Goal: Information Seeking & Learning: Learn about a topic

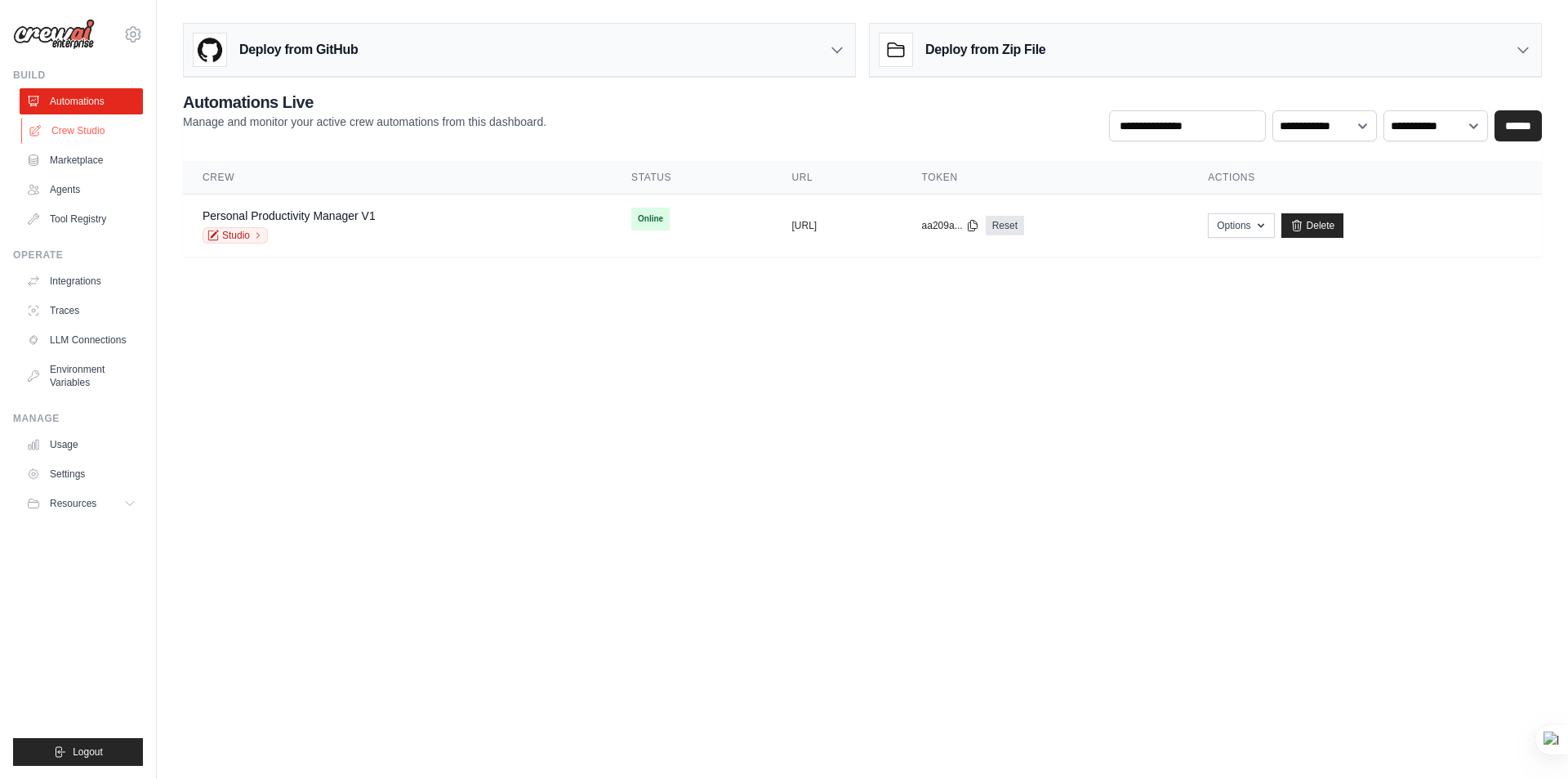
click at [84, 136] on link "Crew Studio" at bounding box center [83, 130] width 123 height 26
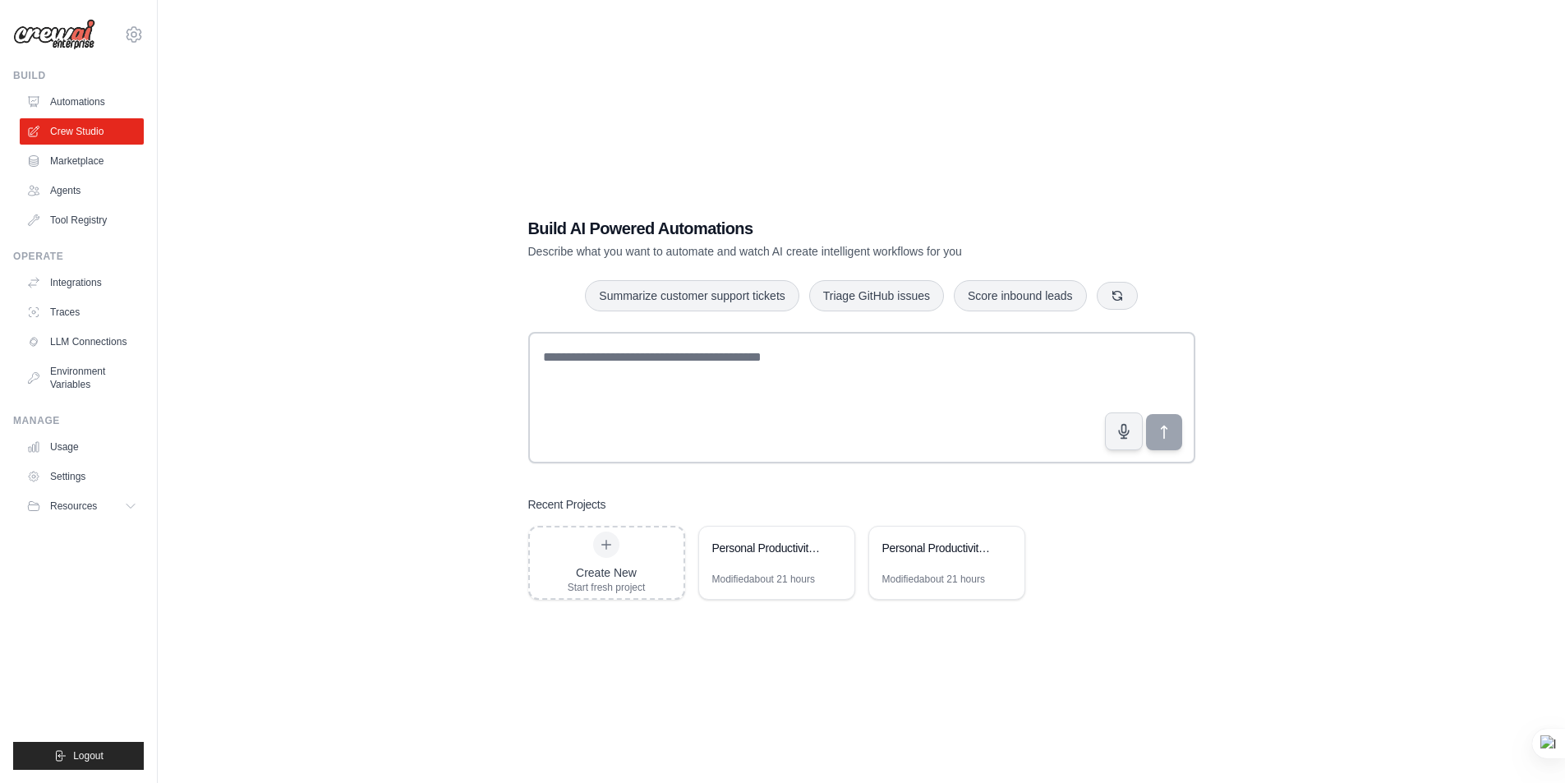
click at [62, 102] on link "Automations" at bounding box center [82, 102] width 124 height 26
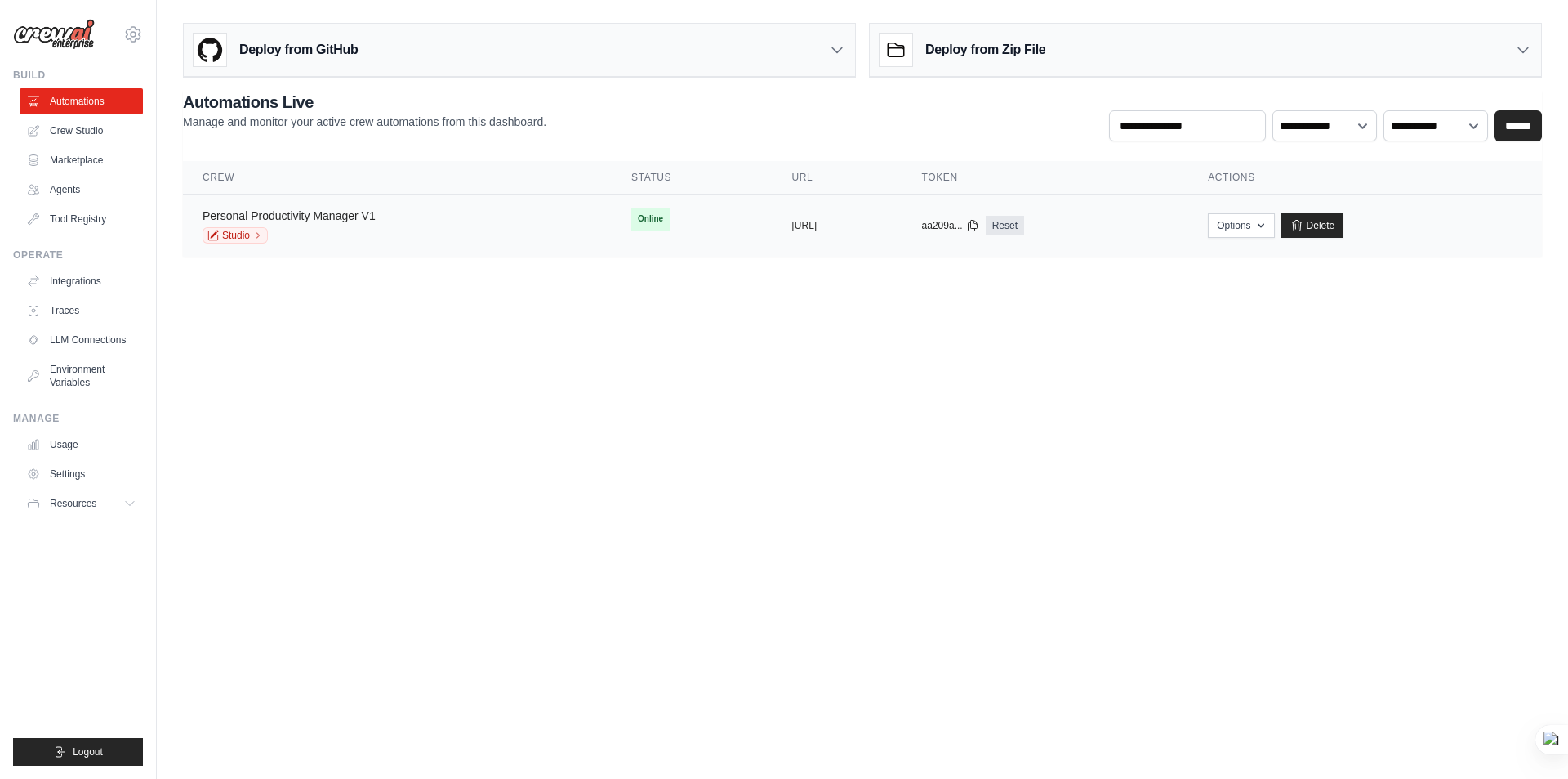
click at [333, 217] on link "Personal Productivity Manager V1" at bounding box center [289, 215] width 173 height 13
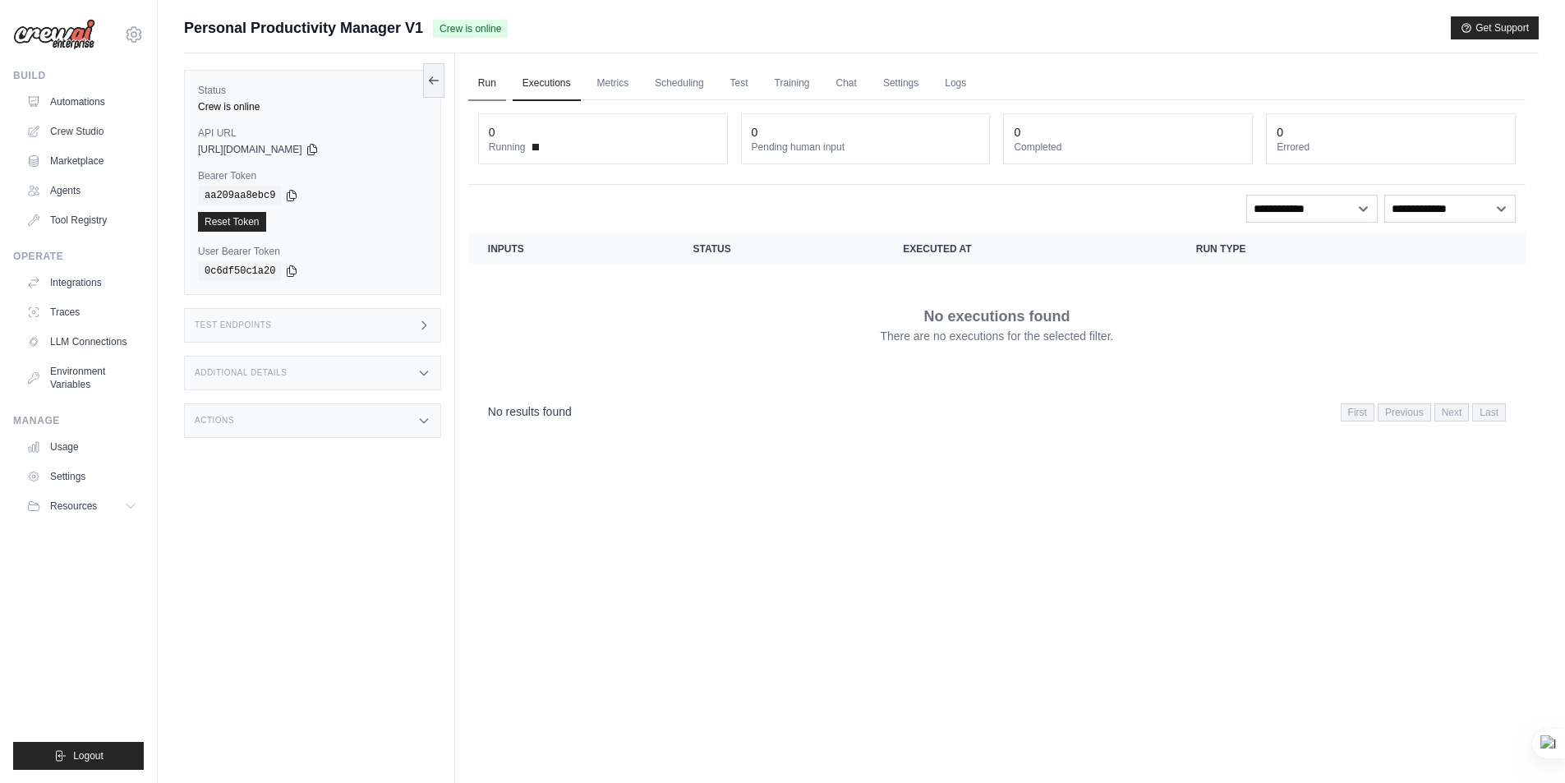
click at [490, 85] on link "Run" at bounding box center [487, 84] width 38 height 34
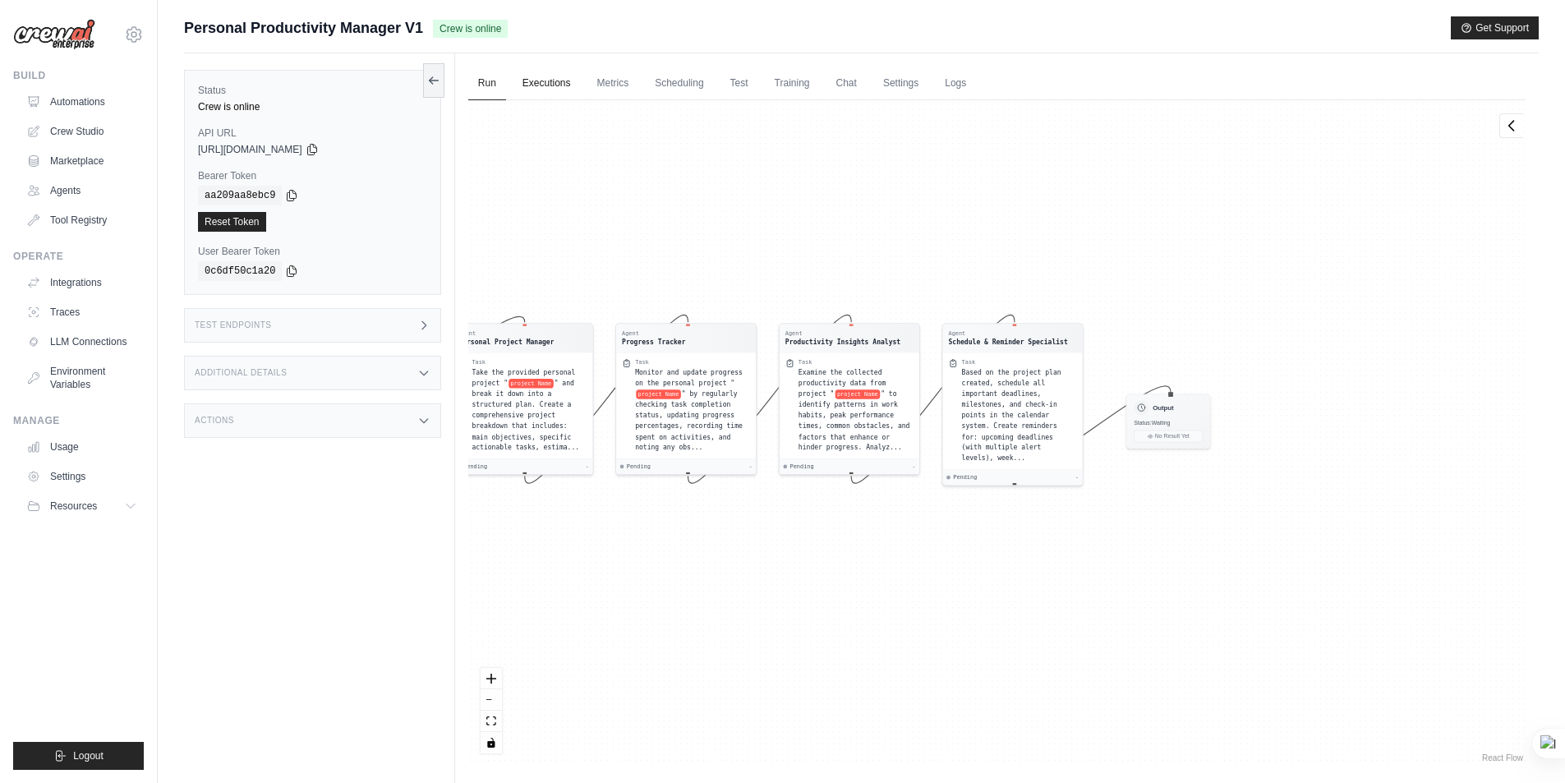
click at [539, 80] on link "Executions" at bounding box center [547, 84] width 68 height 34
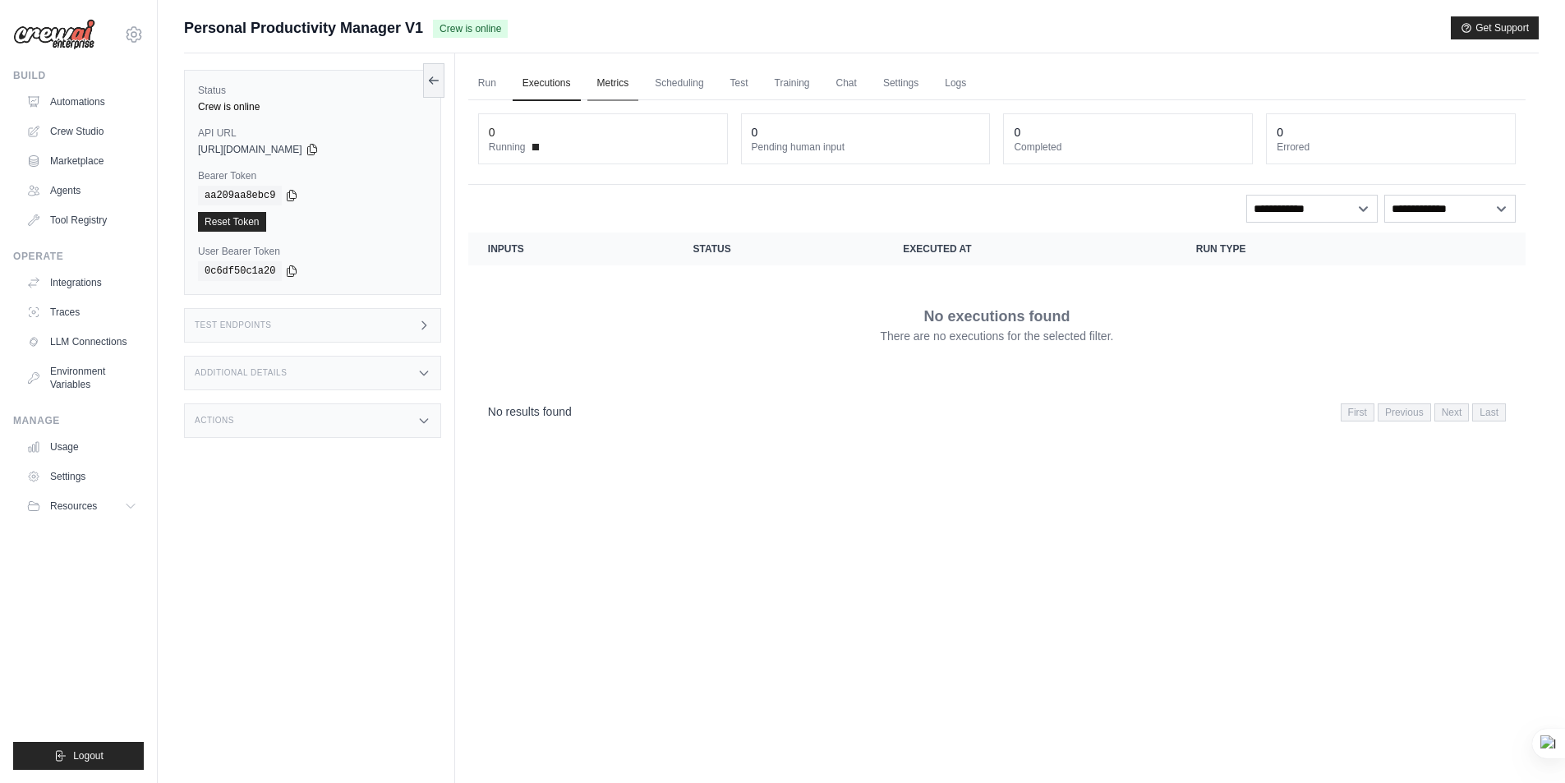
click at [609, 82] on link "Metrics" at bounding box center [613, 84] width 52 height 34
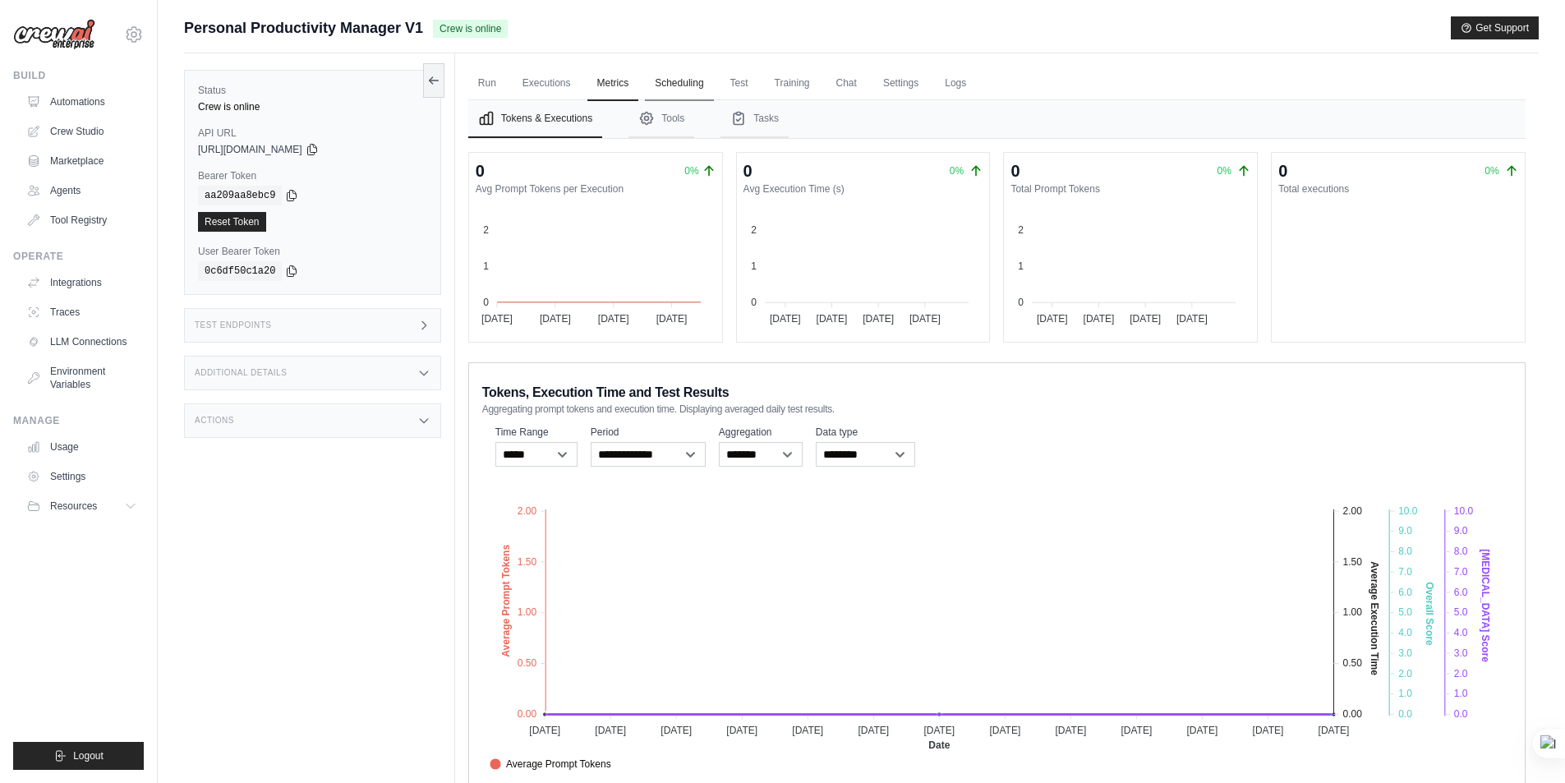
click at [668, 79] on link "Scheduling" at bounding box center [679, 84] width 68 height 34
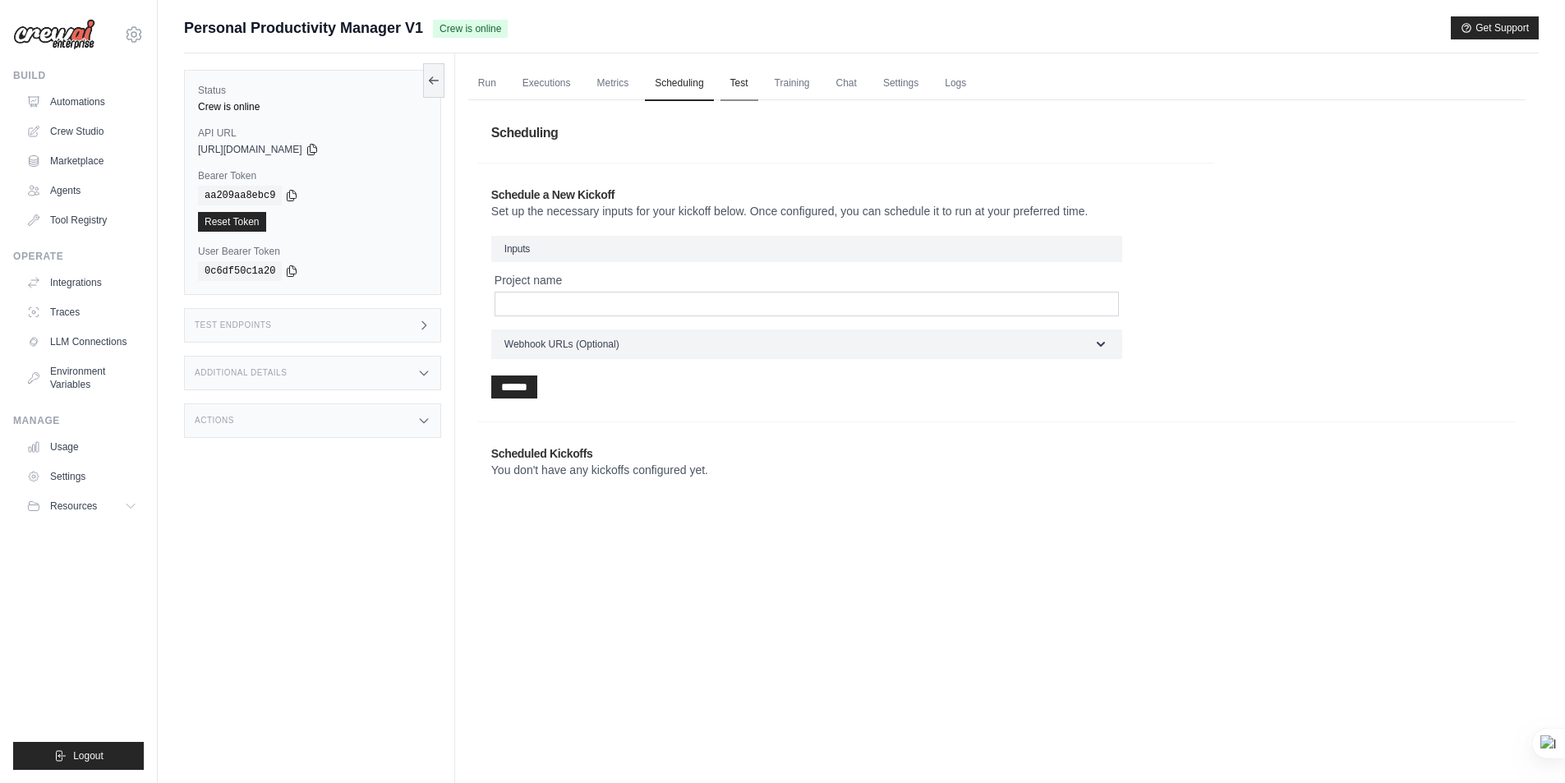
click at [743, 86] on link "Test" at bounding box center [739, 84] width 38 height 34
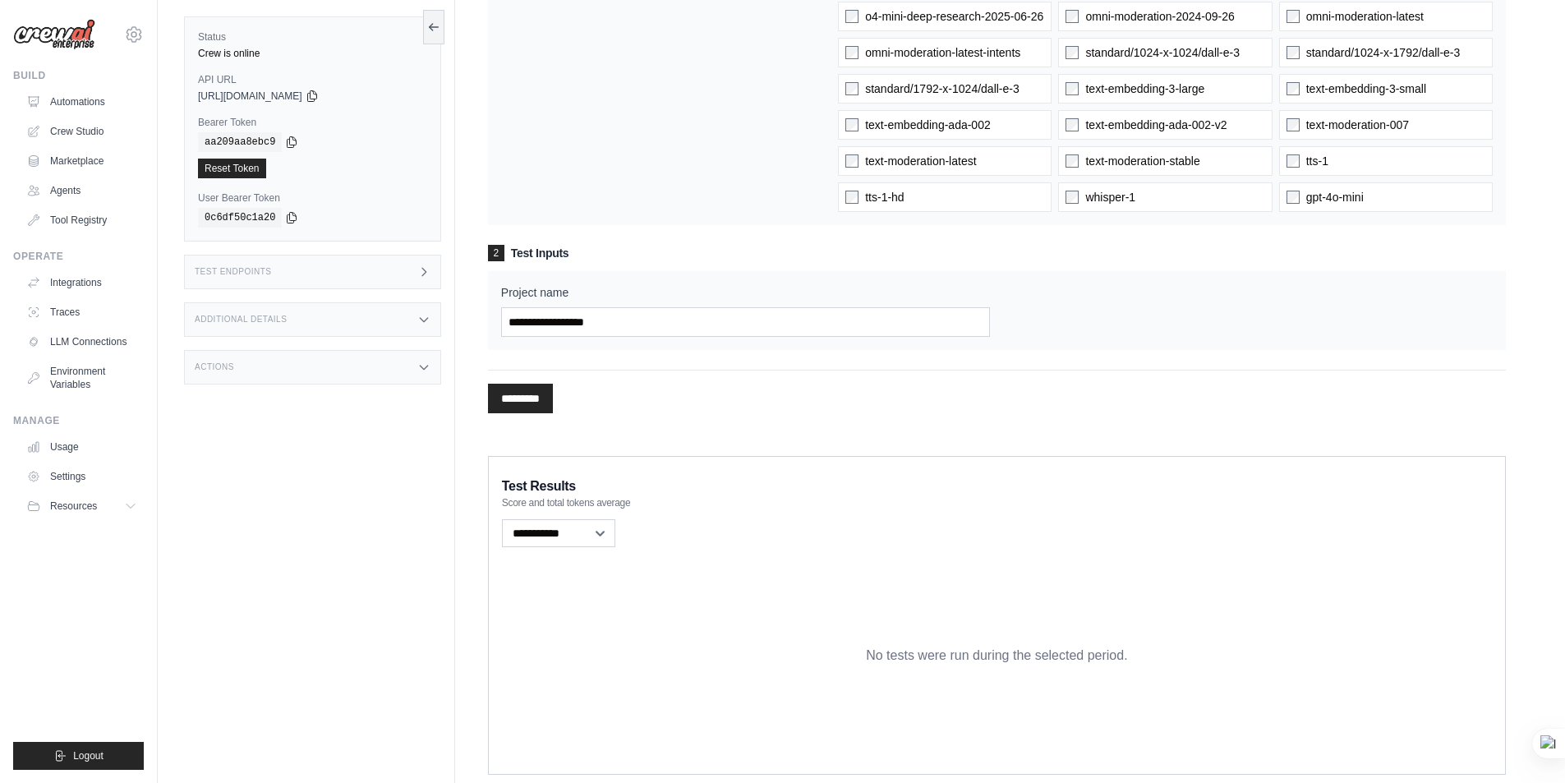
scroll to position [1550, 0]
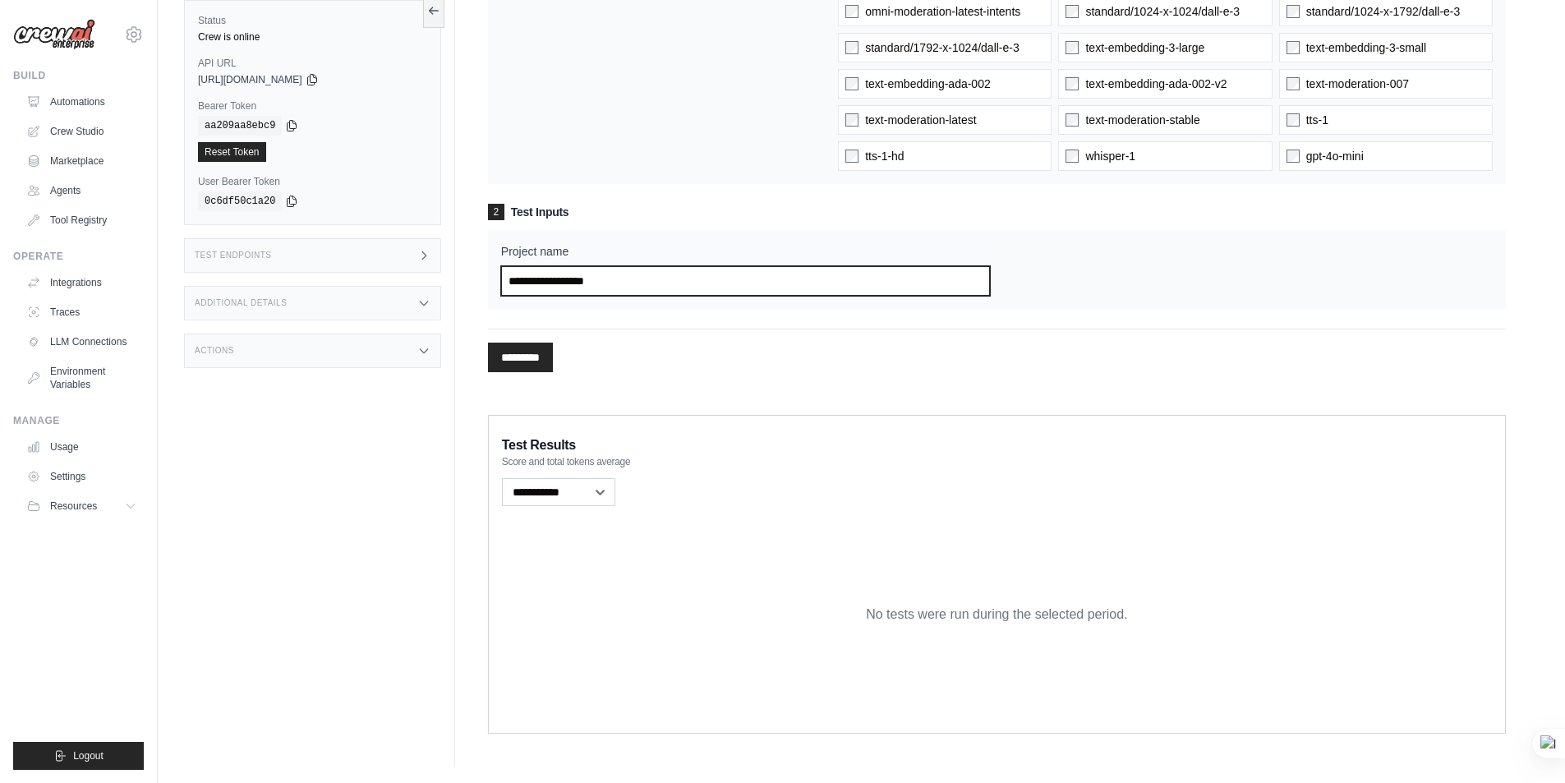
click at [639, 281] on input "Project name" at bounding box center [746, 281] width 490 height 30
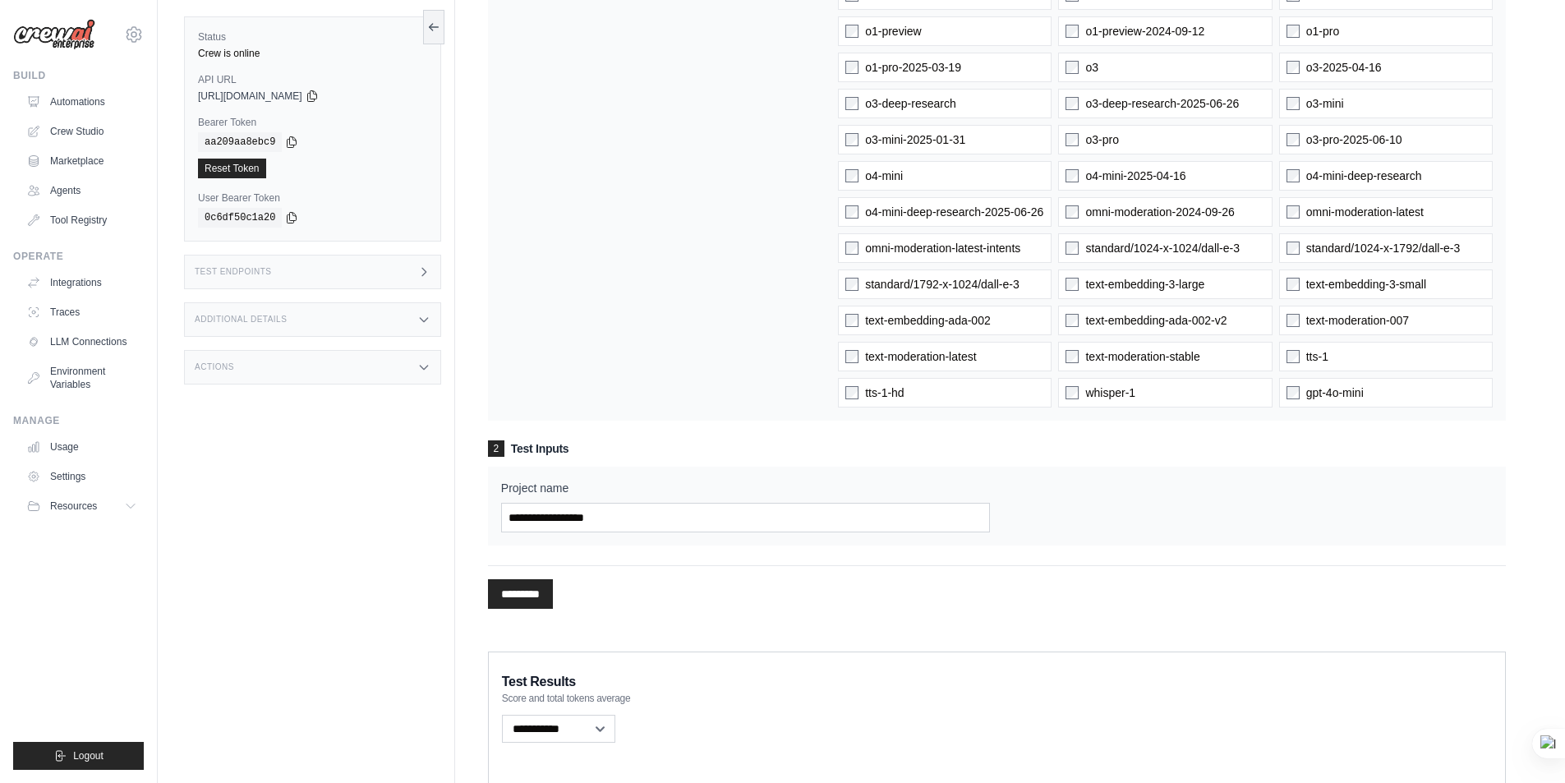
scroll to position [1314, 0]
click at [536, 521] on input "Project name" at bounding box center [746, 517] width 490 height 30
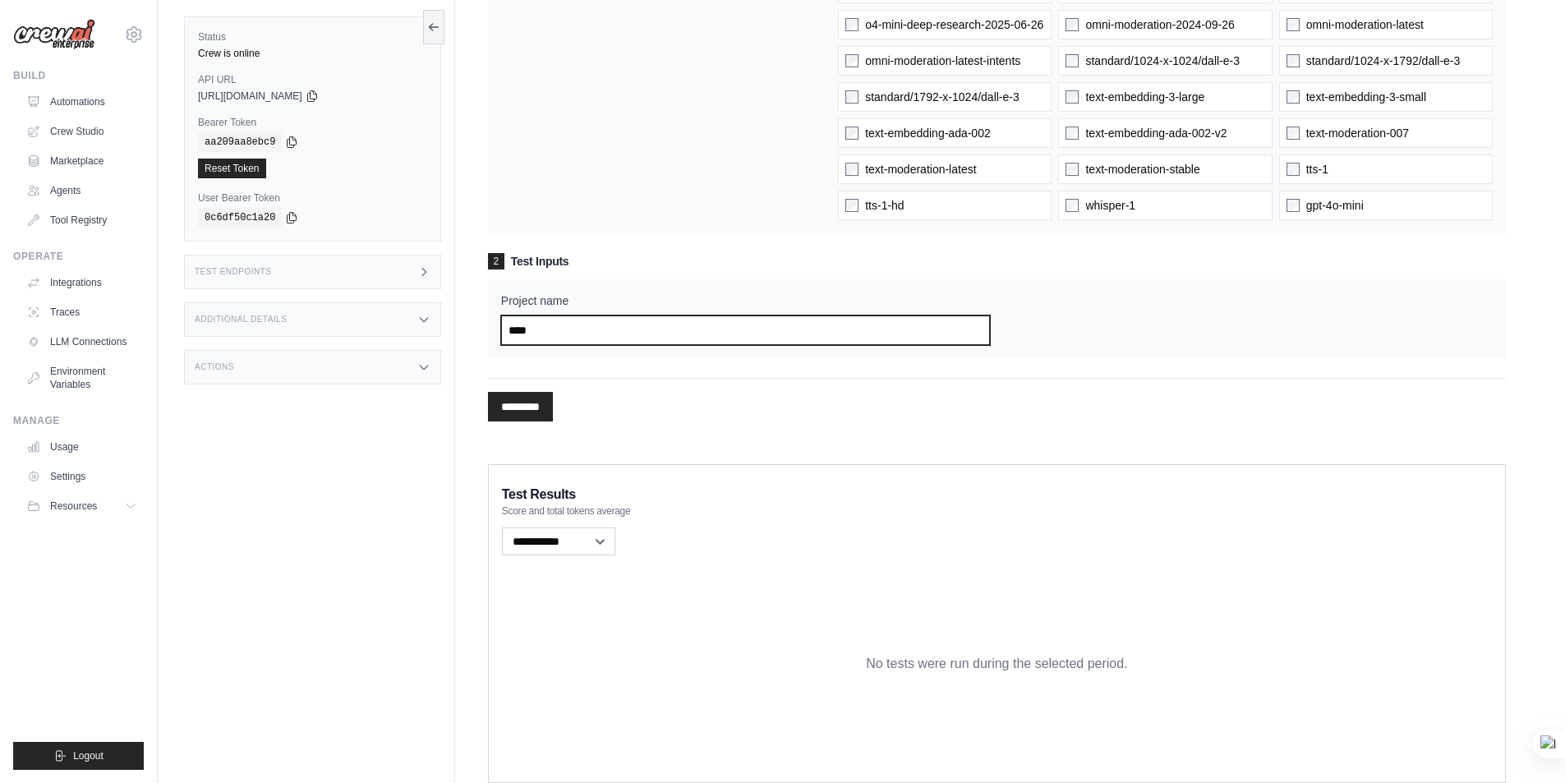
scroll to position [1550, 0]
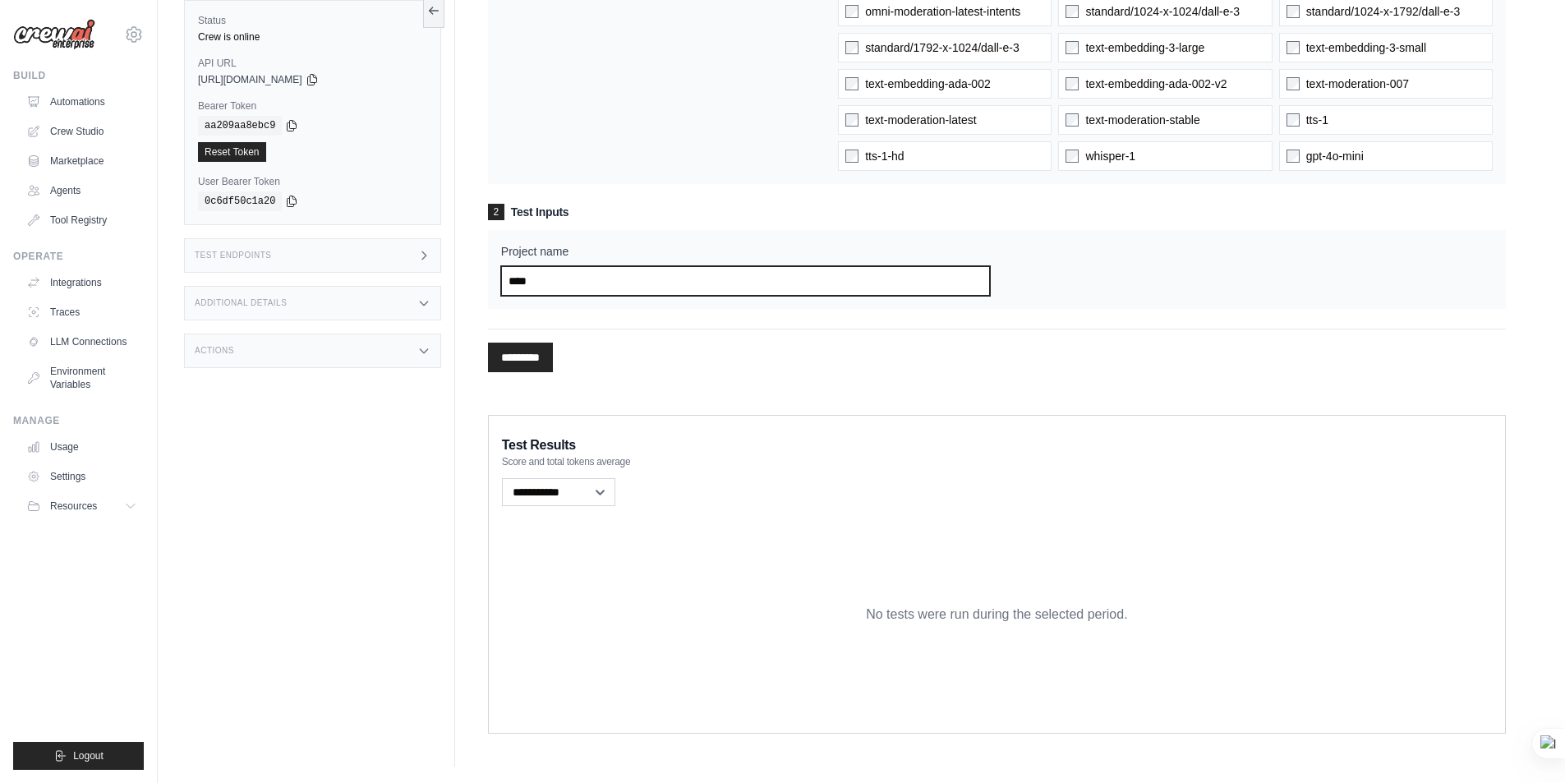
type input "****"
click at [595, 489] on select "**********" at bounding box center [558, 492] width 113 height 28
click at [596, 489] on select "**********" at bounding box center [558, 492] width 113 height 28
click at [531, 354] on input "*********" at bounding box center [520, 358] width 65 height 30
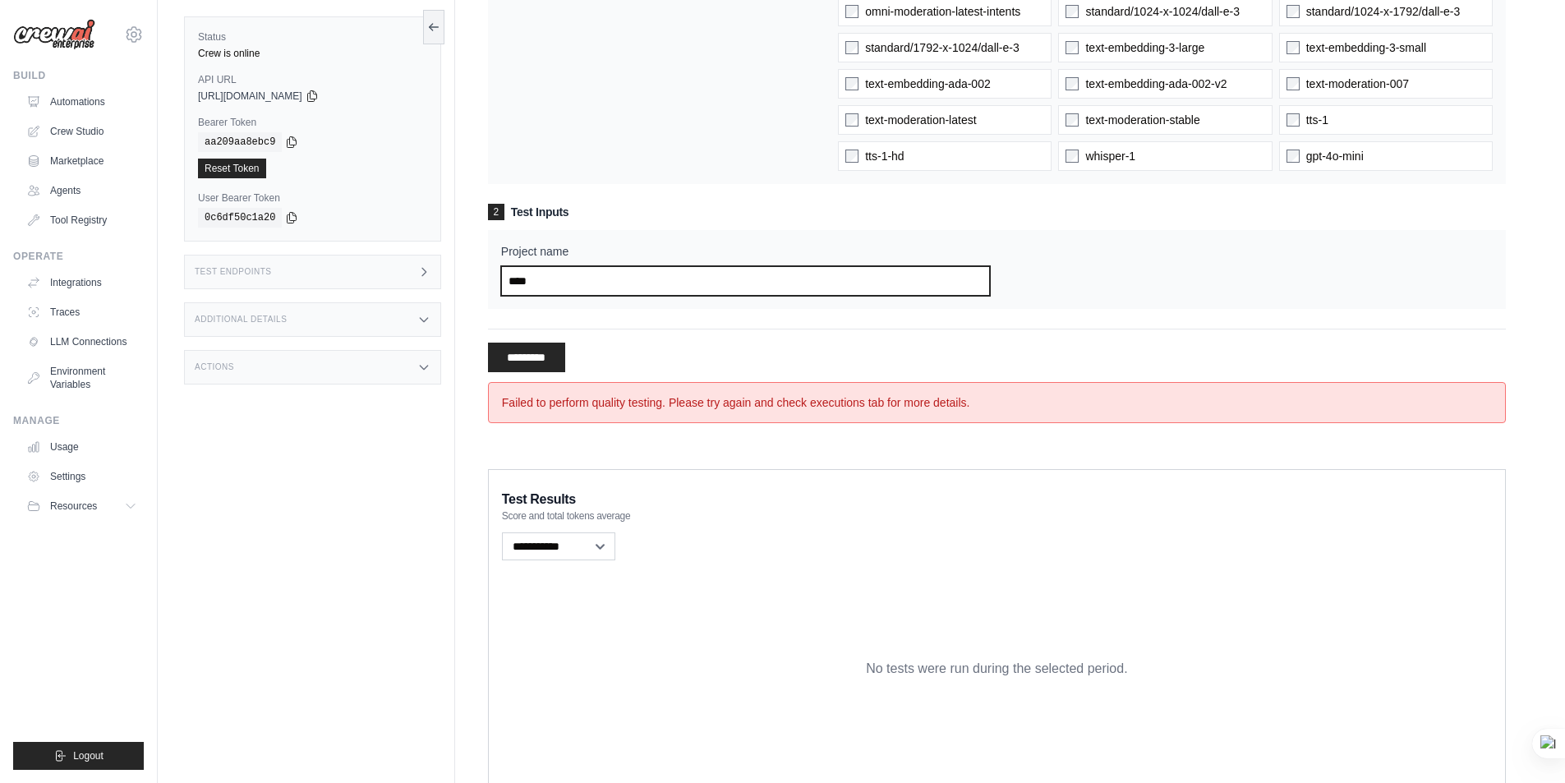
click at [544, 283] on input "****" at bounding box center [746, 281] width 490 height 30
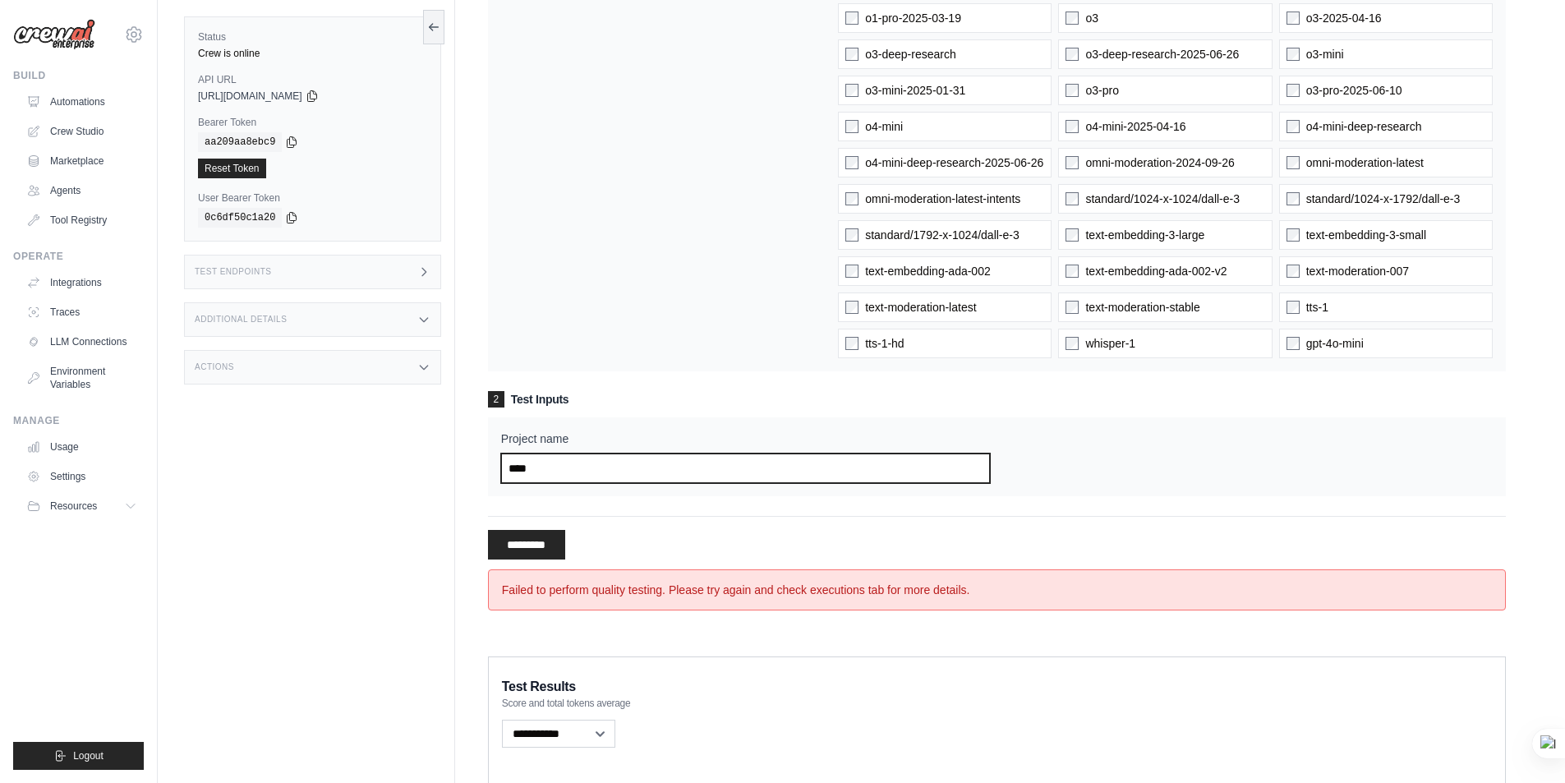
scroll to position [1358, 0]
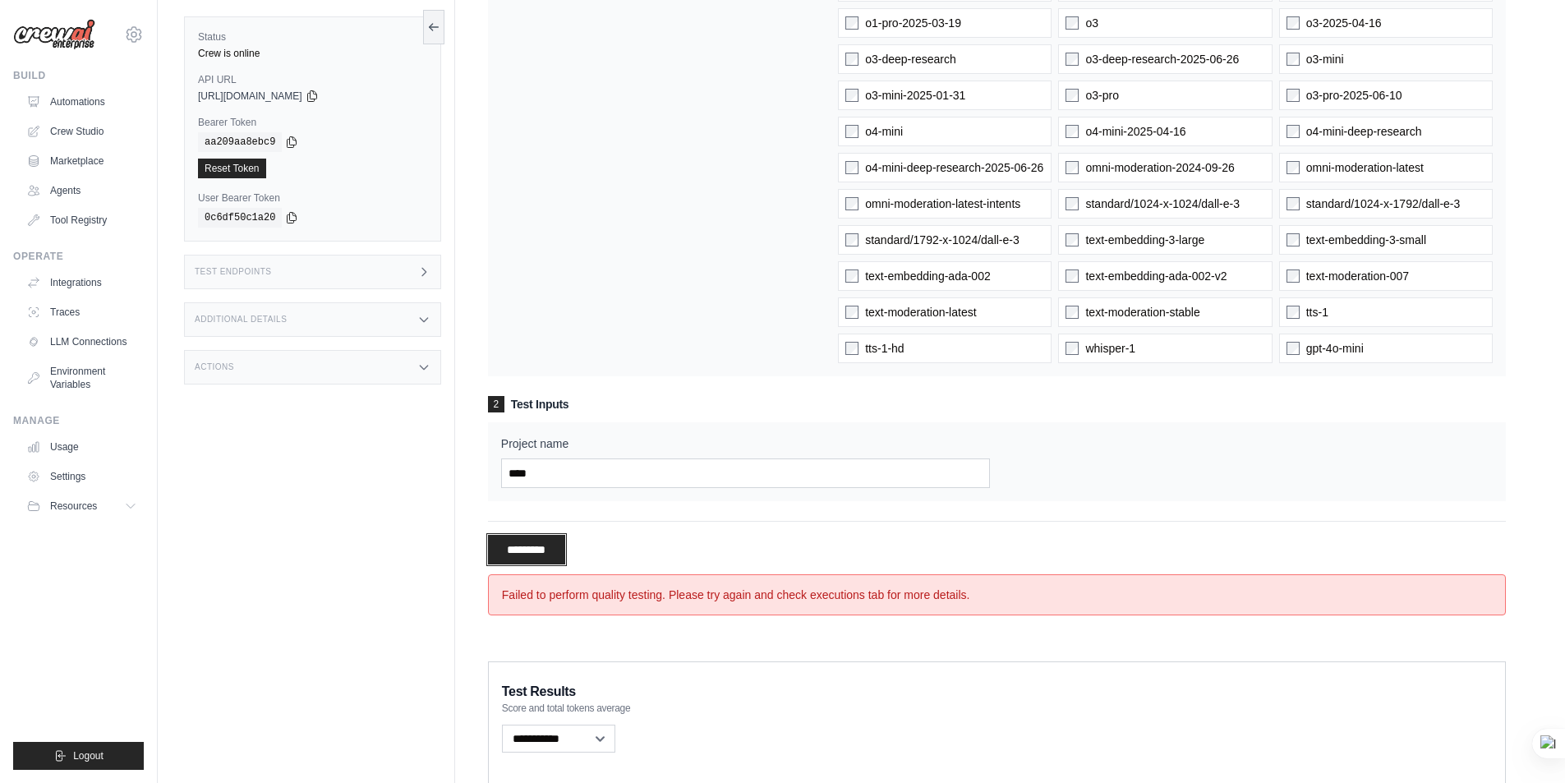
click at [514, 541] on input "**********" at bounding box center [526, 550] width 77 height 30
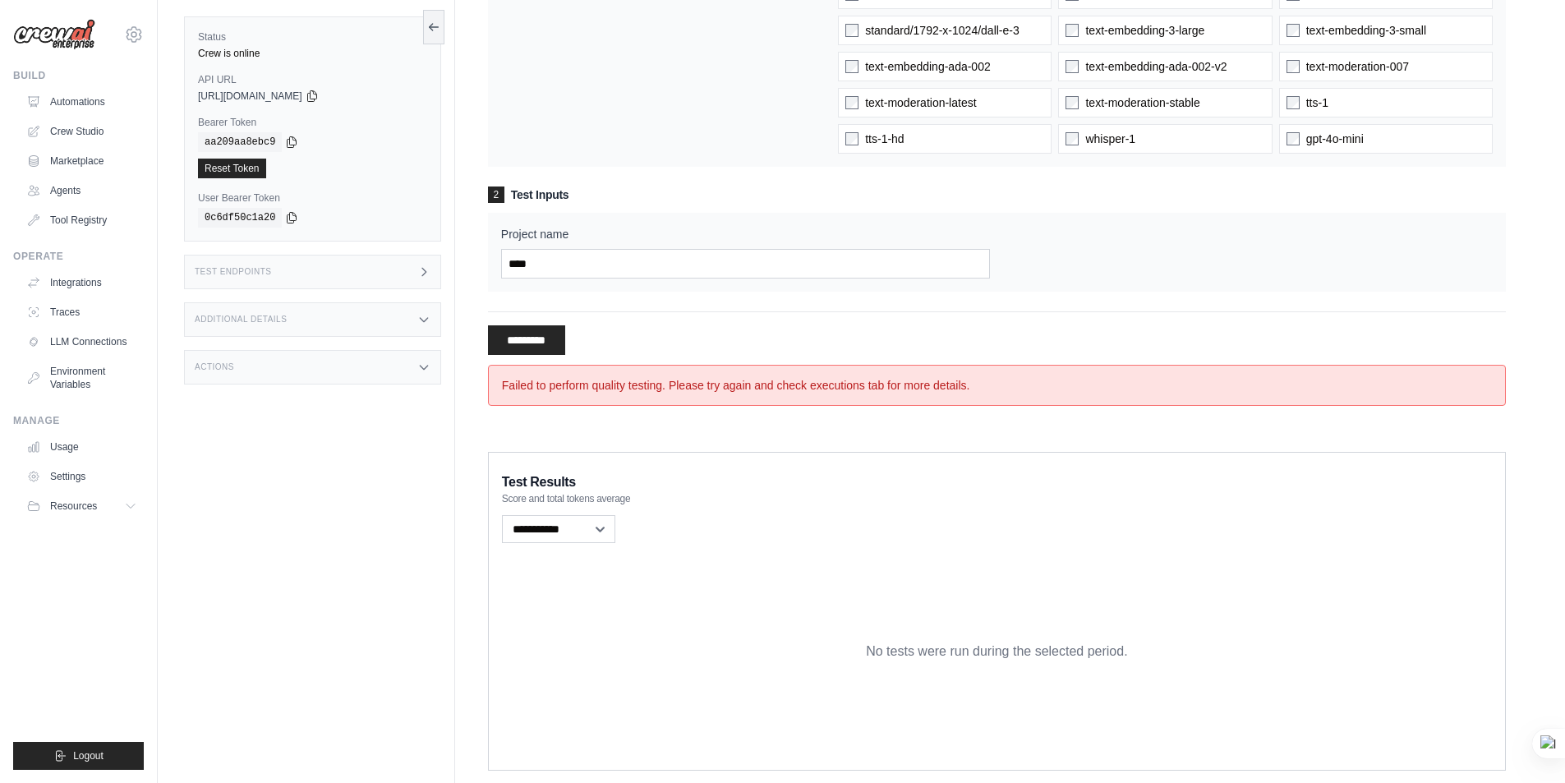
scroll to position [1604, 0]
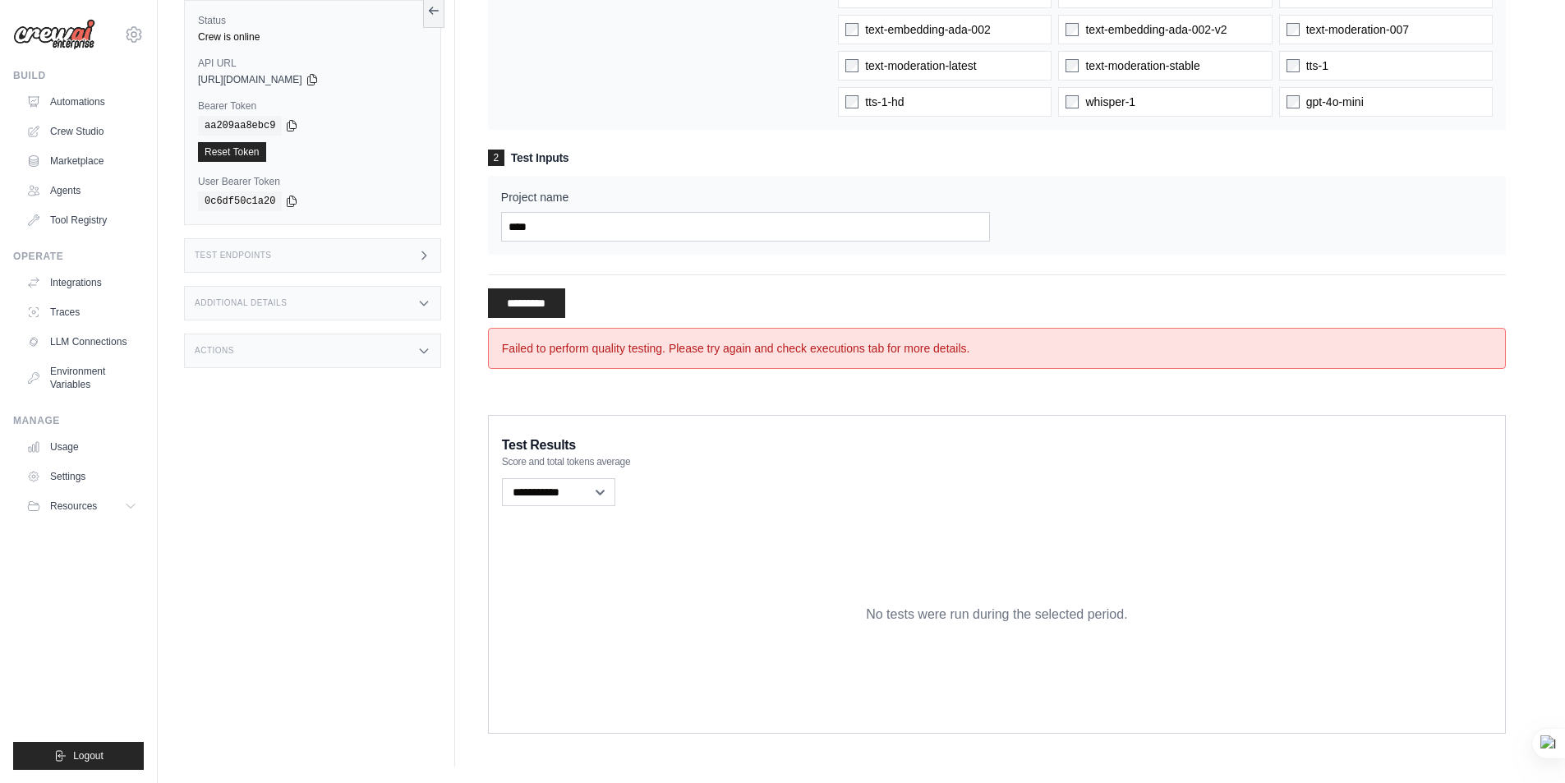
click at [812, 494] on div "**********" at bounding box center [997, 492] width 990 height 34
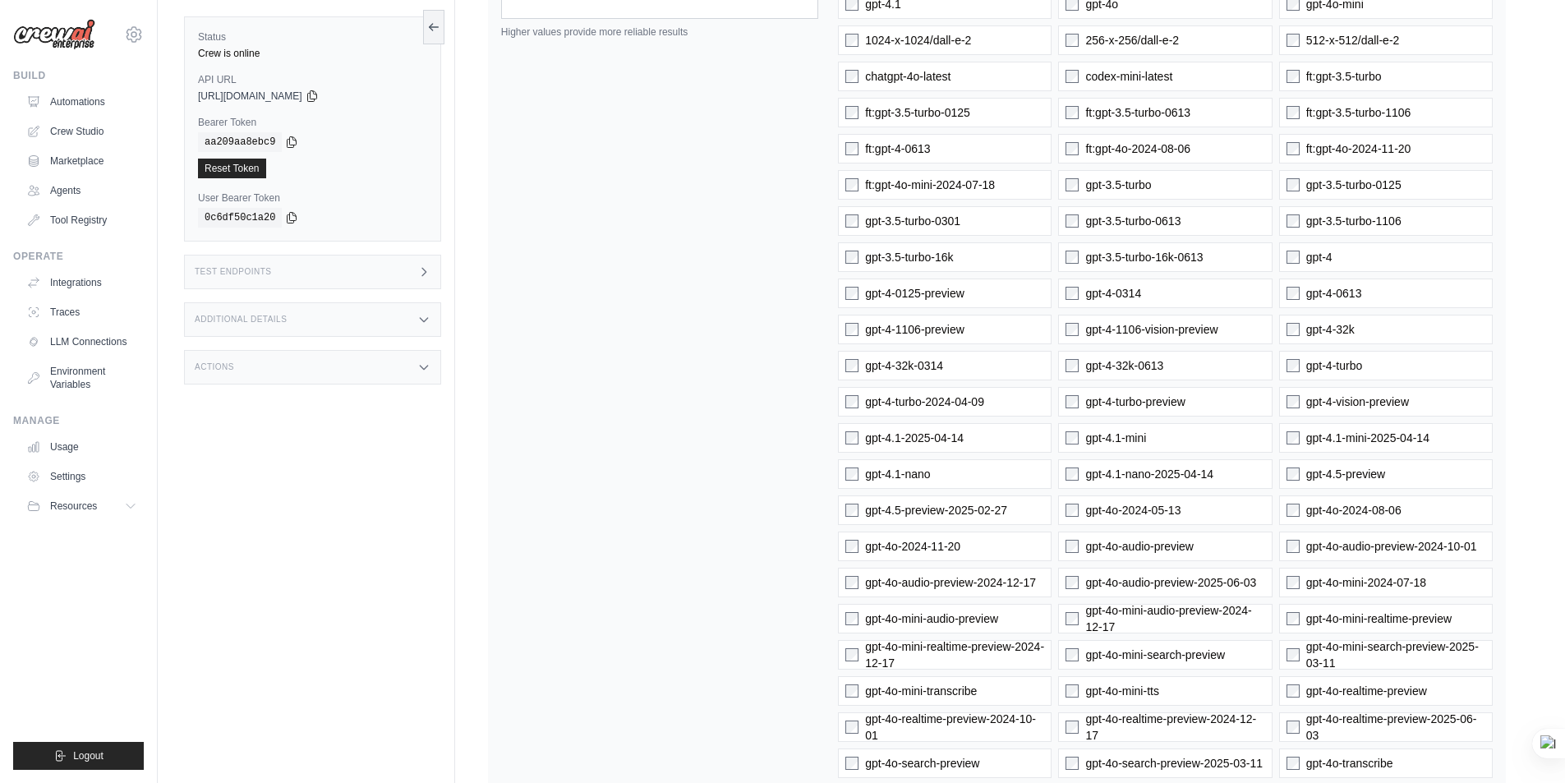
scroll to position [0, 0]
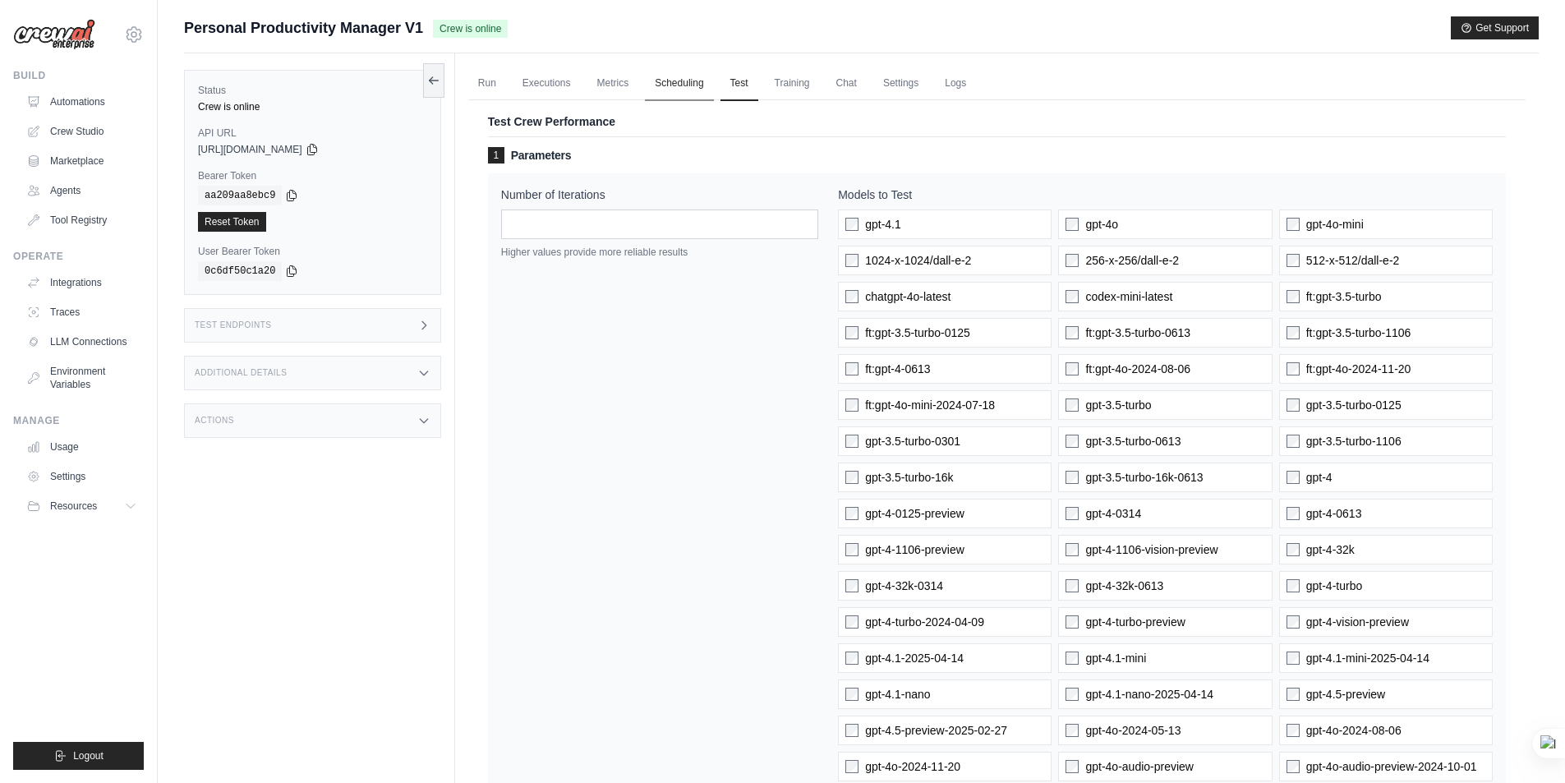
click at [430, 81] on icon at bounding box center [433, 80] width 13 height 13
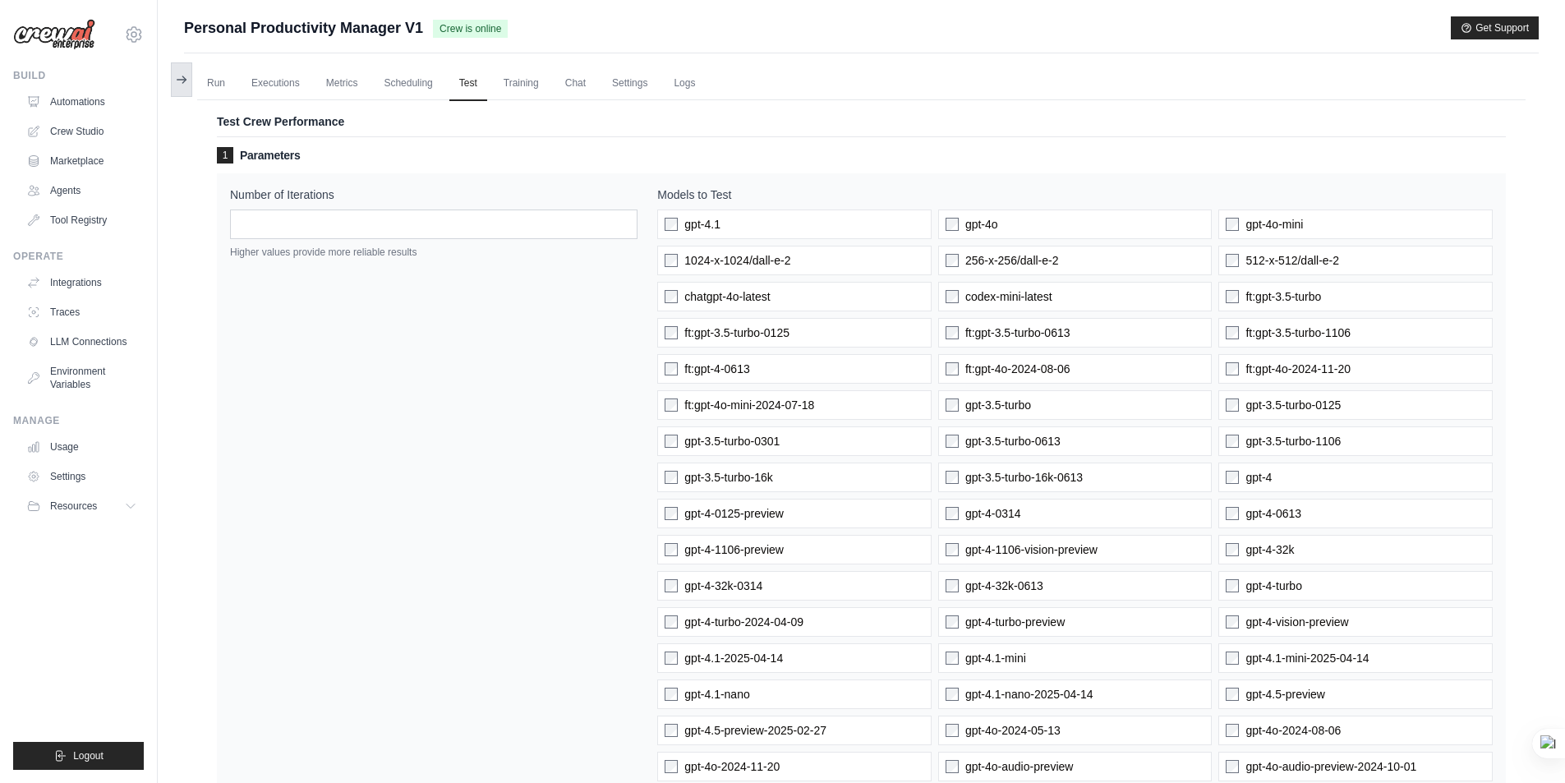
click at [182, 84] on icon at bounding box center [181, 79] width 13 height 13
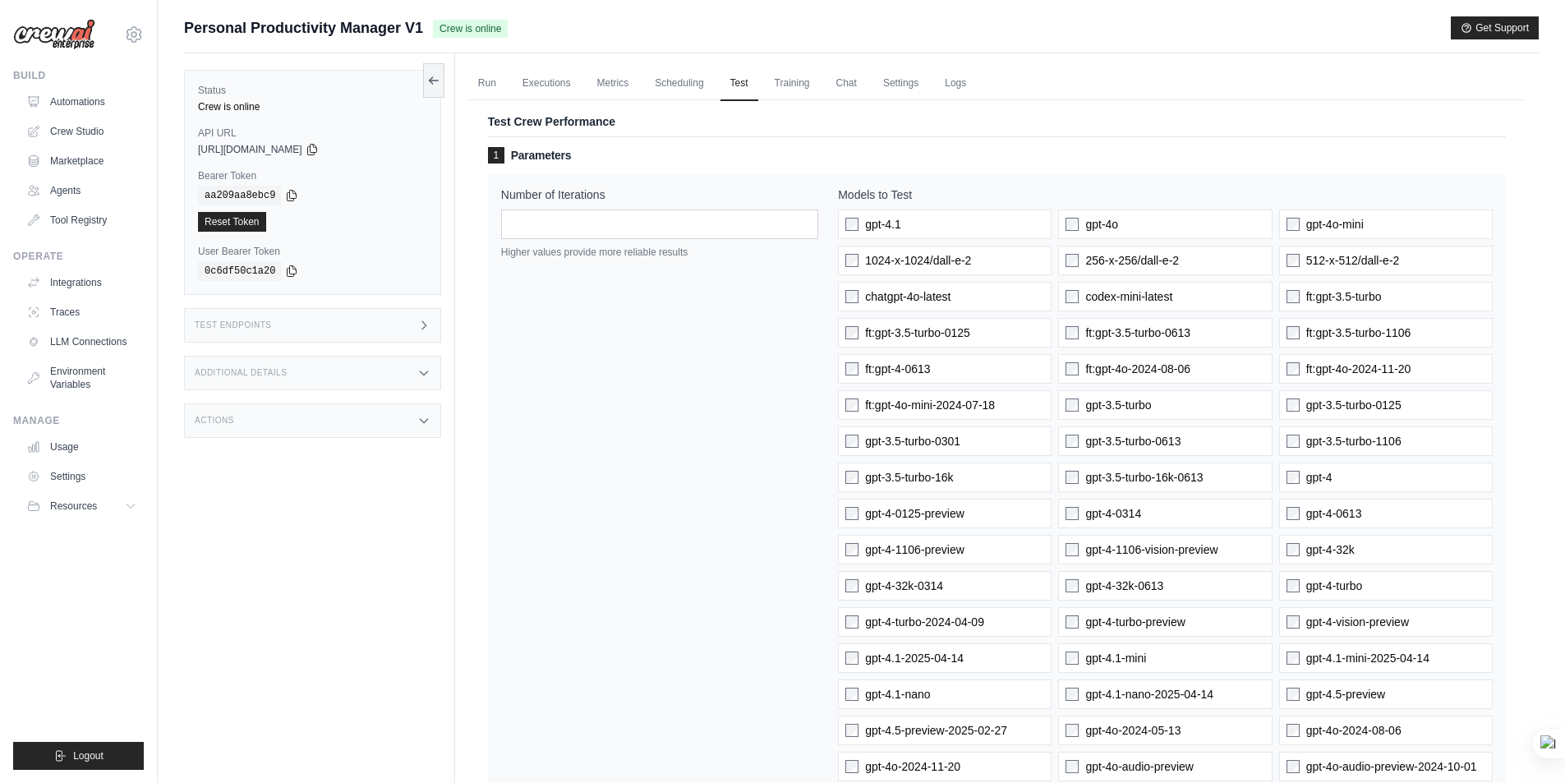
click at [304, 328] on div "Test Endpoints" at bounding box center [312, 325] width 257 height 34
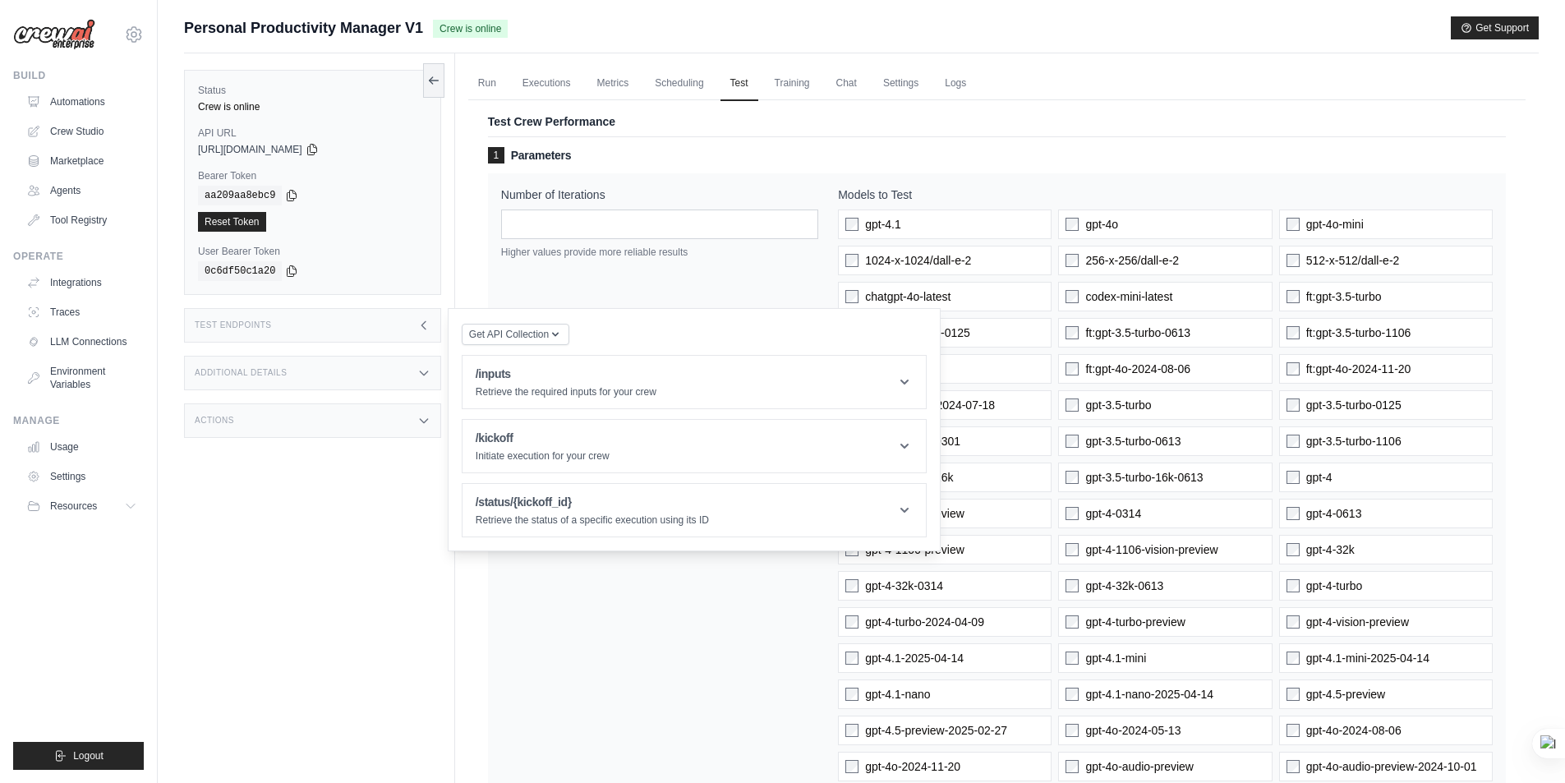
click at [390, 374] on div "Additional Details" at bounding box center [312, 373] width 257 height 34
click at [392, 374] on div "Additional Details" at bounding box center [312, 373] width 257 height 34
click at [422, 325] on icon at bounding box center [423, 324] width 4 height 7
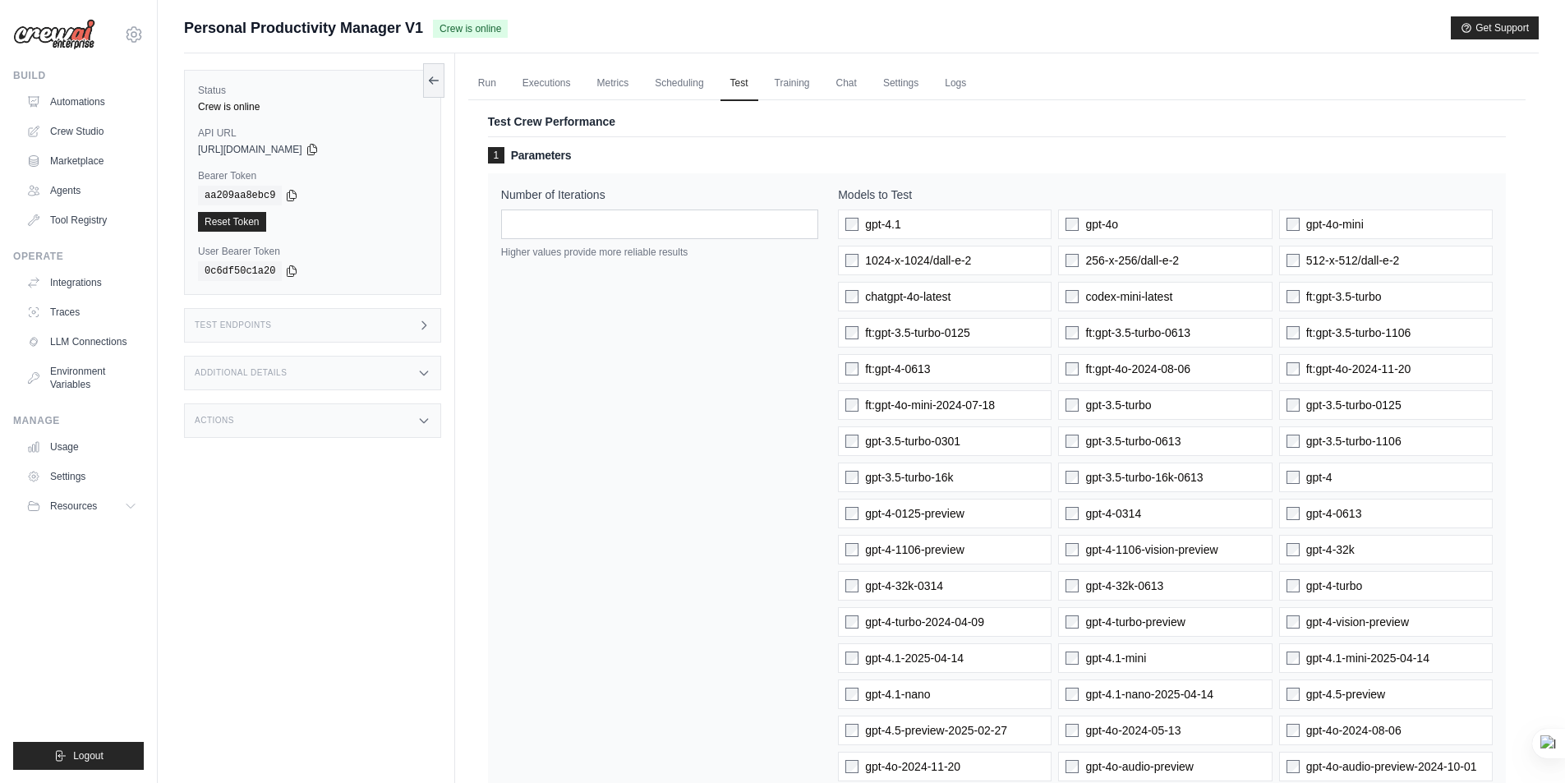
click at [422, 325] on icon at bounding box center [423, 325] width 13 height 13
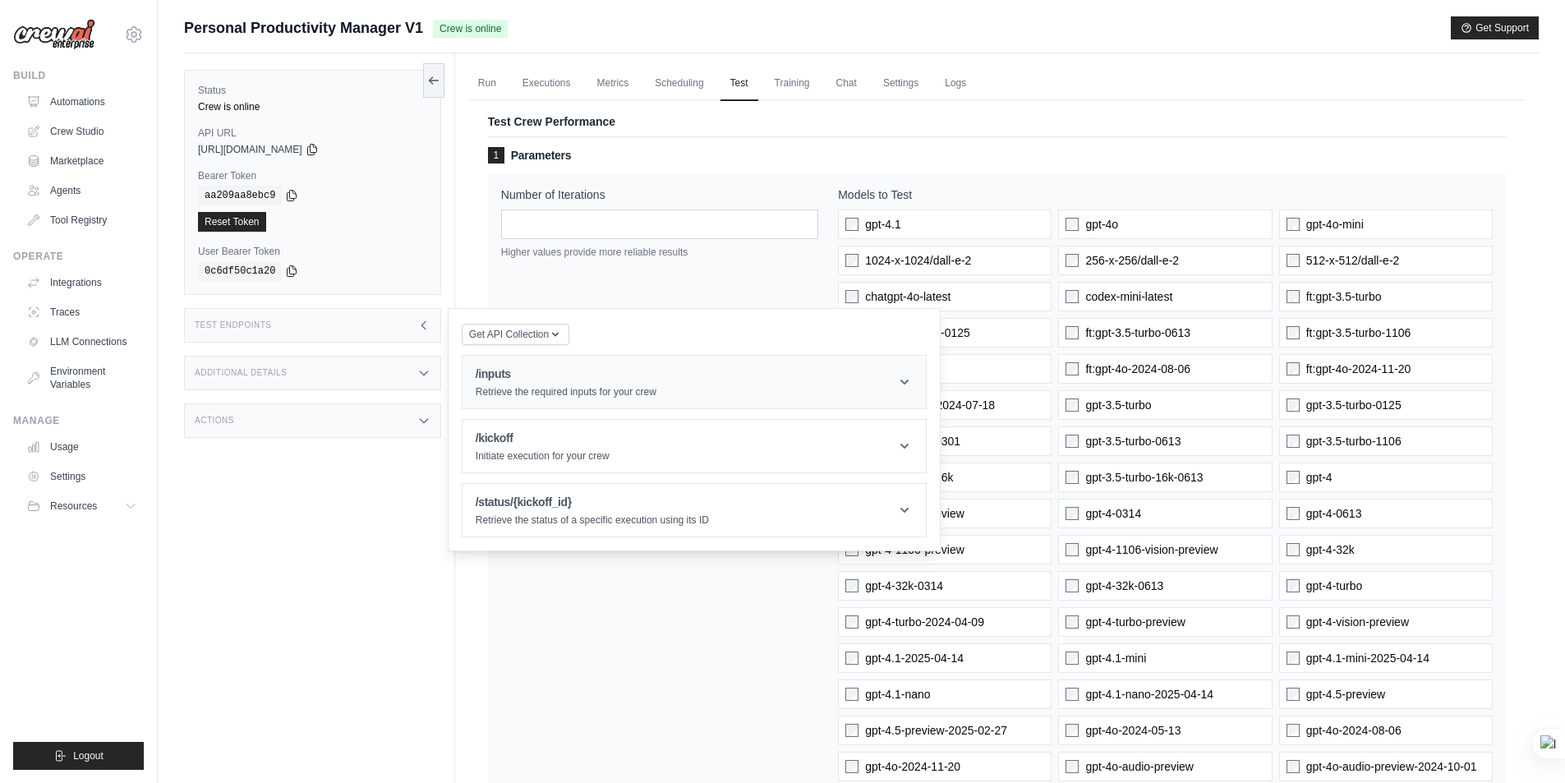
click at [904, 381] on icon at bounding box center [904, 382] width 16 height 16
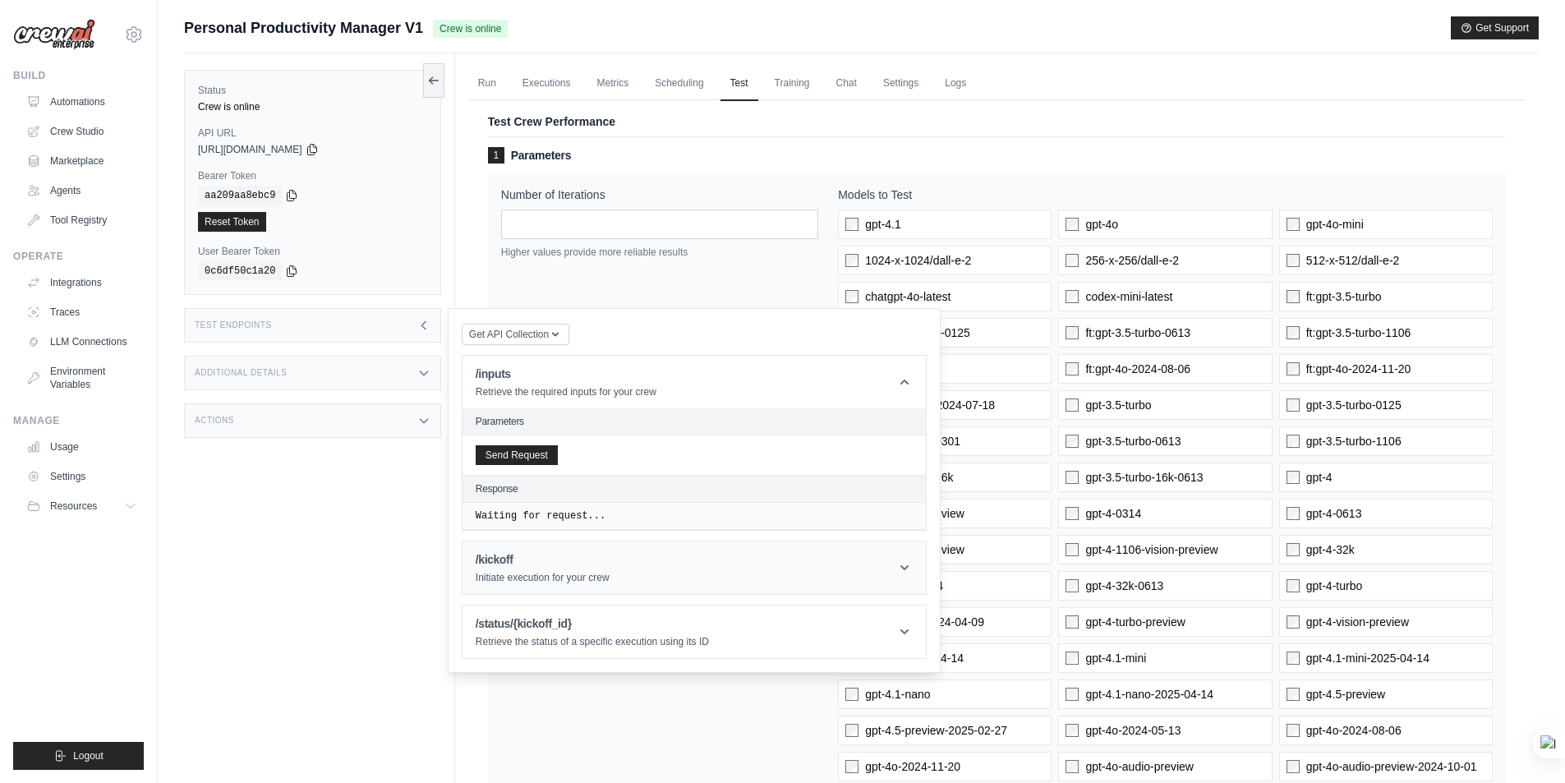
click at [905, 563] on icon at bounding box center [904, 567] width 16 height 16
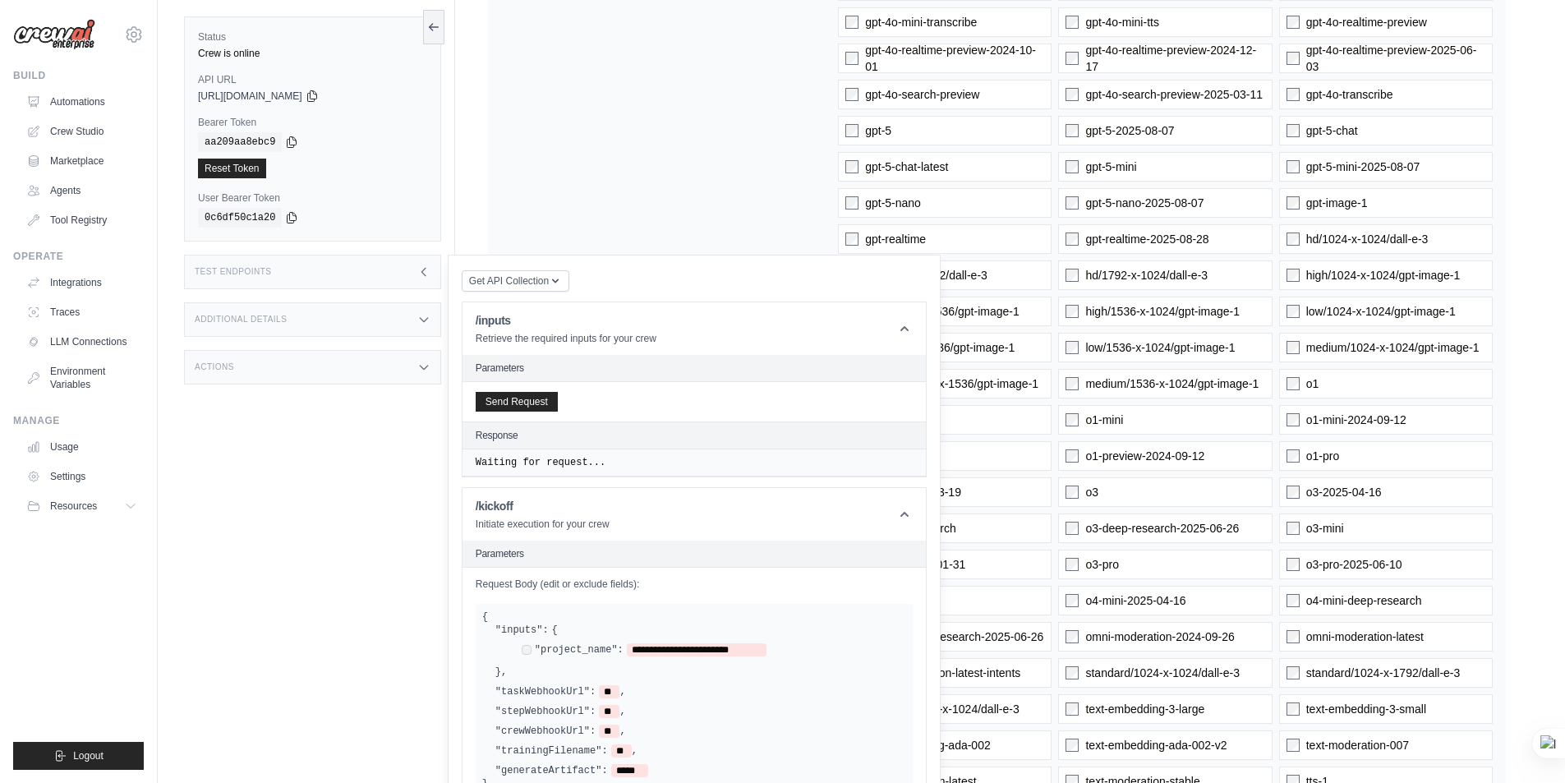
scroll to position [904, 0]
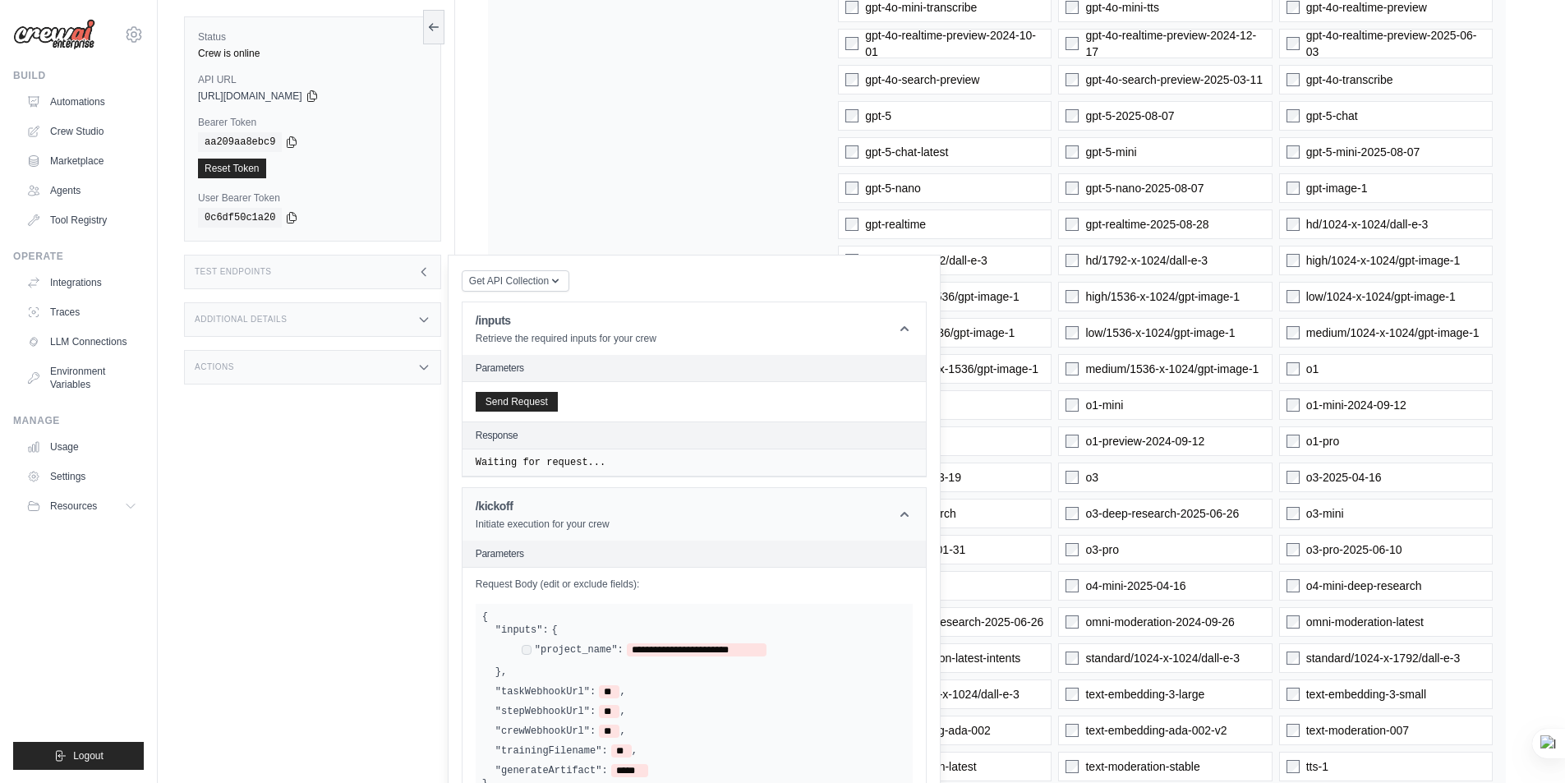
click at [911, 509] on icon at bounding box center [904, 514] width 16 height 16
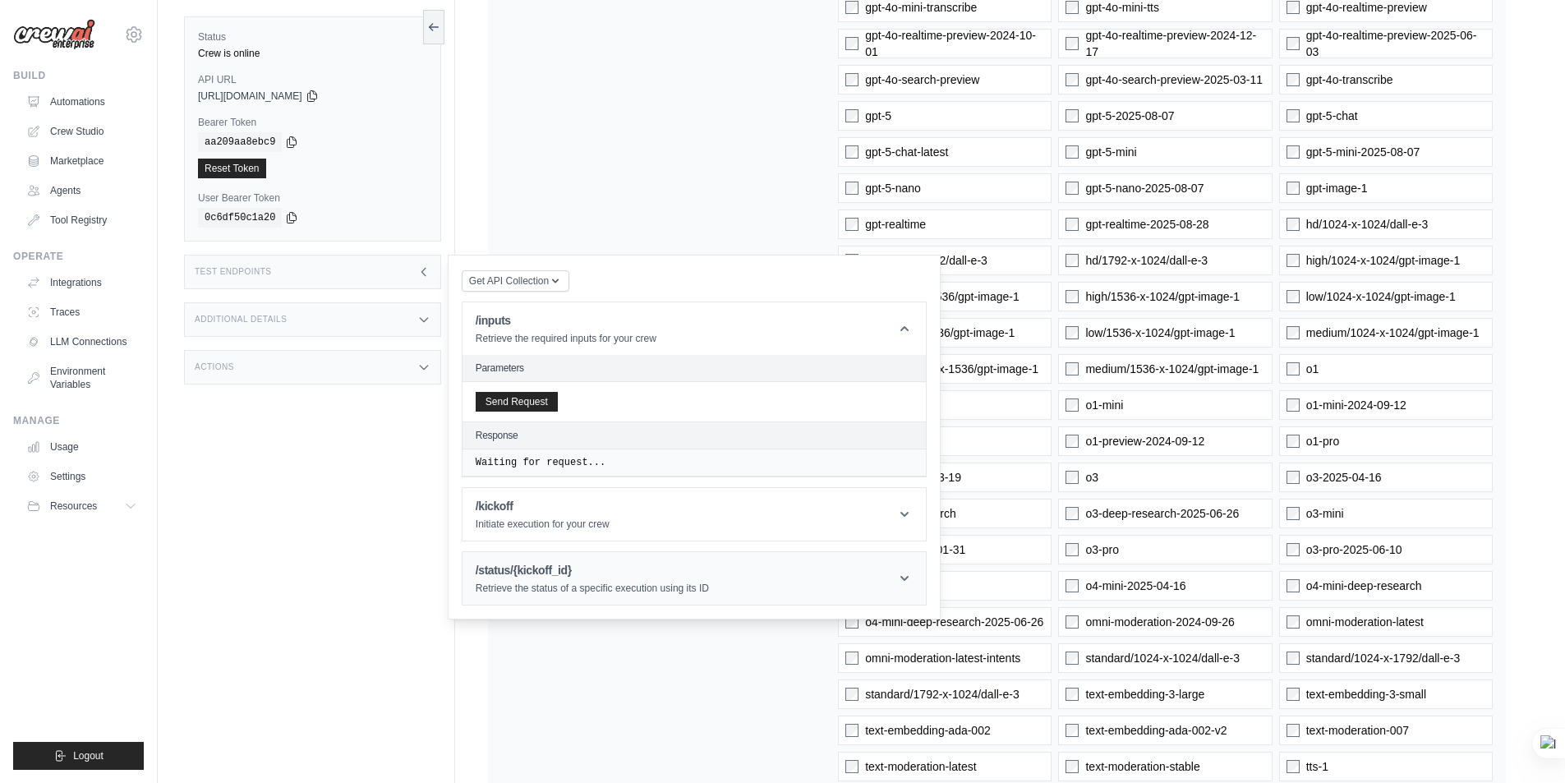
click at [904, 580] on icon at bounding box center [904, 578] width 8 height 5
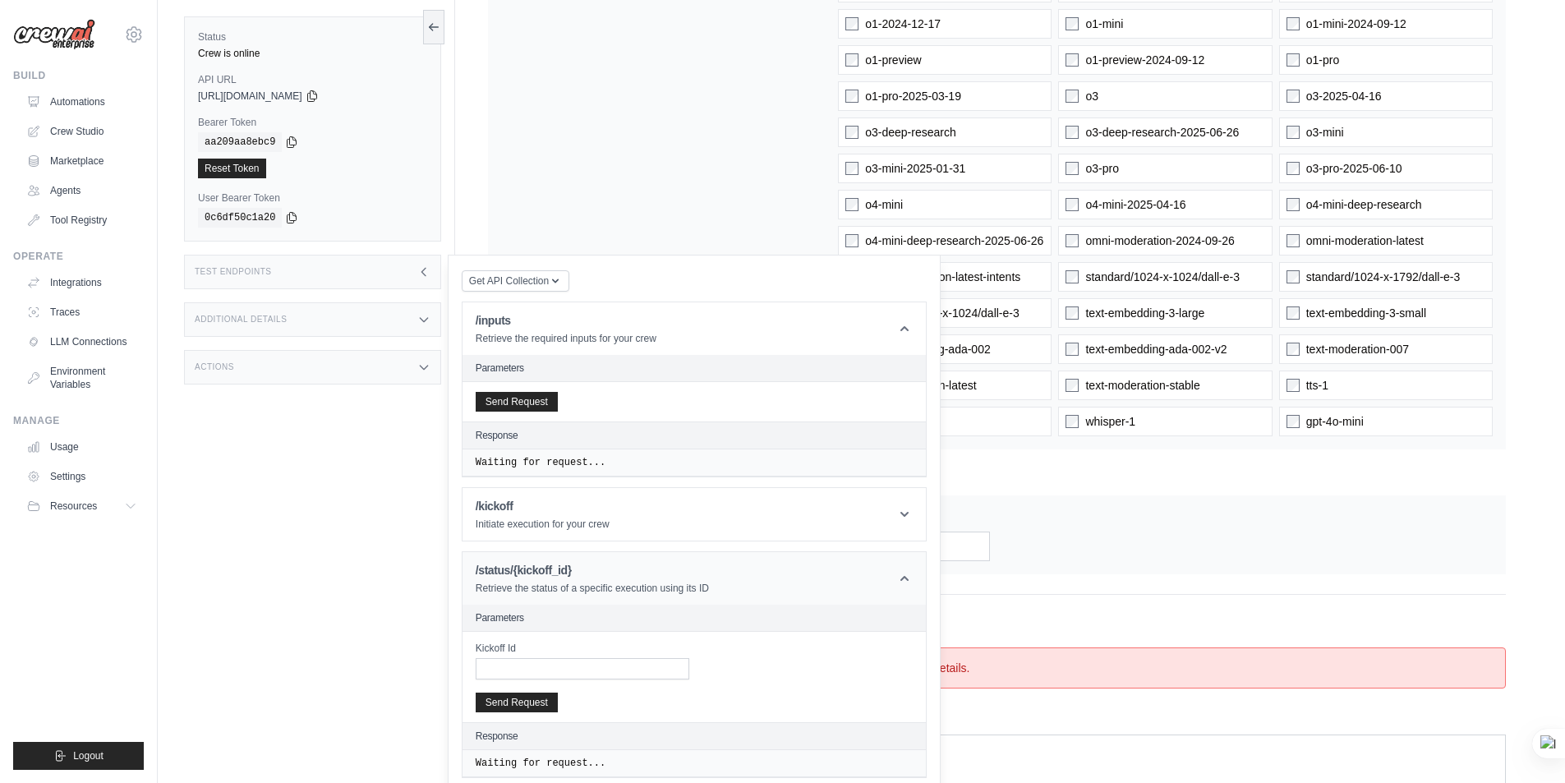
scroll to position [1314, 0]
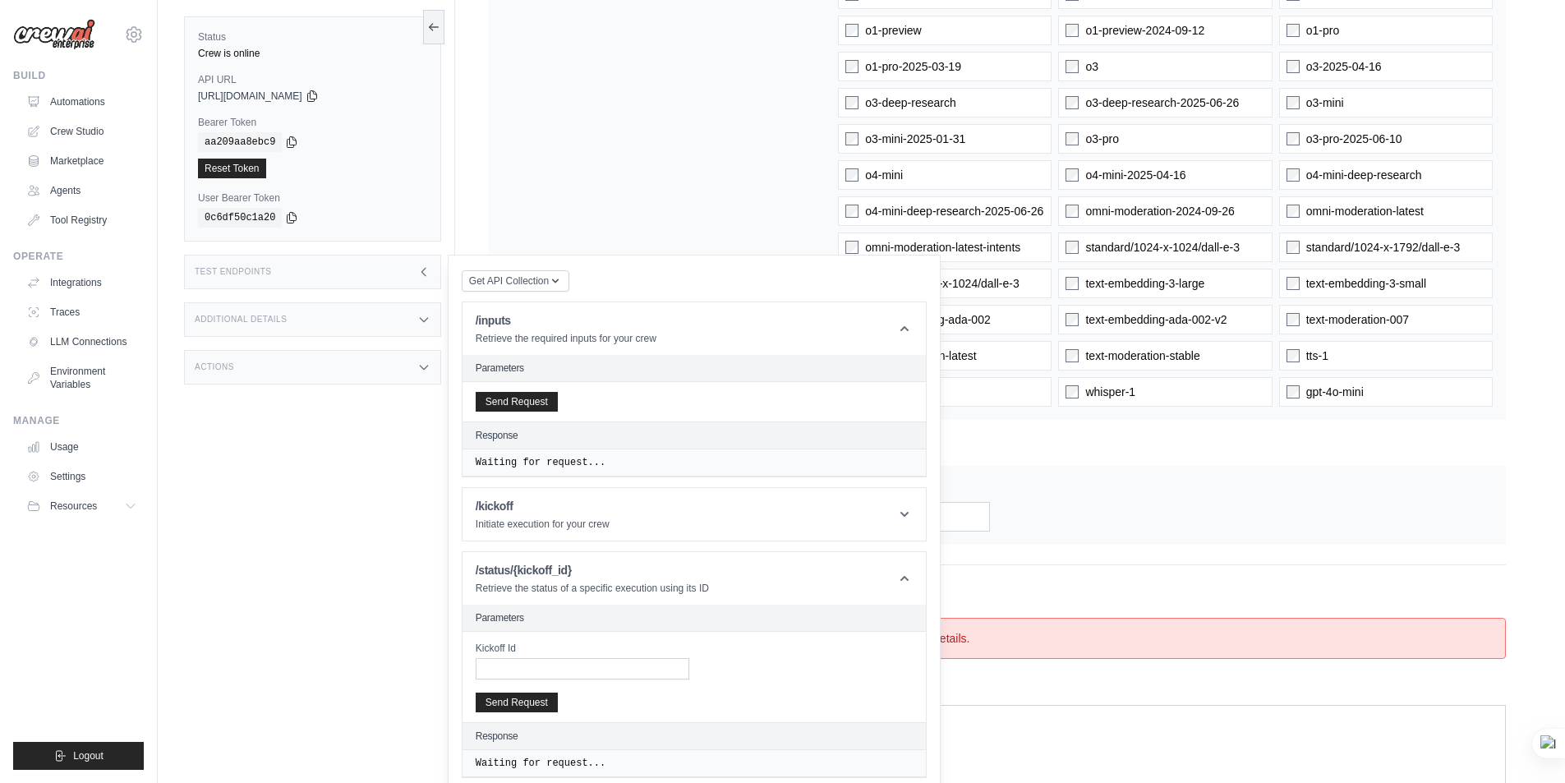
click at [861, 421] on div "Kickoff Id Send Request" at bounding box center [693, 401] width 463 height 39
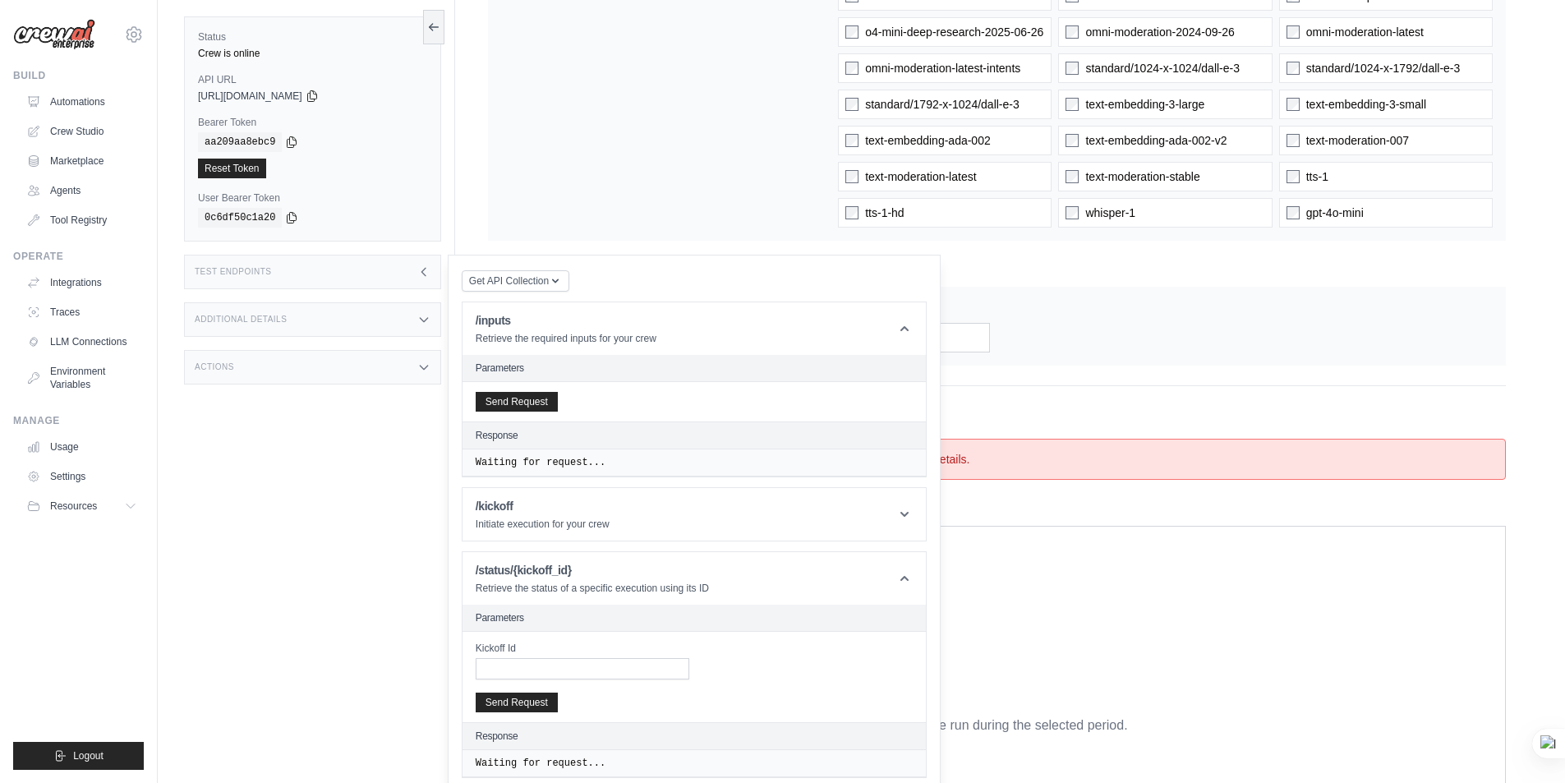
scroll to position [1511, 0]
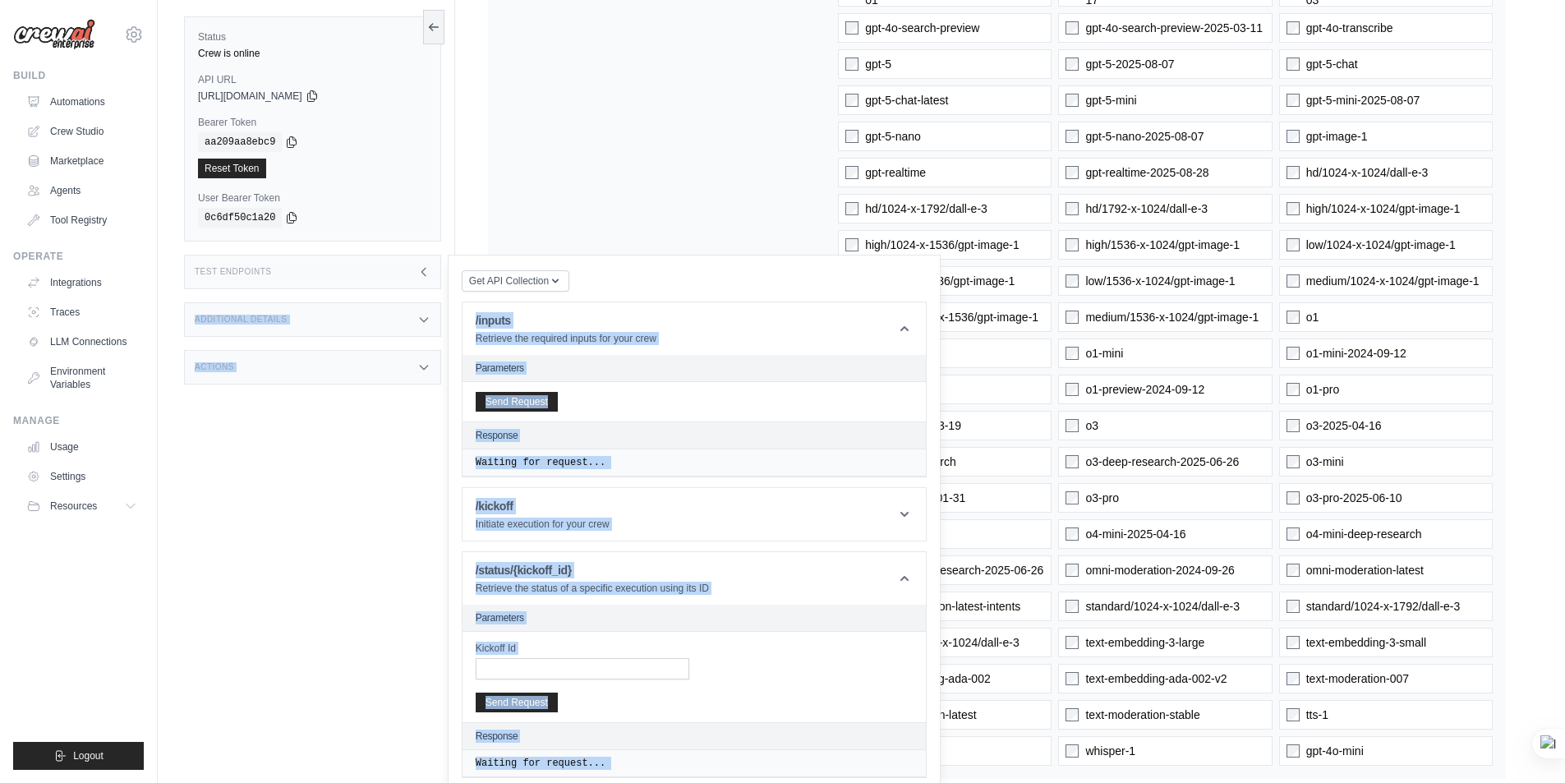
drag, startPoint x: 655, startPoint y: 278, endPoint x: 610, endPoint y: -14, distance: 295.1
click at [610, 0] on html "emadzawawy1968@gmail.com Settings Build Automations Crew Studio" at bounding box center [782, 238] width 1565 height 2387
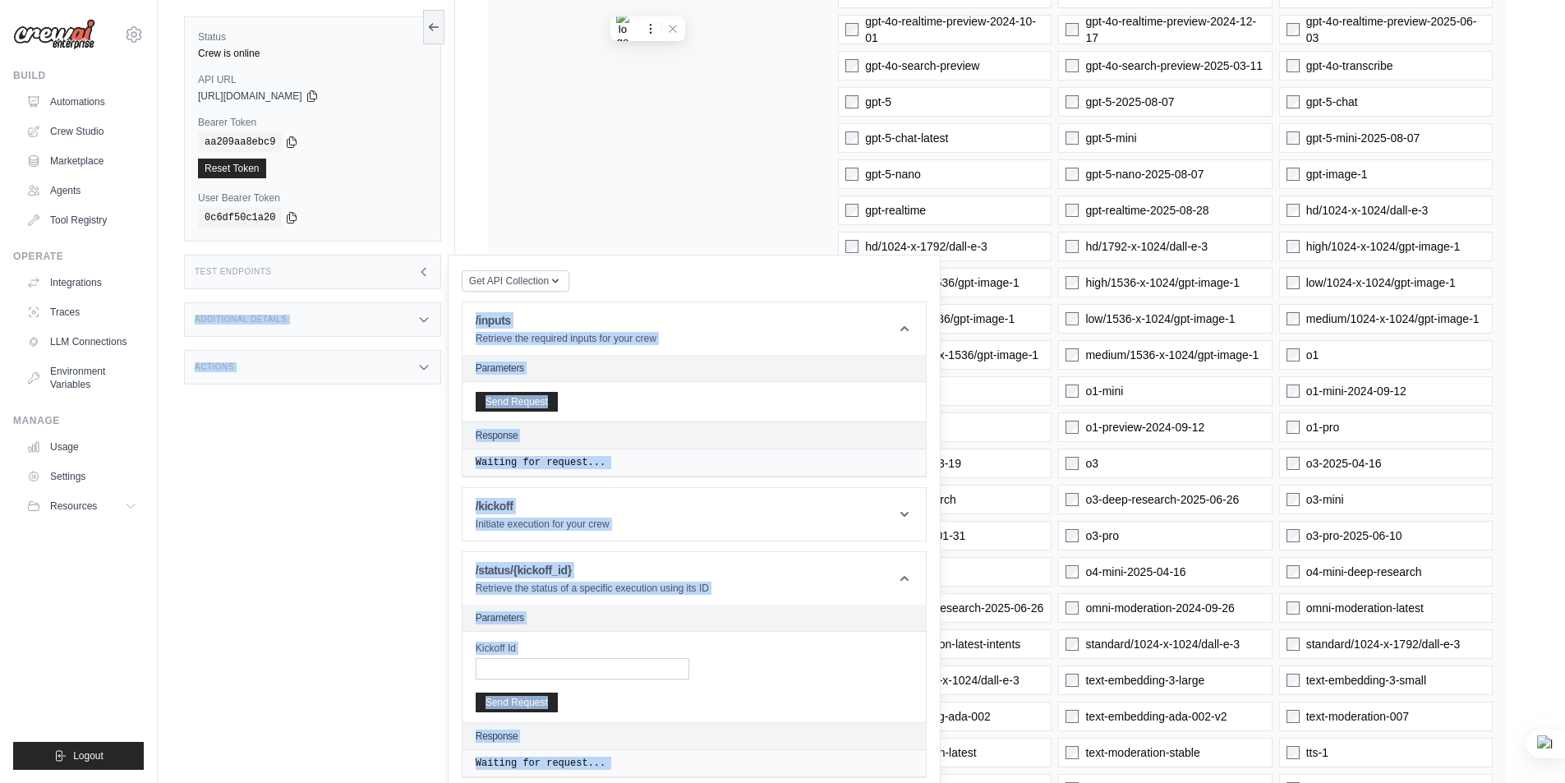
click at [338, 573] on div "Status Crew is online API URL copied https://personal-productivity-manager-v1-e…" at bounding box center [319, 391] width 271 height 783
click at [905, 590] on header "/status/{kickoff_id} Retrieve the status of a specific execution using its ID" at bounding box center [693, 578] width 463 height 53
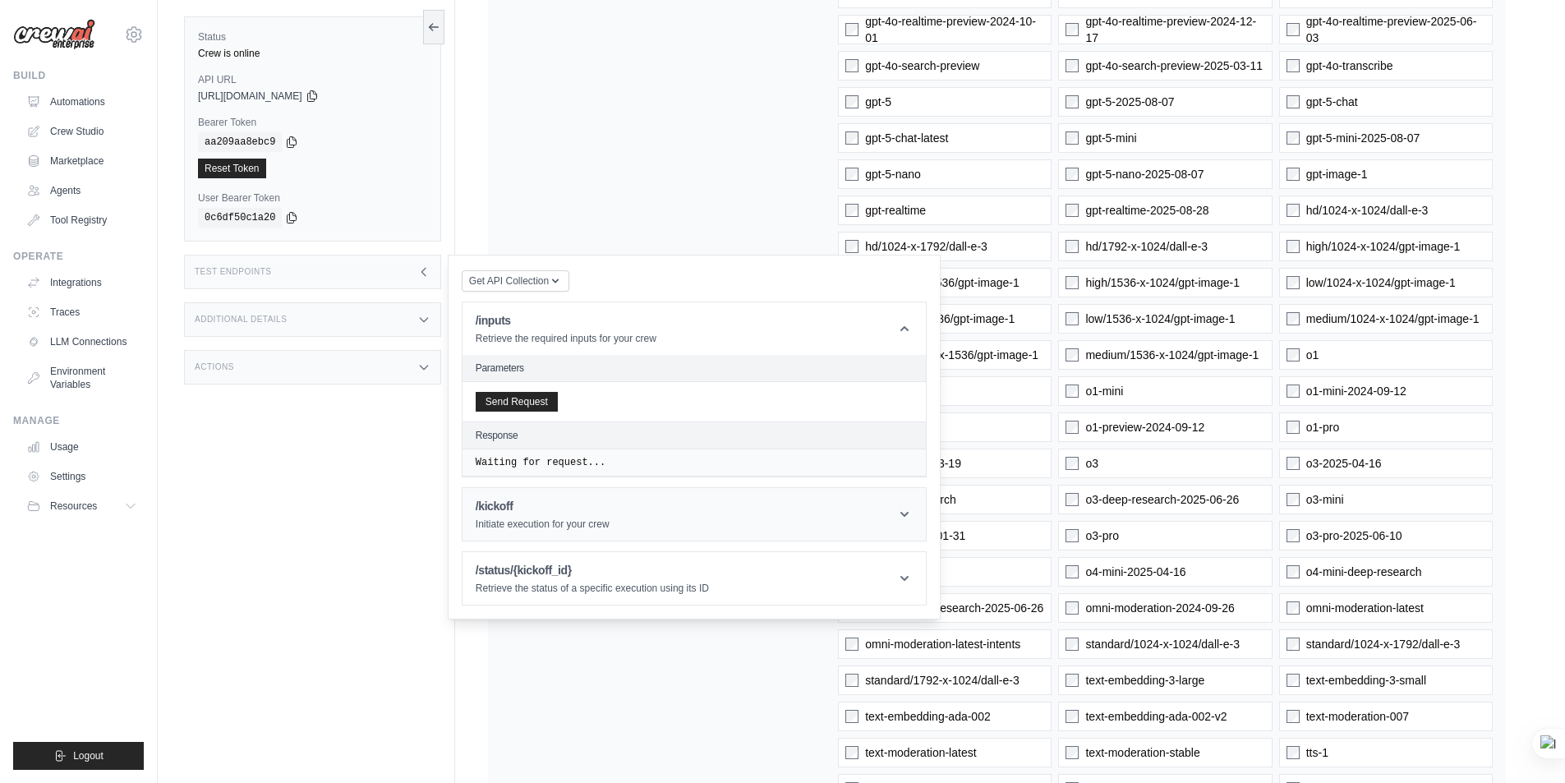
click at [908, 517] on icon at bounding box center [904, 514] width 16 height 16
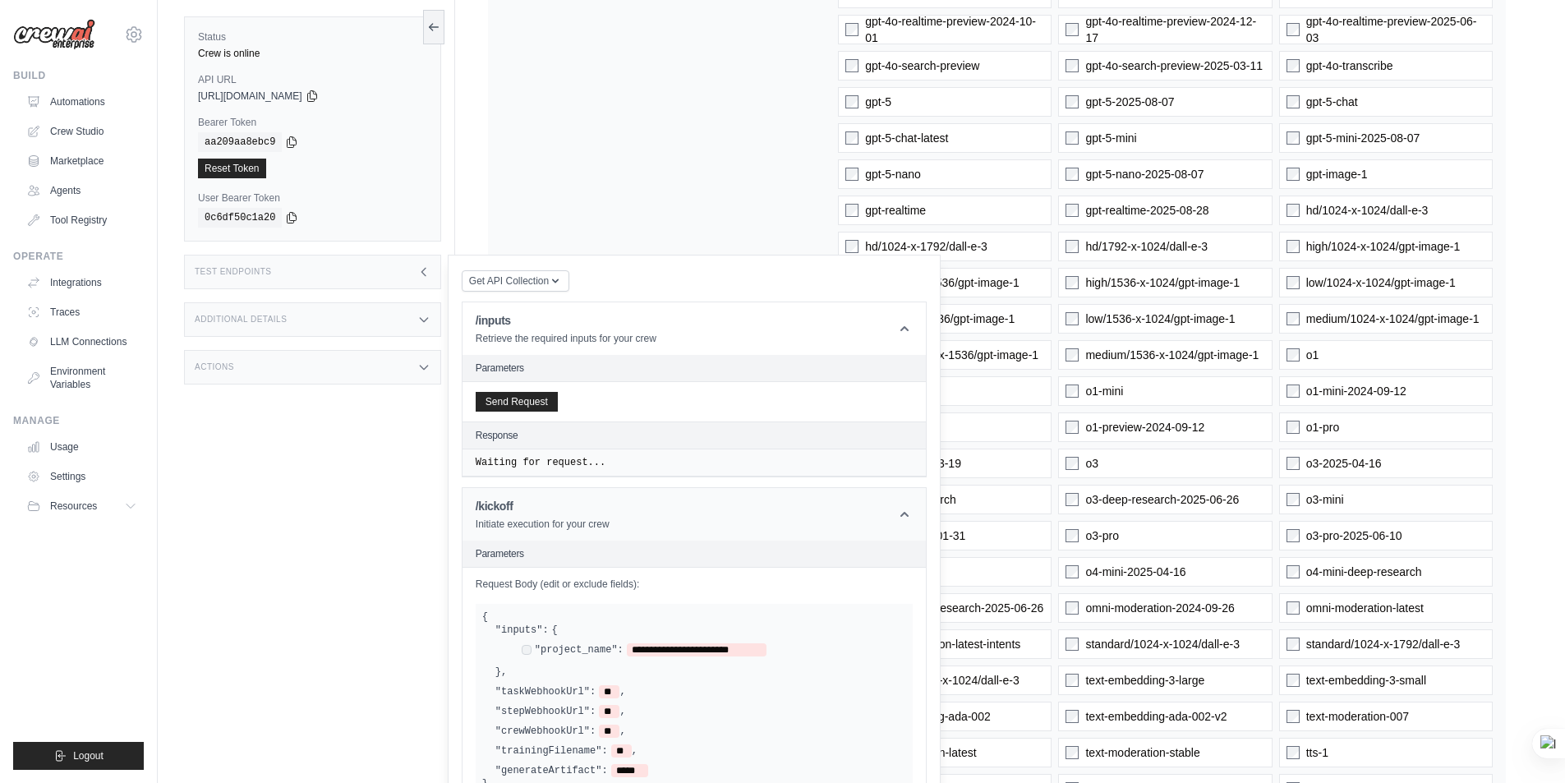
click at [907, 518] on icon at bounding box center [904, 514] width 16 height 16
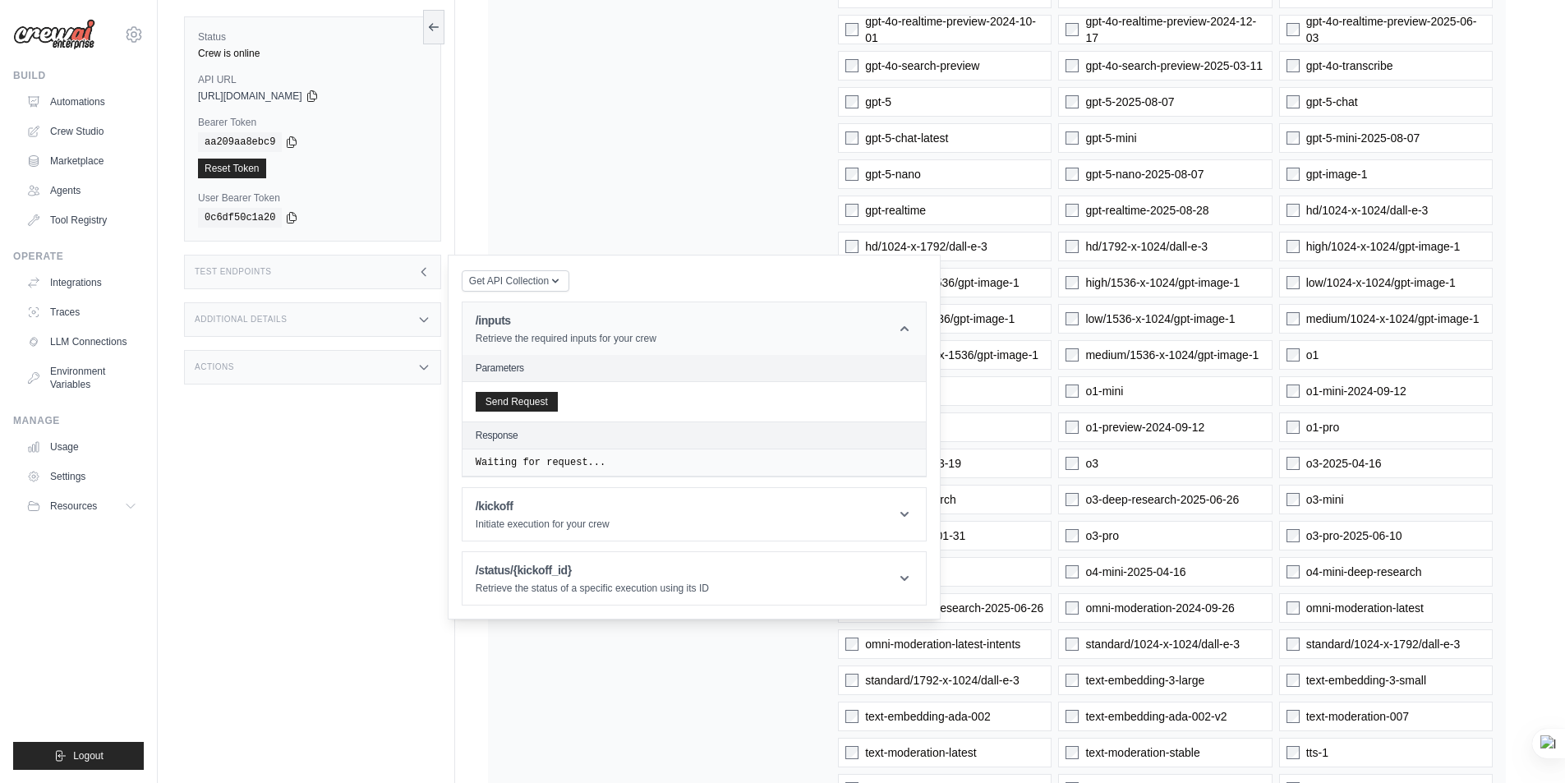
click at [902, 328] on icon at bounding box center [904, 328] width 16 height 16
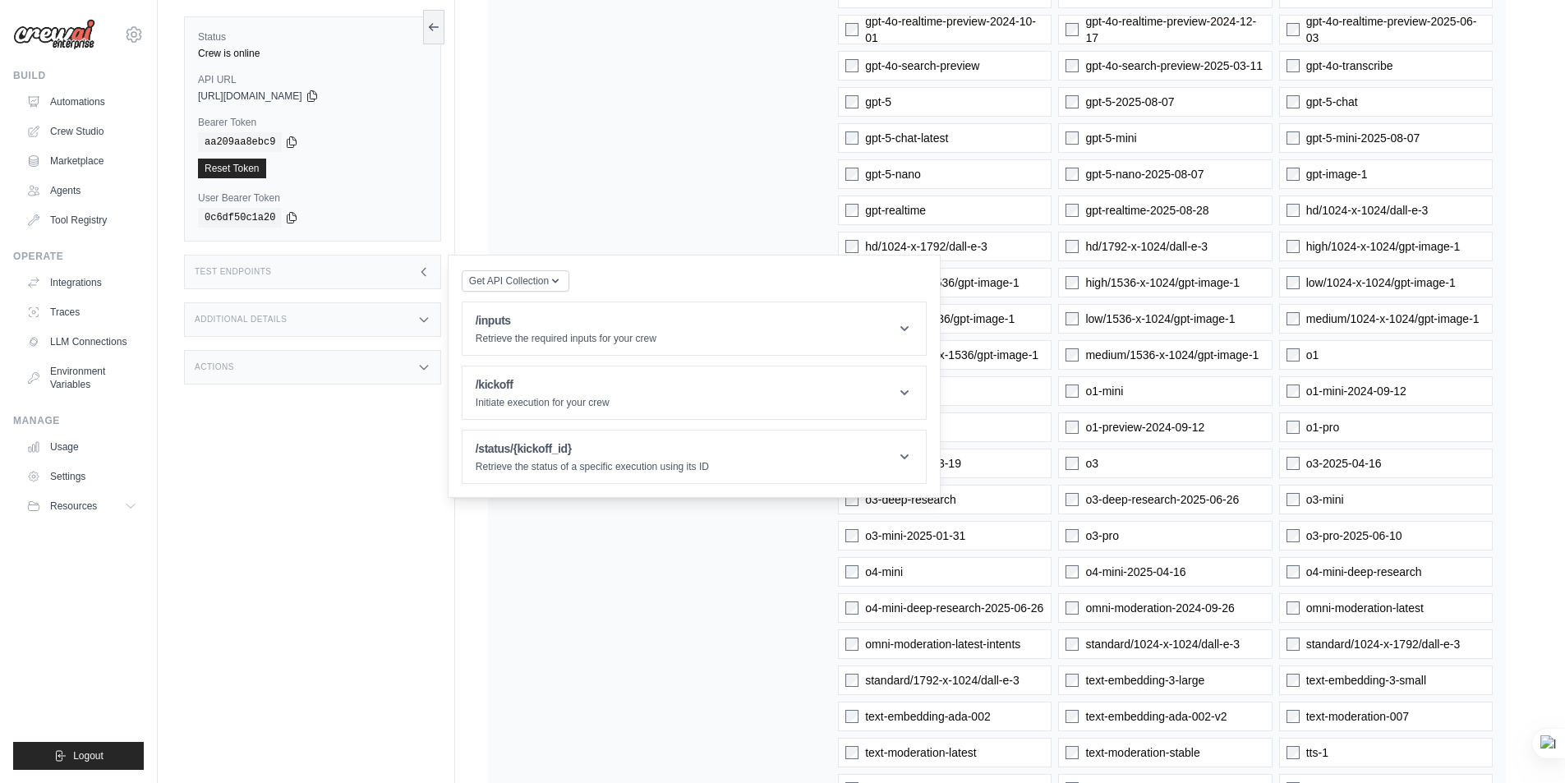
click at [343, 588] on div "Status Crew is online API URL copied https://personal-productivity-manager-v1-e…" at bounding box center [319, 391] width 271 height 783
click at [421, 368] on icon at bounding box center [423, 367] width 13 height 13
click at [220, 601] on div "Status Crew is online API URL copied https://personal-productivity-manager-v1-e…" at bounding box center [319, 391] width 271 height 783
click at [285, 630] on div "Status Crew is online API URL copied https://personal-productivity-manager-v1-e…" at bounding box center [319, 391] width 271 height 783
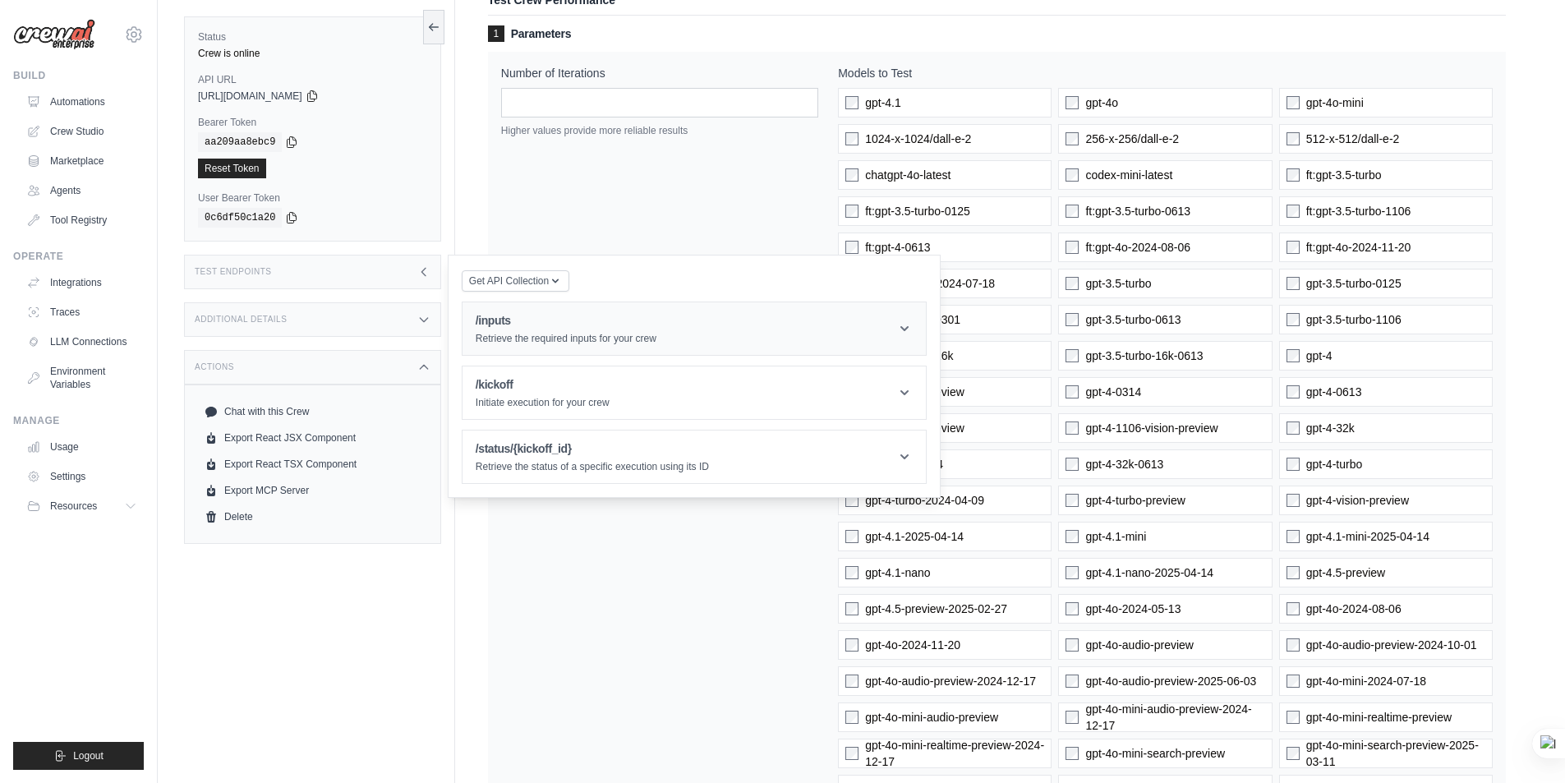
scroll to position [96, 0]
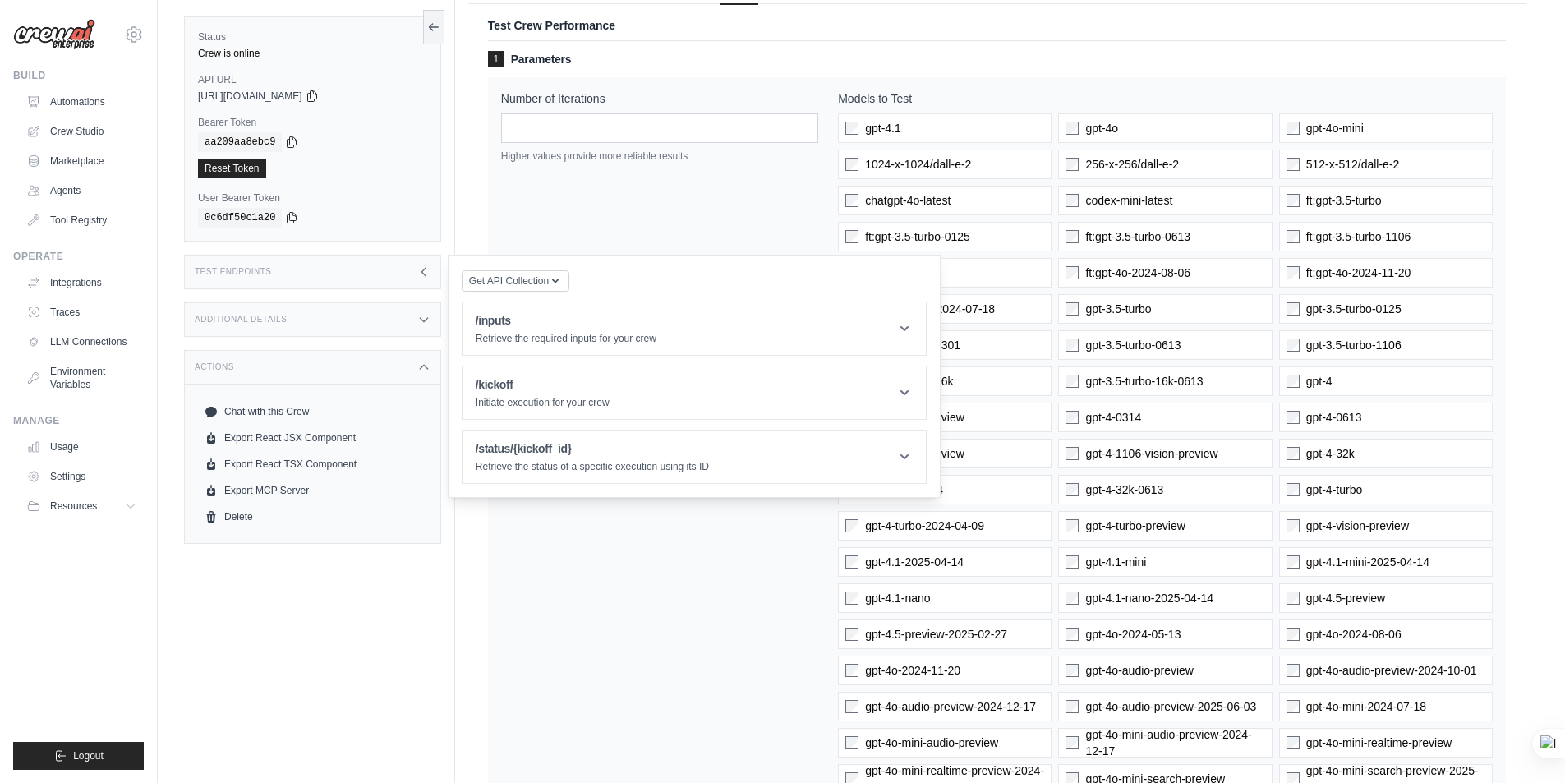
click at [422, 271] on icon at bounding box center [423, 271] width 4 height 7
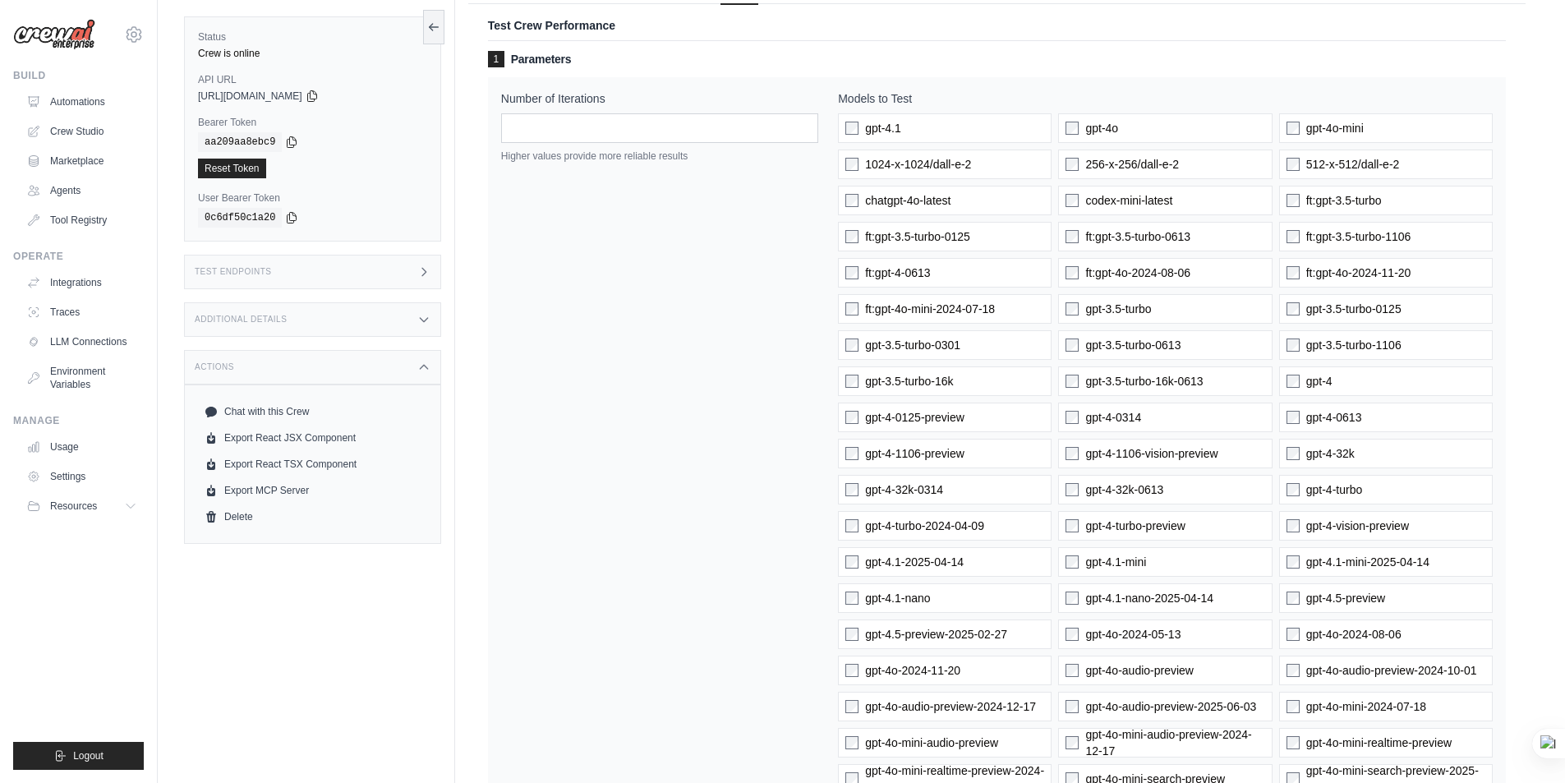
click at [427, 367] on icon at bounding box center [423, 367] width 13 height 13
click at [424, 366] on icon at bounding box center [423, 367] width 13 height 13
click at [427, 269] on icon at bounding box center [423, 271] width 13 height 13
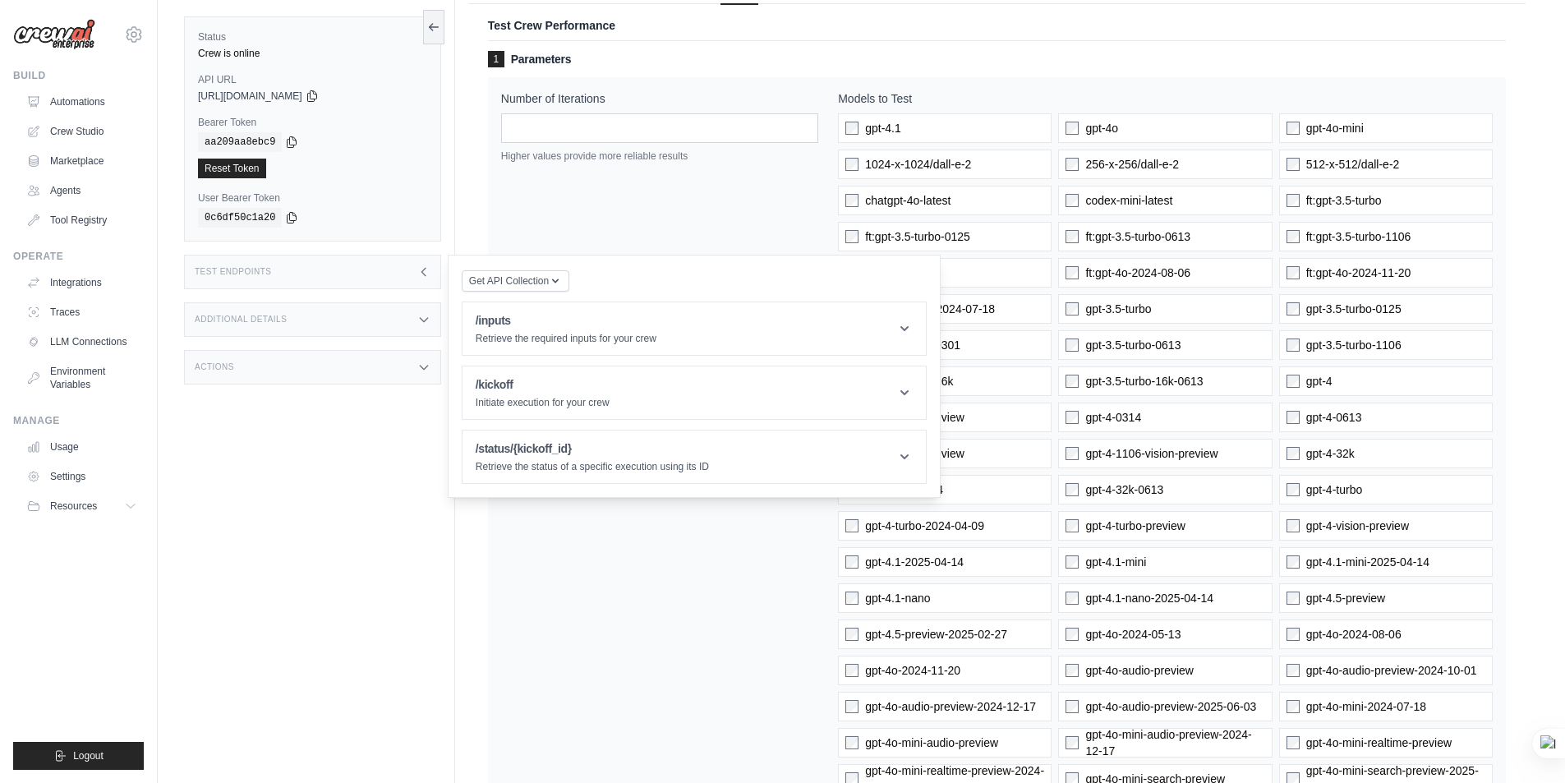
click at [427, 274] on icon at bounding box center [423, 271] width 13 height 13
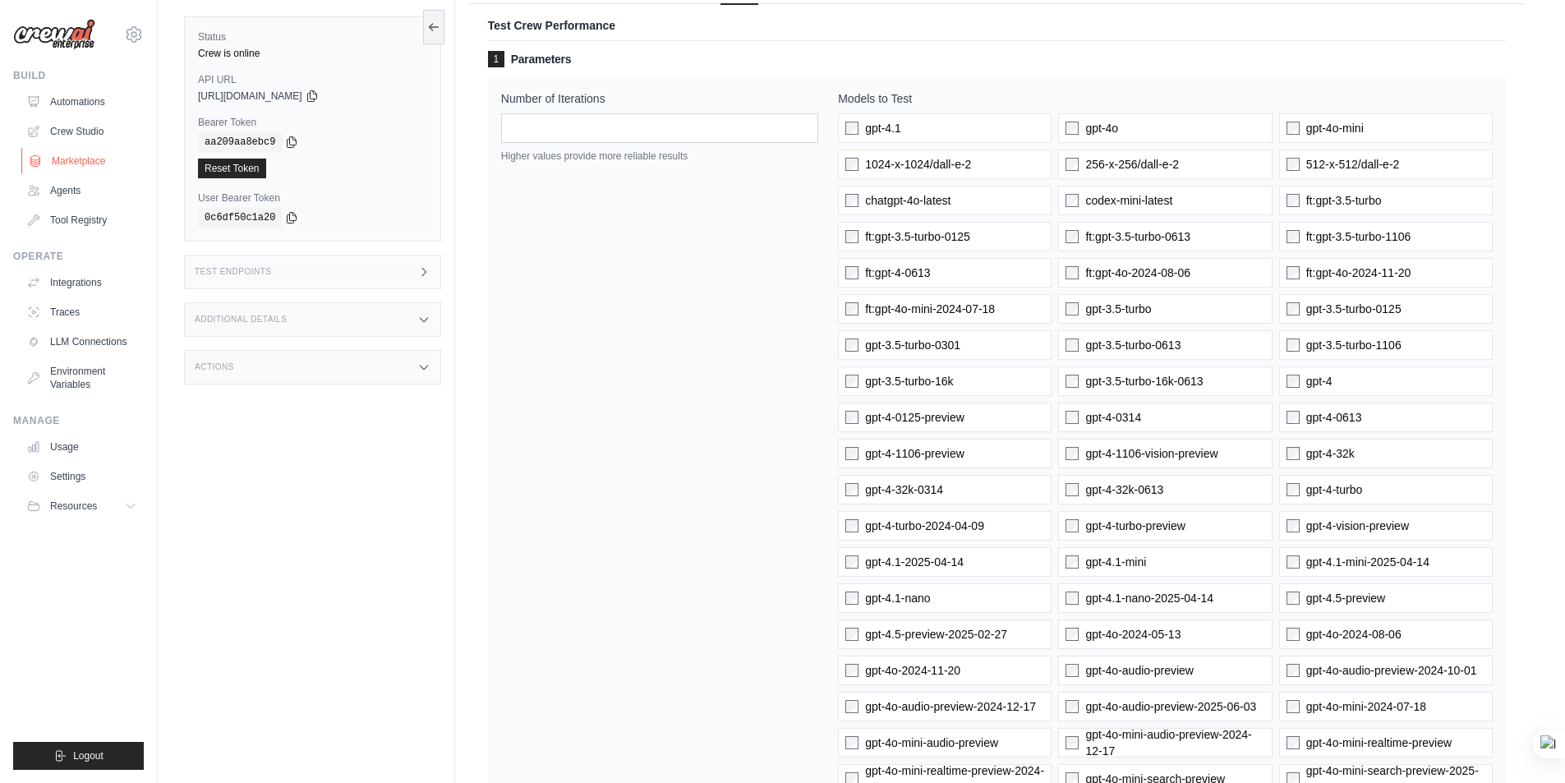
click at [67, 163] on link "Marketplace" at bounding box center [83, 161] width 124 height 26
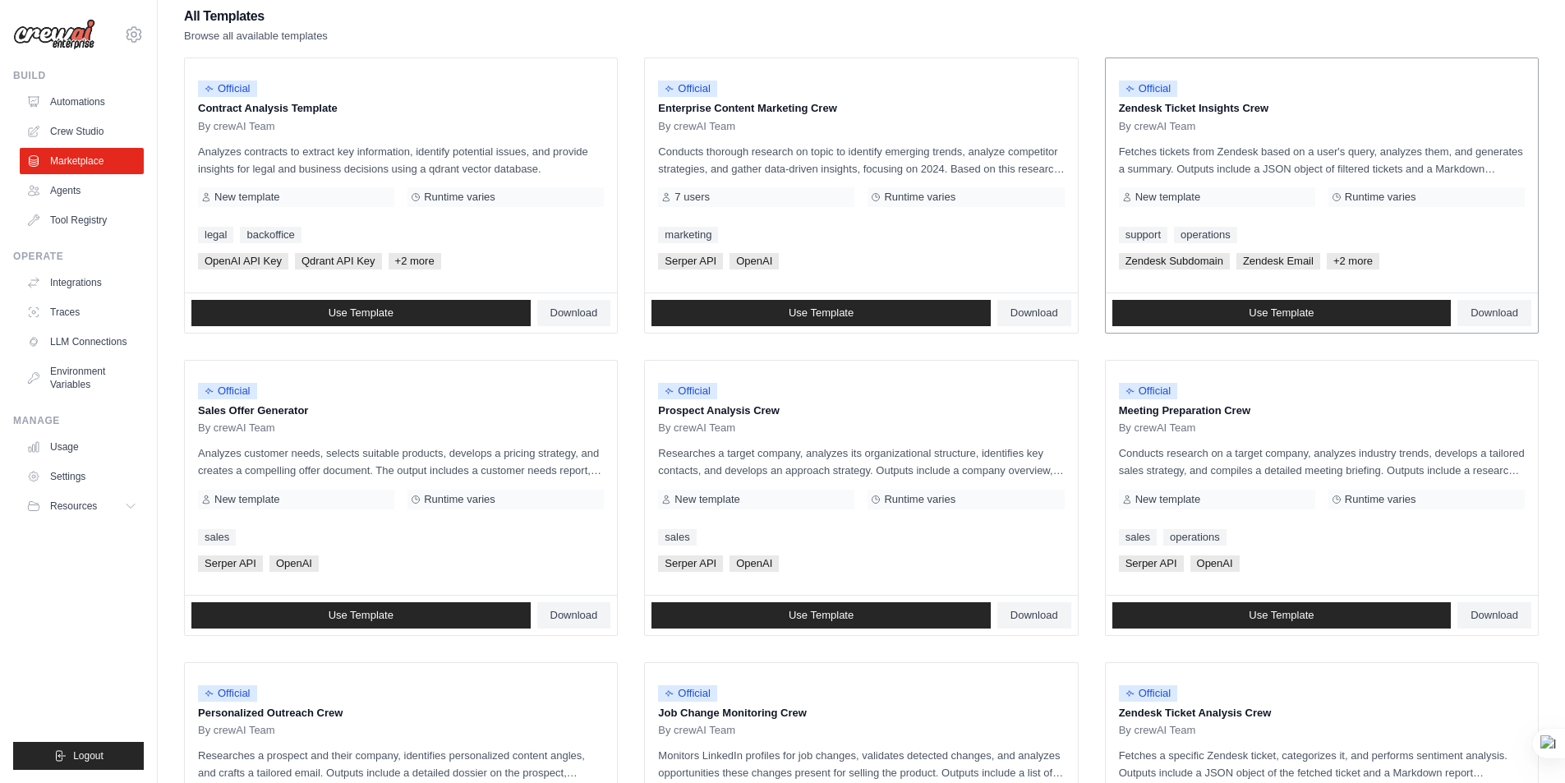
scroll to position [82, 0]
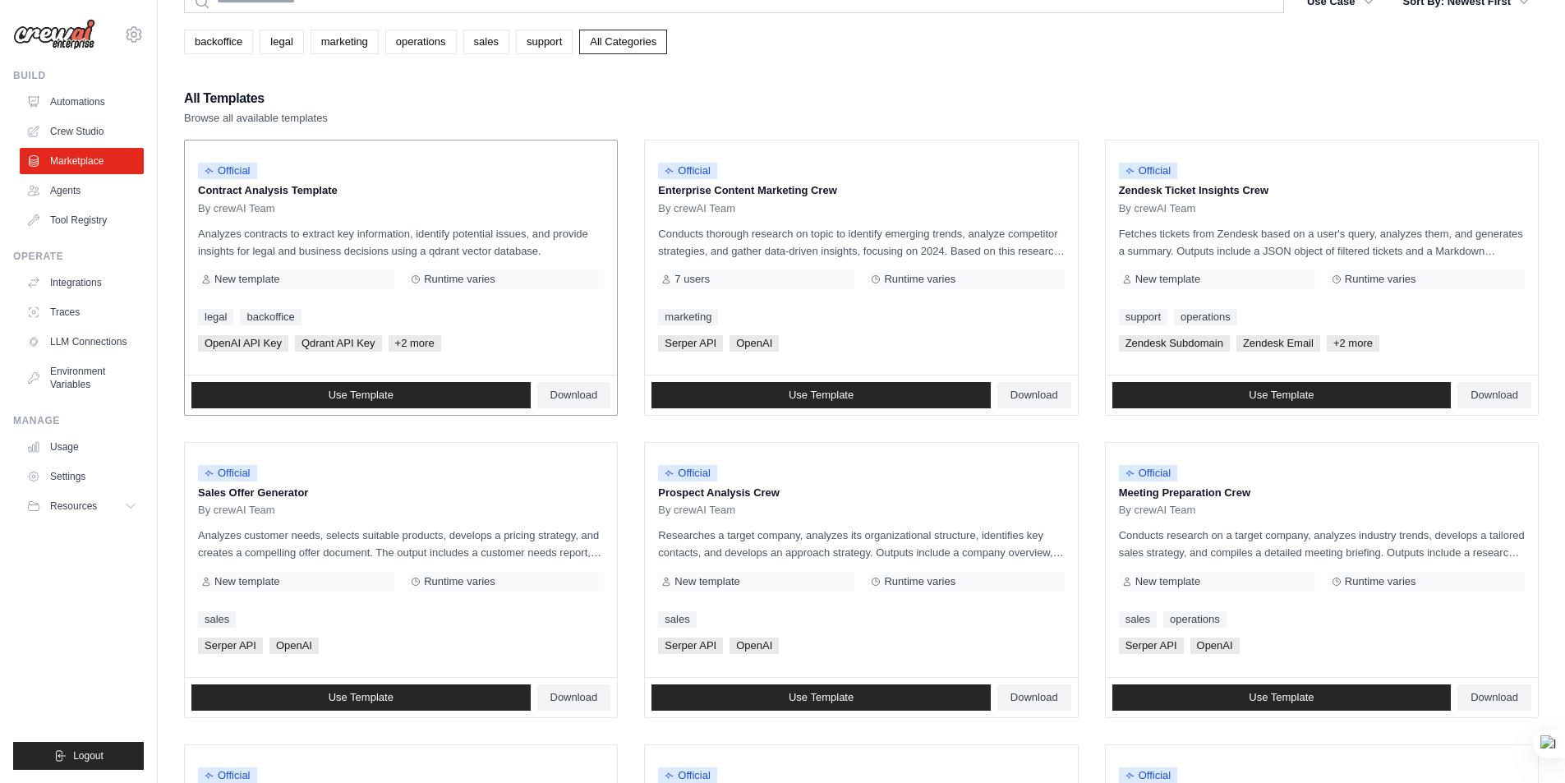
click at [226, 191] on p "Contract Analysis Template" at bounding box center [401, 190] width 406 height 16
click at [269, 189] on p "Contract Analysis Template" at bounding box center [401, 190] width 406 height 16
click at [329, 186] on p "Contract Analysis Template" at bounding box center [401, 190] width 406 height 16
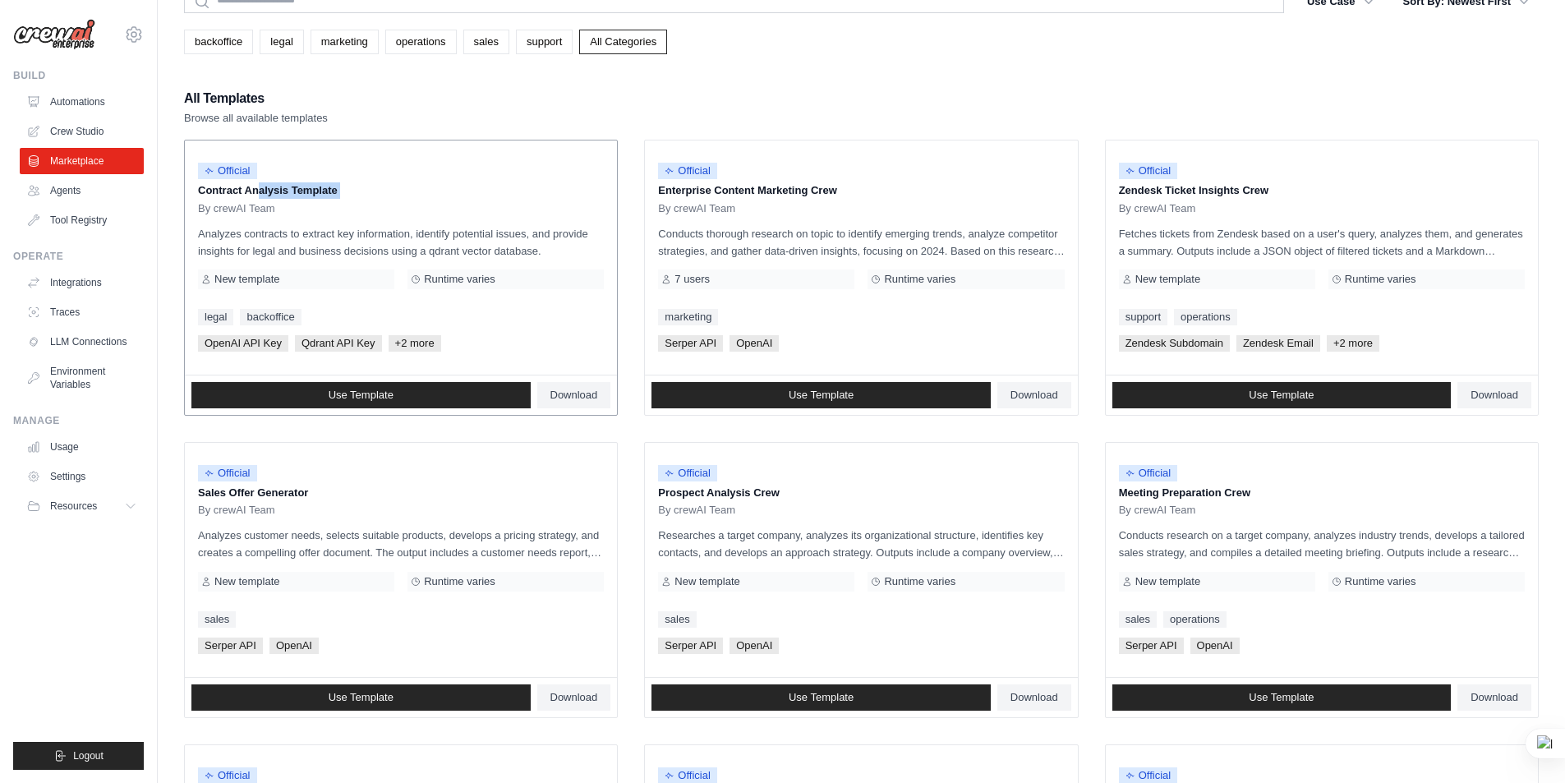
click at [361, 191] on p "Contract Analysis Template" at bounding box center [401, 190] width 406 height 16
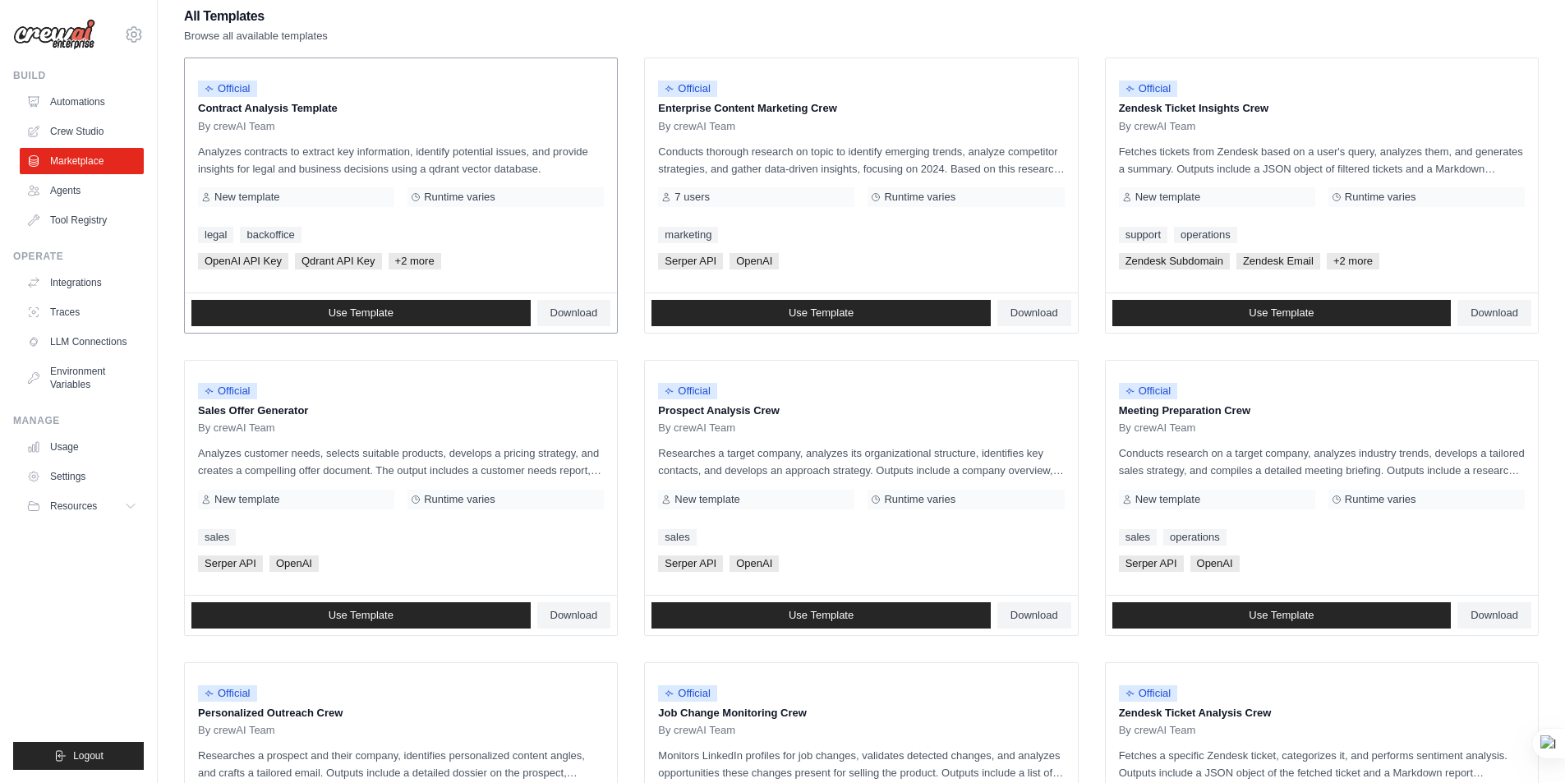
click at [399, 259] on span "+2 more" at bounding box center [415, 261] width 53 height 16
click at [403, 263] on span "+2 more" at bounding box center [415, 261] width 53 height 16
click at [278, 412] on p "Sales Offer Generator" at bounding box center [401, 410] width 406 height 16
click at [684, 405] on p "Prospect Analysis Crew" at bounding box center [861, 410] width 406 height 16
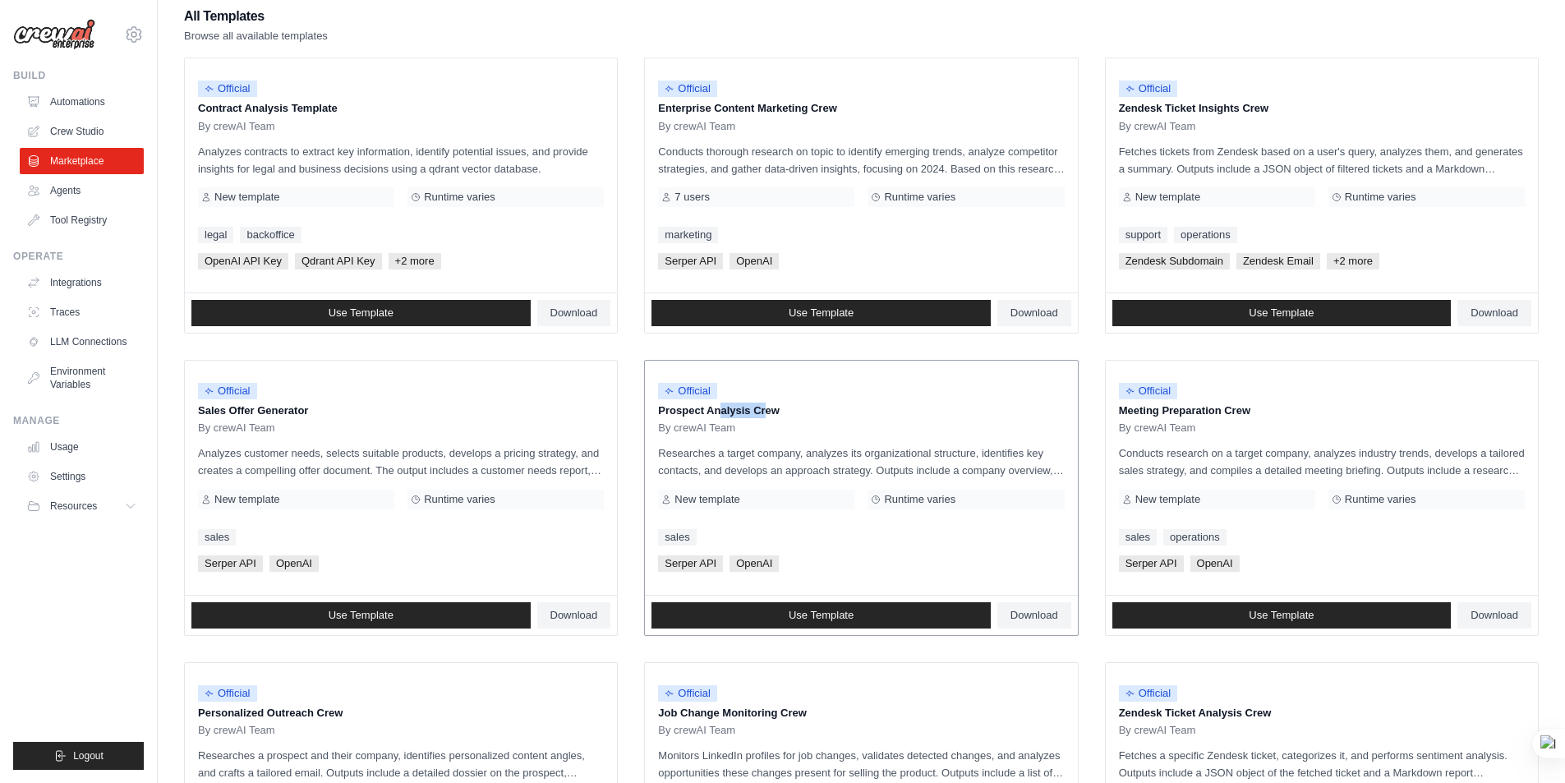
click at [684, 405] on p "Prospect Analysis Crew" at bounding box center [861, 410] width 406 height 16
drag, startPoint x: 839, startPoint y: 412, endPoint x: 791, endPoint y: 423, distance: 49.6
click at [840, 412] on p "Prospect Analysis Crew" at bounding box center [861, 410] width 406 height 16
click at [727, 399] on div "Official" at bounding box center [861, 391] width 406 height 22
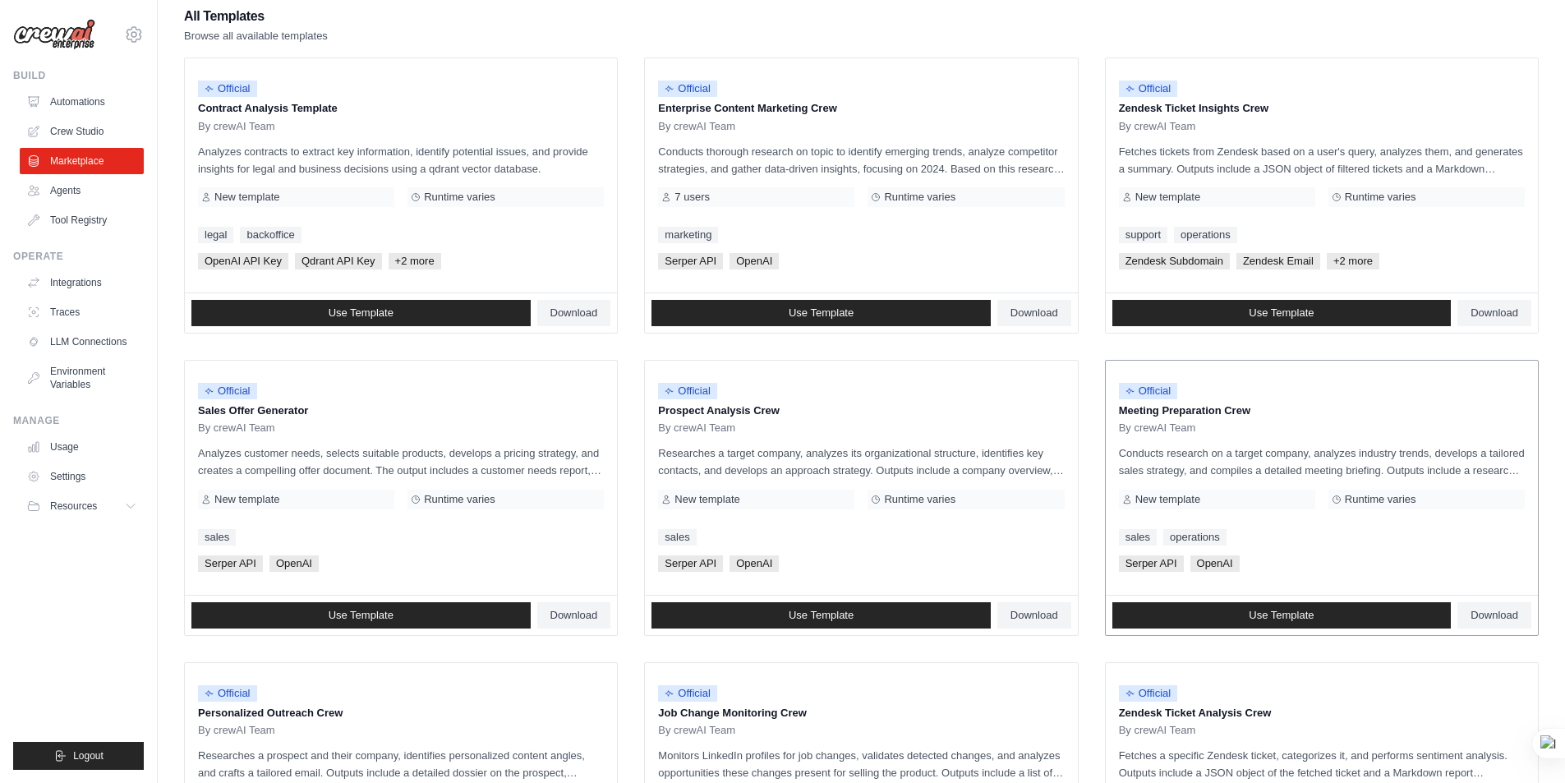
click at [1190, 406] on p "Meeting Preparation Crew" at bounding box center [1322, 410] width 406 height 16
click at [1191, 406] on p "Meeting Preparation Crew" at bounding box center [1322, 410] width 406 height 16
click at [1315, 405] on p "Meeting Preparation Crew" at bounding box center [1322, 410] width 406 height 16
click at [1174, 410] on p "Meeting Preparation Crew" at bounding box center [1322, 410] width 406 height 16
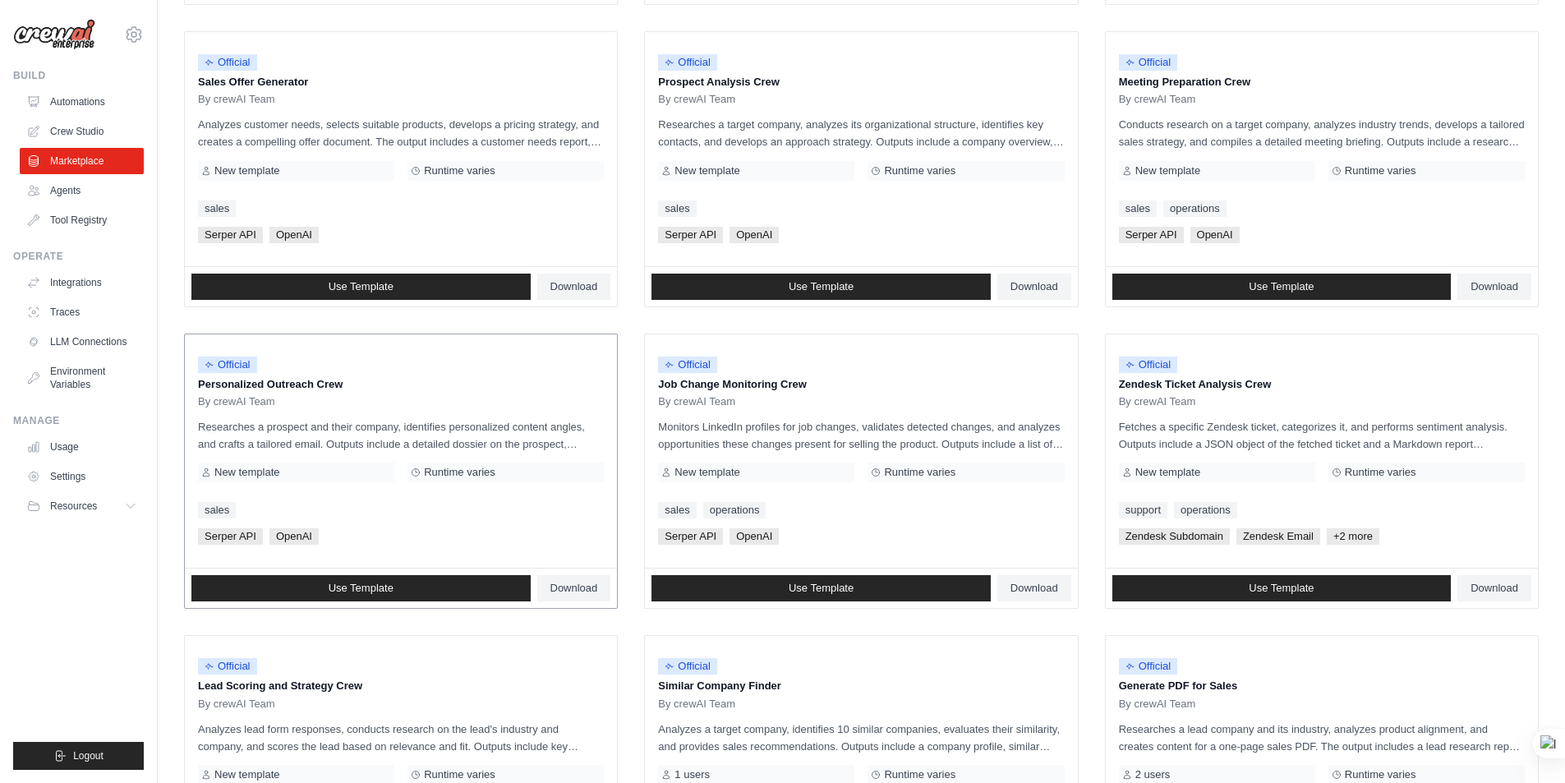
scroll to position [575, 0]
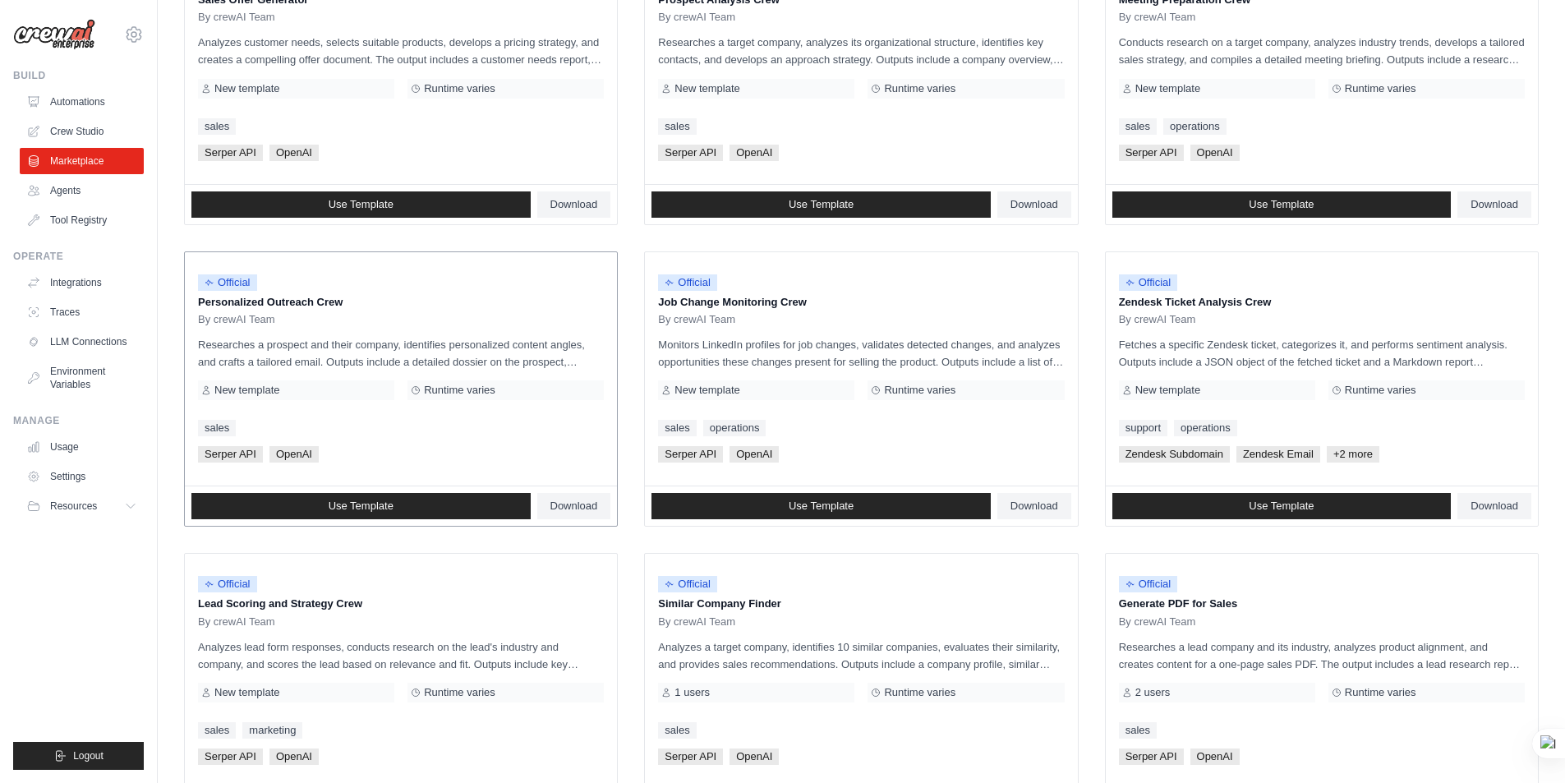
click at [251, 302] on p "Personalized Outreach Crew" at bounding box center [401, 302] width 406 height 16
click at [297, 302] on p "Personalized Outreach Crew" at bounding box center [401, 302] width 406 height 16
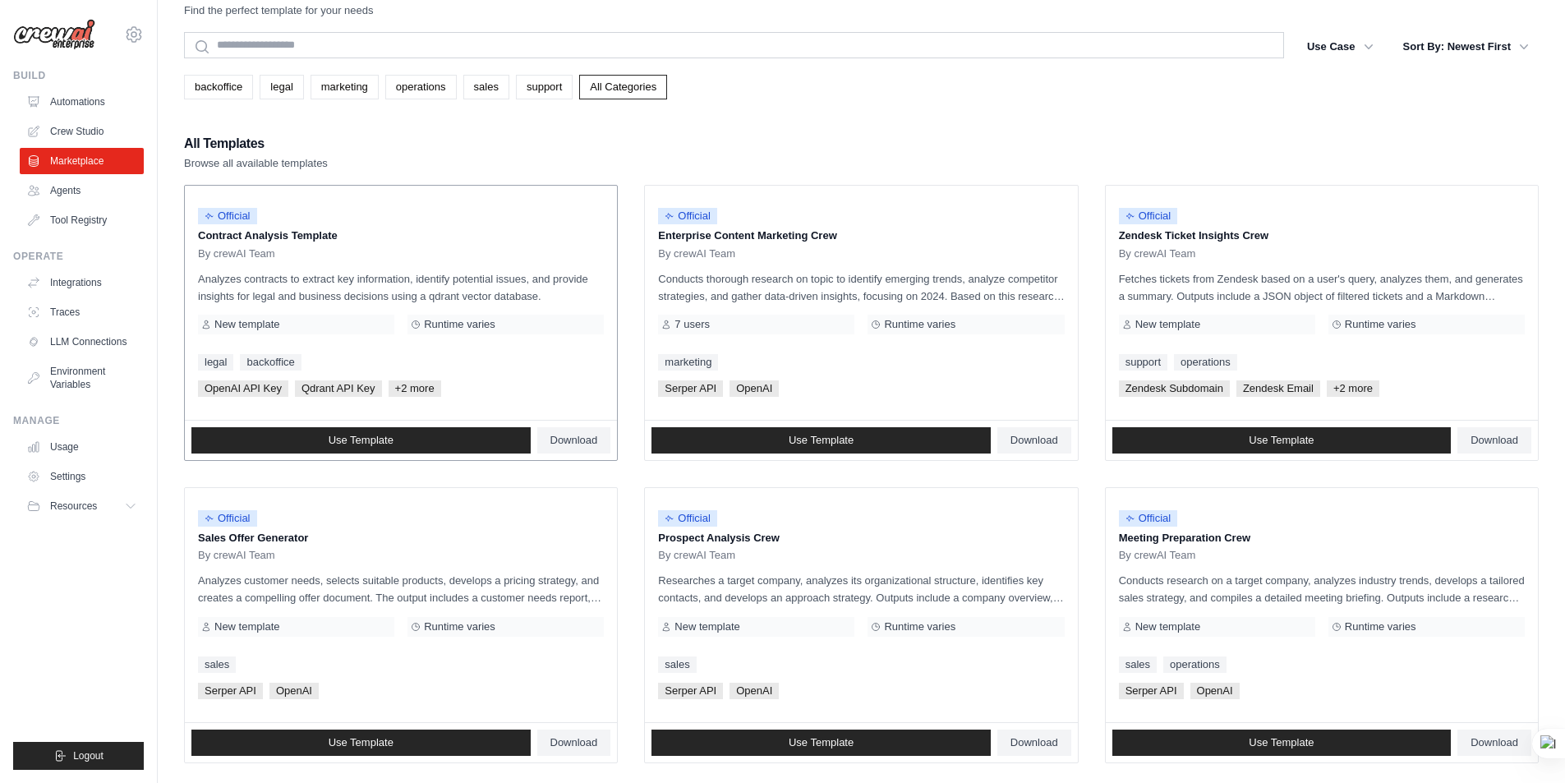
scroll to position [0, 0]
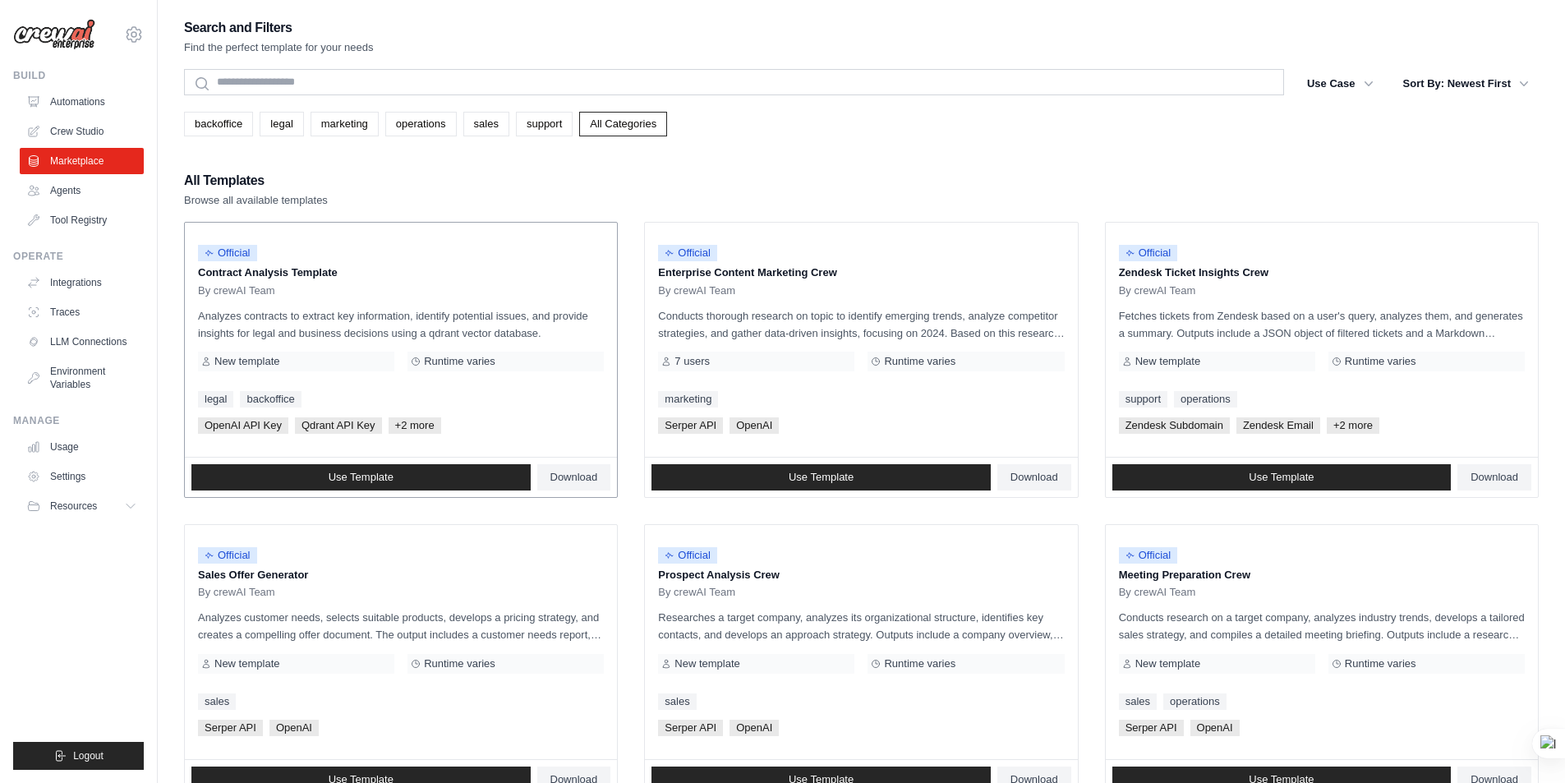
click at [214, 312] on p "Analyzes contracts to extract key information, identify potential issues, and p…" at bounding box center [401, 324] width 406 height 34
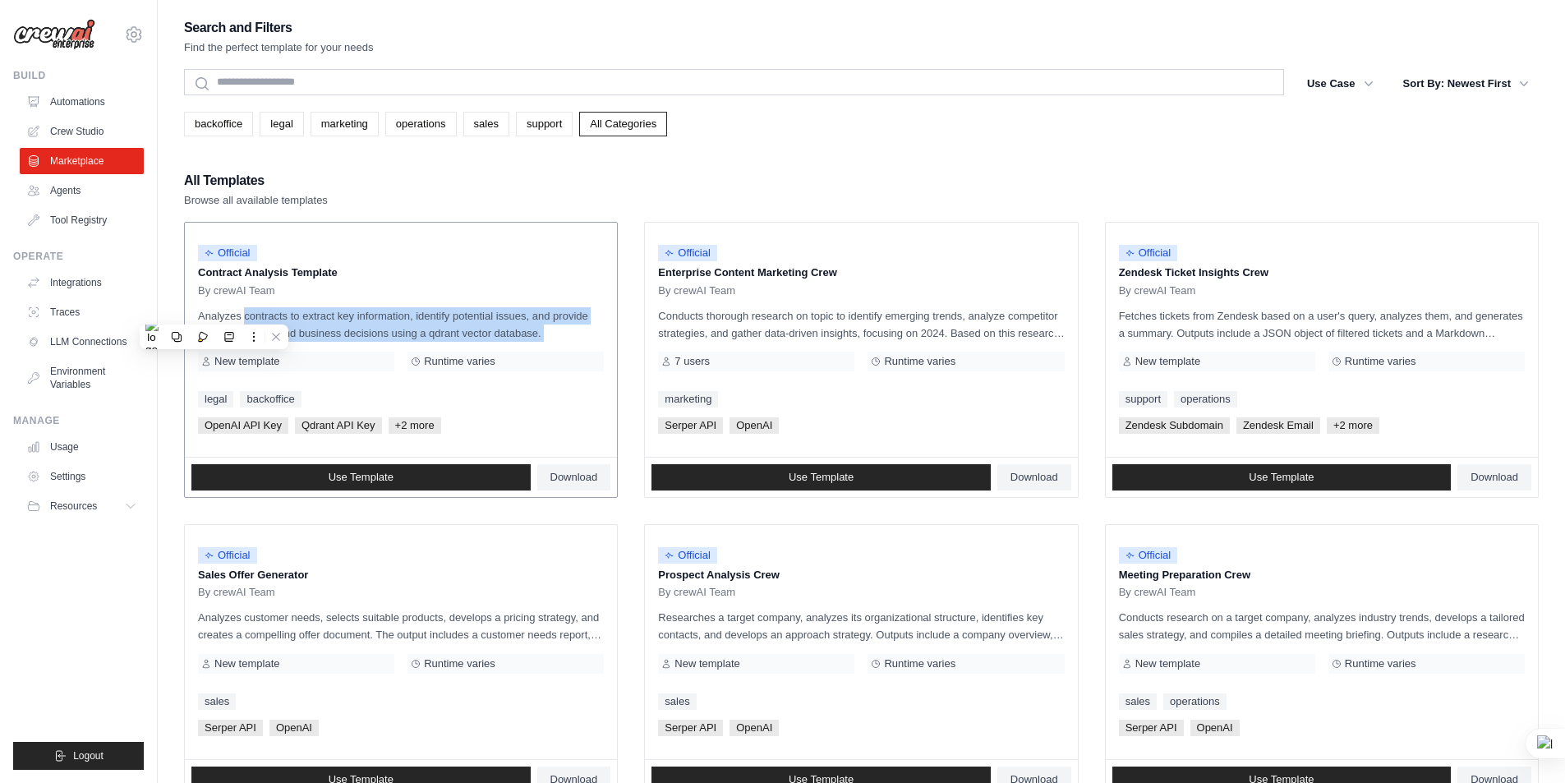
click at [276, 322] on p "Analyzes contracts to extract key information, identify potential issues, and p…" at bounding box center [401, 324] width 406 height 34
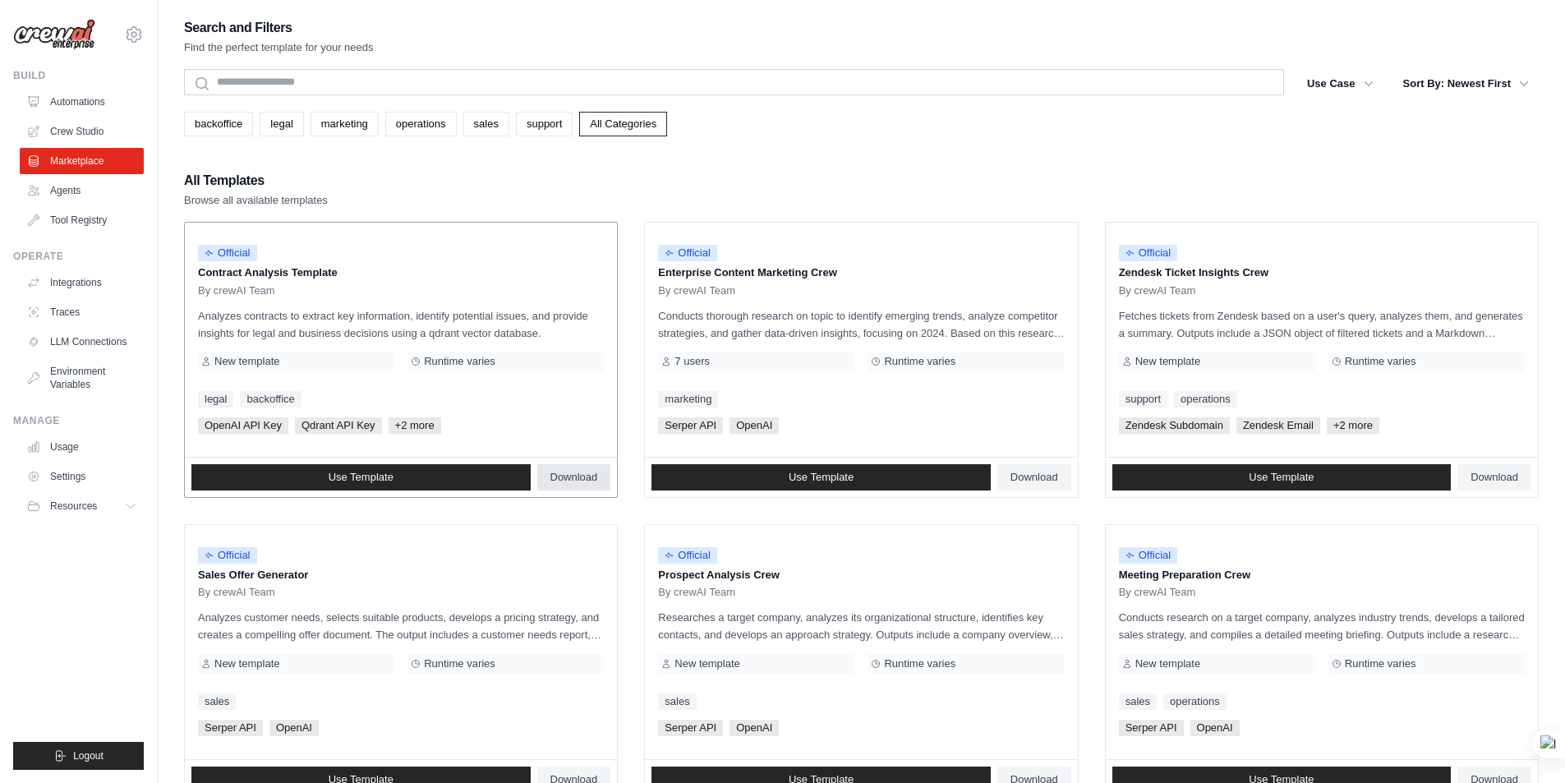
click at [570, 479] on span "Download" at bounding box center [574, 477] width 48 height 13
click at [1029, 475] on span "Download" at bounding box center [1034, 477] width 48 height 13
click at [1486, 471] on span "Download" at bounding box center [1494, 477] width 48 height 13
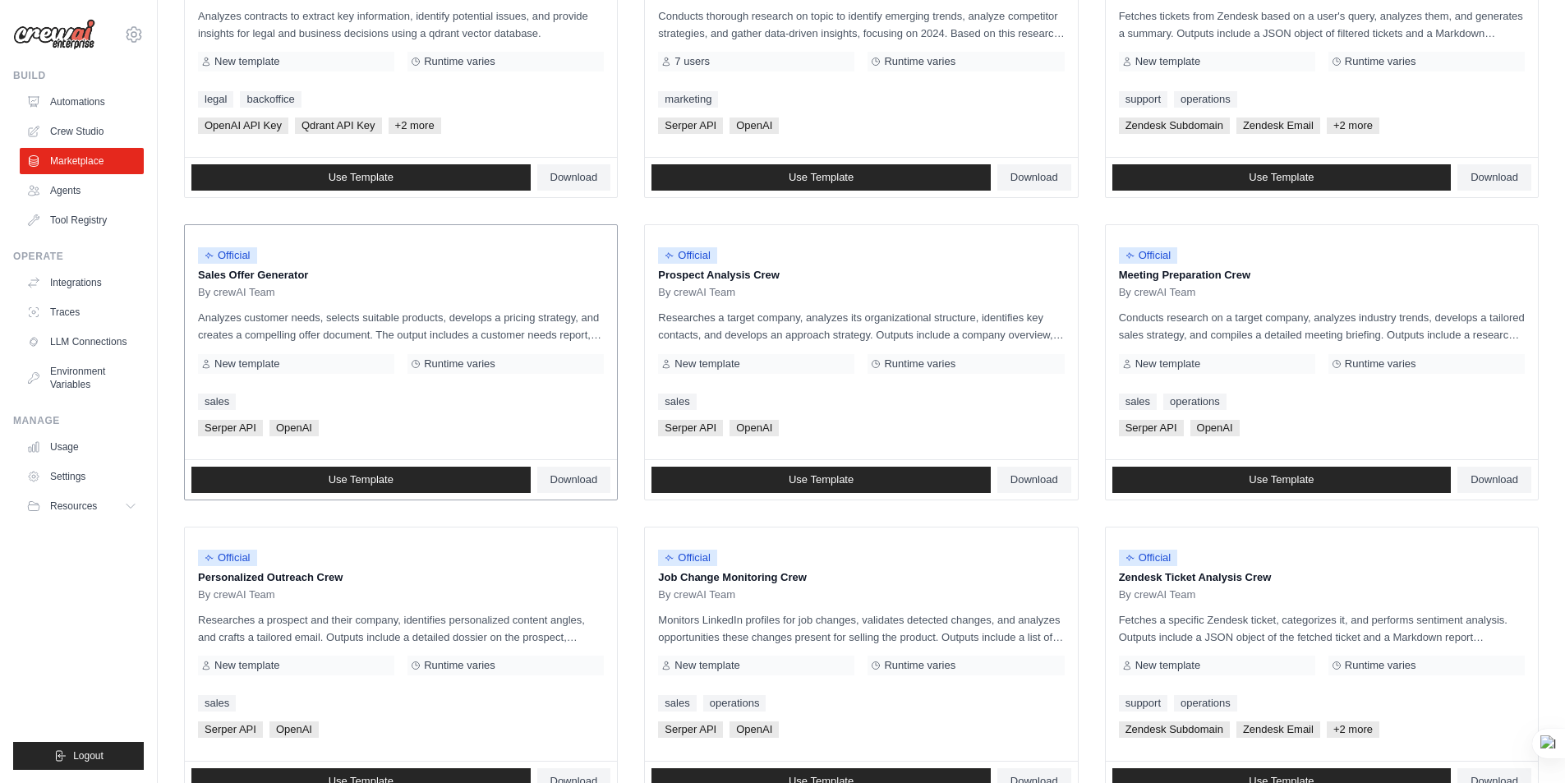
scroll to position [329, 0]
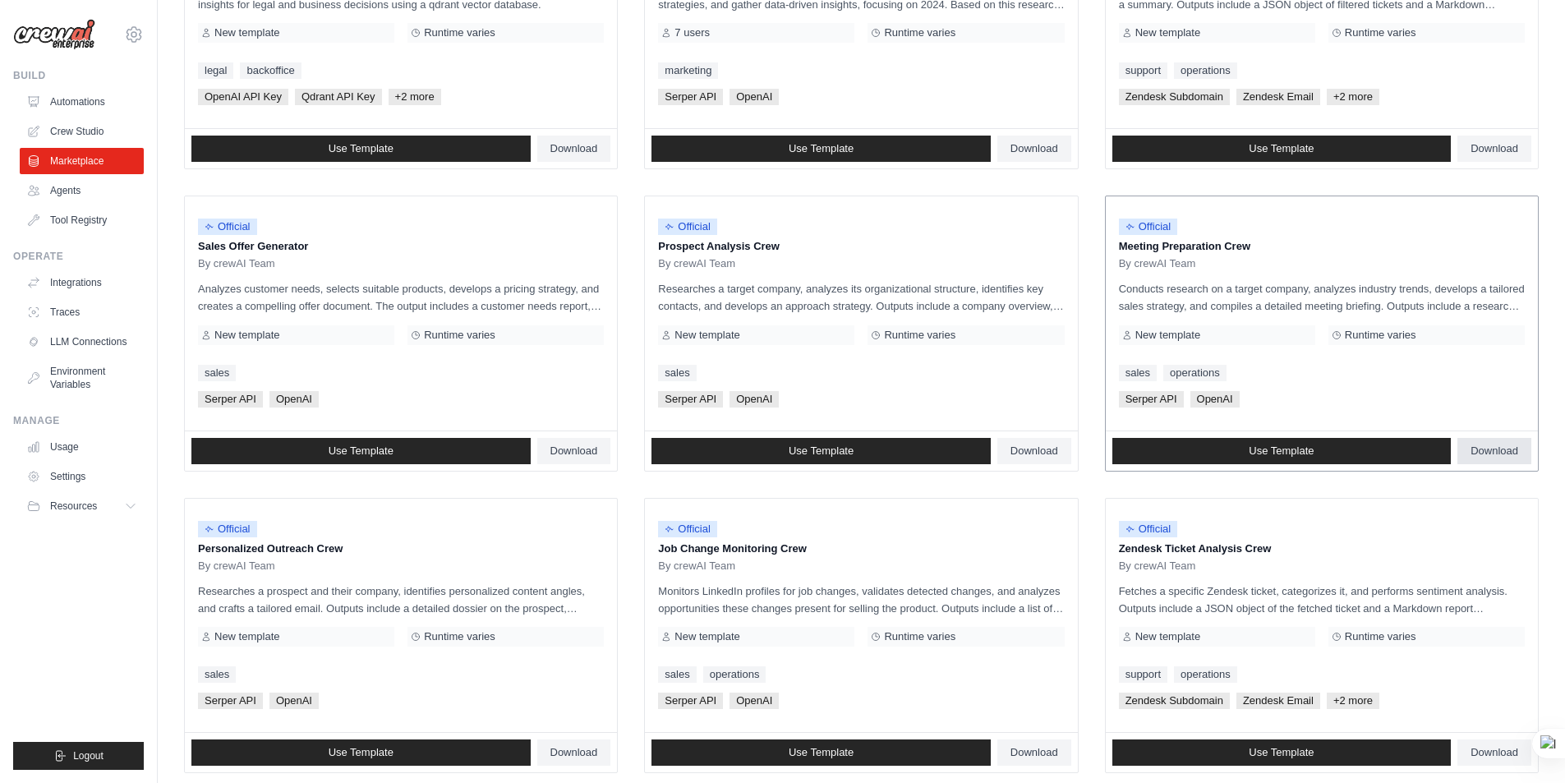
click at [1490, 451] on span "Download" at bounding box center [1494, 450] width 48 height 13
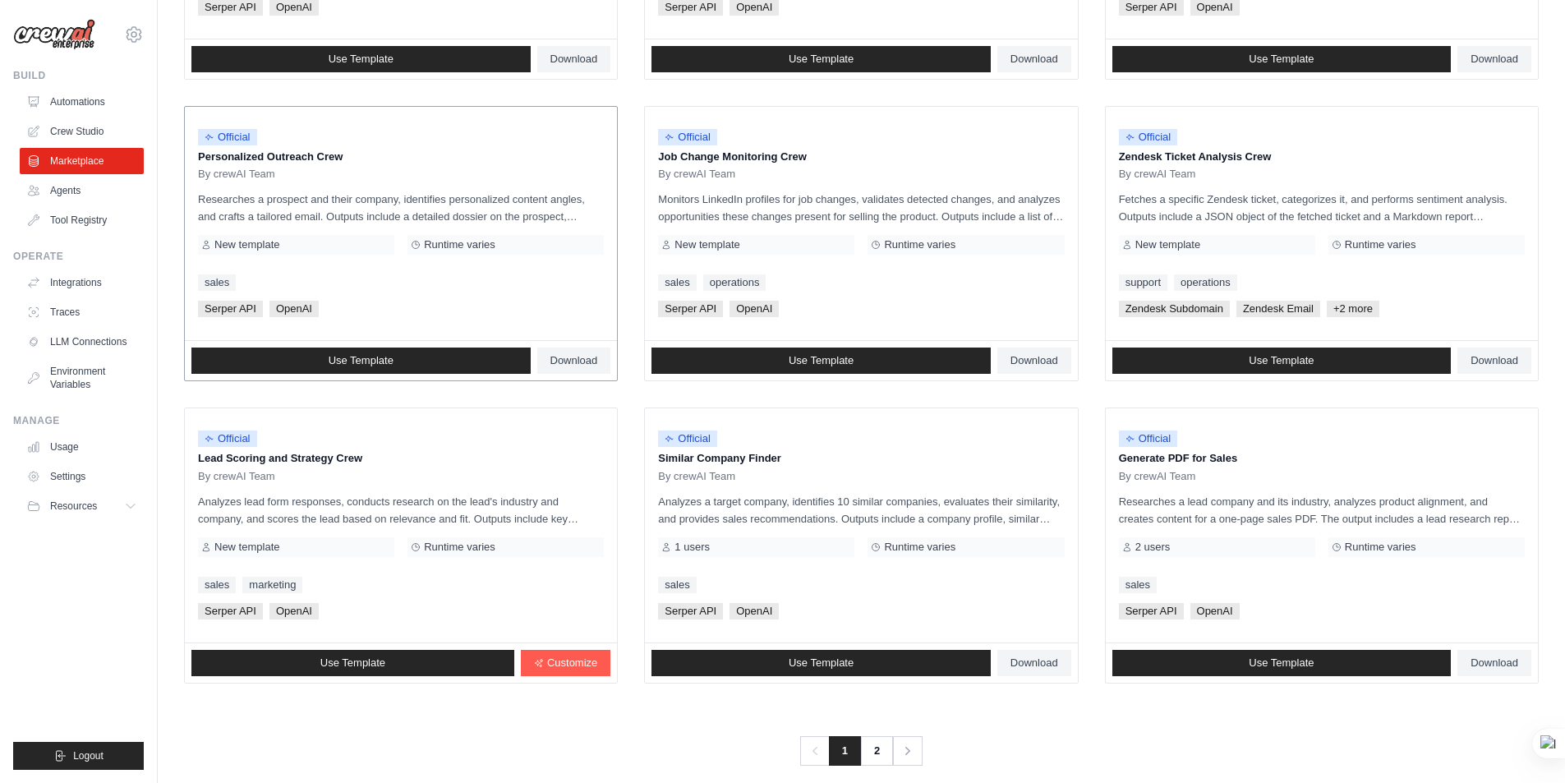
scroll to position [739, 0]
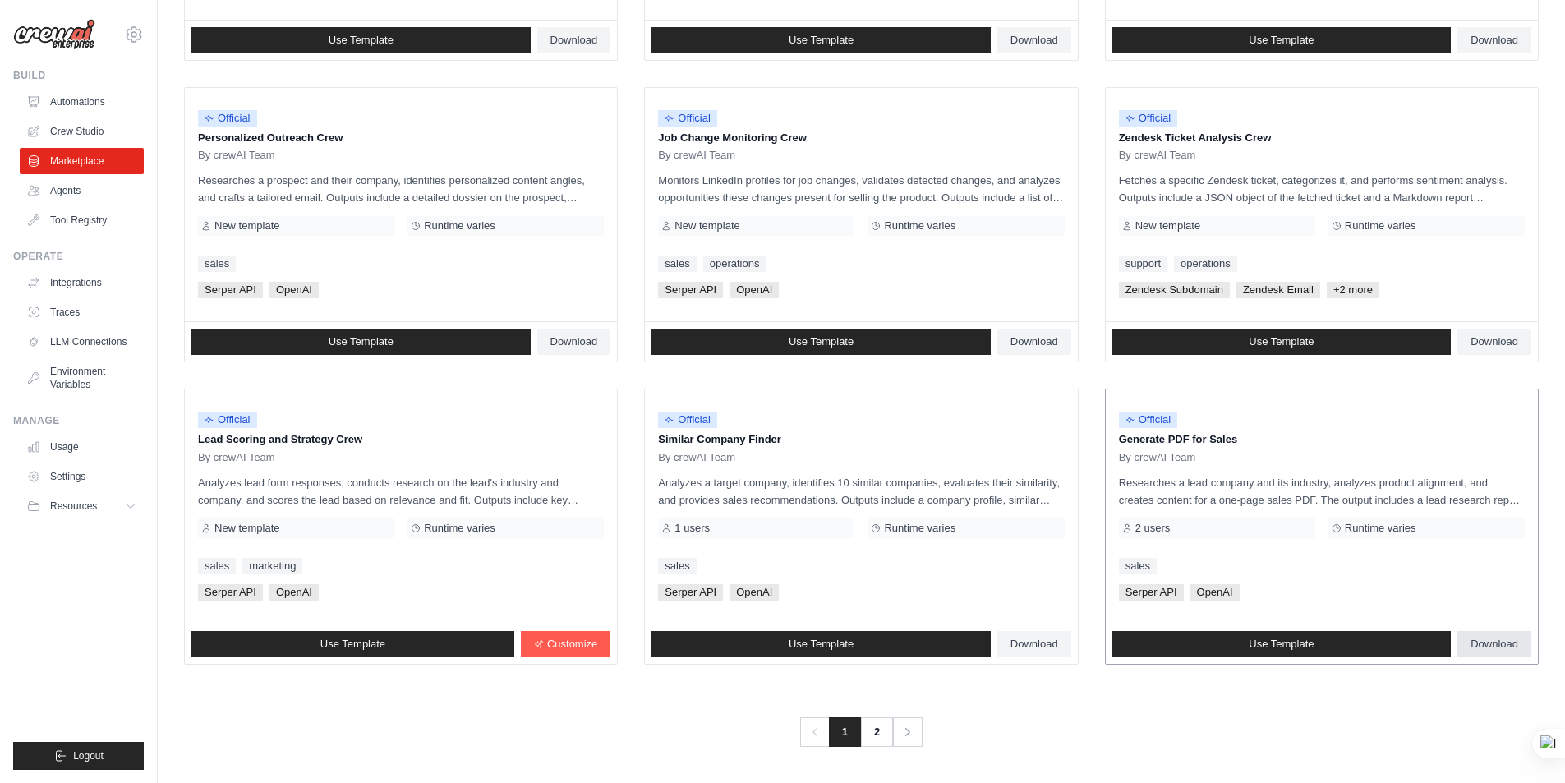
click at [1494, 646] on span "Download" at bounding box center [1494, 643] width 48 height 13
click at [876, 733] on link "2" at bounding box center [878, 732] width 33 height 30
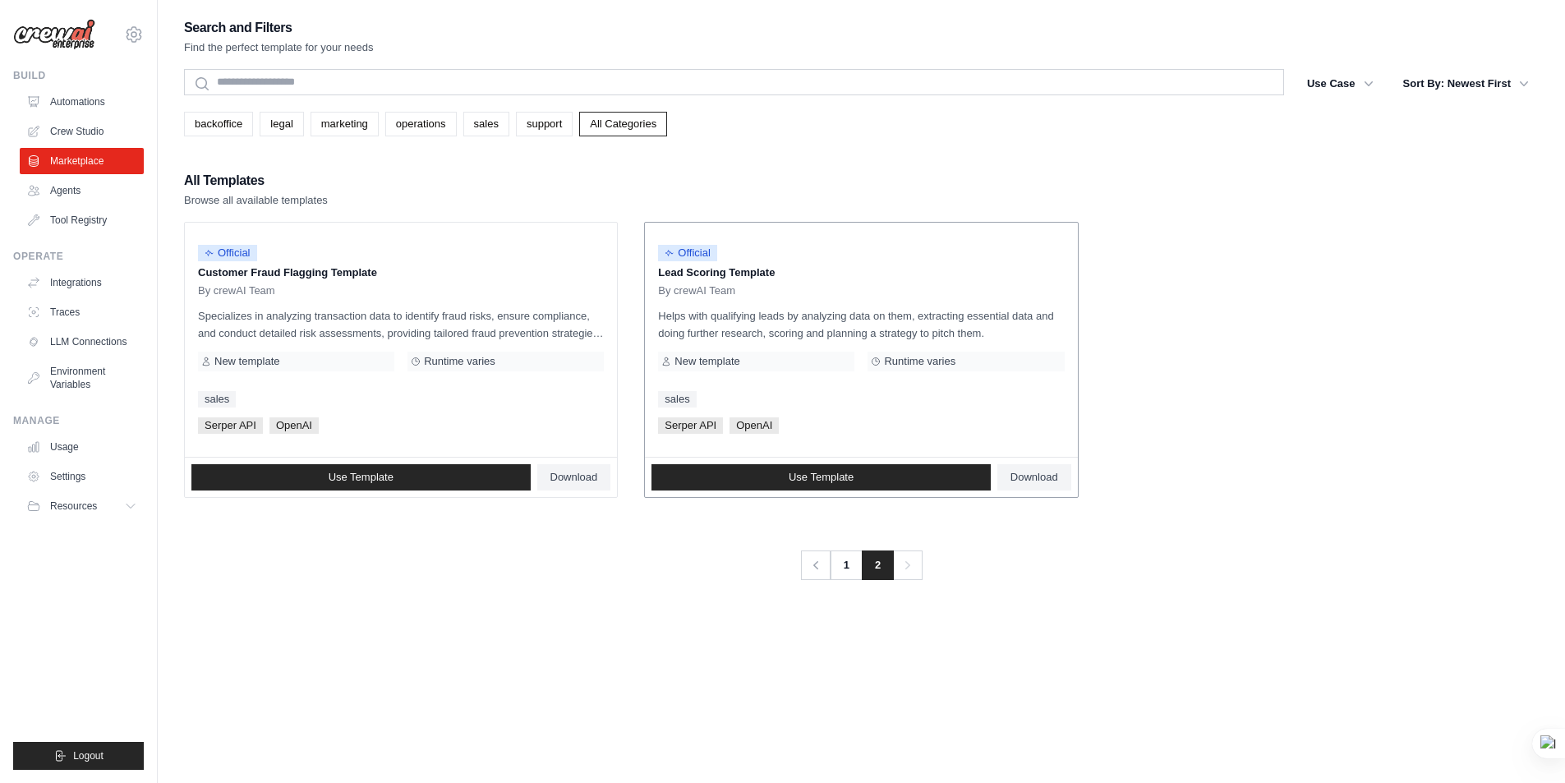
click at [914, 356] on span "Runtime varies" at bounding box center [919, 361] width 71 height 13
click at [427, 131] on link "operations" at bounding box center [420, 124] width 71 height 25
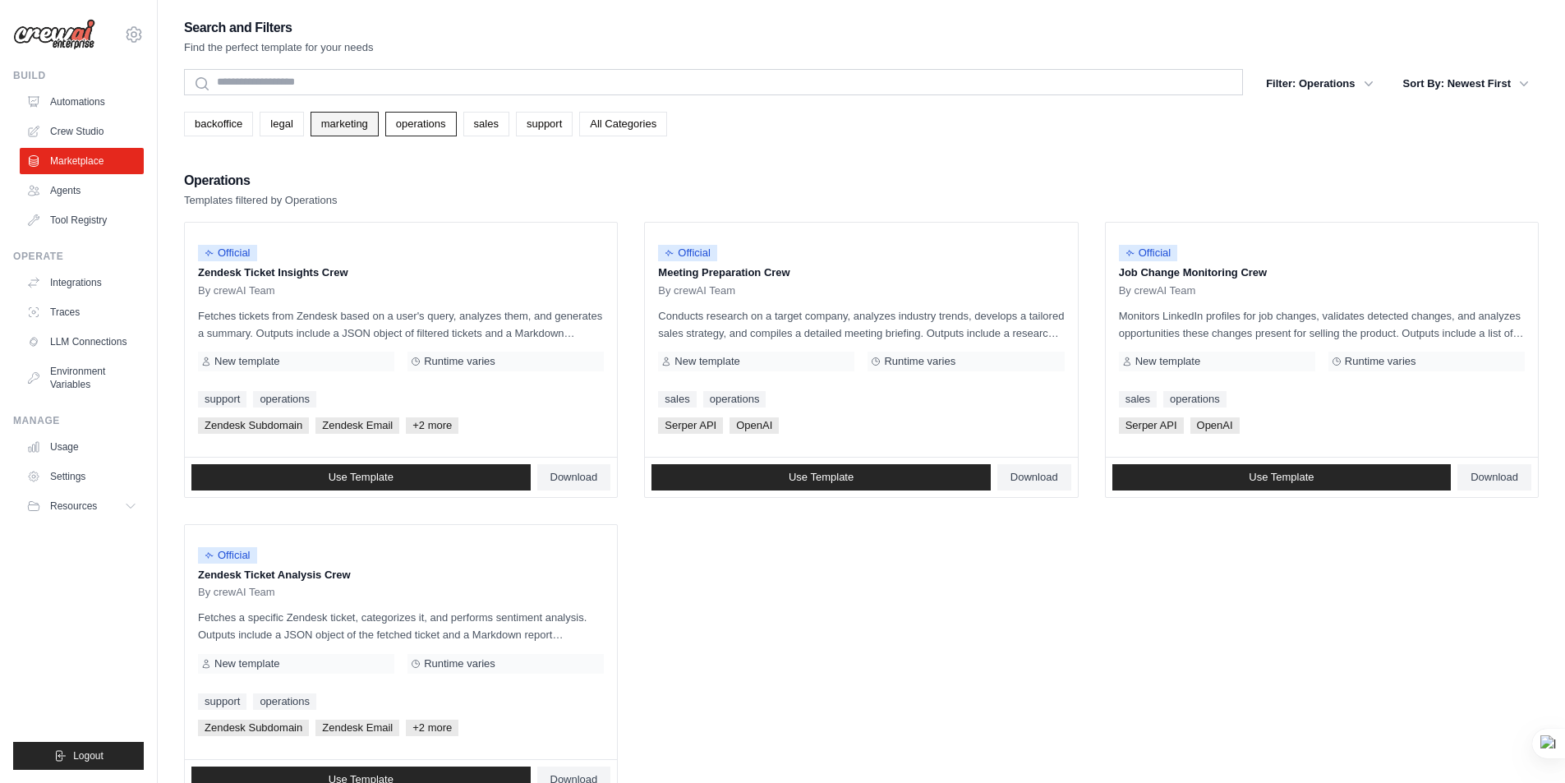
click at [347, 124] on link "marketing" at bounding box center [344, 124] width 68 height 25
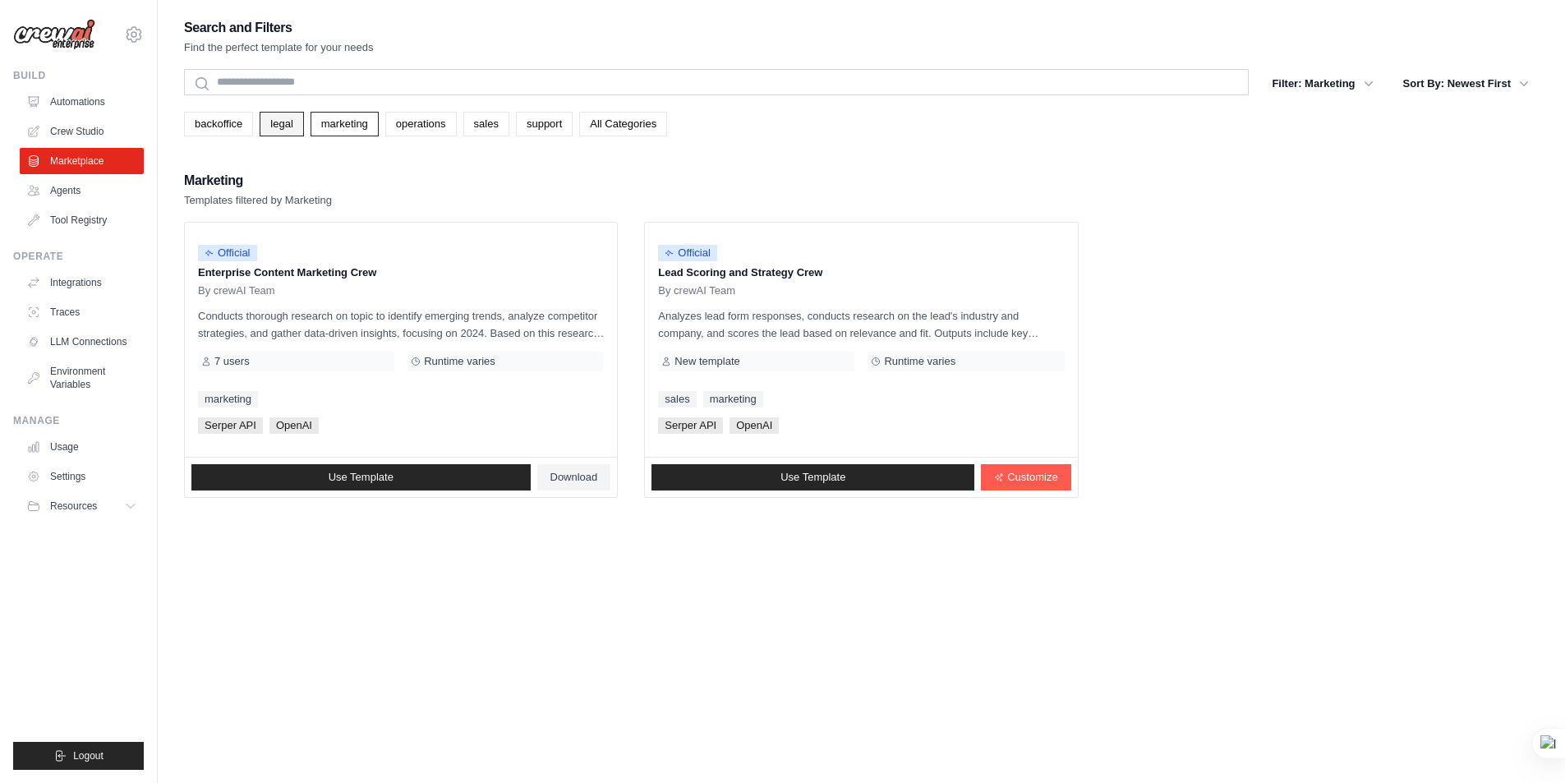
click at [277, 120] on link "legal" at bounding box center [282, 124] width 44 height 25
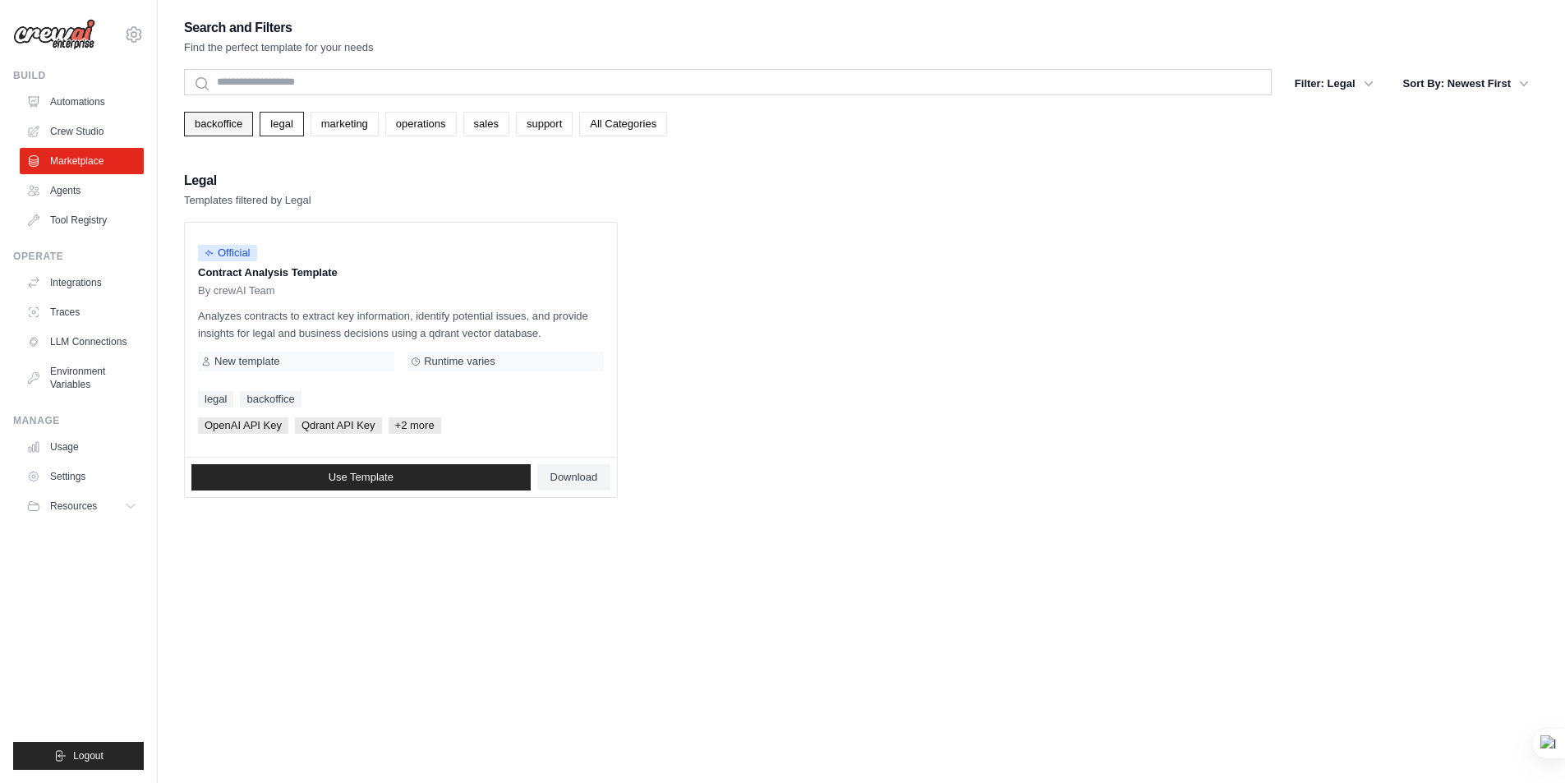
click at [216, 123] on link "backoffice" at bounding box center [218, 124] width 69 height 25
click at [283, 126] on link "legal" at bounding box center [282, 124] width 44 height 25
click at [67, 188] on link "Agents" at bounding box center [83, 190] width 124 height 26
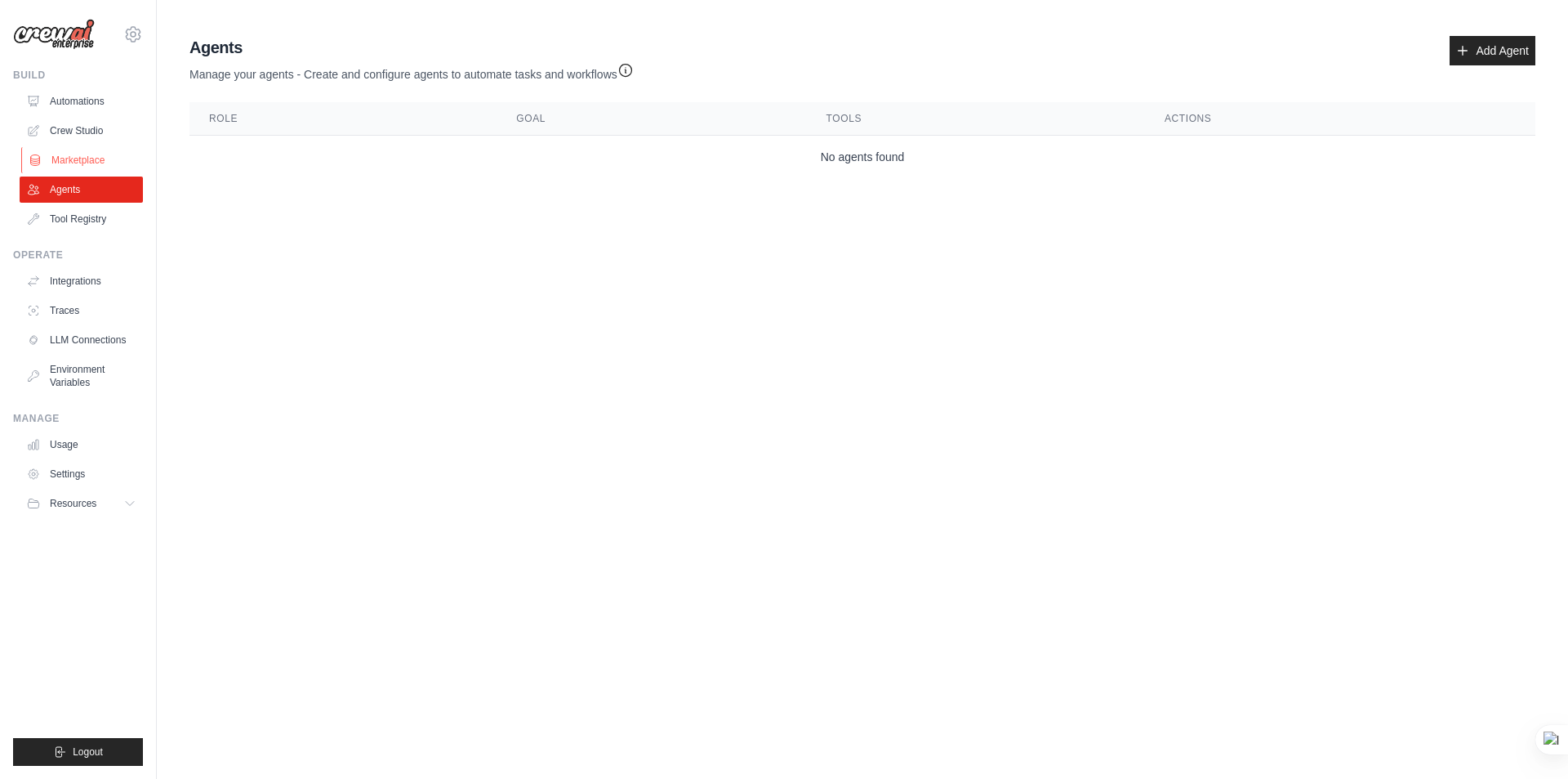
click at [81, 159] on link "Marketplace" at bounding box center [83, 160] width 123 height 26
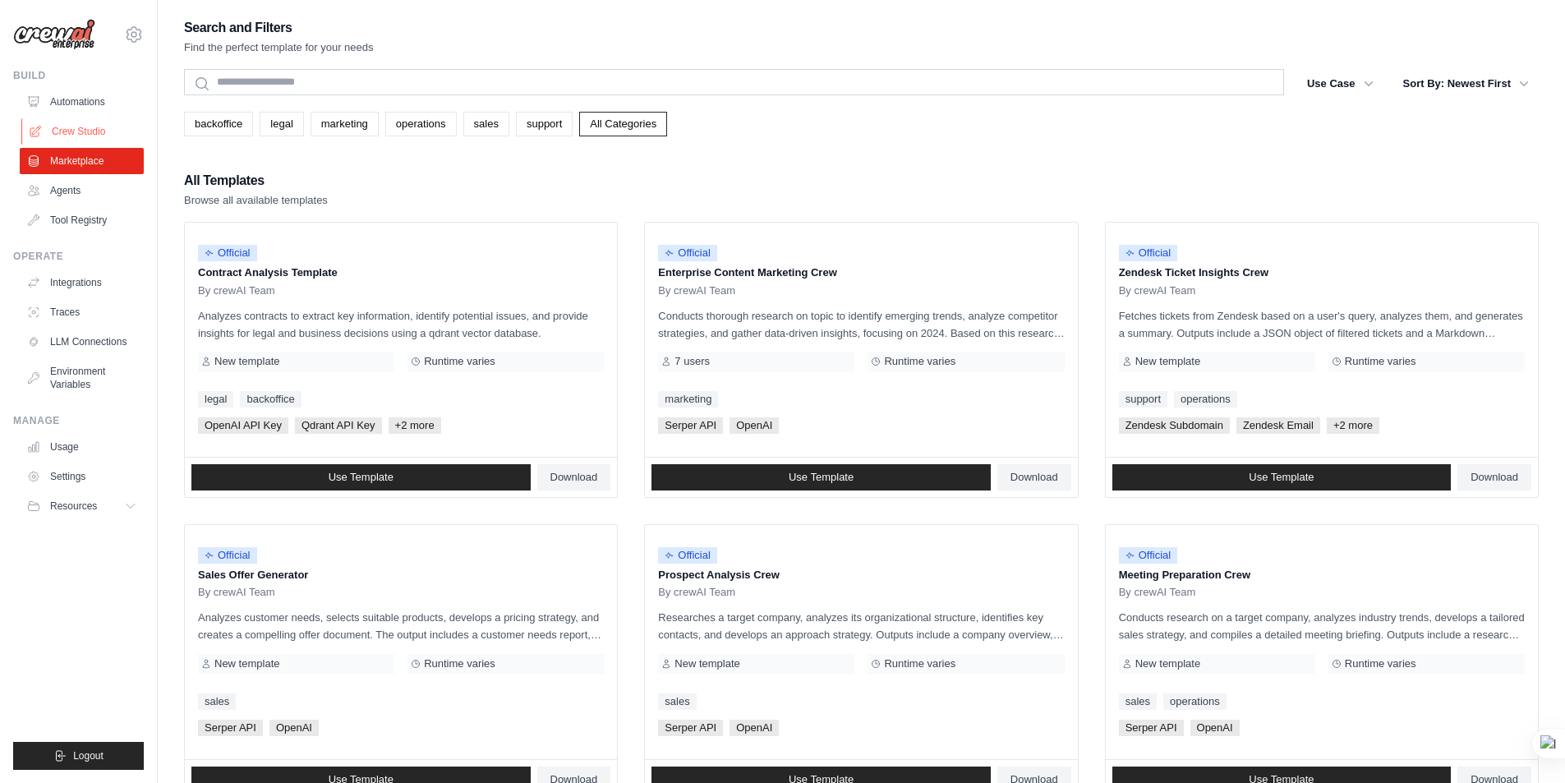
click at [76, 131] on link "Crew Studio" at bounding box center [83, 131] width 124 height 26
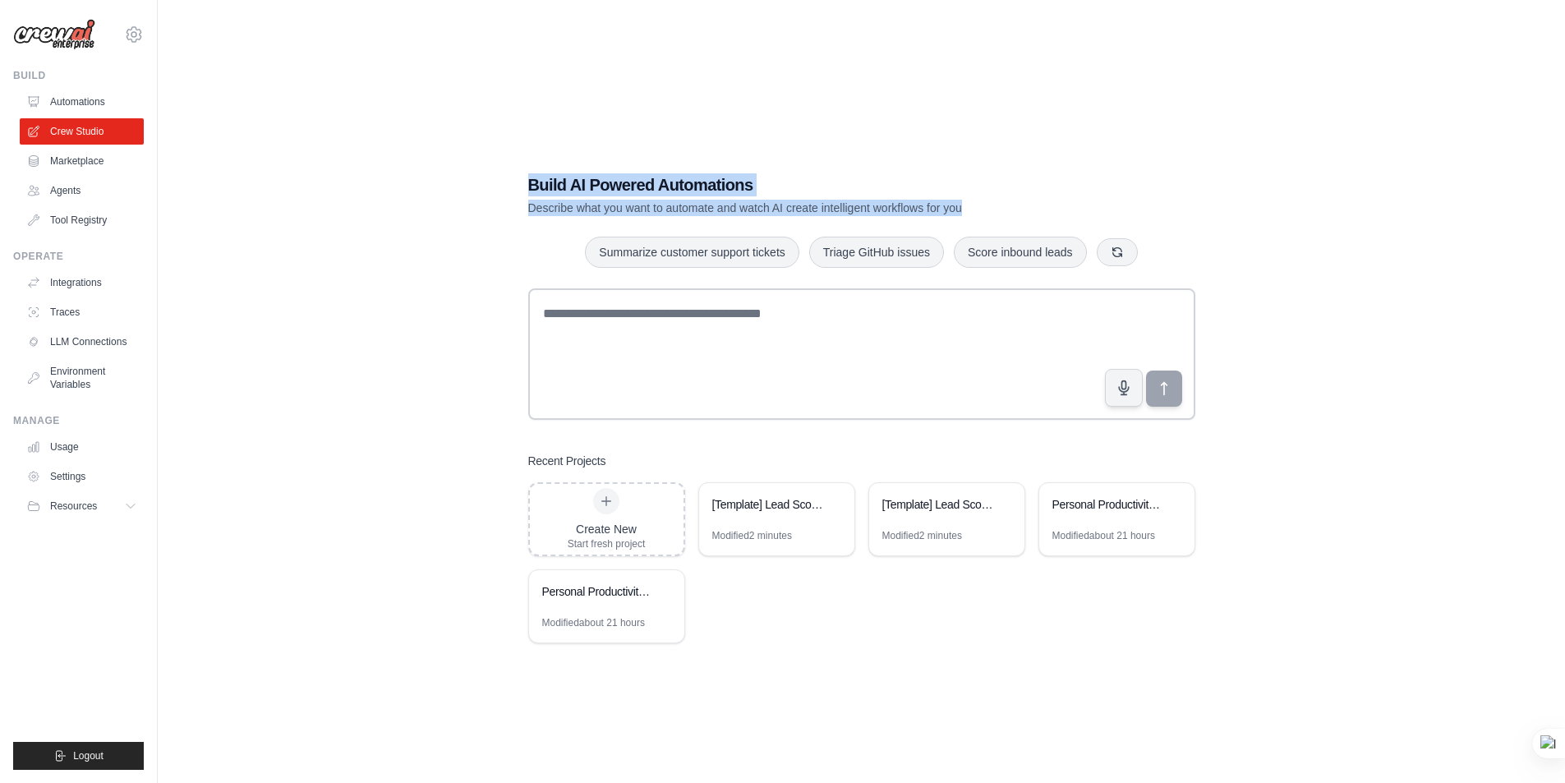
drag, startPoint x: 531, startPoint y: 183, endPoint x: 993, endPoint y: 211, distance: 463.3
click at [993, 211] on div "Build AI Powered Automations Describe what you want to automate and watch AI cr…" at bounding box center [804, 194] width 552 height 43
click at [1092, 162] on div "Build AI Powered Automations Describe what you want to automate and watch AI cr…" at bounding box center [861, 408] width 706 height 522
click at [632, 187] on h1 "Build AI Powered Automations" at bounding box center [804, 184] width 552 height 23
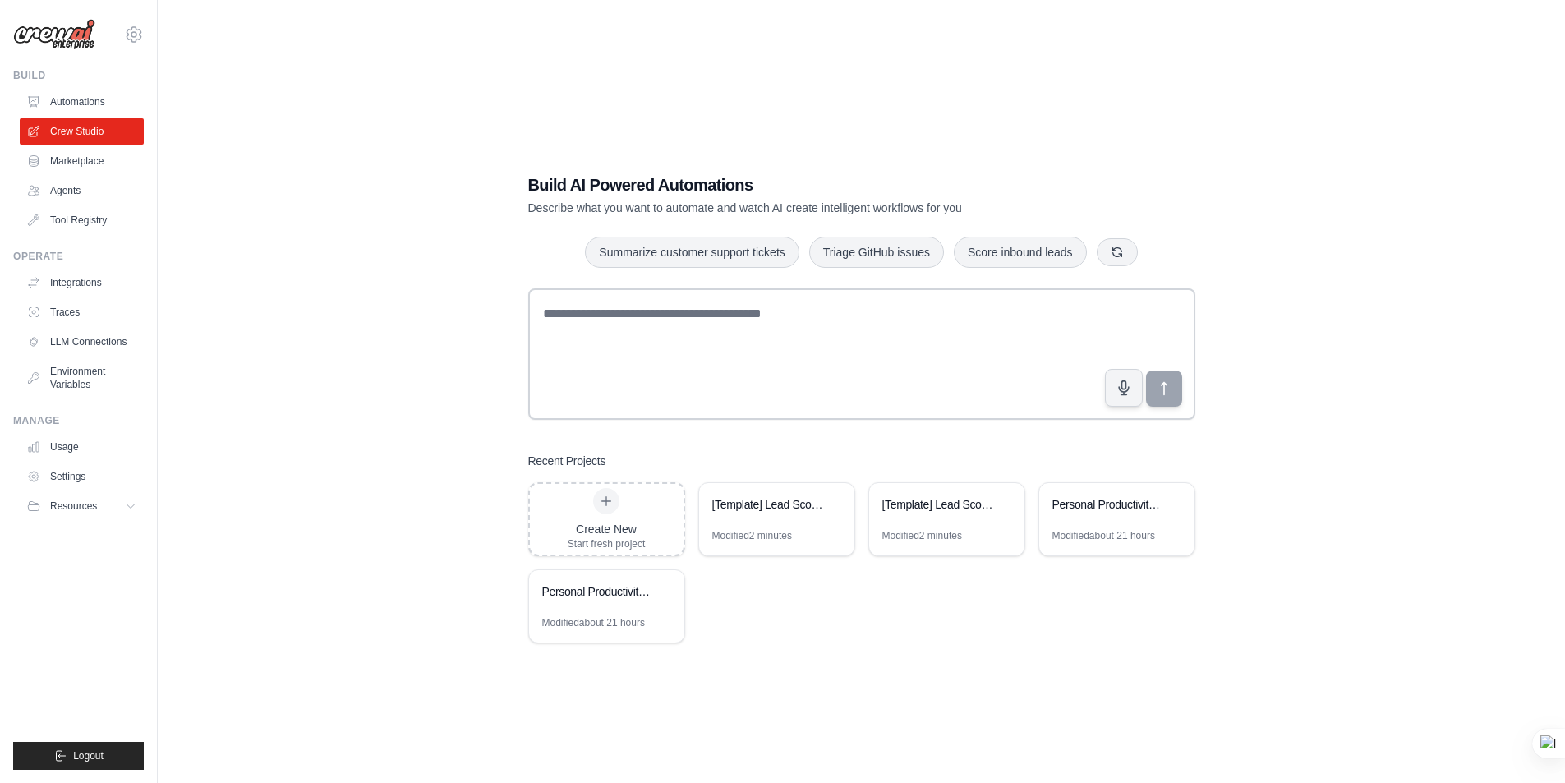
click at [376, 246] on div "Build AI Powered Automations Describe what you want to automate and watch AI cr…" at bounding box center [861, 407] width 1354 height 783
click at [904, 627] on div "Create New Start fresh project [Template] Lead Scoring and Strategy Crew Modifi…" at bounding box center [861, 562] width 667 height 161
drag, startPoint x: 780, startPoint y: 524, endPoint x: 839, endPoint y: 631, distance: 121.7
click at [839, 631] on div "Create New Start fresh project [Template] Lead Scoring and Strategy Crew Modifi…" at bounding box center [861, 562] width 667 height 161
click at [741, 631] on div "Create New Start fresh project [Template] Lead Scoring and Strategy Crew Modifi…" at bounding box center [861, 562] width 667 height 161
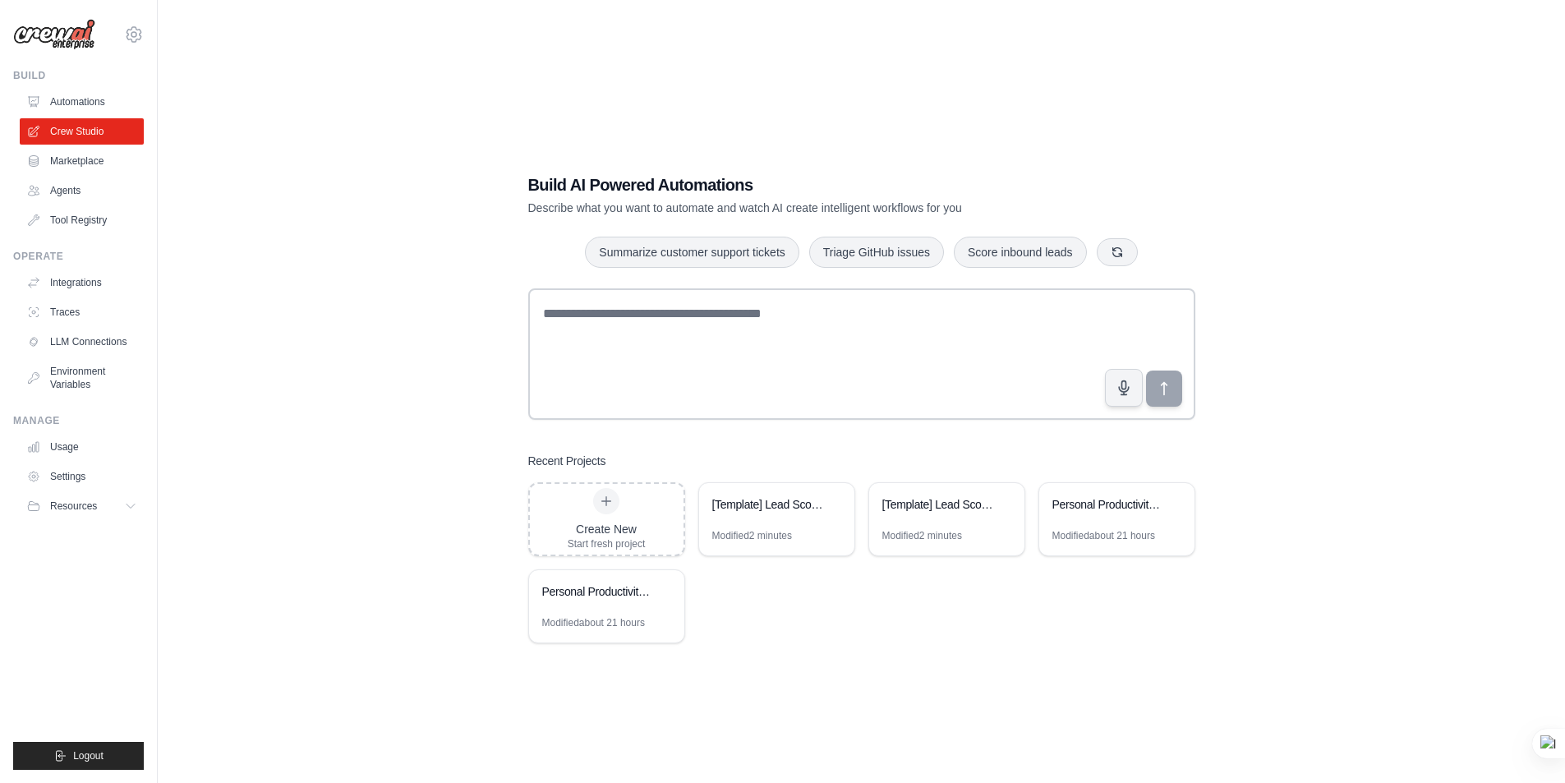
click at [1089, 687] on div "Build AI Powered Automations Describe what you want to automate and watch AI cr…" at bounding box center [861, 407] width 1354 height 783
click at [1284, 53] on div "Build AI Powered Automations Describe what you want to automate and watch AI cr…" at bounding box center [861, 407] width 1354 height 783
drag, startPoint x: 834, startPoint y: 657, endPoint x: 821, endPoint y: 658, distance: 12.3
click at [833, 657] on div "Build AI Powered Automations Describe what you want to automate and watch AI cr…" at bounding box center [861, 408] width 706 height 522
click at [83, 163] on link "Marketplace" at bounding box center [83, 161] width 124 height 26
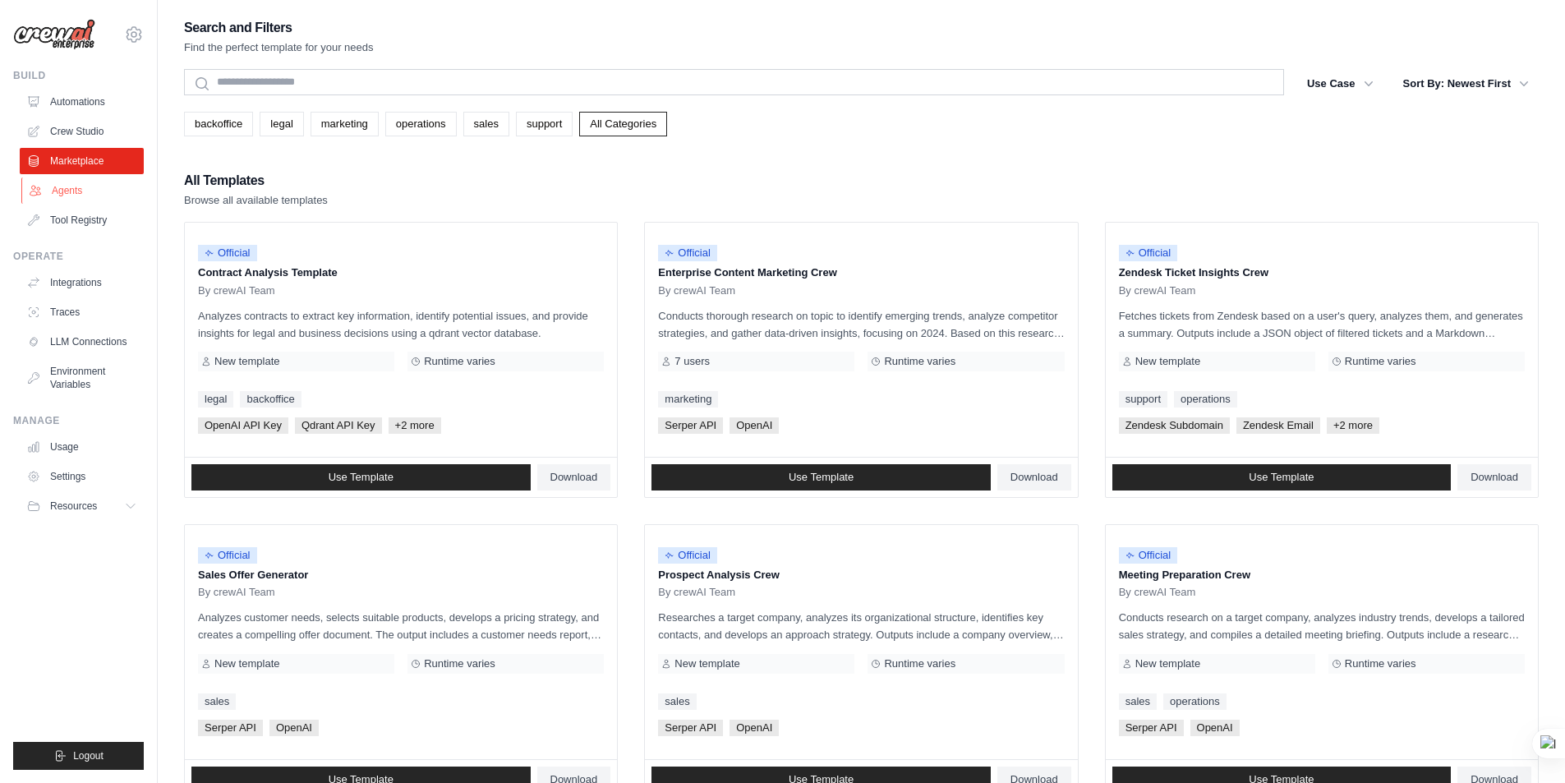
click at [67, 189] on link "Agents" at bounding box center [83, 190] width 124 height 26
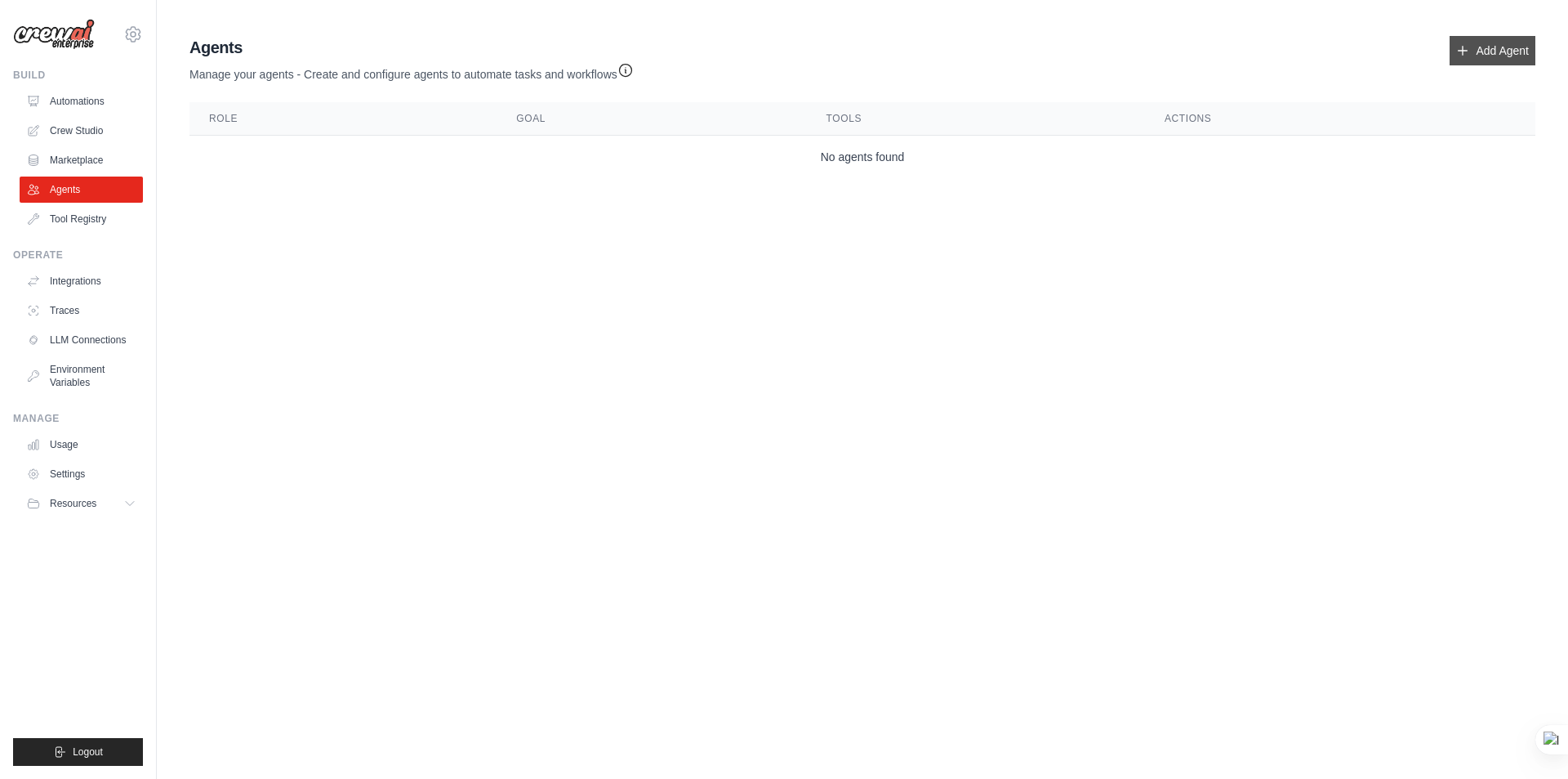
click at [1475, 60] on link "Add Agent" at bounding box center [1492, 51] width 86 height 30
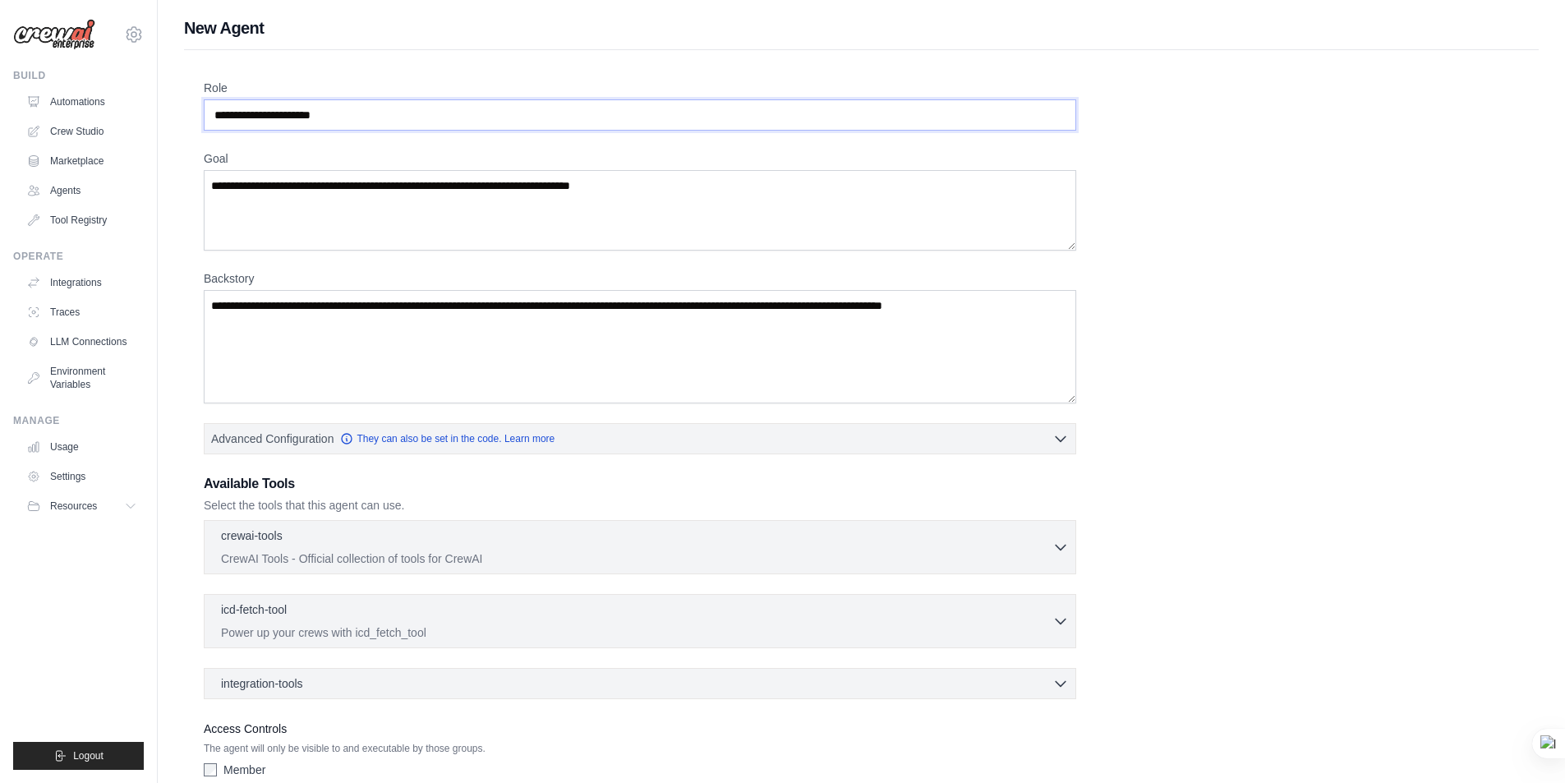
click at [414, 113] on input "Role" at bounding box center [640, 114] width 872 height 31
click at [441, 223] on textarea "Goal" at bounding box center [640, 210] width 872 height 80
click at [425, 317] on textarea "Backstory" at bounding box center [640, 346] width 872 height 113
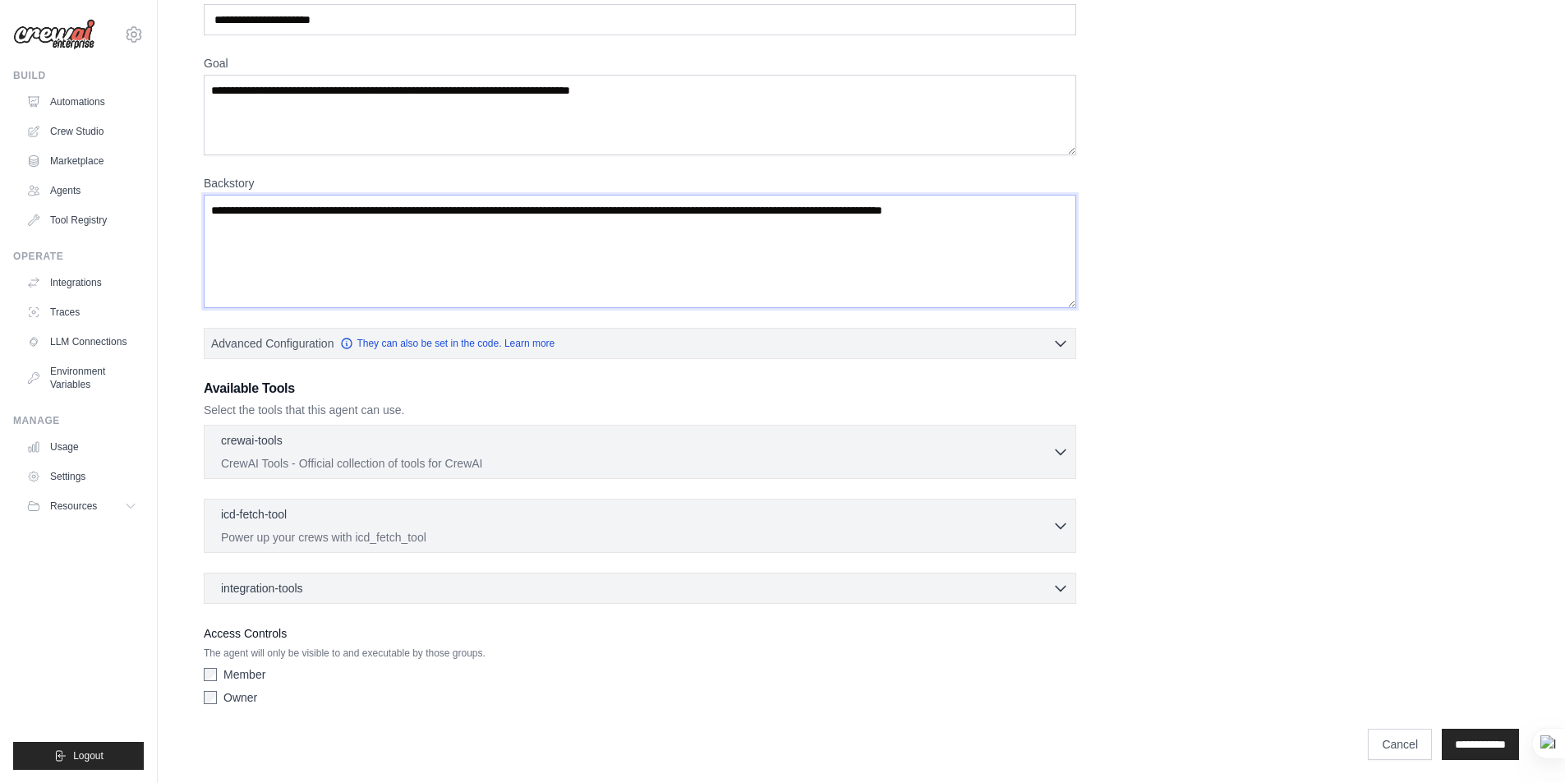
scroll to position [99, 0]
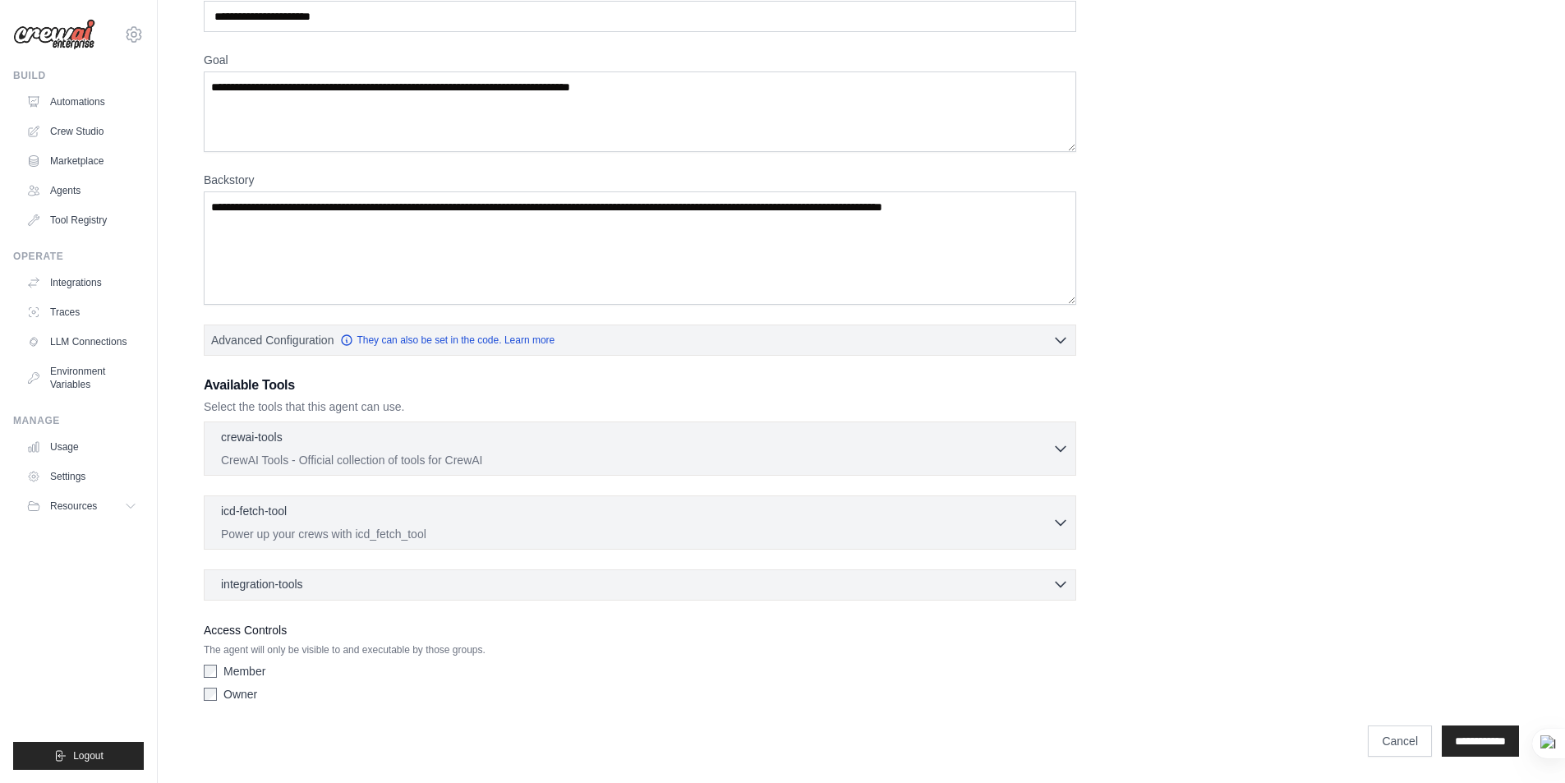
click at [354, 582] on div "integration-tools 0 selected" at bounding box center [645, 584] width 848 height 16
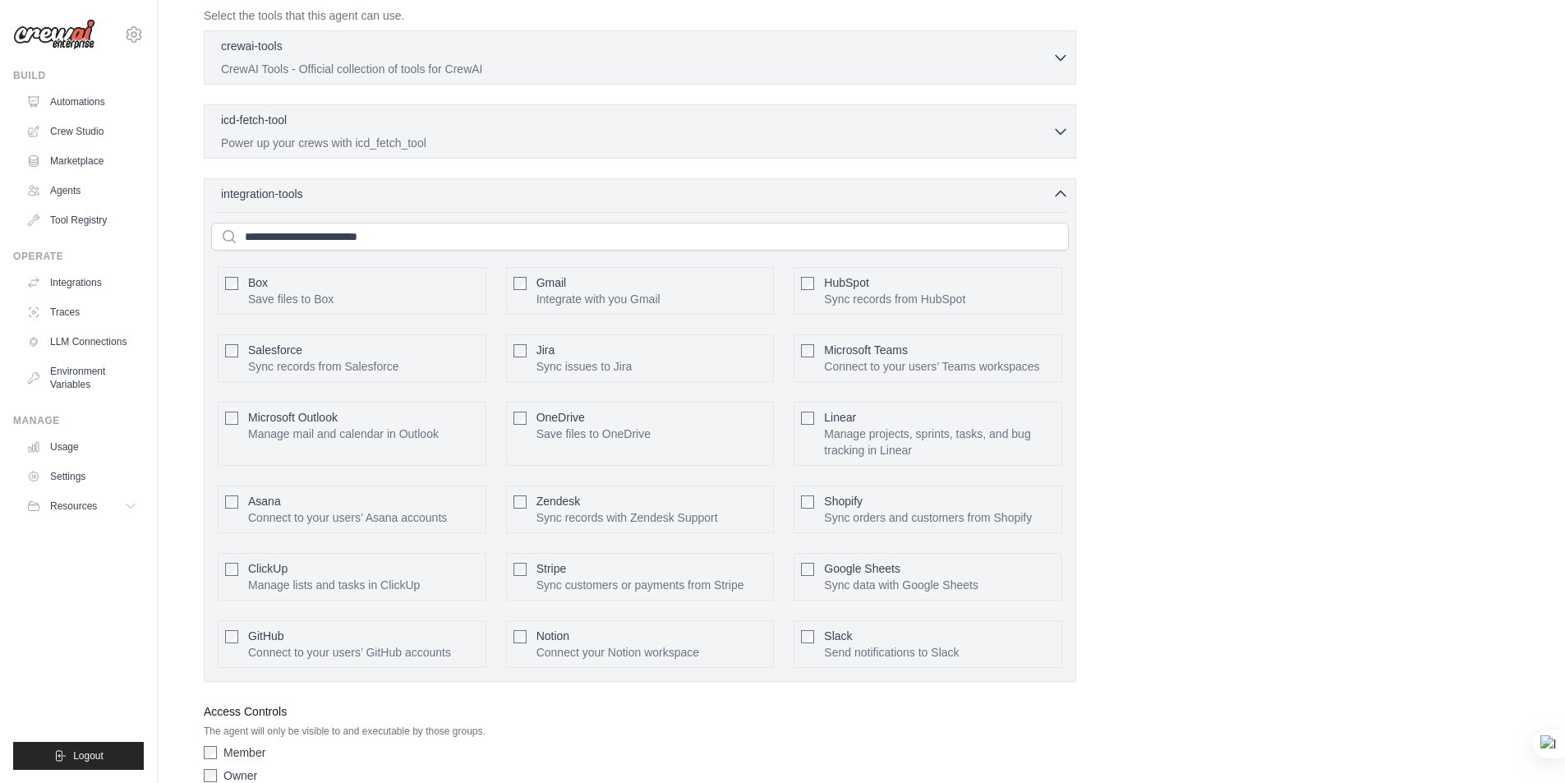
scroll to position [489, 0]
click at [1313, 397] on div "Role Goal Backstory Advanced Configuration They can also be set in the code. Le…" at bounding box center [861, 191] width 1315 height 1200
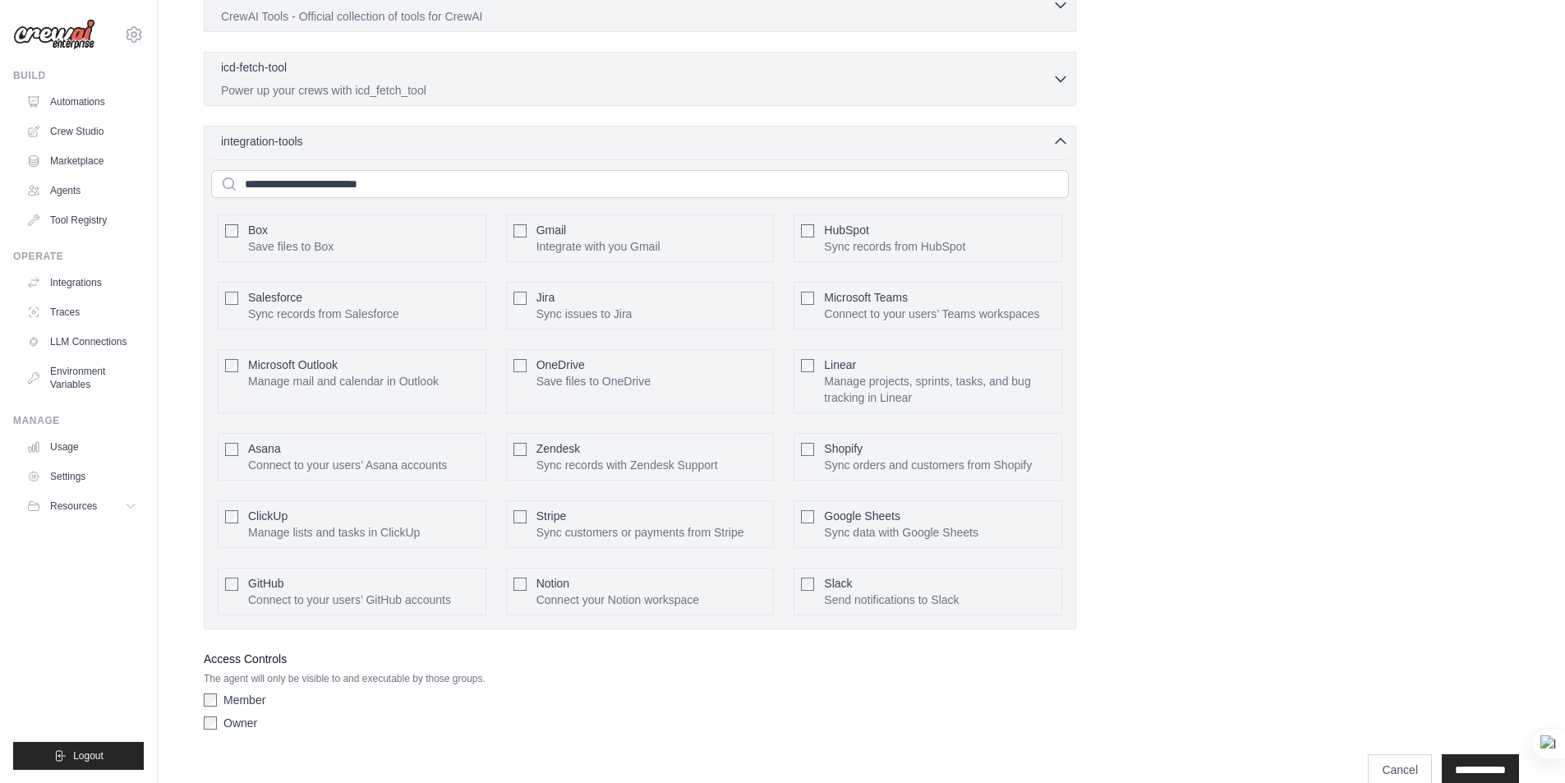
scroll to position [571, 0]
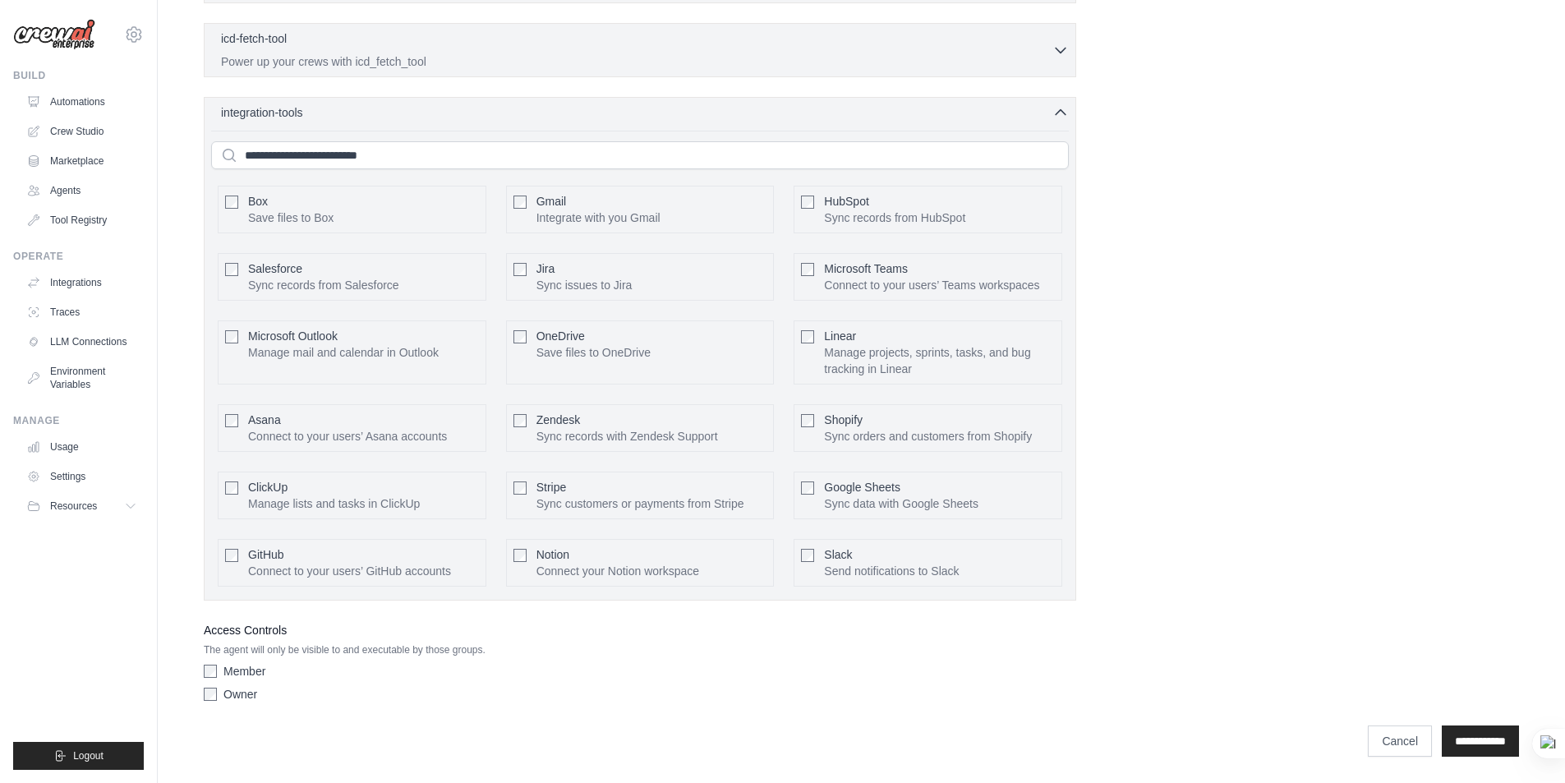
click at [121, 651] on ul "Build Automations Crew Studio Marketplace Agents" at bounding box center [78, 419] width 131 height 701
click at [1304, 621] on div "Role Goal Backstory Advanced Configuration They can also be set in the code. Le…" at bounding box center [861, 109] width 1315 height 1200
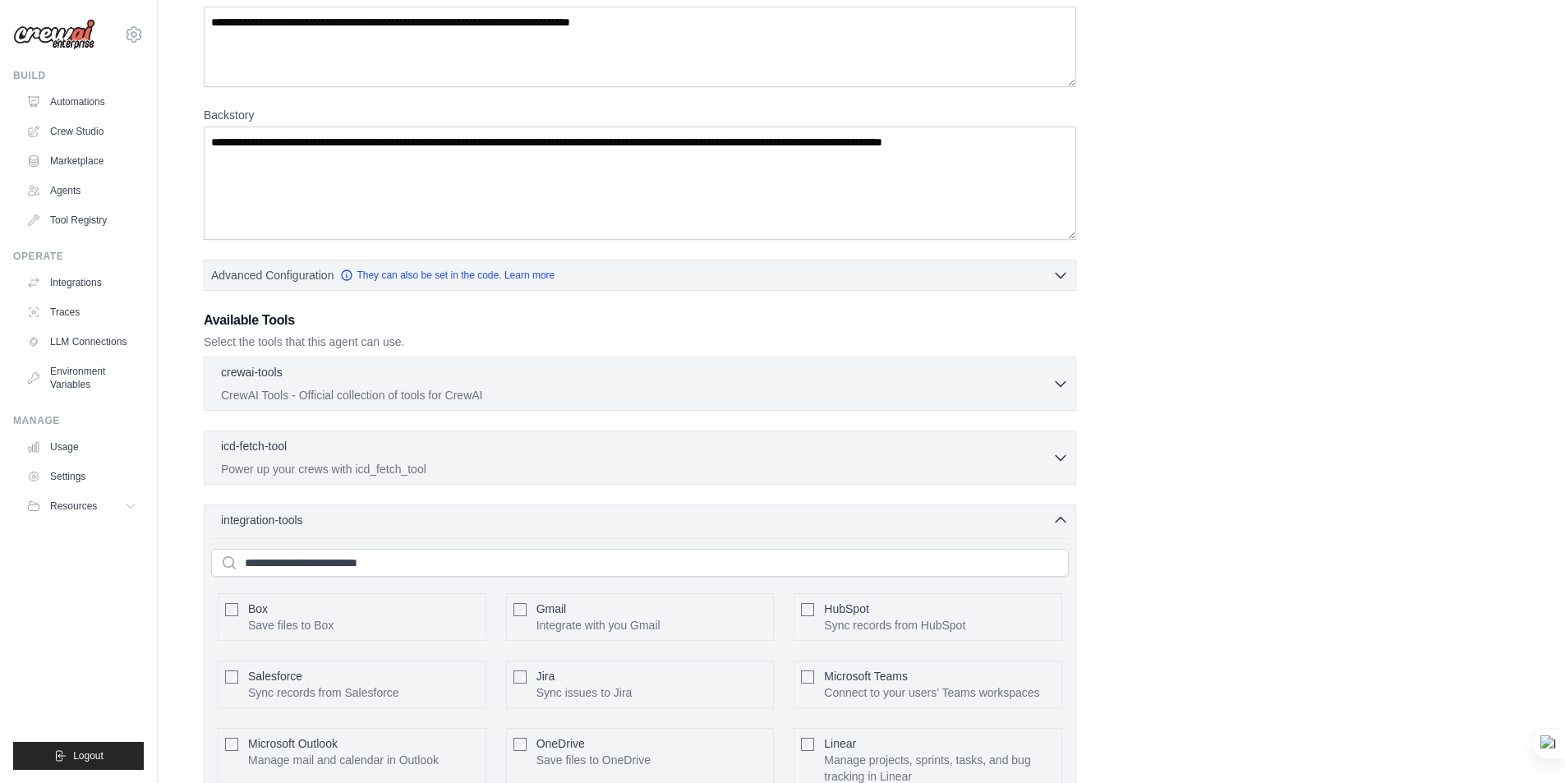
scroll to position [164, 0]
drag, startPoint x: 94, startPoint y: 0, endPoint x: 121, endPoint y: 664, distance: 664.2
click at [121, 664] on ul "Build Automations Crew Studio Marketplace Agents" at bounding box center [78, 419] width 131 height 701
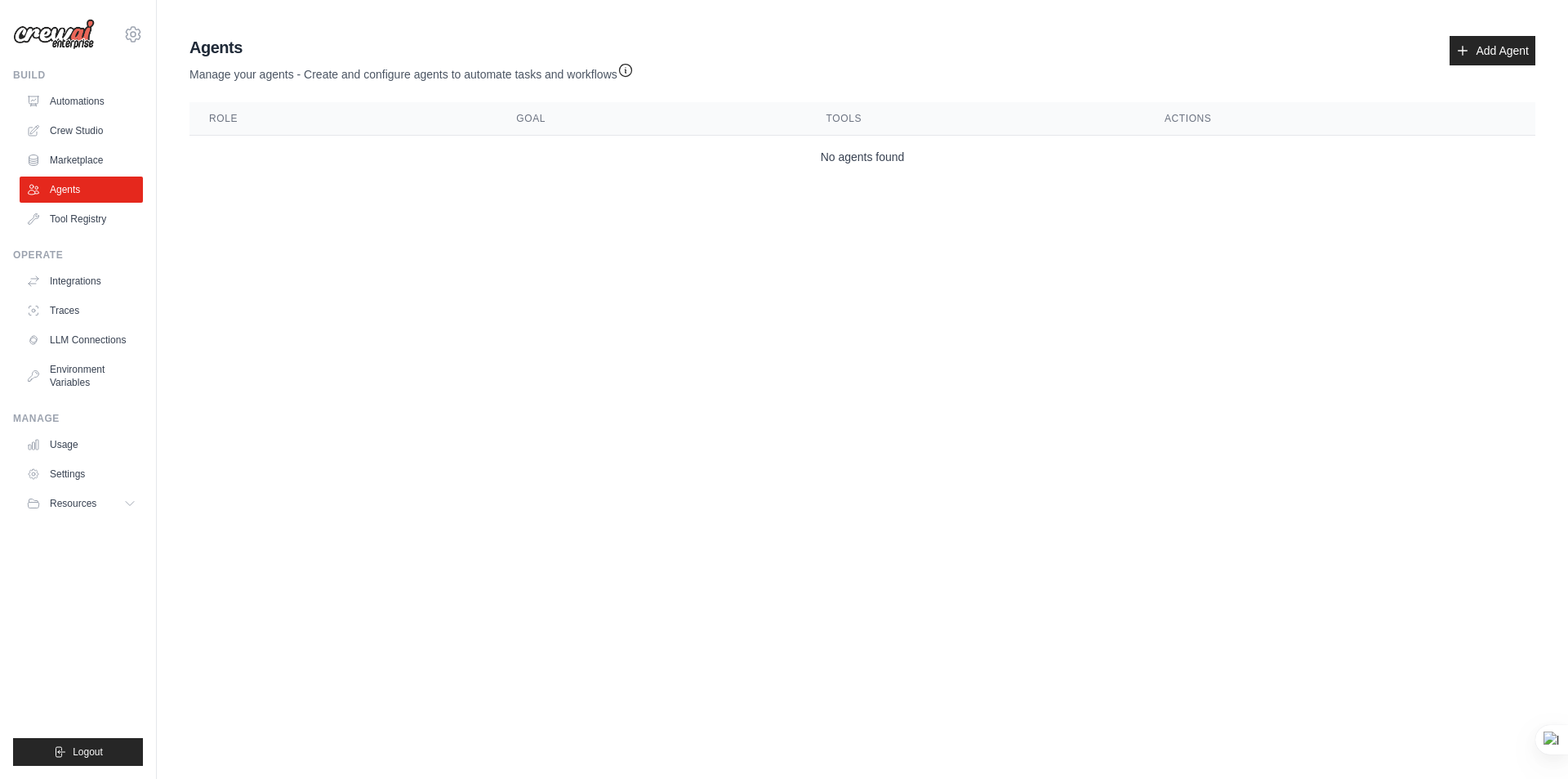
click at [495, 336] on body "emadzawawy1968@gmail.com Settings Build Automations Crew Studio" at bounding box center [784, 389] width 1568 height 779
click at [79, 217] on link "Tool Registry" at bounding box center [83, 219] width 123 height 26
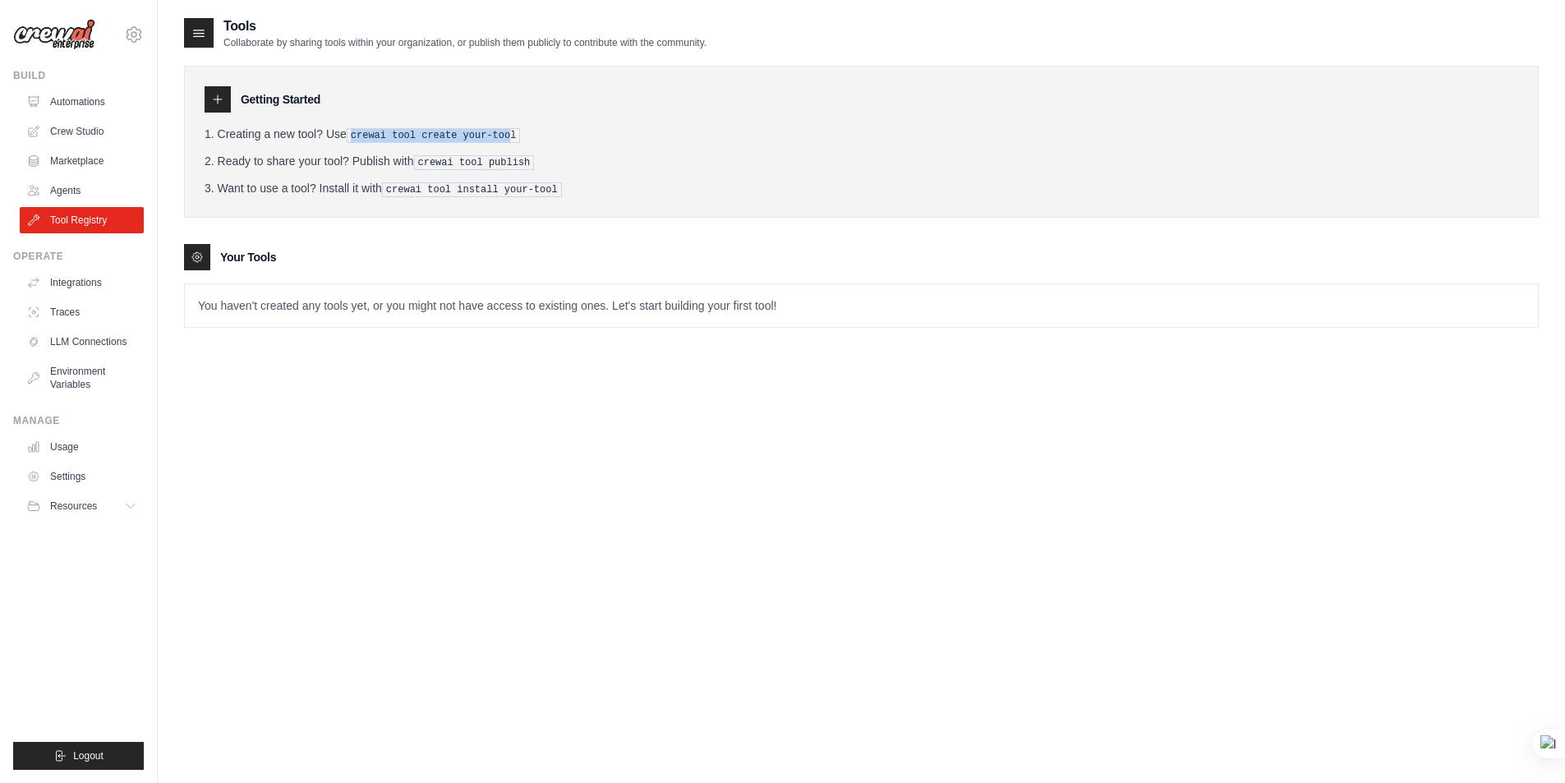
drag, startPoint x: 355, startPoint y: 132, endPoint x: 501, endPoint y: 132, distance: 146.2
click at [501, 132] on pre "crewai tool create your-tool" at bounding box center [434, 135] width 174 height 15
click at [501, 136] on pre "crewai tool create your-tool" at bounding box center [434, 135] width 174 height 15
click at [505, 132] on pre "crewai tool create your-tool" at bounding box center [434, 135] width 174 height 15
drag, startPoint x: 504, startPoint y: 136, endPoint x: 357, endPoint y: 140, distance: 147.1
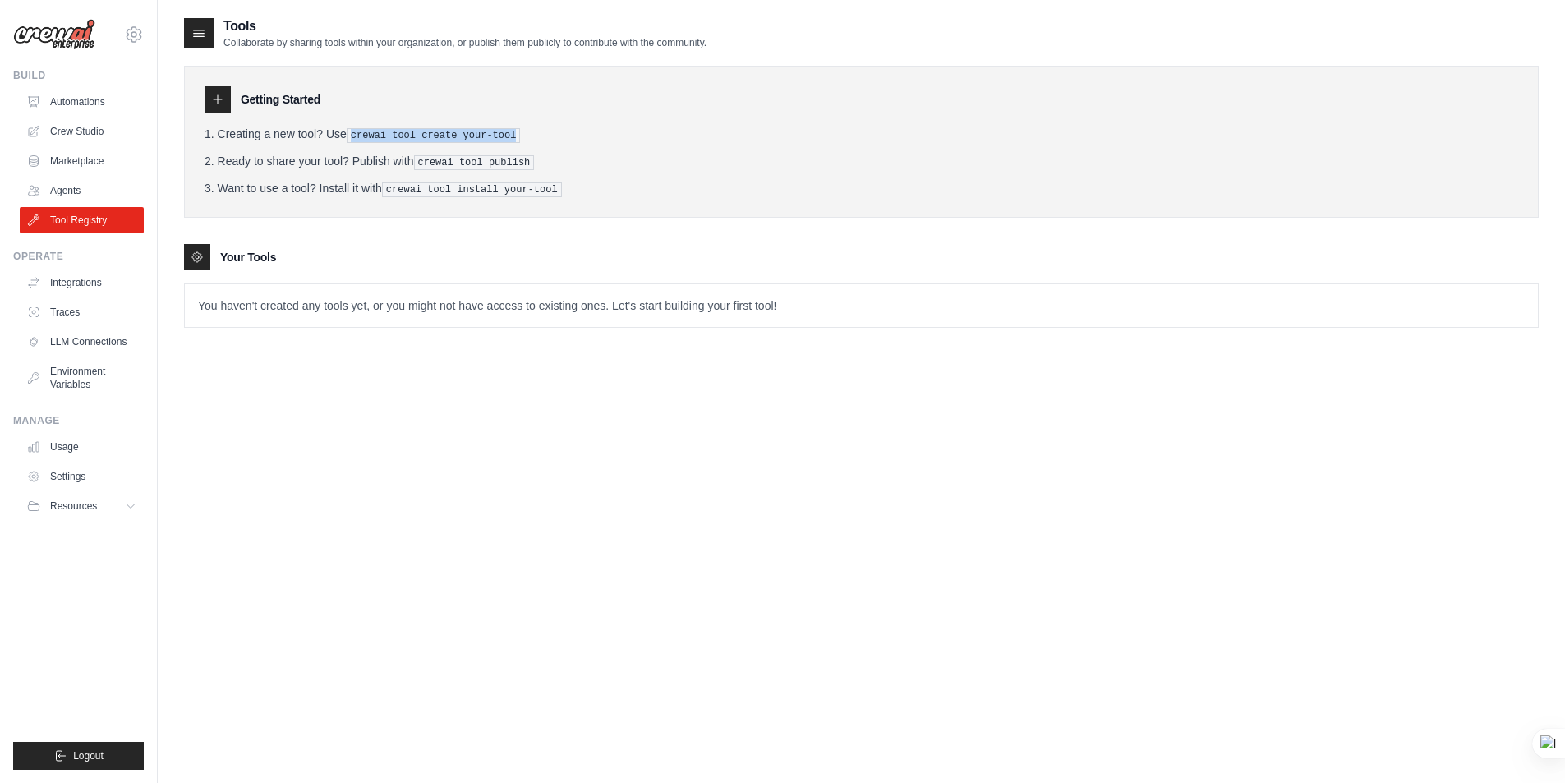
click at [357, 138] on pre "crewai tool create your-tool" at bounding box center [434, 135] width 174 height 15
click at [522, 149] on ol "Creating a new tool? Use crewai tool create your-tool Ready to share your tool?…" at bounding box center [861, 161] width 1313 height 71
click at [381, 508] on div "Tools Collaborate by sharing tools within your organization, or publish them pu…" at bounding box center [861, 407] width 1354 height 783
click at [77, 282] on link "Integrations" at bounding box center [83, 282] width 124 height 26
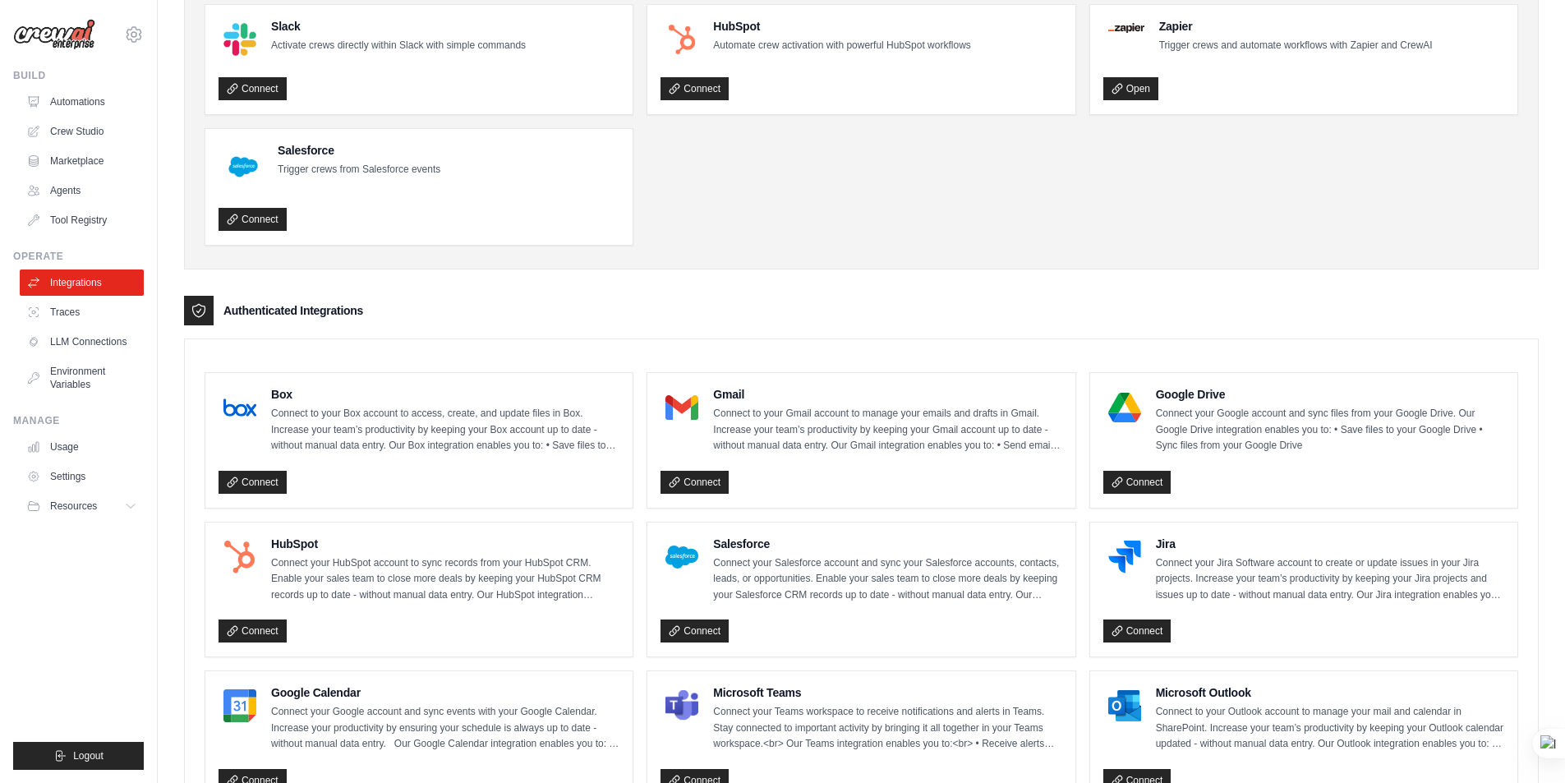
scroll to position [164, 0]
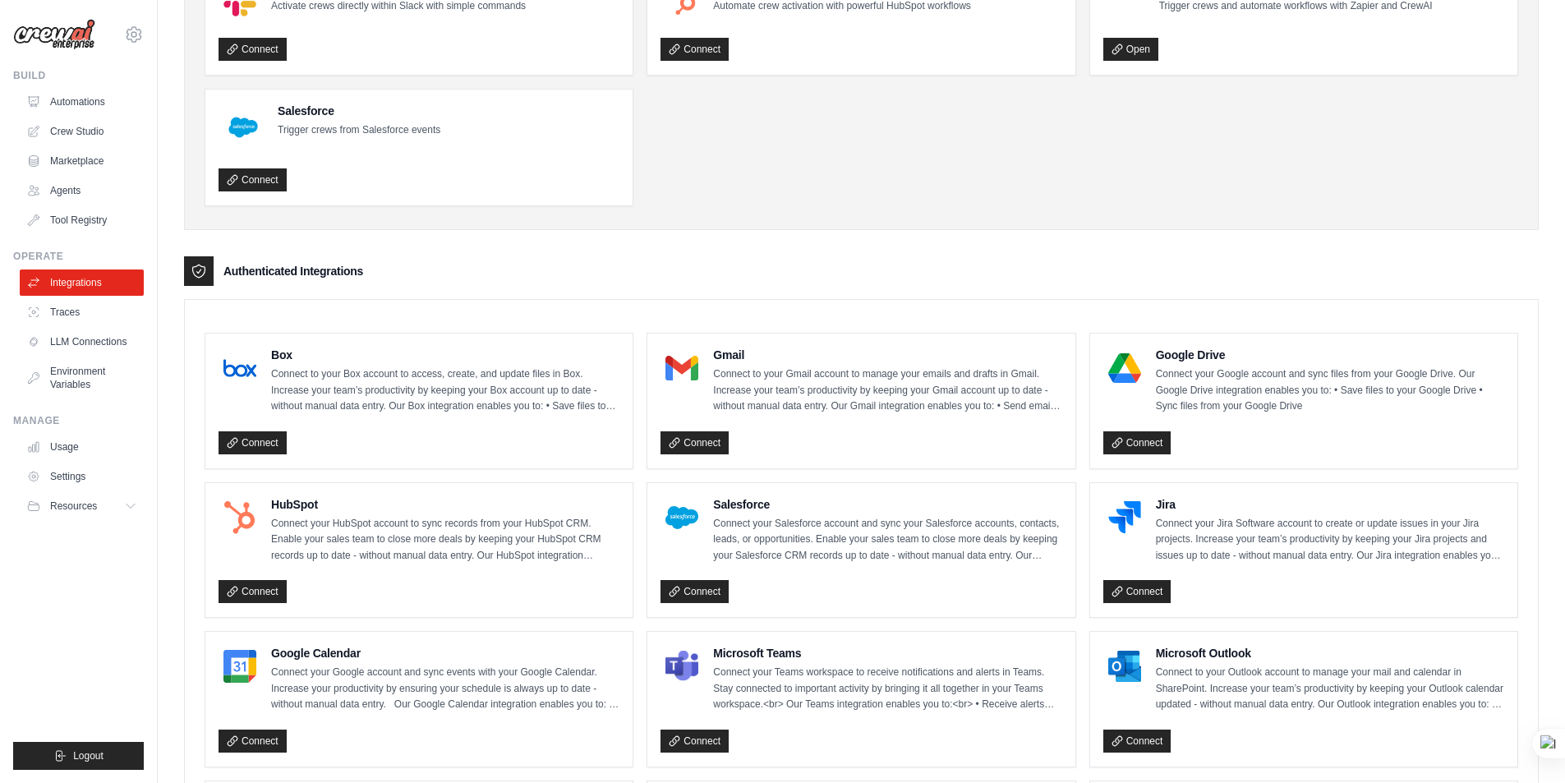
click at [284, 107] on h4 "Salesforce" at bounding box center [359, 111] width 163 height 16
drag, startPoint x: 685, startPoint y: 159, endPoint x: 669, endPoint y: 157, distance: 15.7
click at [686, 159] on ul "Slack Activate crews directly within Slack with simple commands Connect HubSpot…" at bounding box center [861, 85] width 1313 height 241
click at [306, 115] on h4 "Salesforce" at bounding box center [359, 111] width 163 height 16
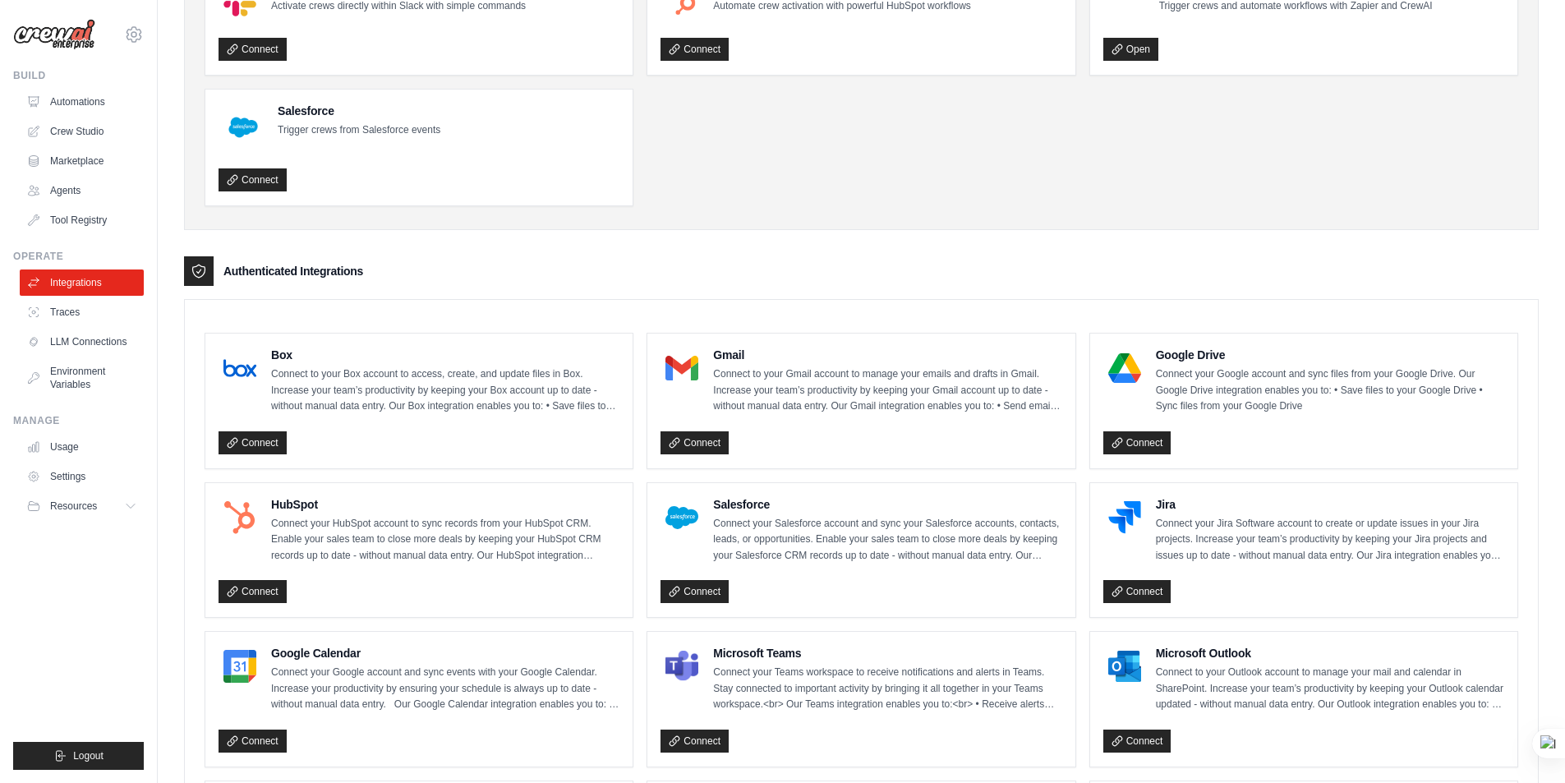
click at [306, 112] on h4 "Salesforce" at bounding box center [359, 111] width 163 height 16
copy h4 "Salesforce"
click at [789, 163] on ul "Slack Activate crews directly within Slack with simple commands Connect HubSpot…" at bounding box center [861, 85] width 1313 height 241
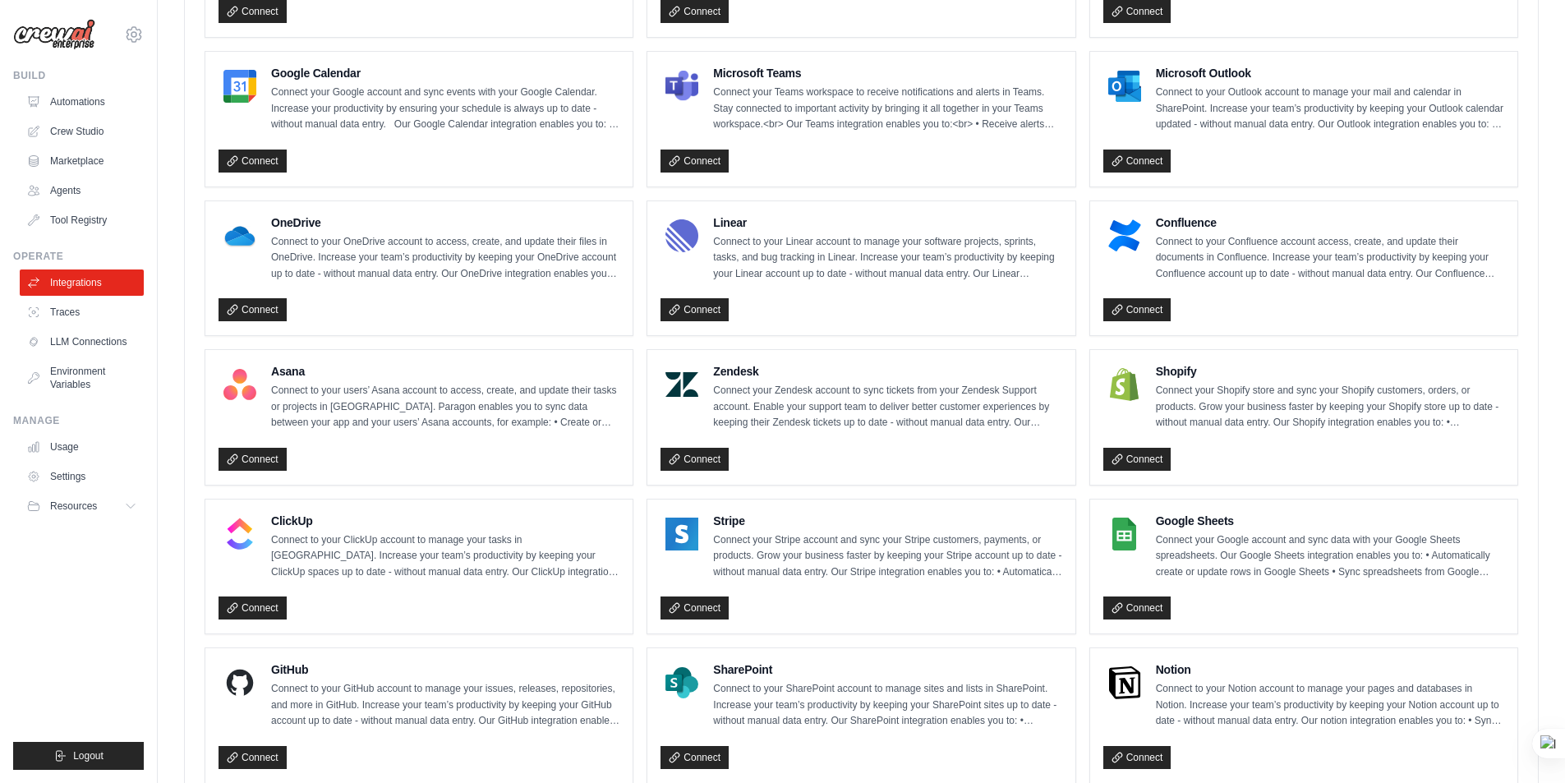
scroll to position [821, 0]
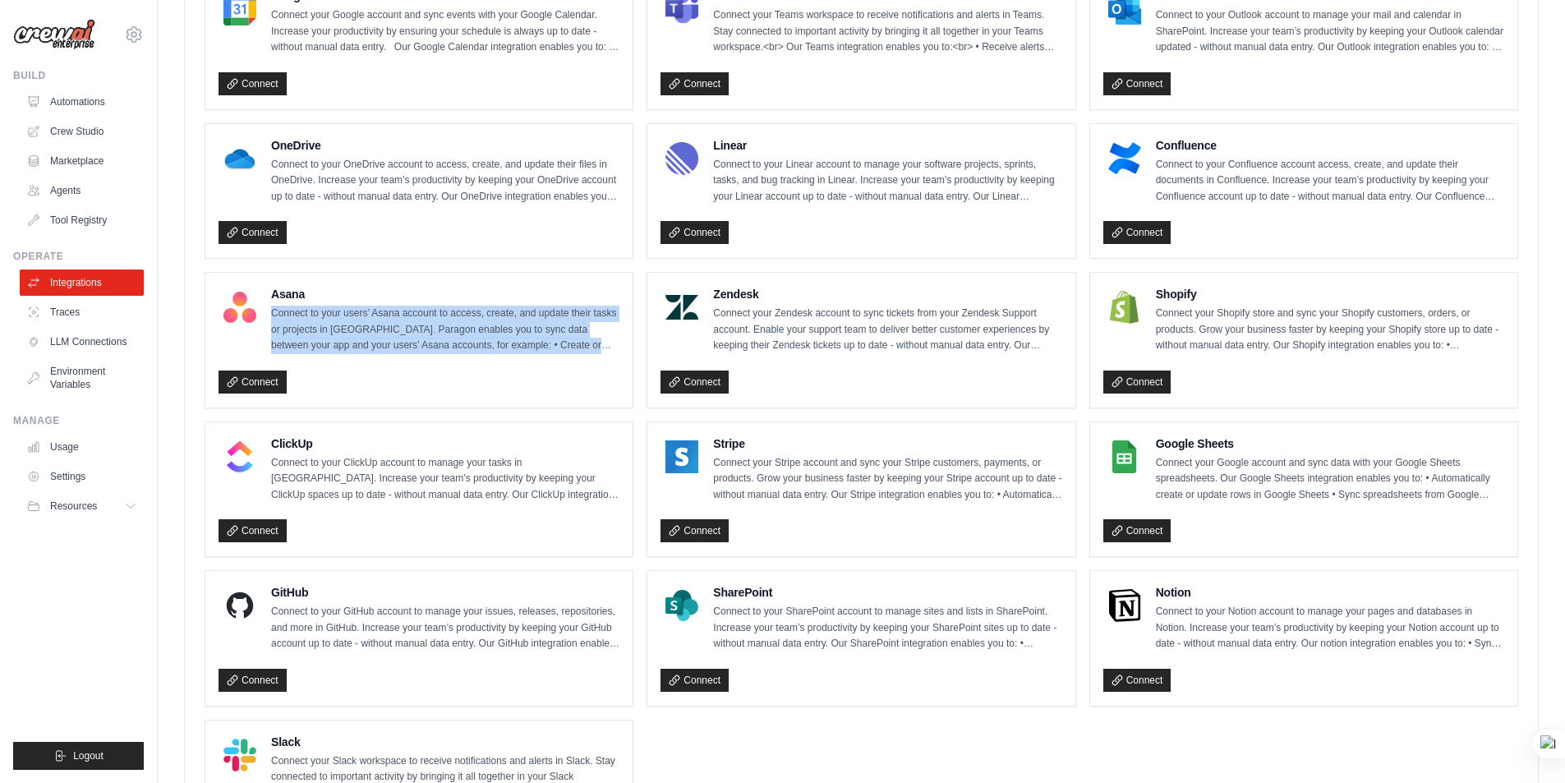
drag, startPoint x: 273, startPoint y: 315, endPoint x: 593, endPoint y: 343, distance: 321.6
click at [593, 343] on p "Connect to your users’ Asana account to access, create, and update their tasks …" at bounding box center [445, 330] width 348 height 48
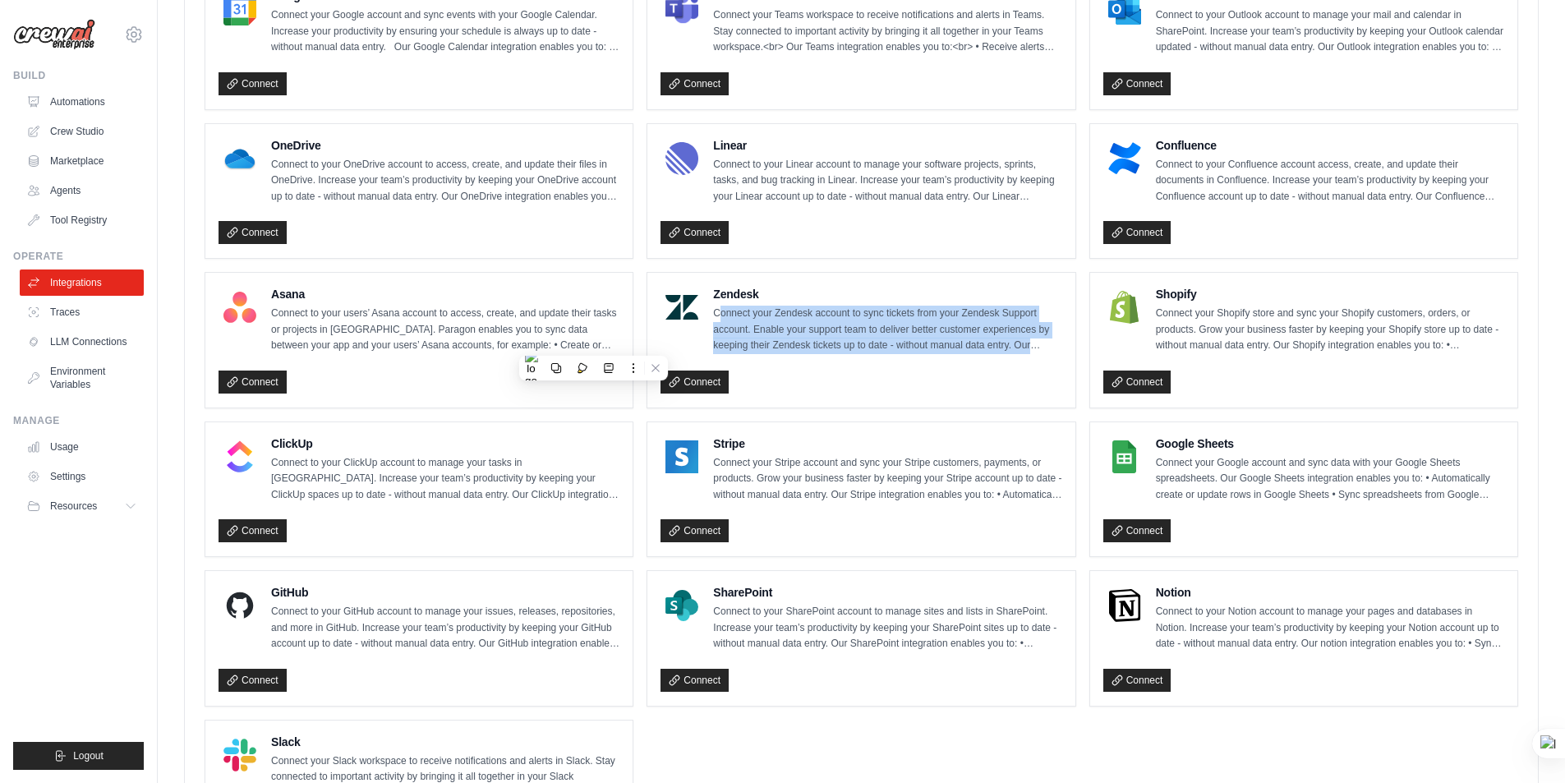
drag, startPoint x: 720, startPoint y: 311, endPoint x: 1051, endPoint y: 352, distance: 333.5
click at [1051, 352] on p "Connect your Zendesk account to sync tickets from your Zendesk Support account.…" at bounding box center [887, 330] width 348 height 48
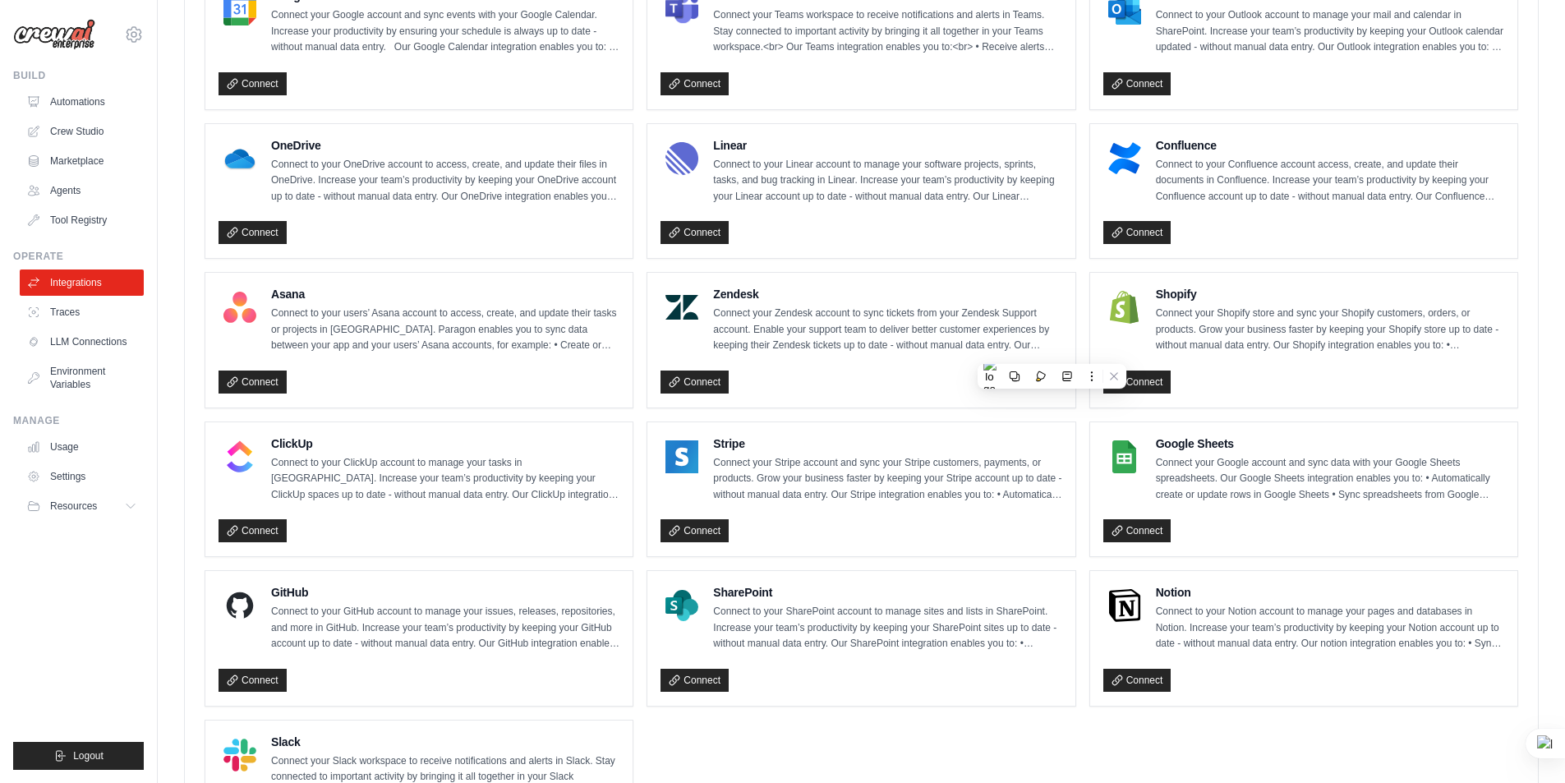
click at [714, 317] on p "Connect your Zendesk account to sync tickets from your Zendesk Support account.…" at bounding box center [887, 330] width 348 height 48
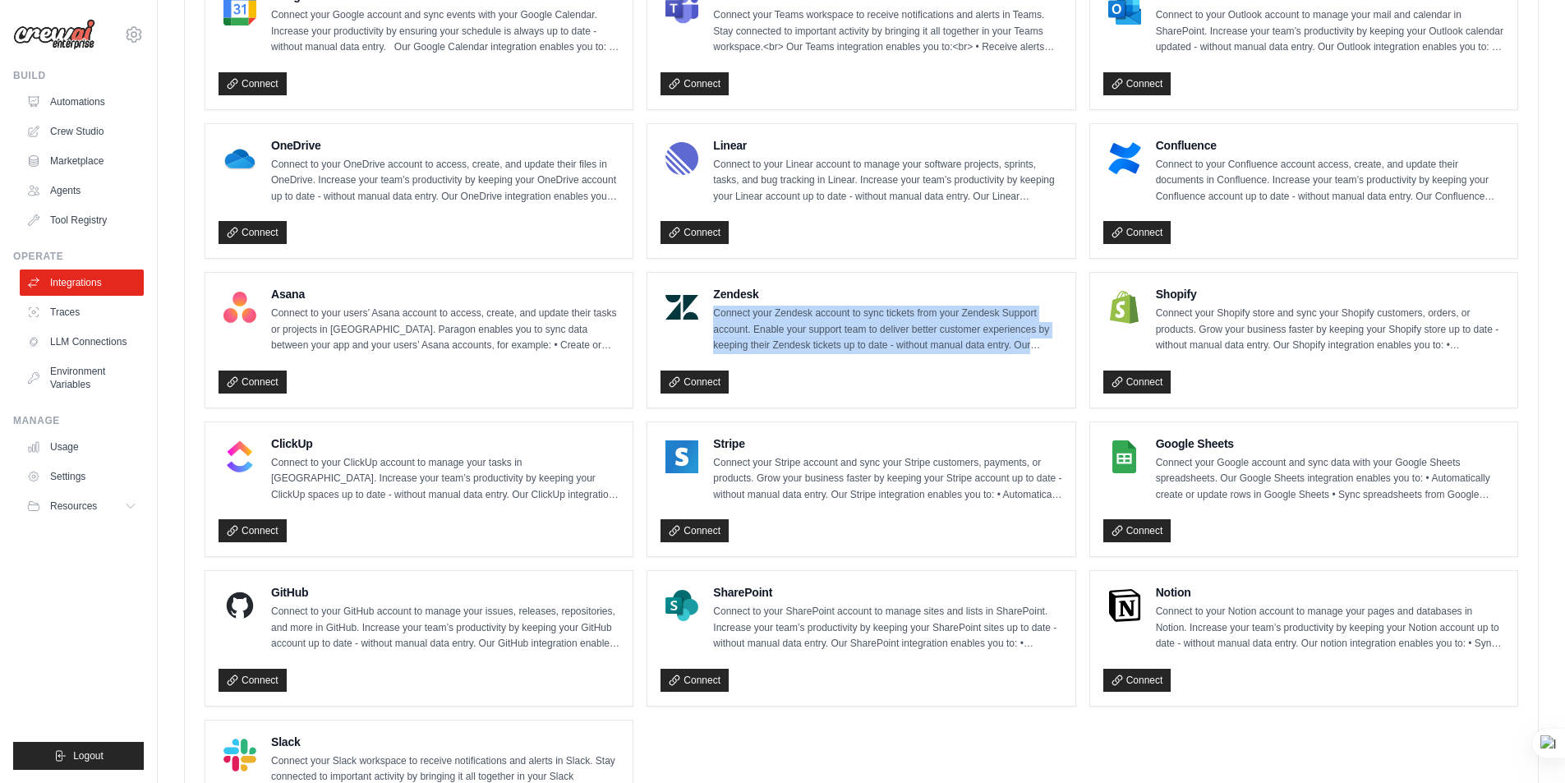
drag, startPoint x: 714, startPoint y: 317, endPoint x: 1030, endPoint y: 347, distance: 317.6
click at [1030, 347] on p "Connect your Zendesk account to sync tickets from your Zendesk Support account.…" at bounding box center [887, 330] width 348 height 48
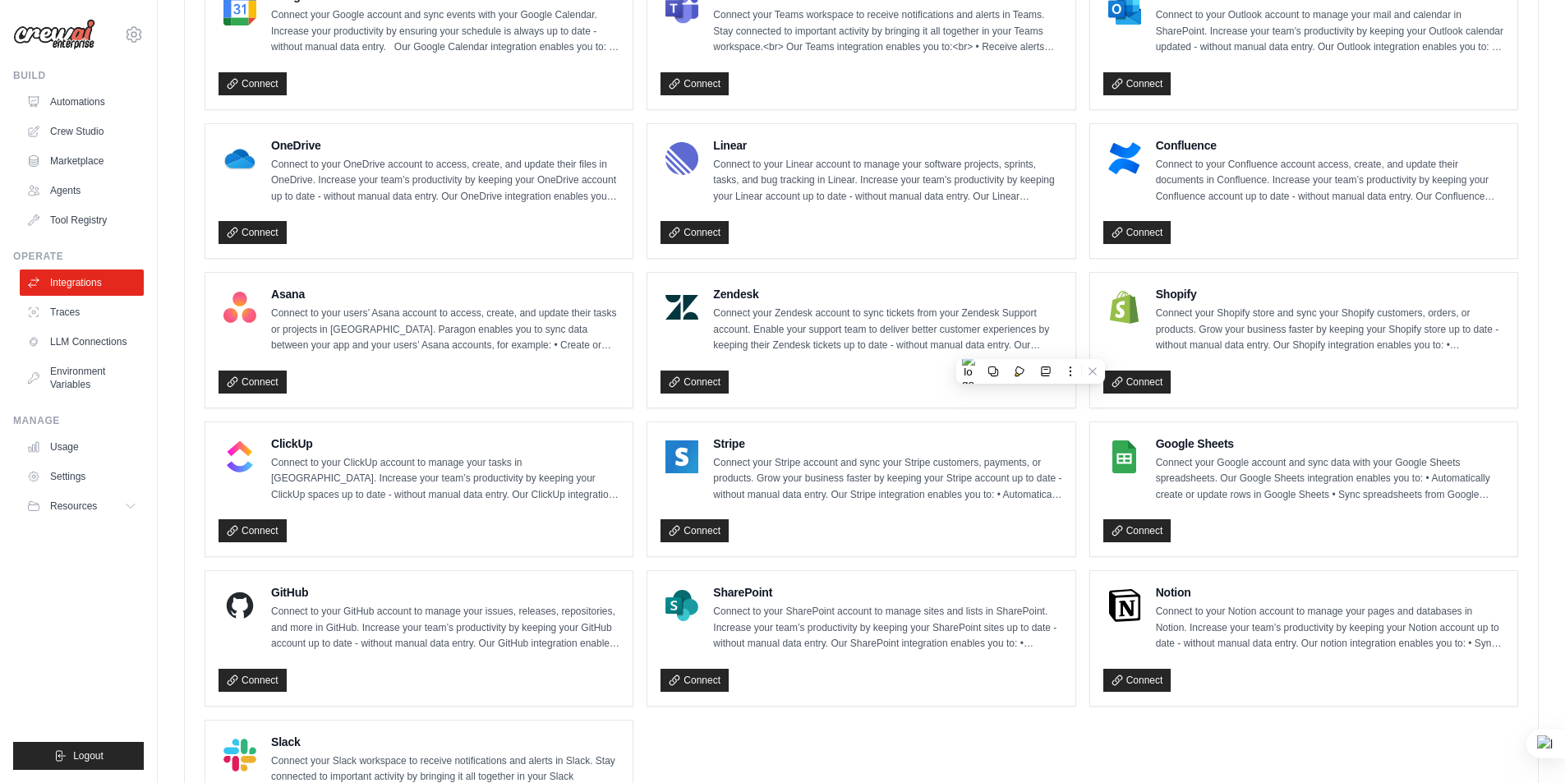
click at [888, 367] on div "Connect" at bounding box center [860, 379] width 401 height 30
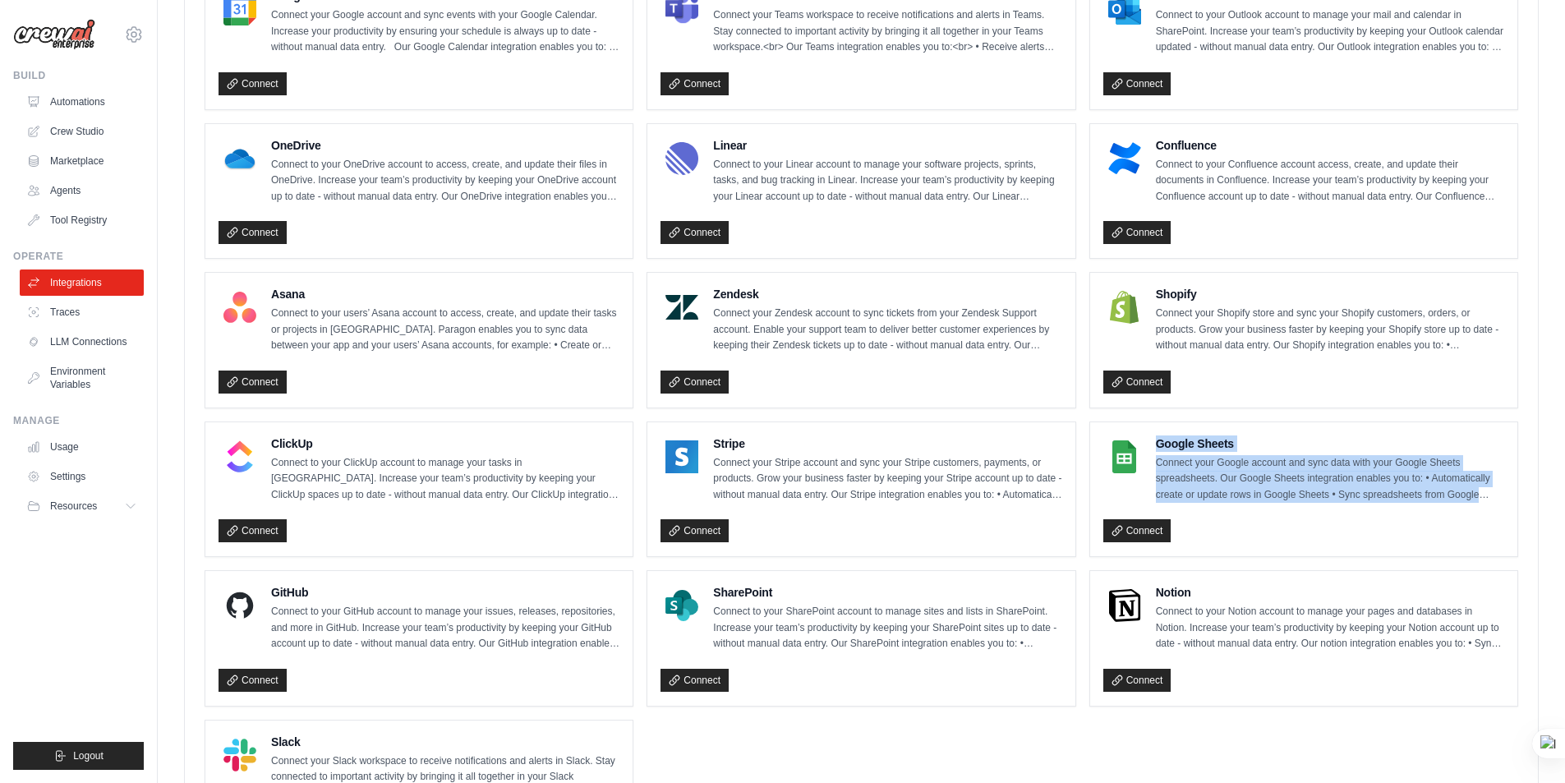
drag, startPoint x: 1157, startPoint y: 444, endPoint x: 1421, endPoint y: 496, distance: 269.7
click at [1511, 499] on div "Google Sheets Connect your Google account and sync data with your Google Sheets…" at bounding box center [1303, 489] width 427 height 135
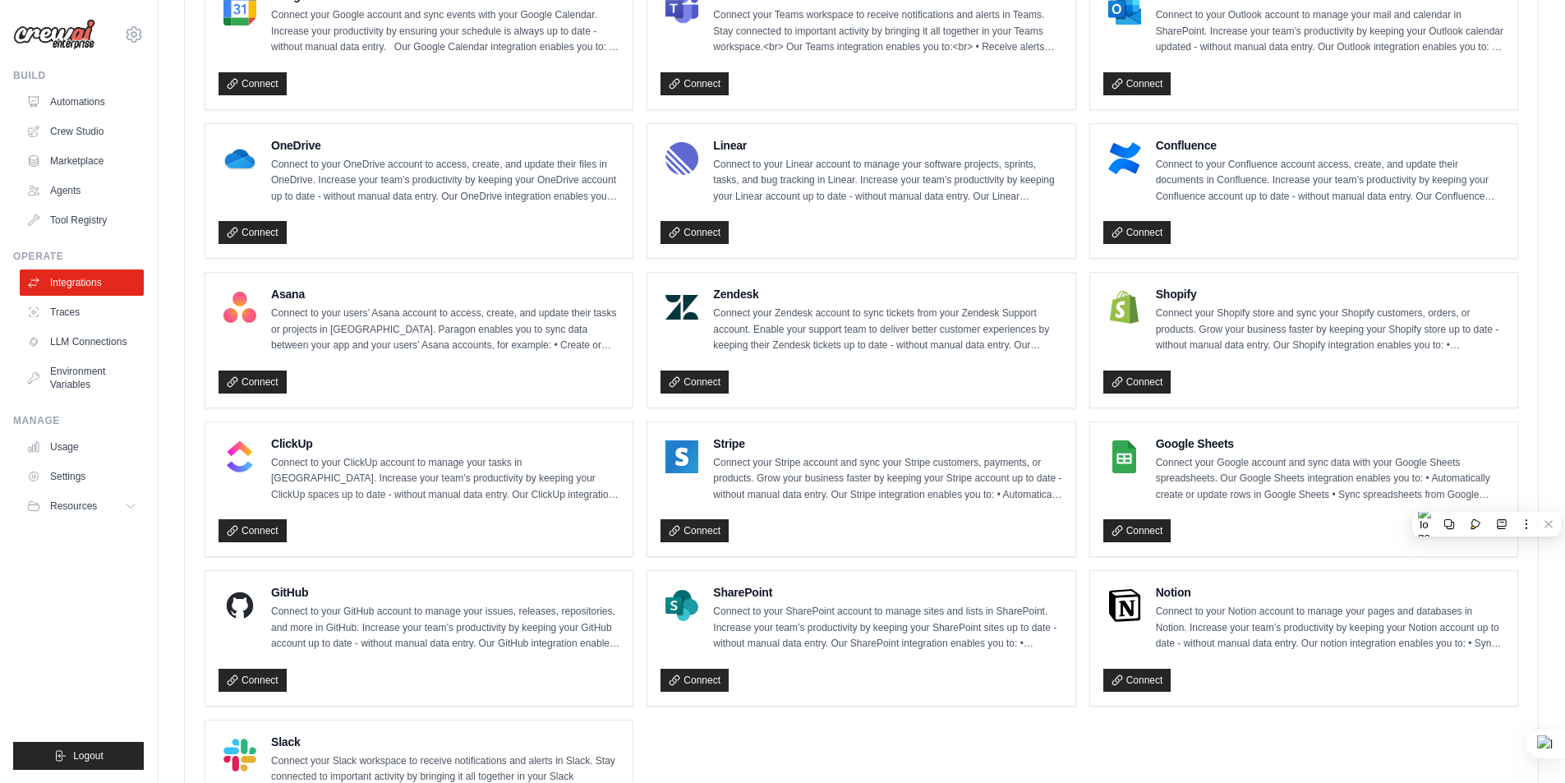
click at [1247, 503] on div "Google Sheets Connect your Google account and sync data with your Google Sheets…" at bounding box center [1303, 489] width 401 height 108
click at [1179, 314] on p "Connect your Shopify store and sync your Shopify customers, orders, or products…" at bounding box center [1330, 330] width 348 height 48
click at [1180, 314] on p "Connect your Shopify store and sync your Shopify customers, orders, or products…" at bounding box center [1330, 330] width 348 height 48
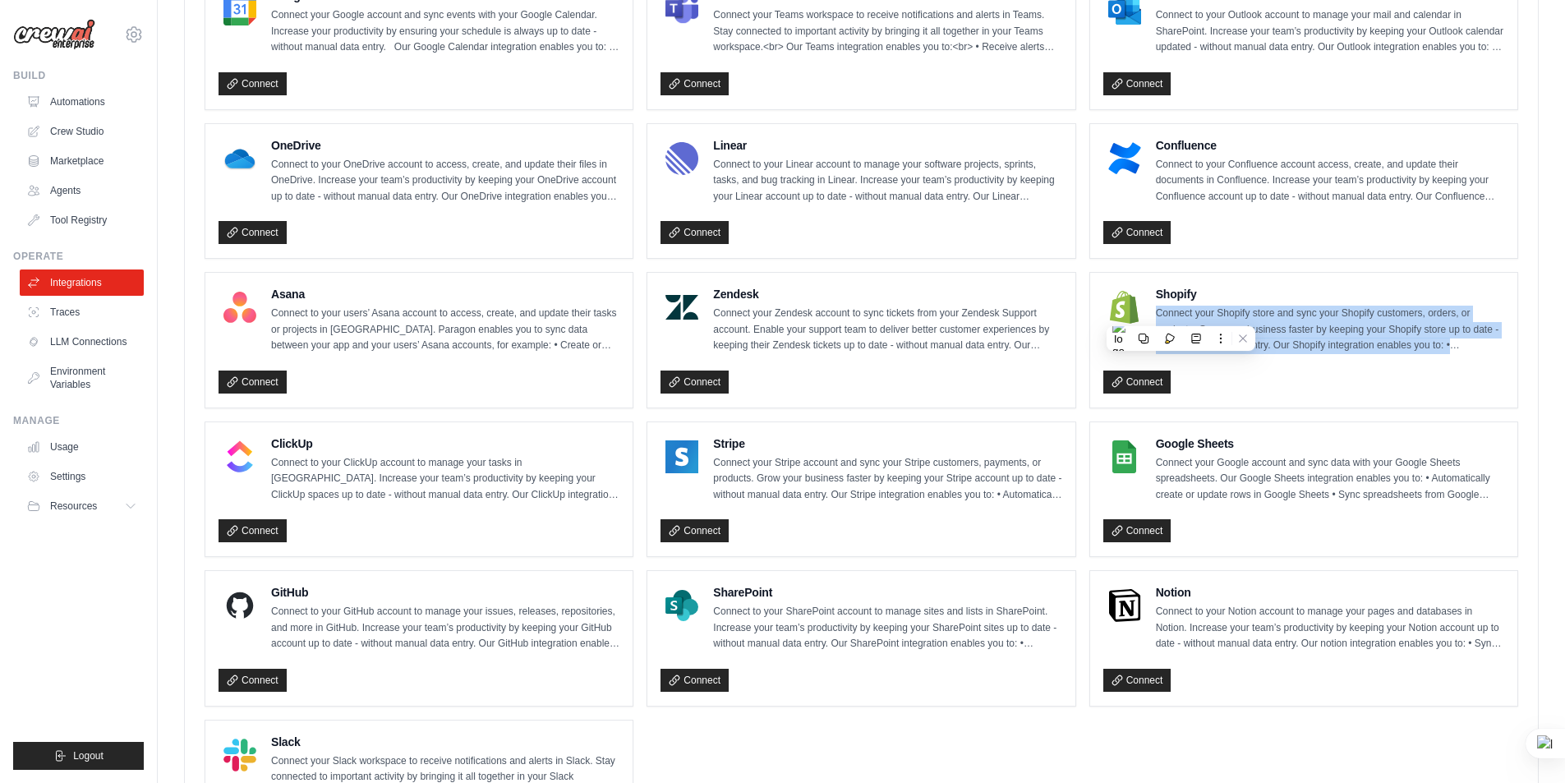
drag, startPoint x: 1181, startPoint y: 314, endPoint x: 1199, endPoint y: 324, distance: 20.6
click at [1199, 324] on p "Connect your Shopify store and sync your Shopify customers, orders, or products…" at bounding box center [1330, 330] width 348 height 48
click at [1329, 328] on p "Connect your Shopify store and sync your Shopify customers, orders, or products…" at bounding box center [1330, 330] width 348 height 48
click at [1318, 339] on p "Connect your Shopify store and sync your Shopify customers, orders, or products…" at bounding box center [1330, 330] width 348 height 48
click at [1286, 354] on div "Shopify Connect your Shopify store and sync your Shopify customers, orders, or …" at bounding box center [1303, 340] width 401 height 108
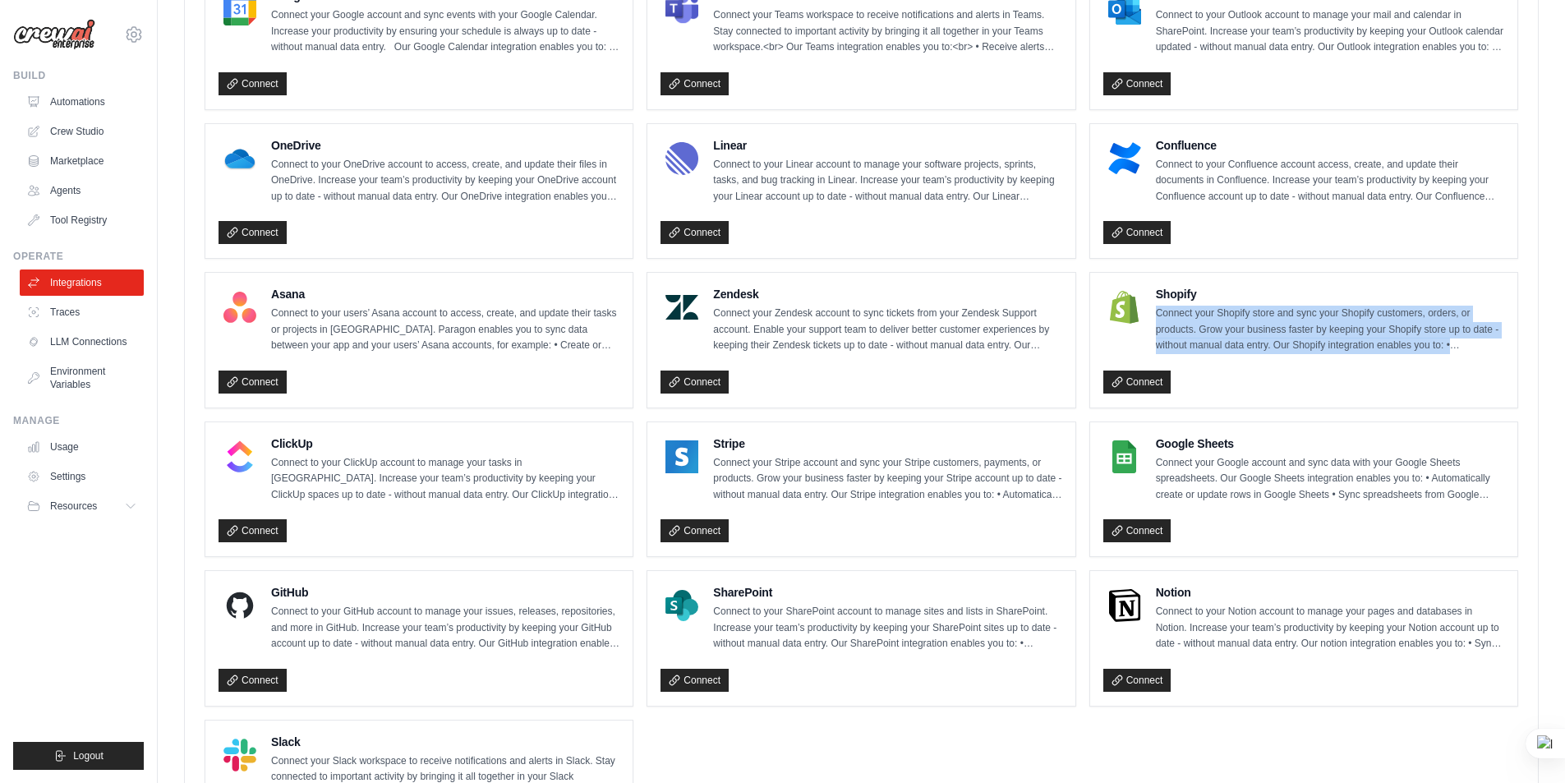
click at [1435, 356] on div "Shopify Connect your Shopify store and sync your Shopify customers, orders, or …" at bounding box center [1303, 340] width 401 height 108
click at [1455, 352] on p "Connect your Shopify store and sync your Shopify customers, orders, or products…" at bounding box center [1330, 330] width 348 height 48
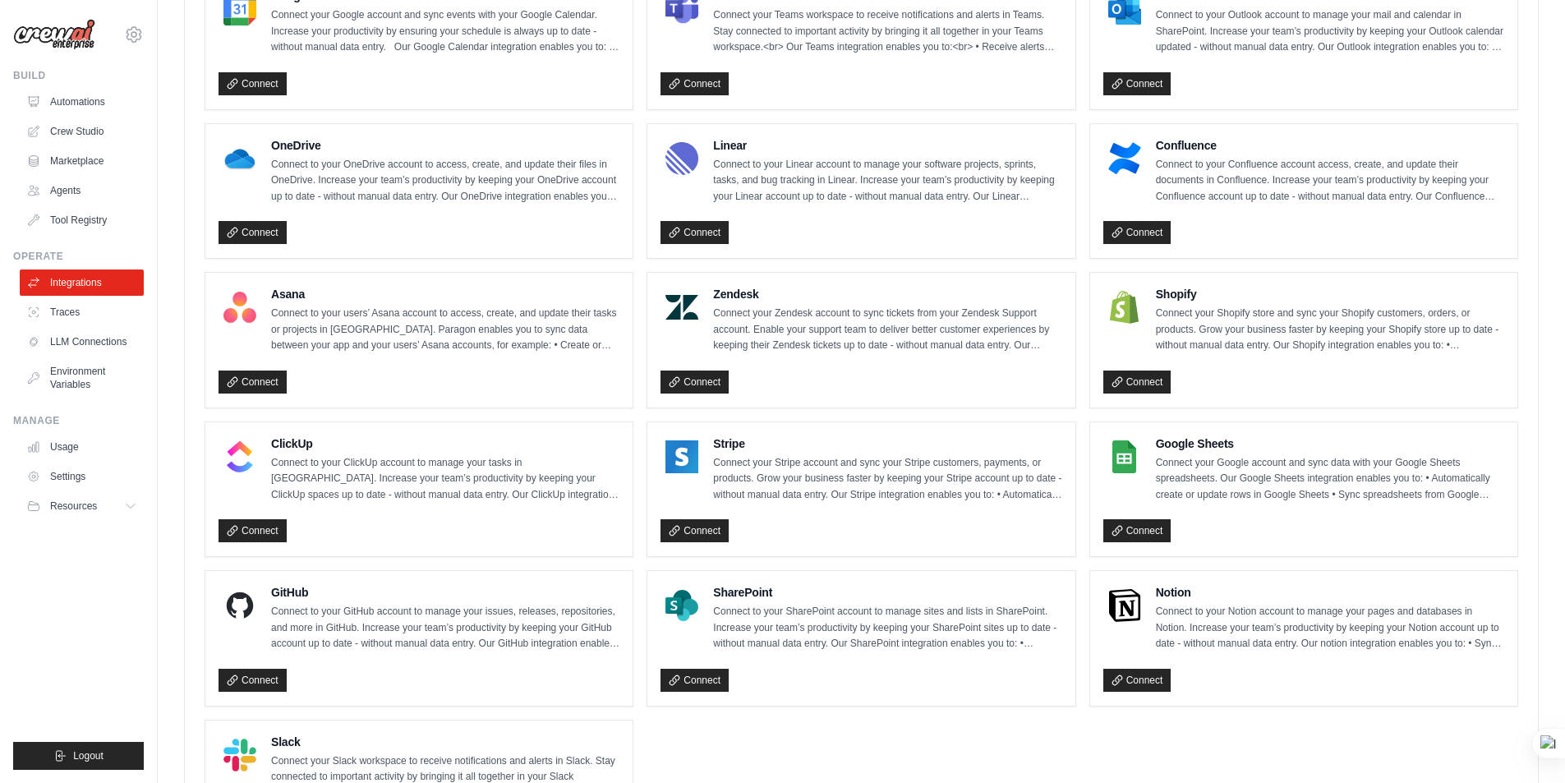
click at [1158, 311] on p "Connect your Shopify store and sync your Shopify customers, orders, or products…" at bounding box center [1330, 330] width 348 height 48
drag, startPoint x: 1158, startPoint y: 311, endPoint x: 1225, endPoint y: 334, distance: 70.4
click at [1232, 335] on html "emadzawawy1968@gmail.com Settings Build Automations Crew Studio" at bounding box center [782, 45] width 1565 height 1733
click at [1184, 324] on p "Connect your Shopify store and sync your Shopify customers, orders, or products…" at bounding box center [1330, 330] width 348 height 48
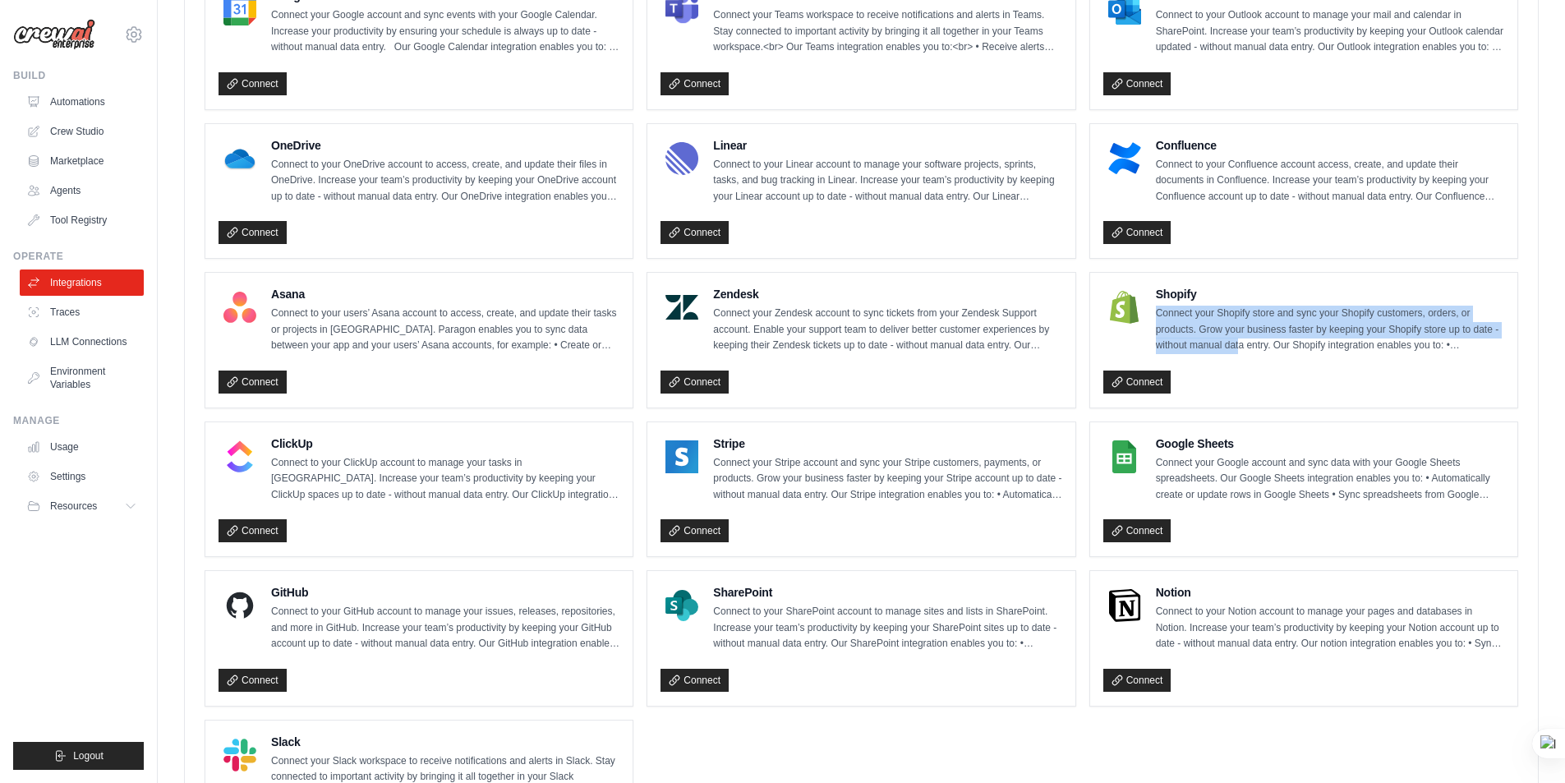
drag, startPoint x: 1156, startPoint y: 313, endPoint x: 1239, endPoint y: 341, distance: 87.5
click at [1239, 341] on p "Connect your Shopify store and sync your Shopify customers, orders, or products…" at bounding box center [1330, 330] width 348 height 48
click at [1301, 329] on p "Connect your Shopify store and sync your Shopify customers, orders, or products…" at bounding box center [1330, 330] width 348 height 48
click at [1167, 321] on p "Connect your Shopify store and sync your Shopify customers, orders, or products…" at bounding box center [1330, 330] width 348 height 48
drag, startPoint x: 1155, startPoint y: 315, endPoint x: 1450, endPoint y: 346, distance: 296.5
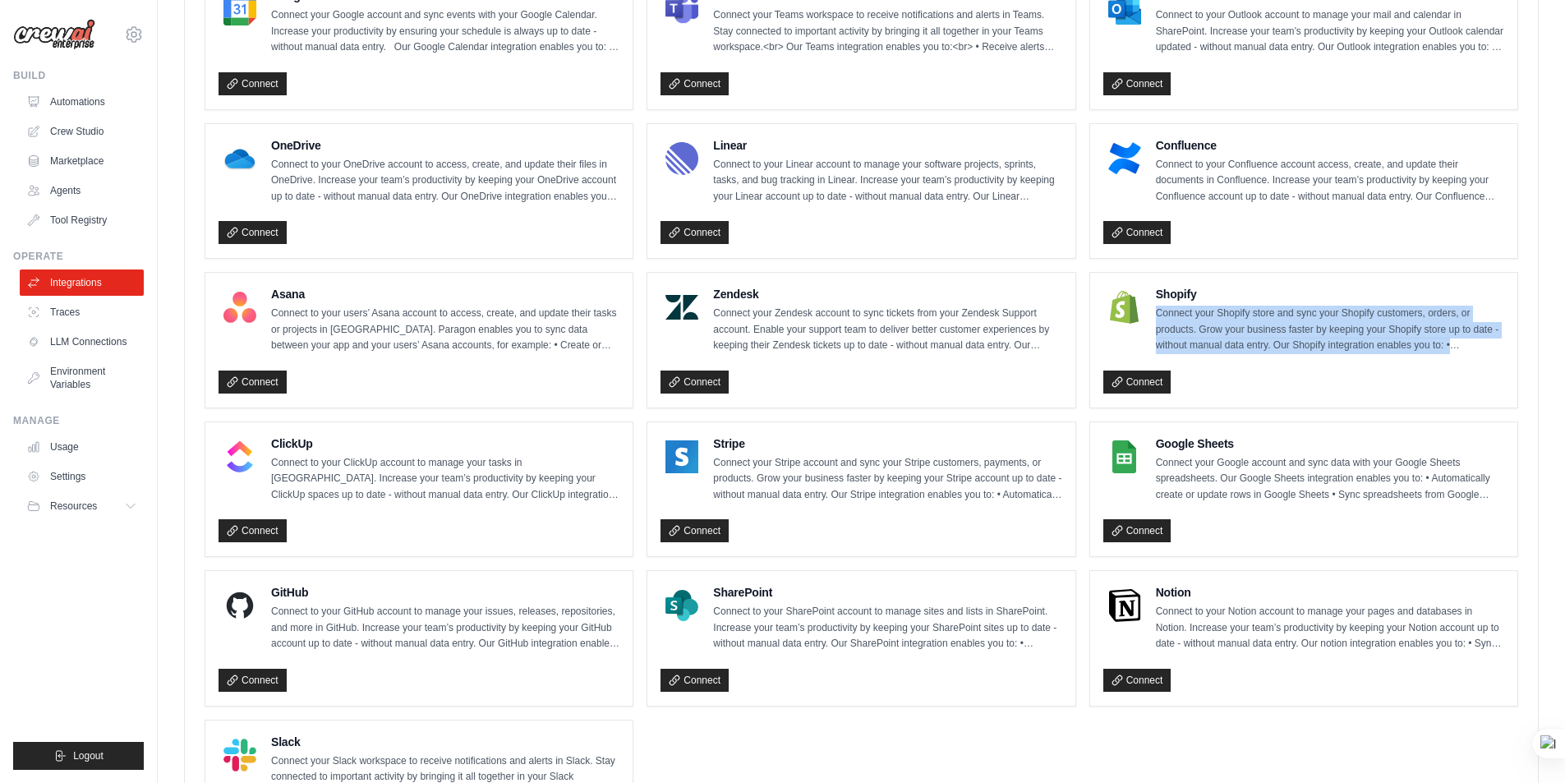
click at [1451, 344] on p "Connect your Shopify store and sync your Shopify customers, orders, or products…" at bounding box center [1330, 330] width 348 height 48
click at [1301, 329] on p "Connect your Shopify store and sync your Shopify customers, orders, or products…" at bounding box center [1330, 330] width 348 height 48
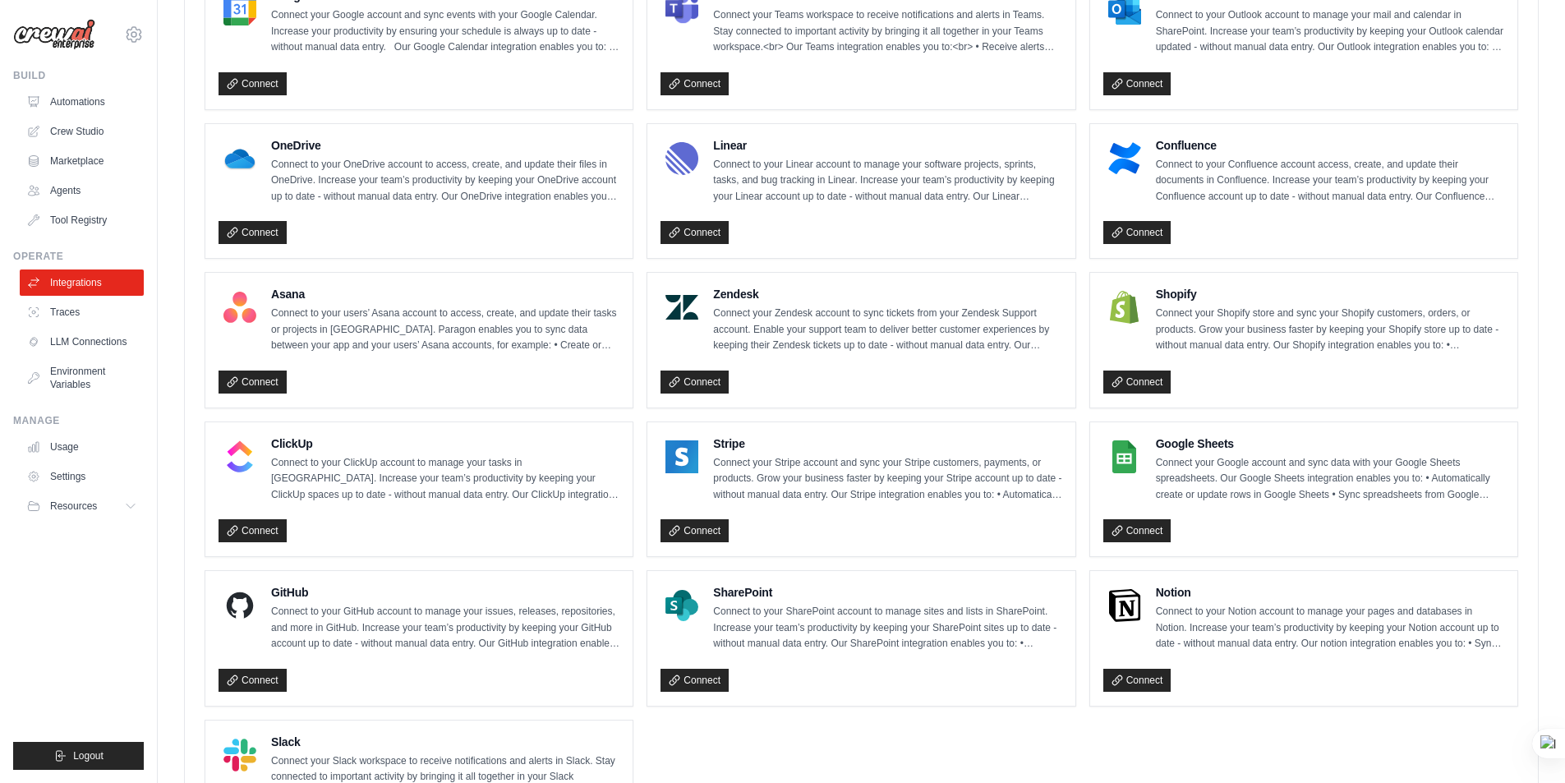
click at [1195, 327] on p "Connect your Shopify store and sync your Shopify customers, orders, or products…" at bounding box center [1330, 330] width 348 height 48
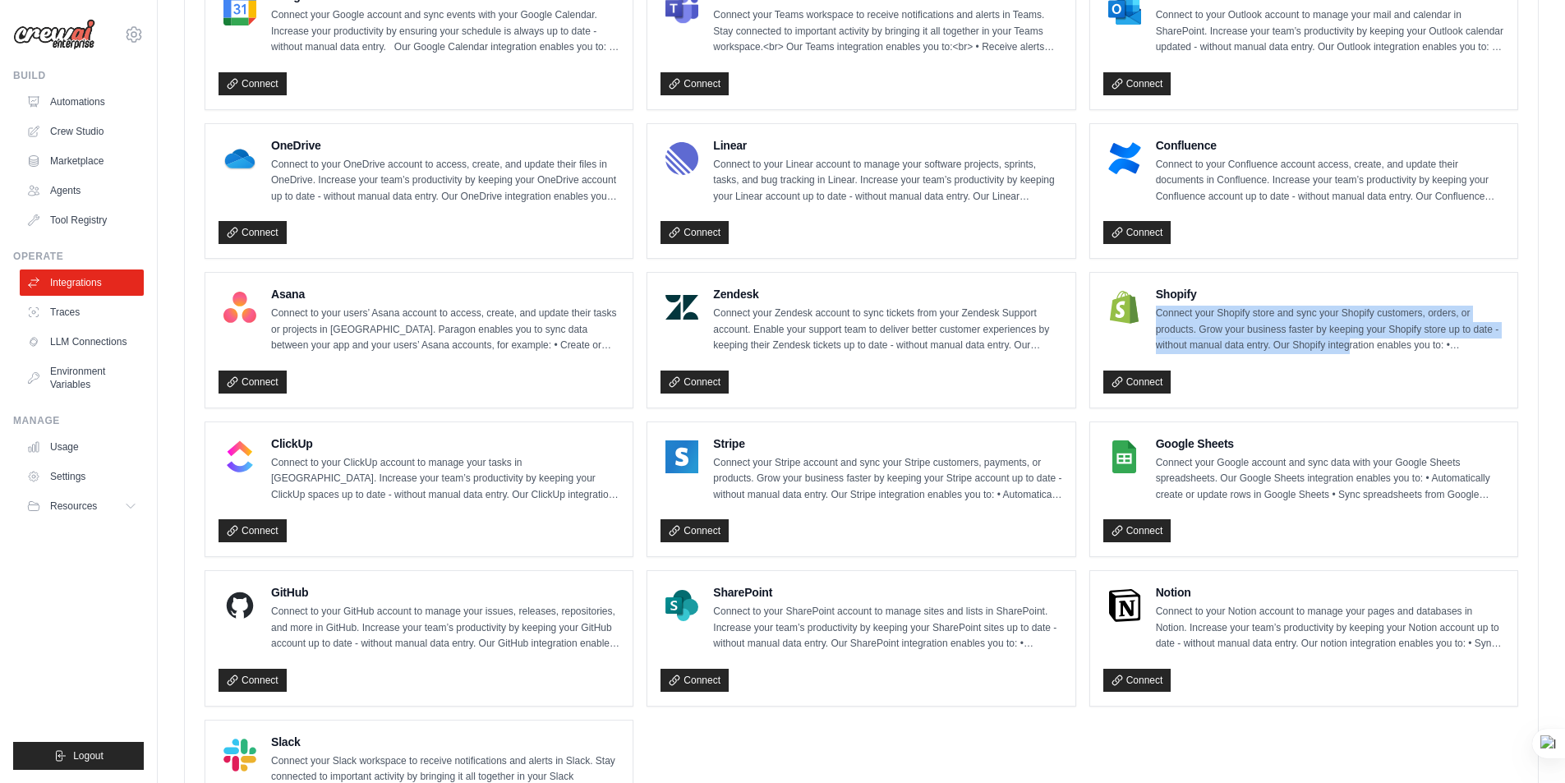
drag, startPoint x: 1158, startPoint y: 311, endPoint x: 1126, endPoint y: 350, distance: 50.2
click at [1349, 341] on p "Connect your Shopify store and sync your Shopify customers, orders, or products…" at bounding box center [1330, 330] width 348 height 48
click at [1193, 316] on p "Connect your Shopify store and sync your Shopify customers, orders, or products…" at bounding box center [1330, 330] width 348 height 48
click at [69, 191] on link "Agents" at bounding box center [83, 190] width 124 height 26
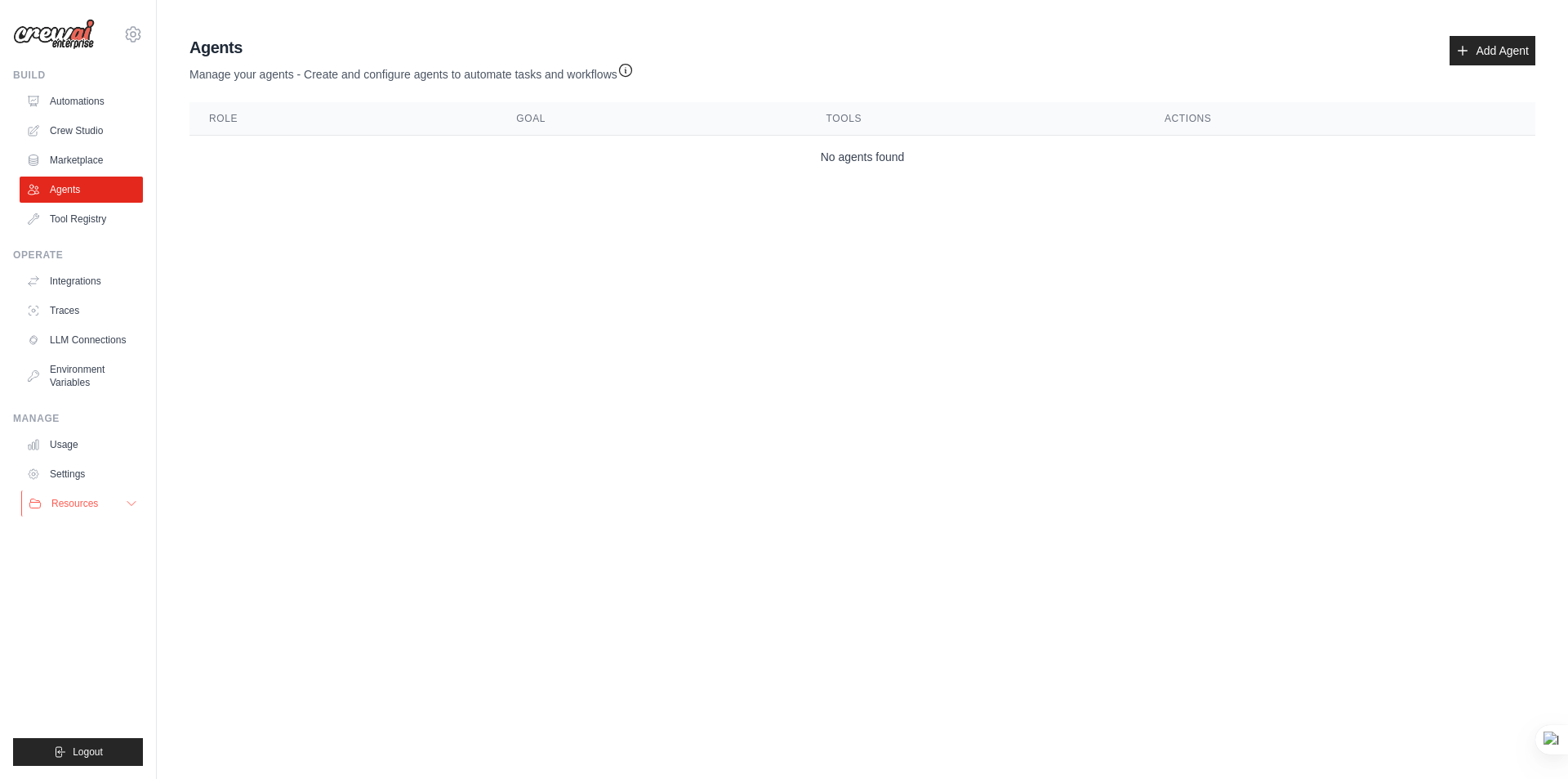
click at [62, 502] on span "Resources" at bounding box center [75, 502] width 47 height 13
click at [77, 606] on span "Video Tutorials" at bounding box center [89, 609] width 65 height 13
click at [90, 222] on link "Tool Registry" at bounding box center [83, 219] width 123 height 26
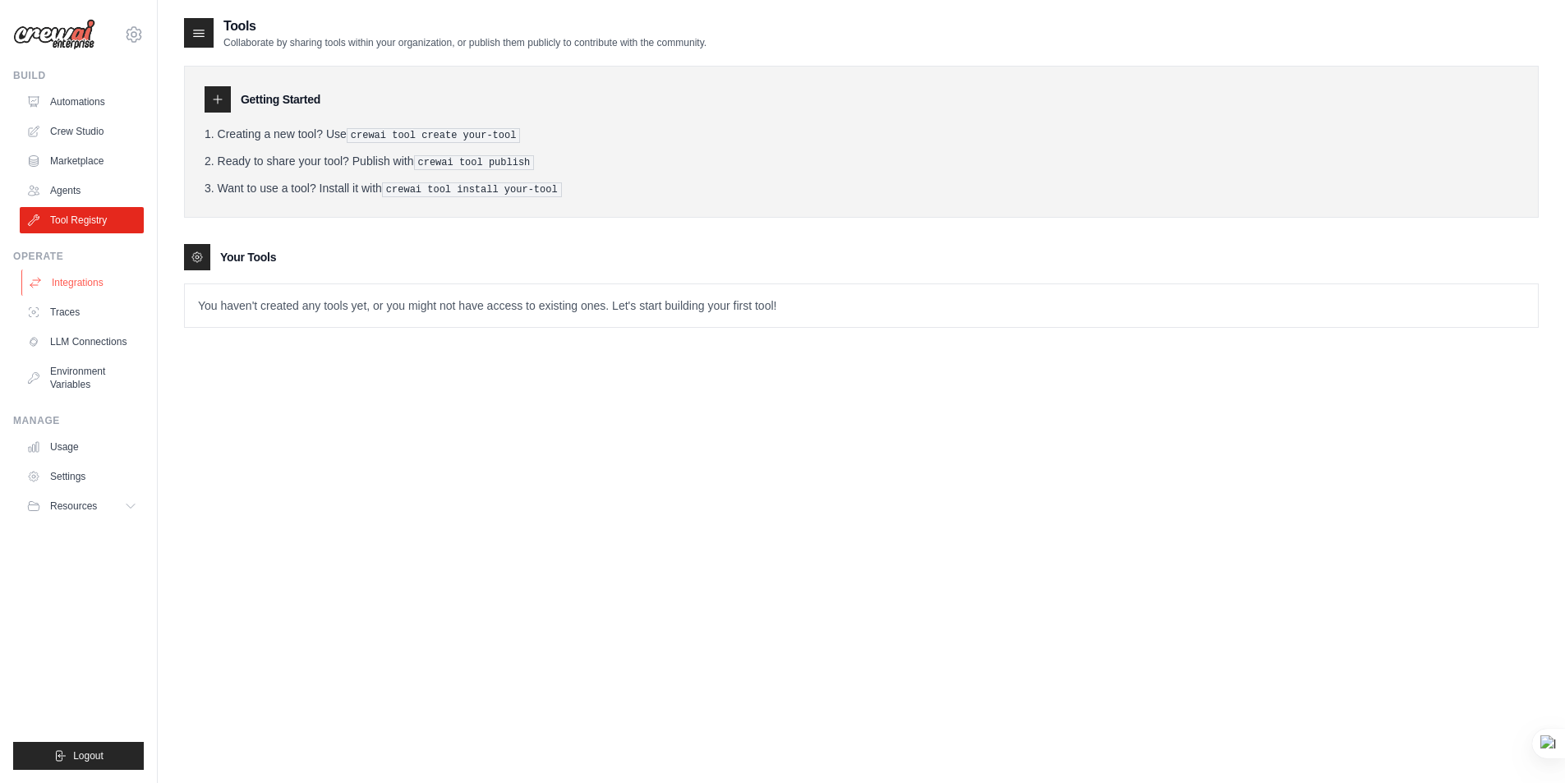
click at [68, 283] on link "Integrations" at bounding box center [83, 282] width 124 height 26
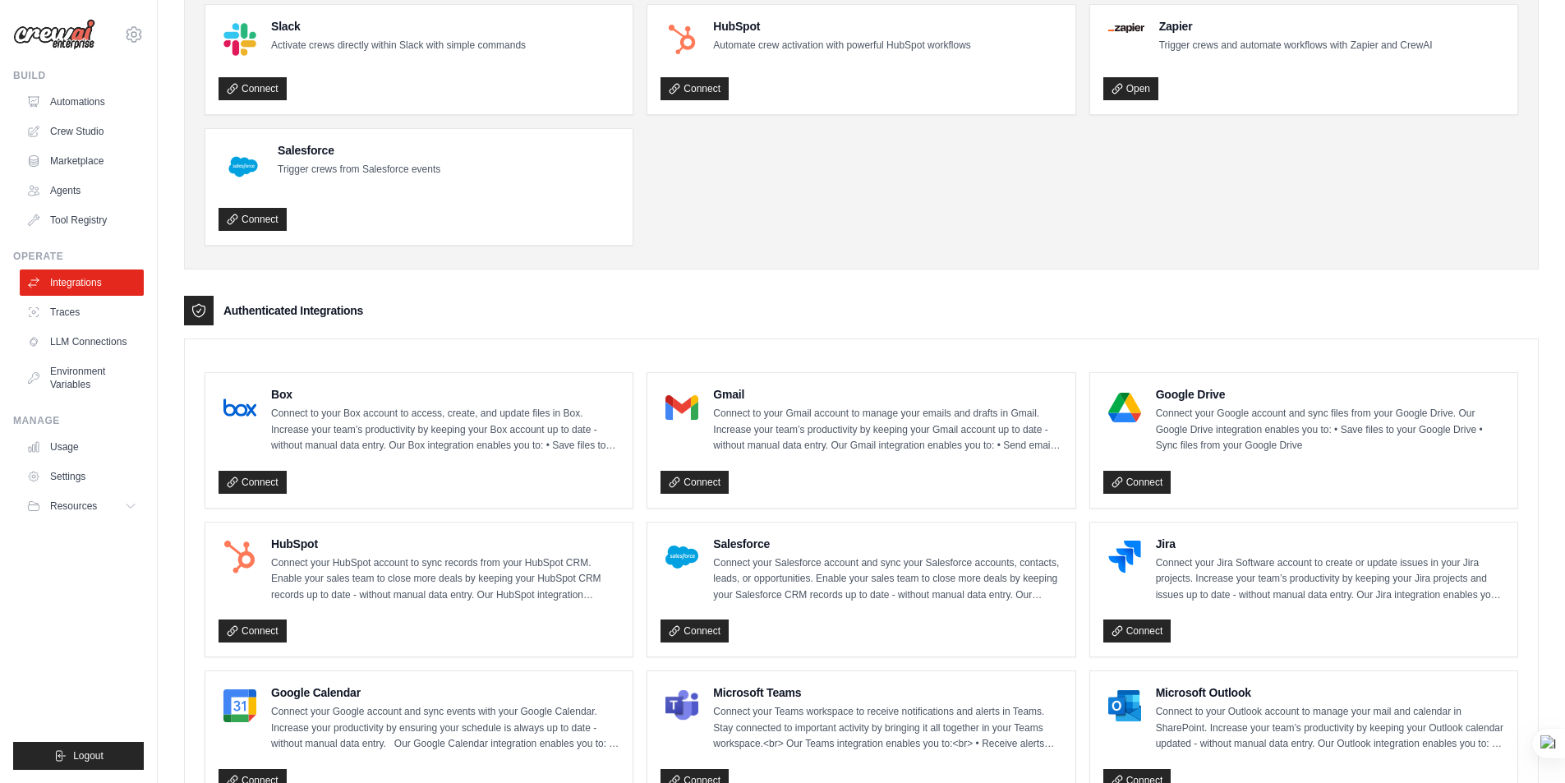
scroll to position [164, 0]
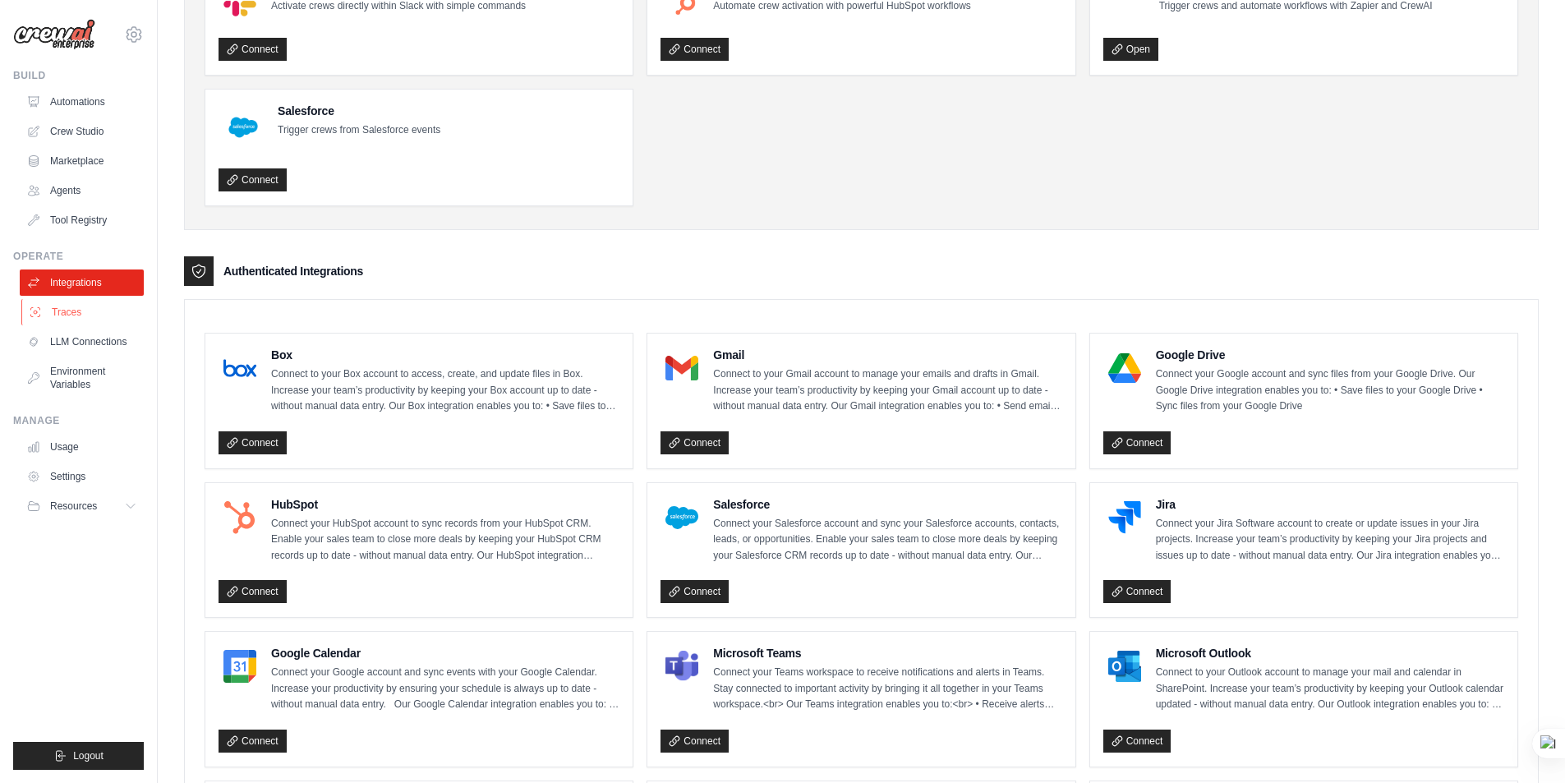
click at [64, 308] on link "Traces" at bounding box center [83, 312] width 124 height 26
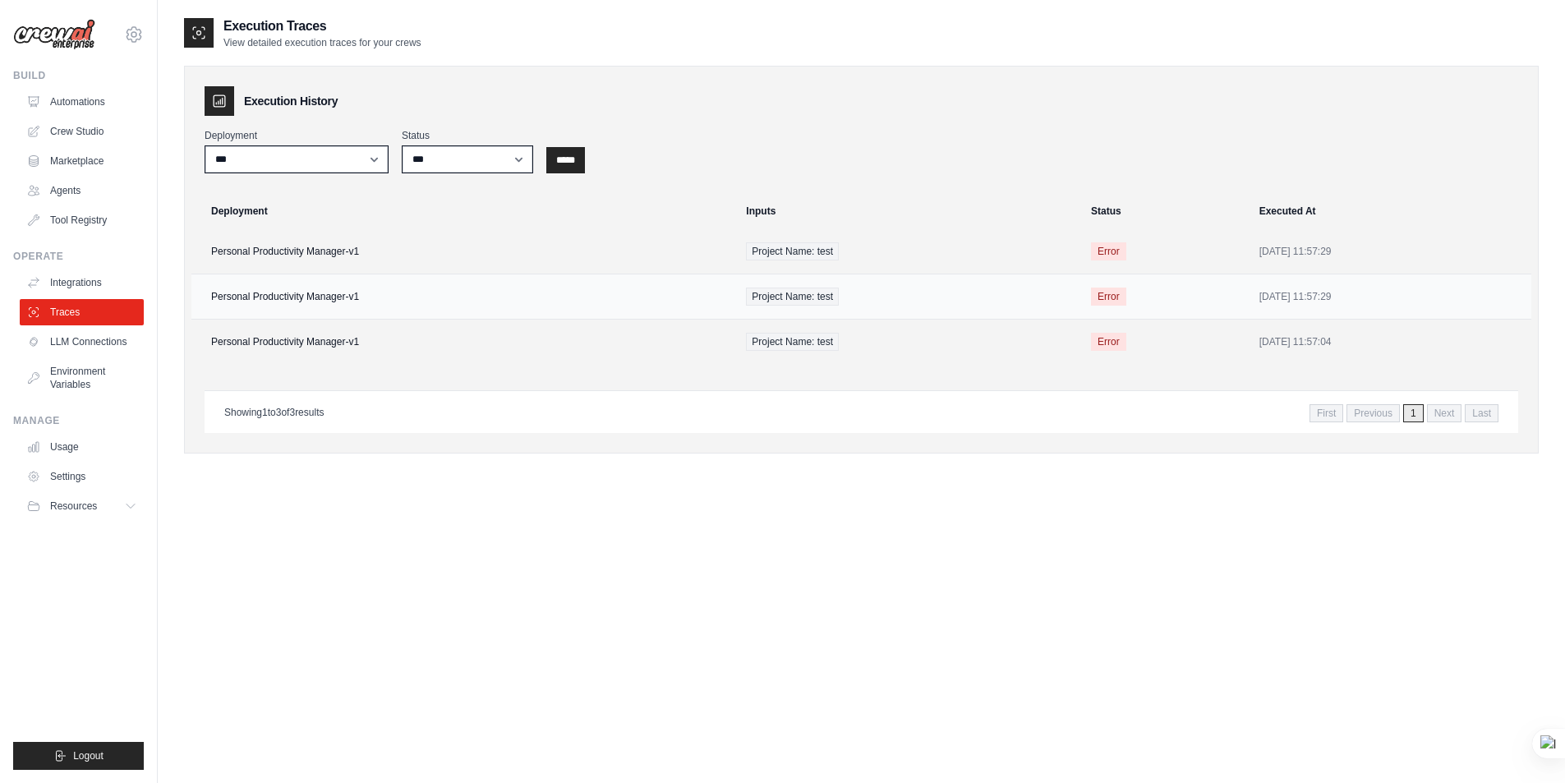
scroll to position [33, 0]
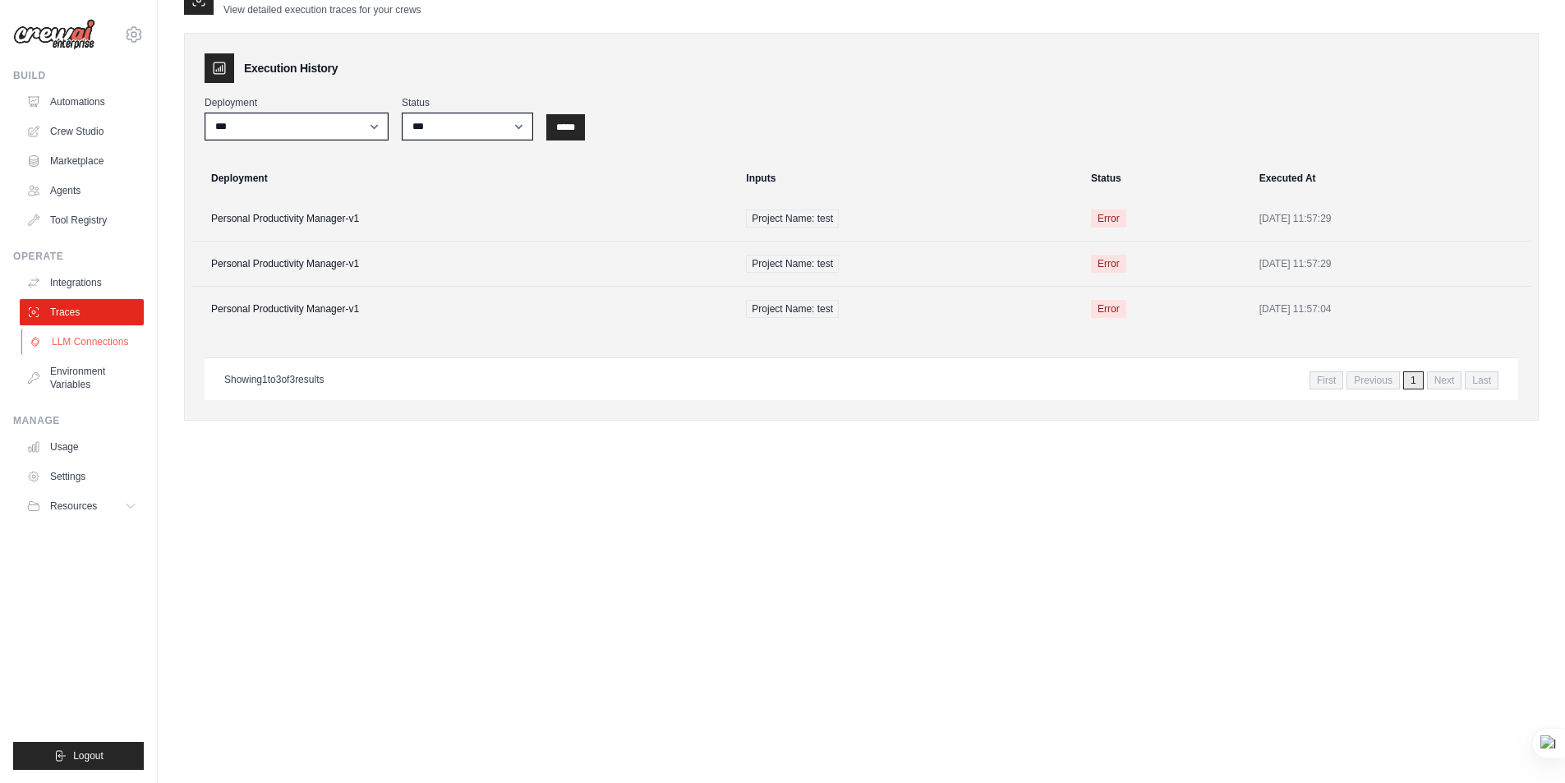
click at [89, 343] on link "LLM Connections" at bounding box center [83, 342] width 124 height 26
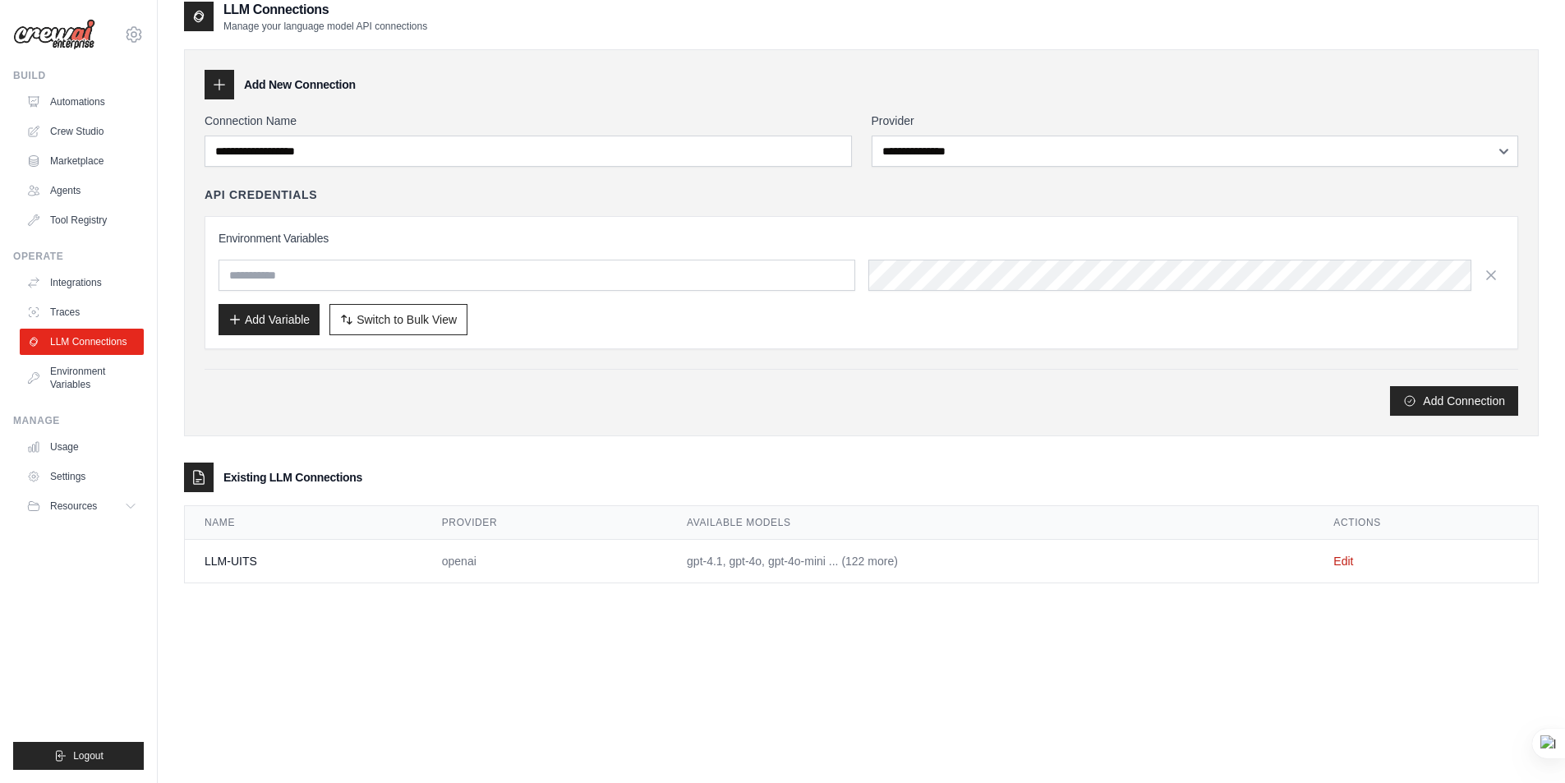
scroll to position [33, 0]
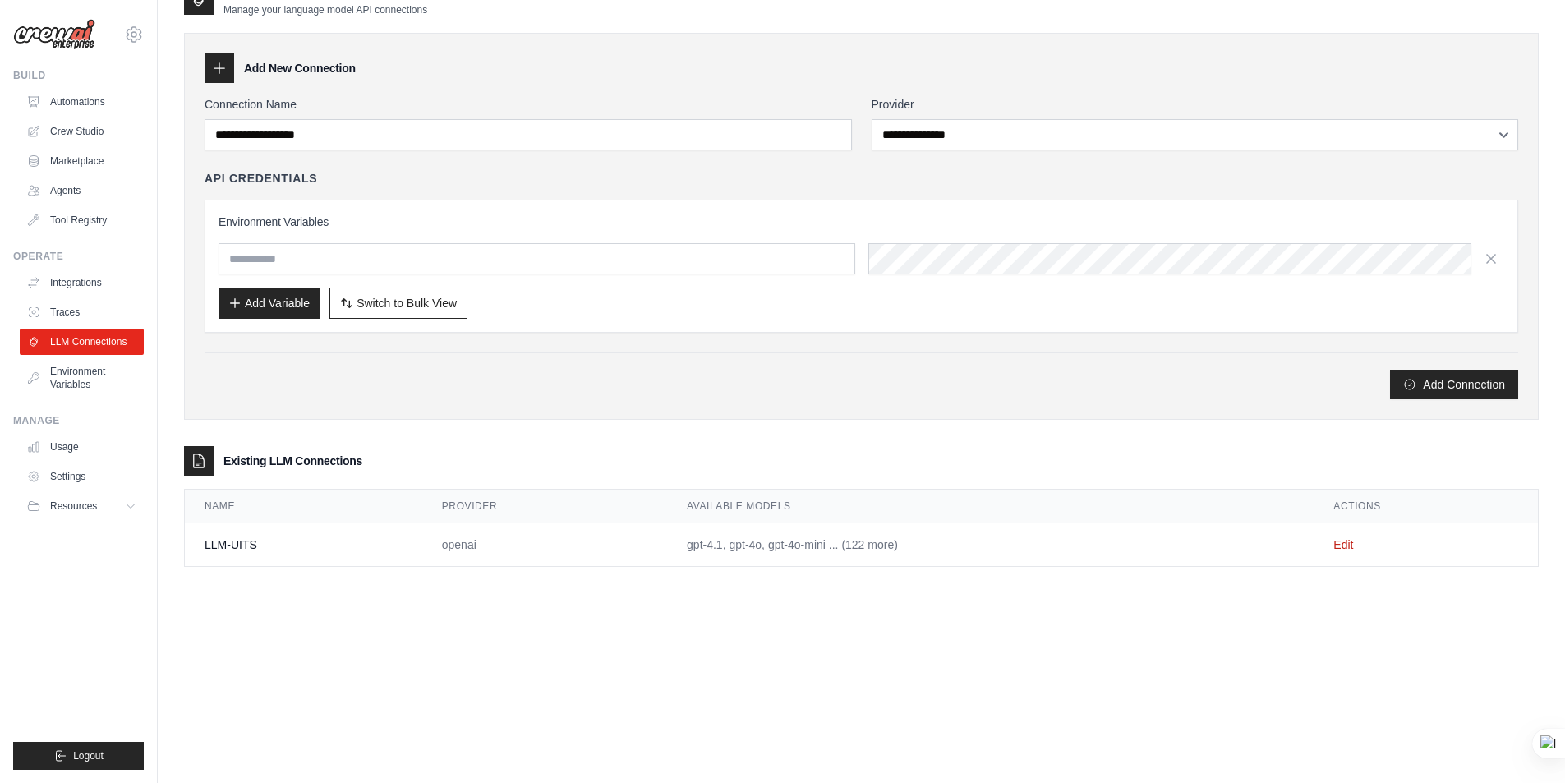
click at [781, 547] on td "gpt-4.1, gpt-4o, gpt-4o-mini ... (122 more)" at bounding box center [990, 545] width 646 height 44
click at [855, 548] on td "gpt-4.1, gpt-4o, gpt-4o-mini ... (122 more)" at bounding box center [990, 545] width 646 height 44
click at [779, 545] on td "gpt-4.1, gpt-4o, gpt-4o-mini ... (122 more)" at bounding box center [990, 545] width 646 height 44
click at [1344, 546] on link "Edit" at bounding box center [1343, 544] width 20 height 13
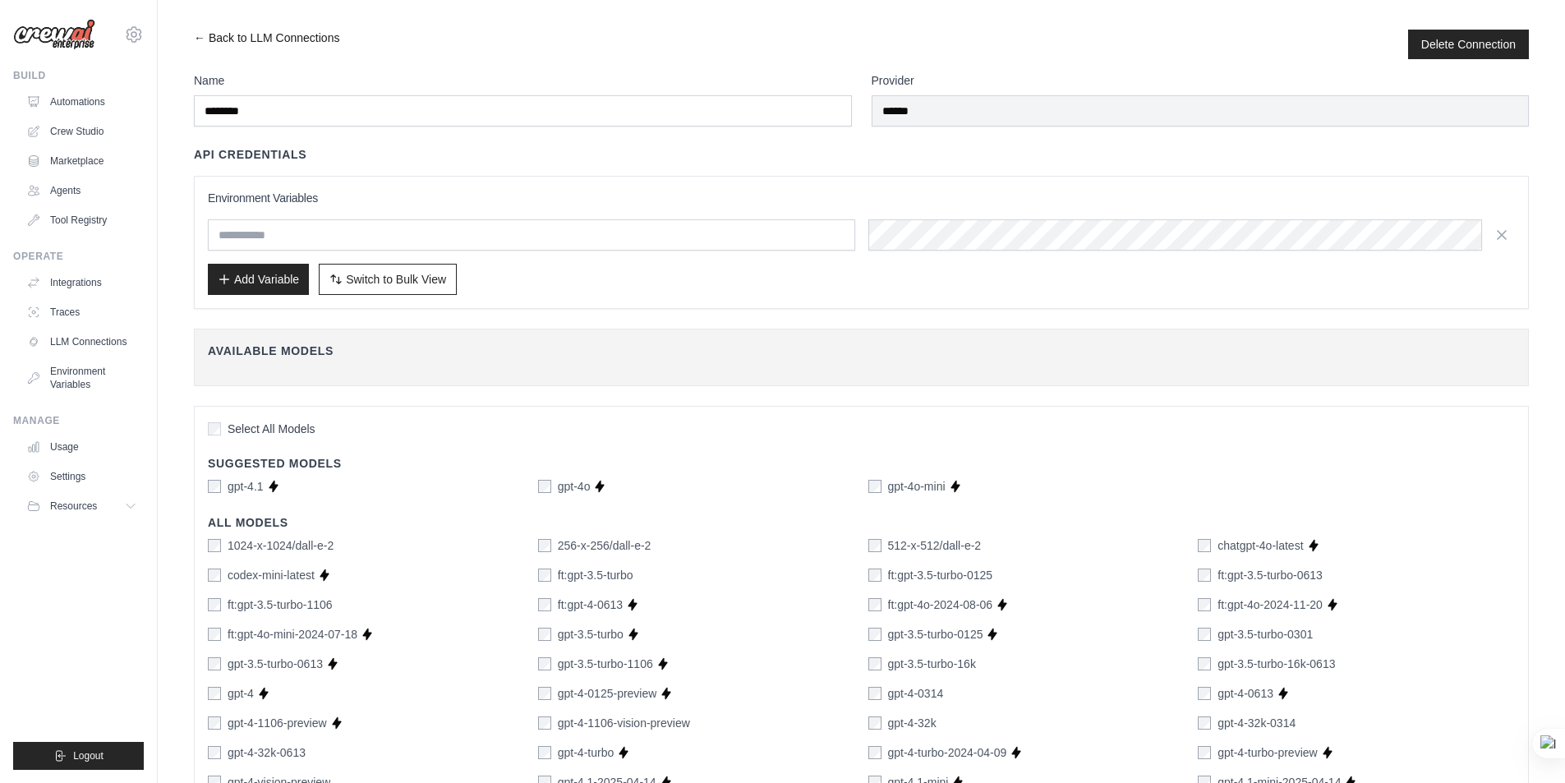
click at [200, 35] on link "← Back to LLM Connections" at bounding box center [266, 45] width 145 height 30
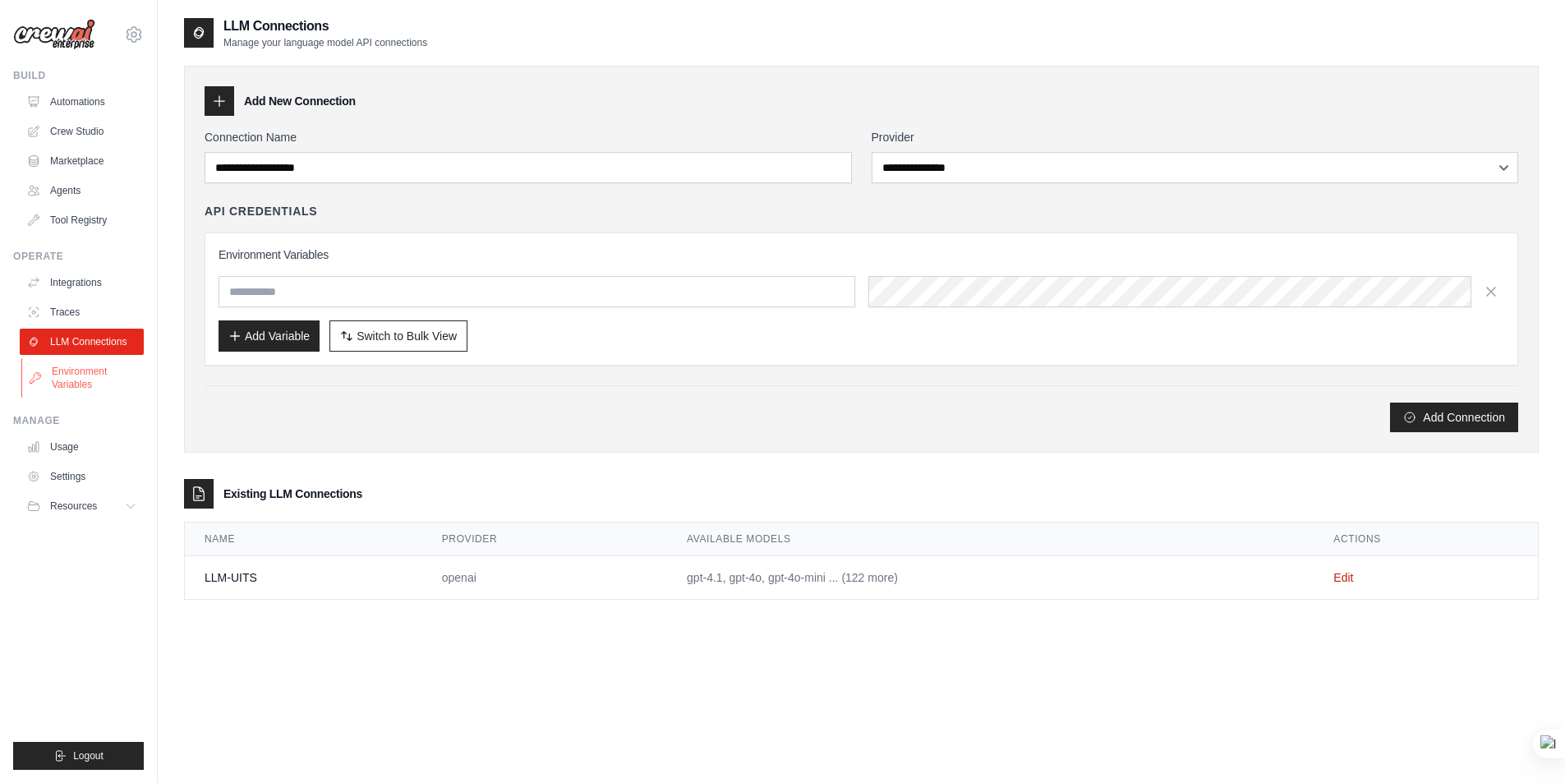
click at [76, 378] on link "Environment Variables" at bounding box center [83, 377] width 124 height 39
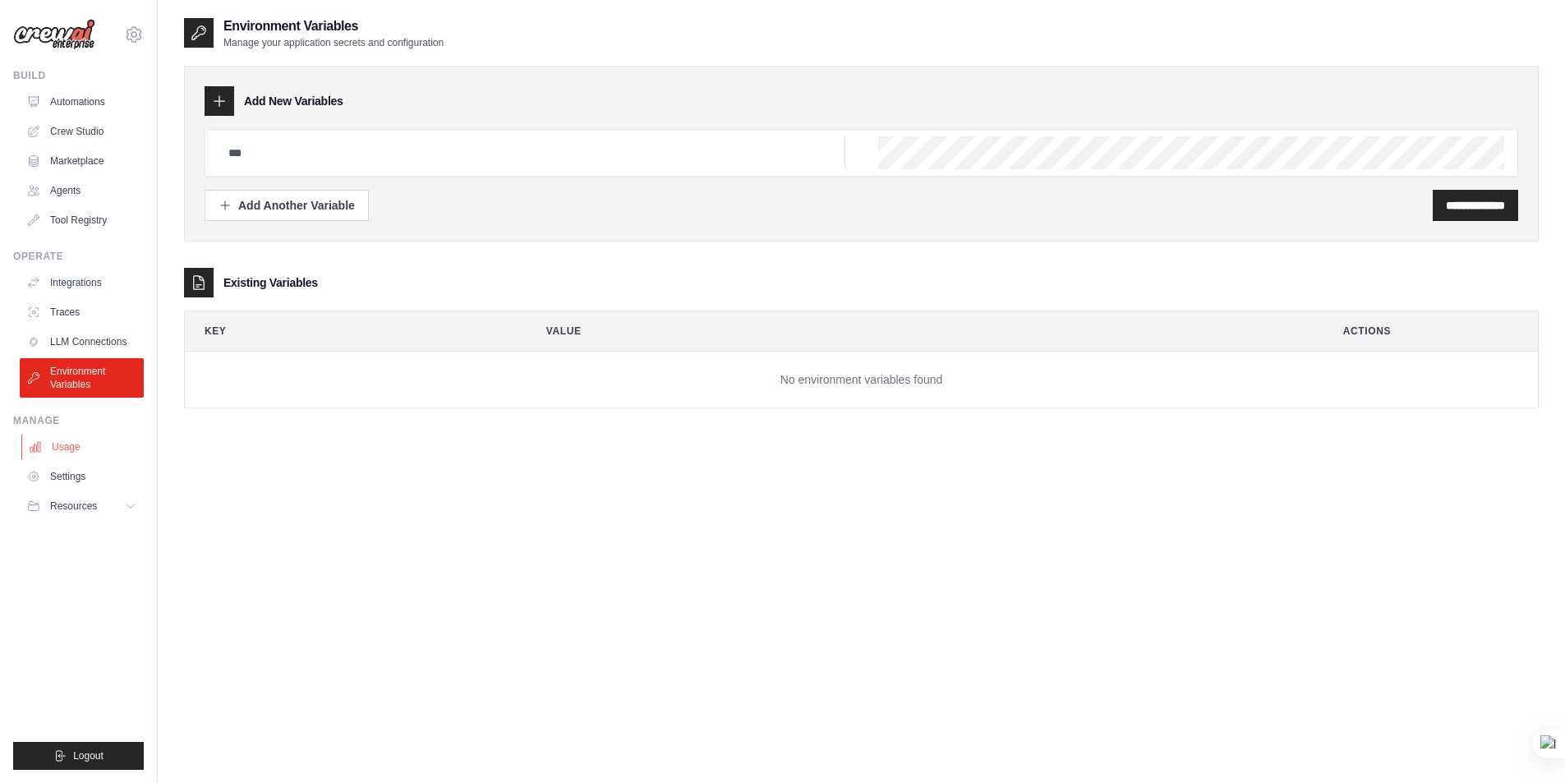
click at [71, 452] on link "Usage" at bounding box center [83, 447] width 124 height 26
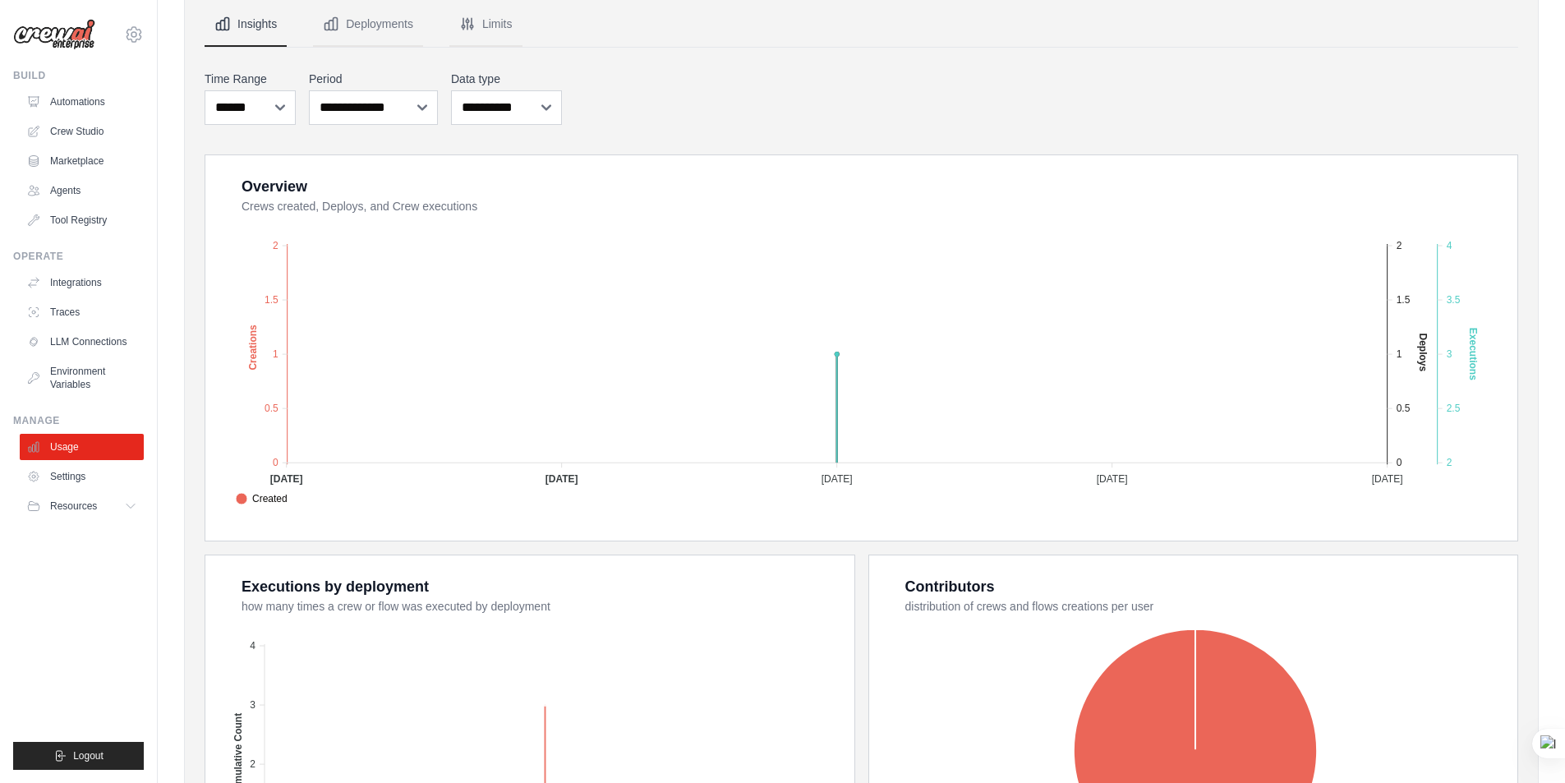
scroll to position [164, 0]
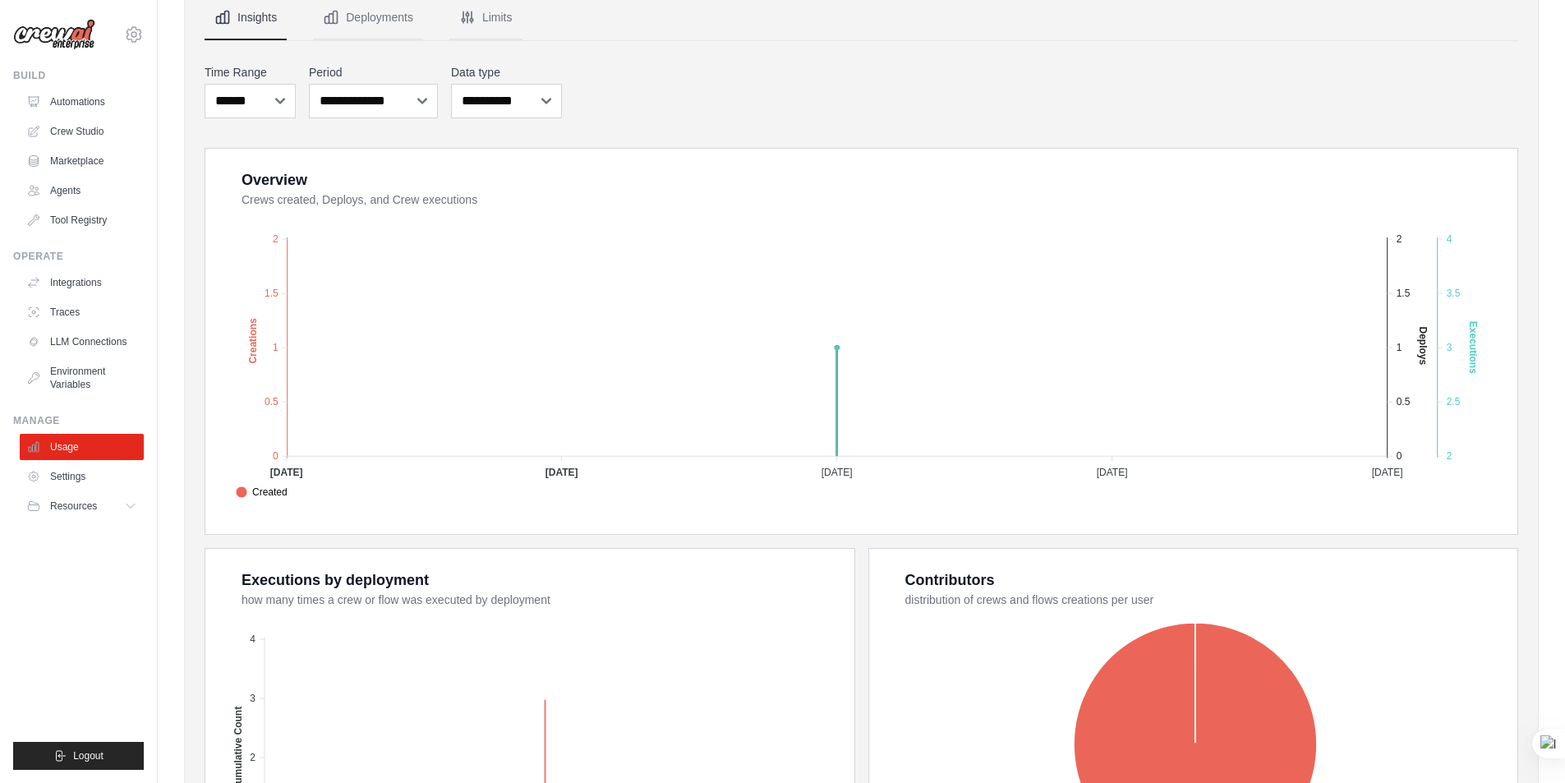
click at [654, 65] on div "**********" at bounding box center [861, 91] width 1313 height 61
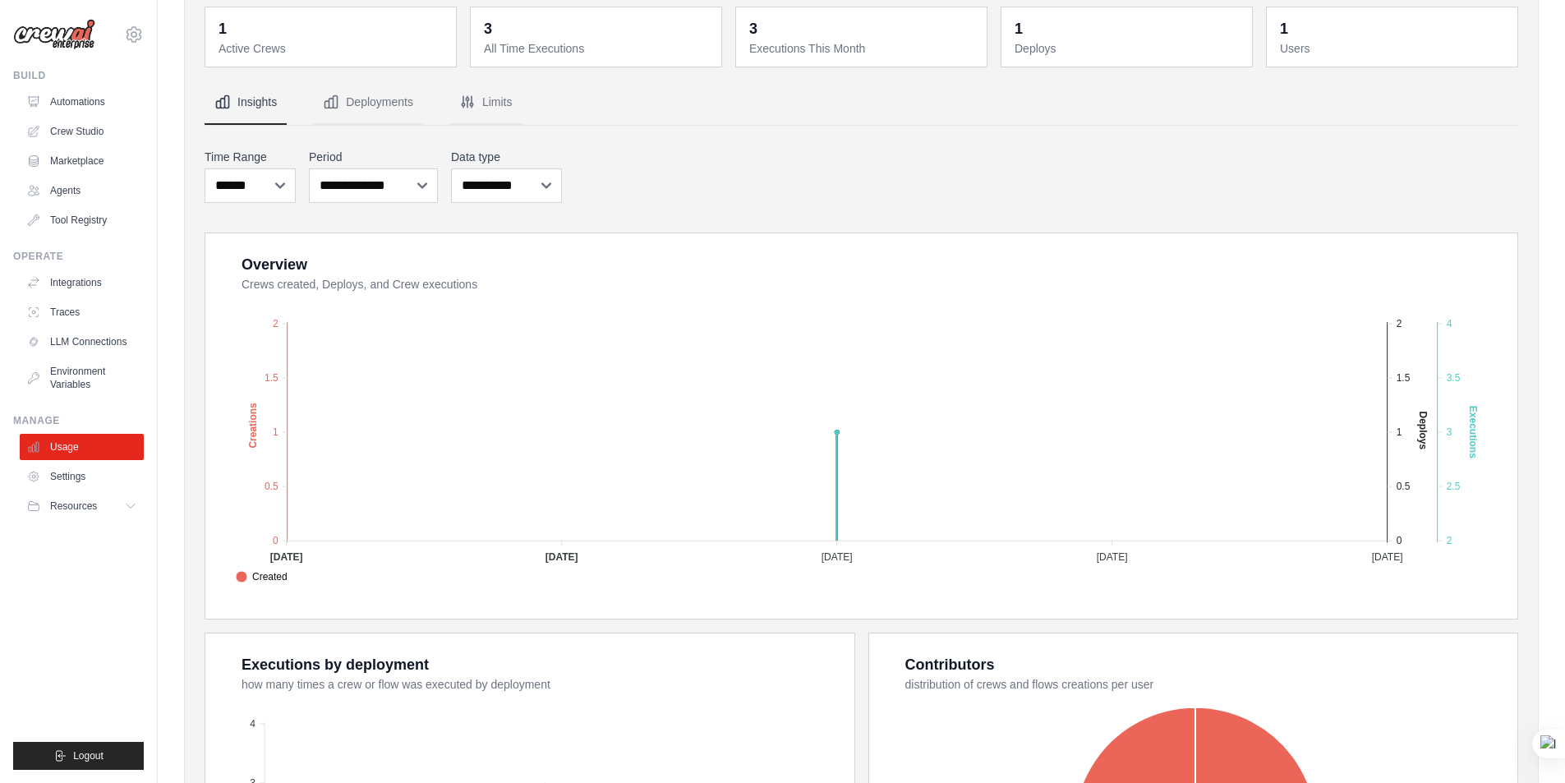
scroll to position [0, 0]
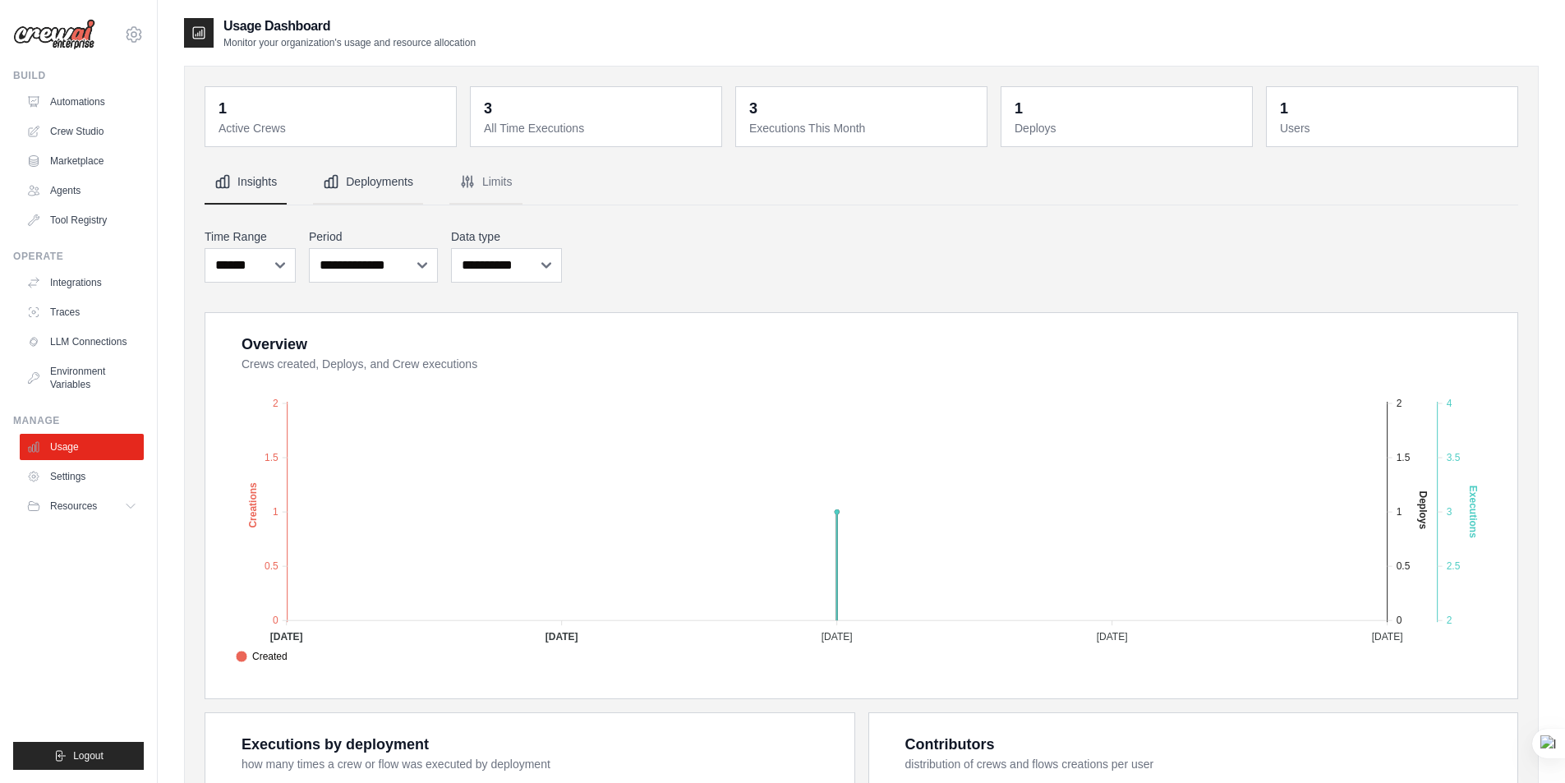
click at [347, 185] on button "Deployments" at bounding box center [368, 182] width 110 height 44
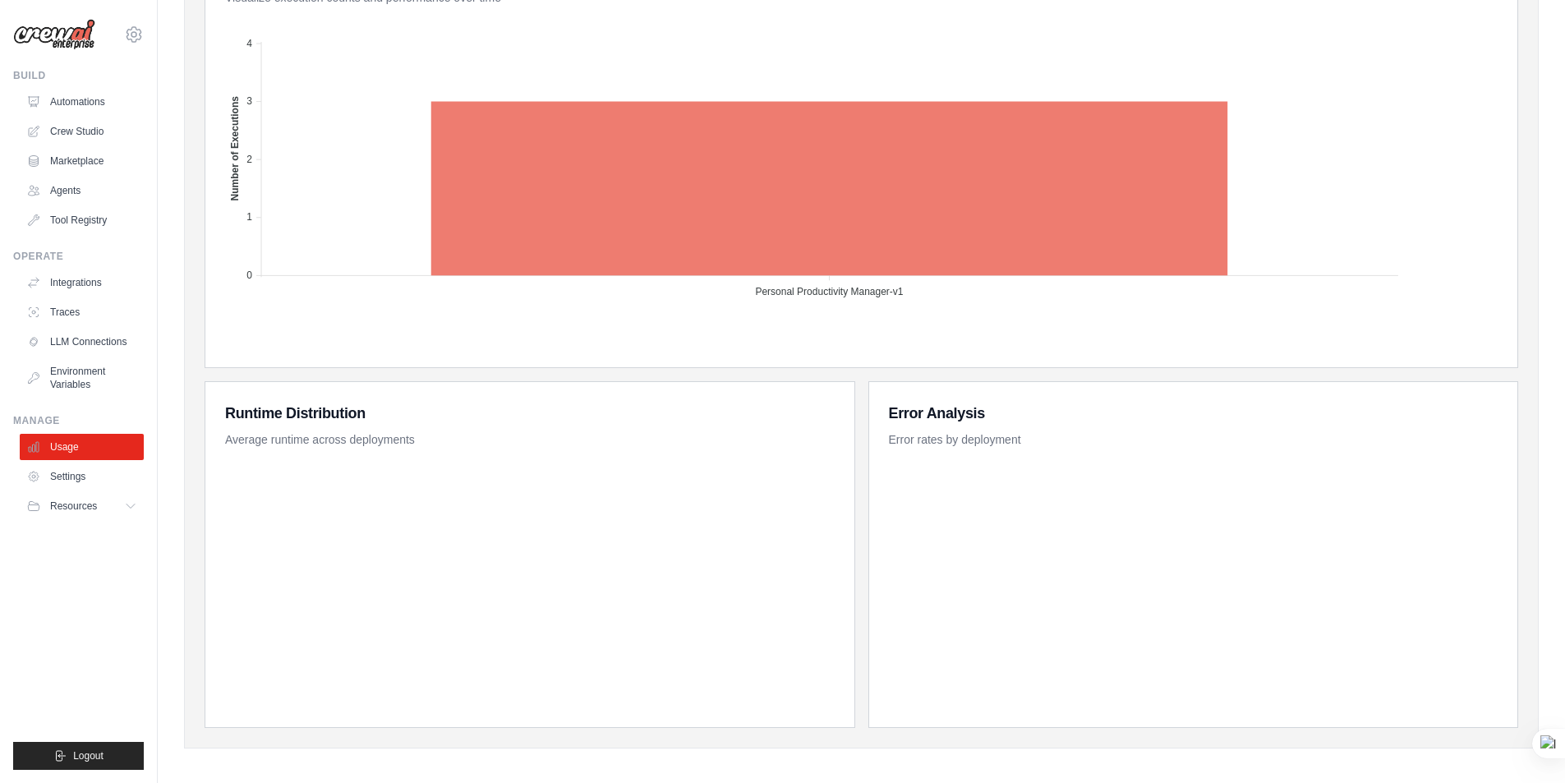
scroll to position [598, 0]
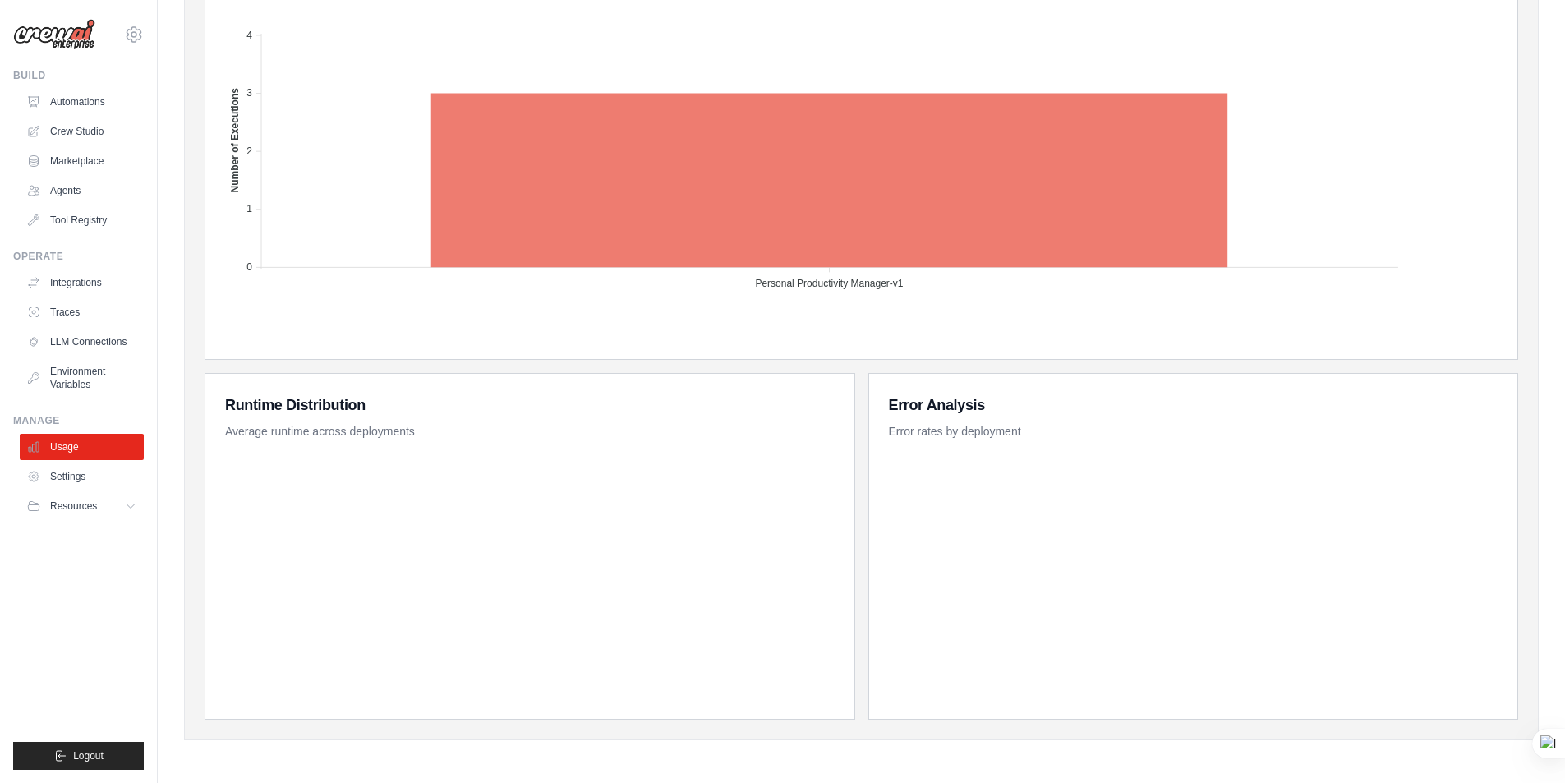
click at [202, 363] on div "1 Active Crews 3 All Time Executions 3 Executions This Month 1 Deploys 1 Users" at bounding box center [861, 104] width 1354 height 1272
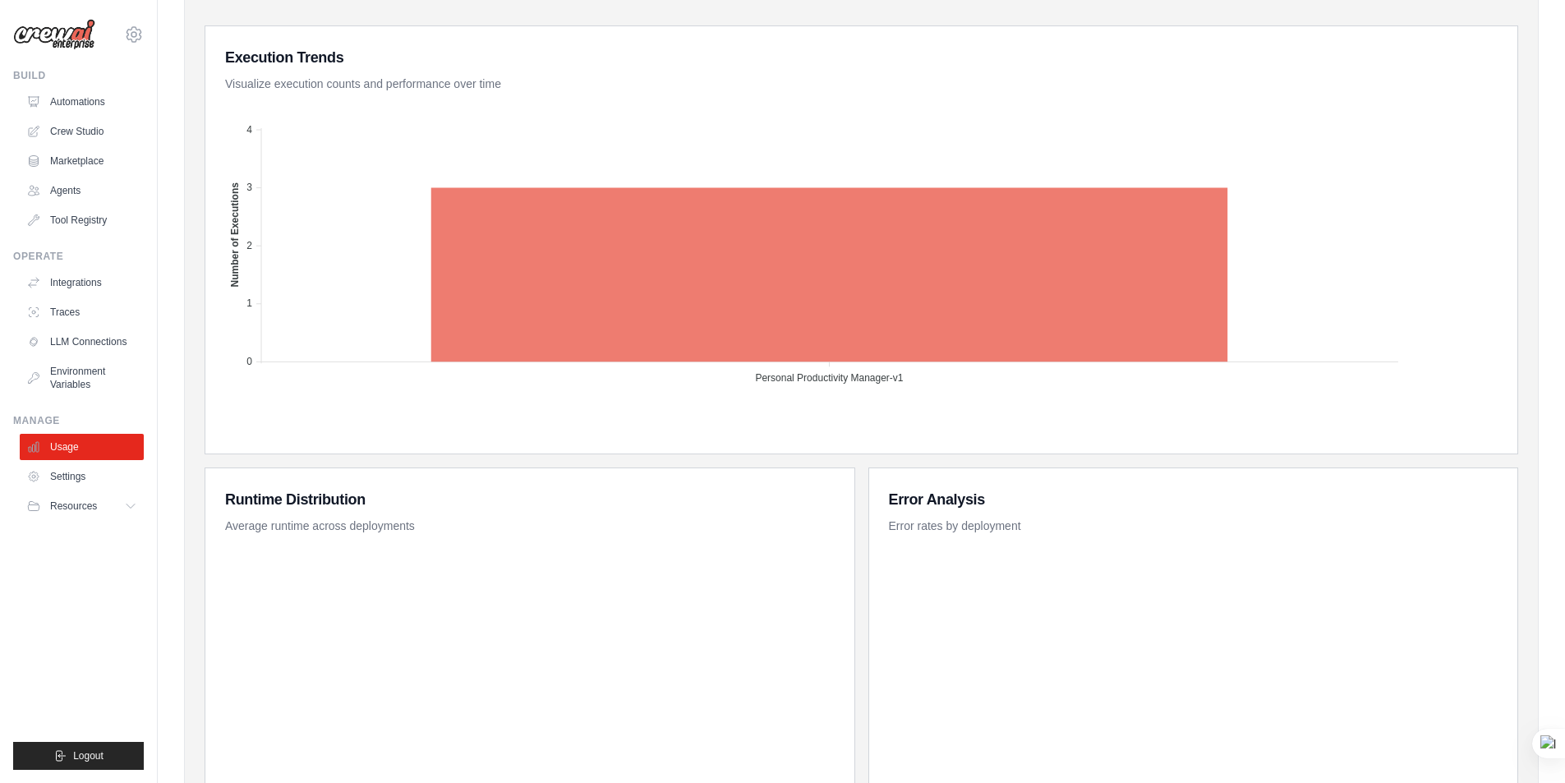
scroll to position [0, 0]
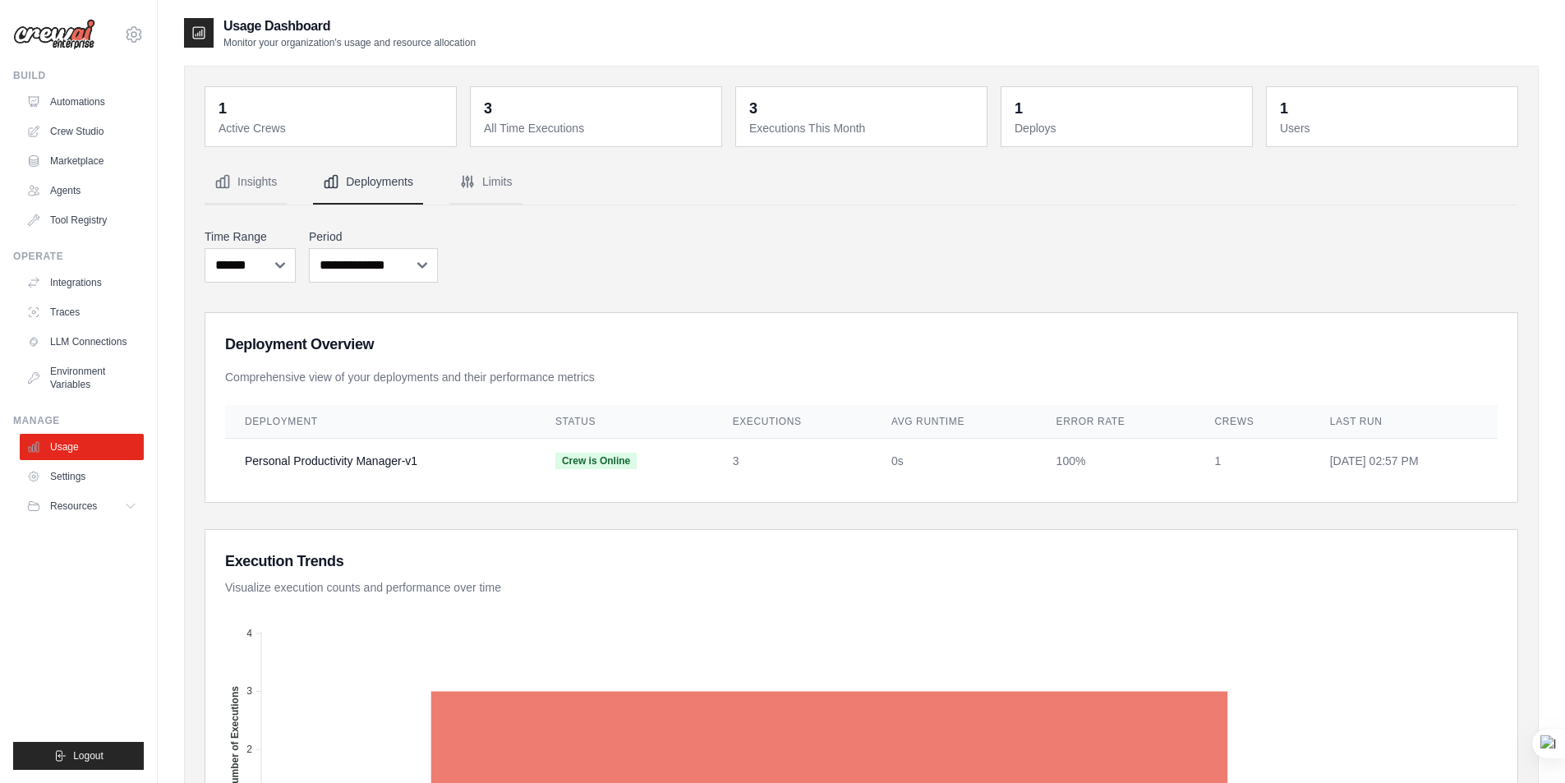
click at [608, 237] on div "**********" at bounding box center [861, 255] width 1313 height 61
click at [573, 238] on div "**********" at bounding box center [861, 255] width 1313 height 61
click at [76, 588] on ul "Build Automations Crew Studio Marketplace Agents" at bounding box center [78, 419] width 131 height 701
click at [69, 570] on ul "Build Automations Crew Studio Marketplace Agents" at bounding box center [78, 419] width 131 height 701
click at [133, 507] on icon at bounding box center [132, 506] width 8 height 4
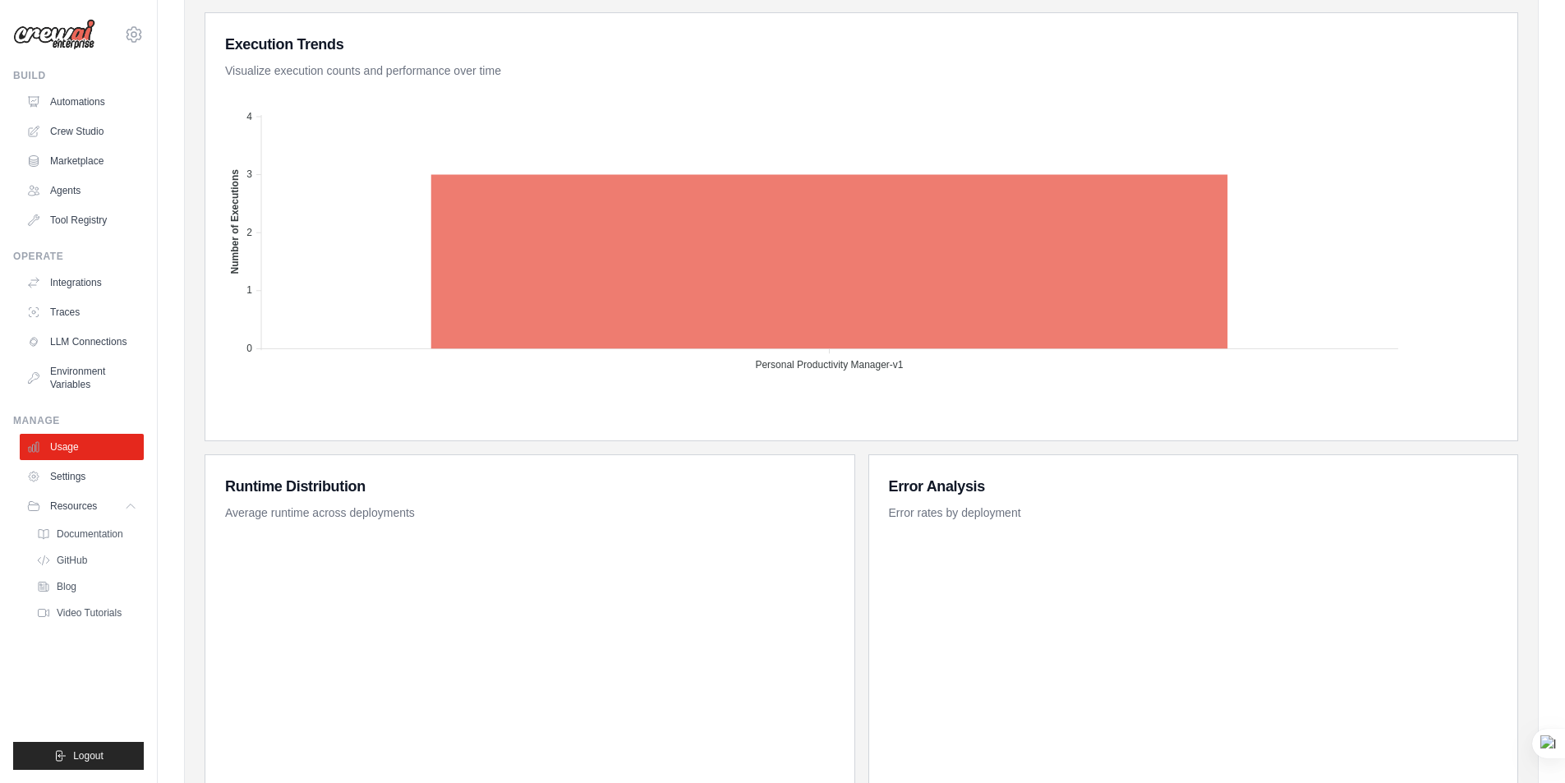
scroll to position [516, 0]
click at [97, 531] on span "Documentation" at bounding box center [91, 533] width 67 height 13
